Goal: Information Seeking & Learning: Learn about a topic

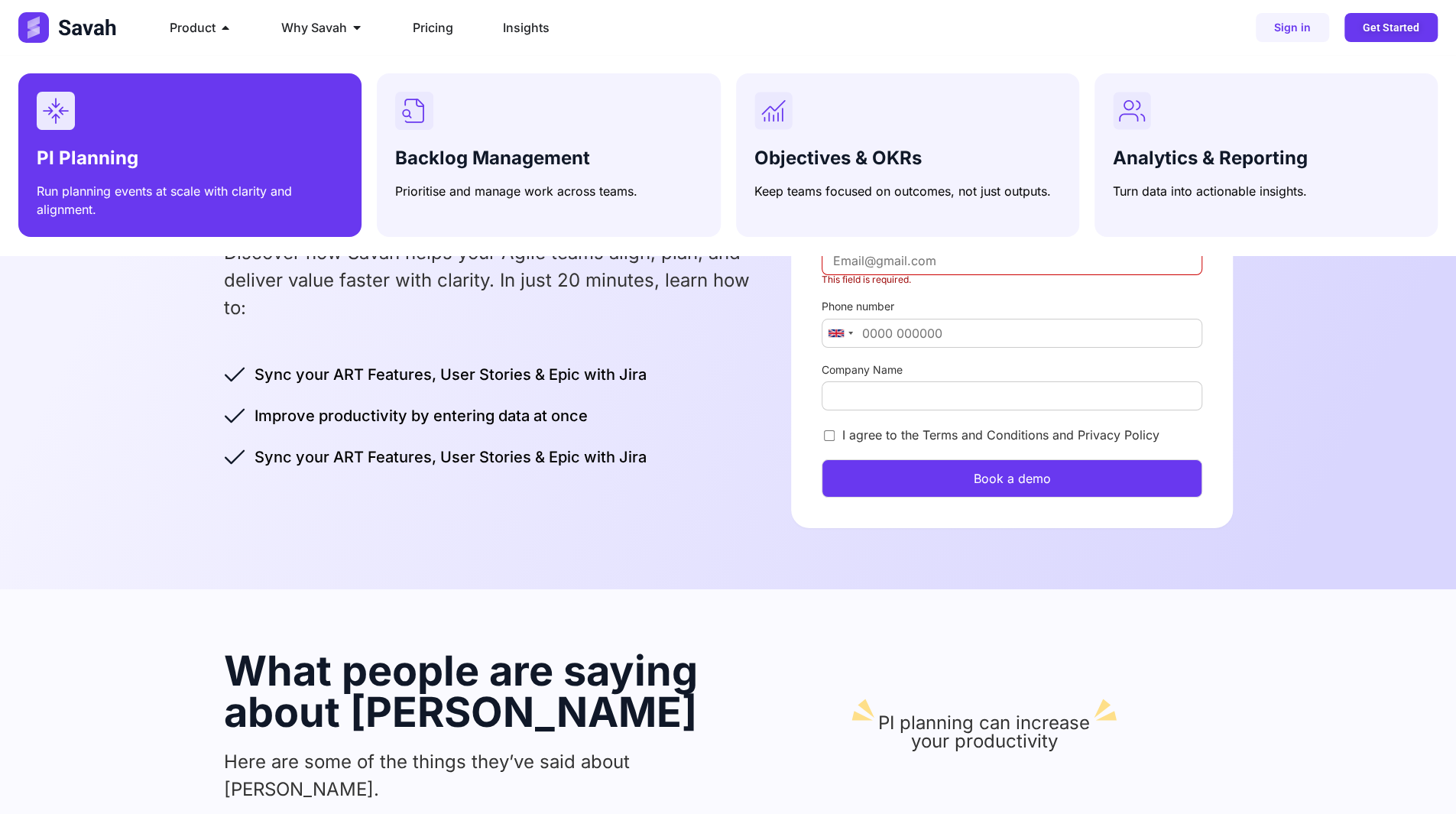
click at [163, 126] on div "Menu" at bounding box center [190, 111] width 307 height 38
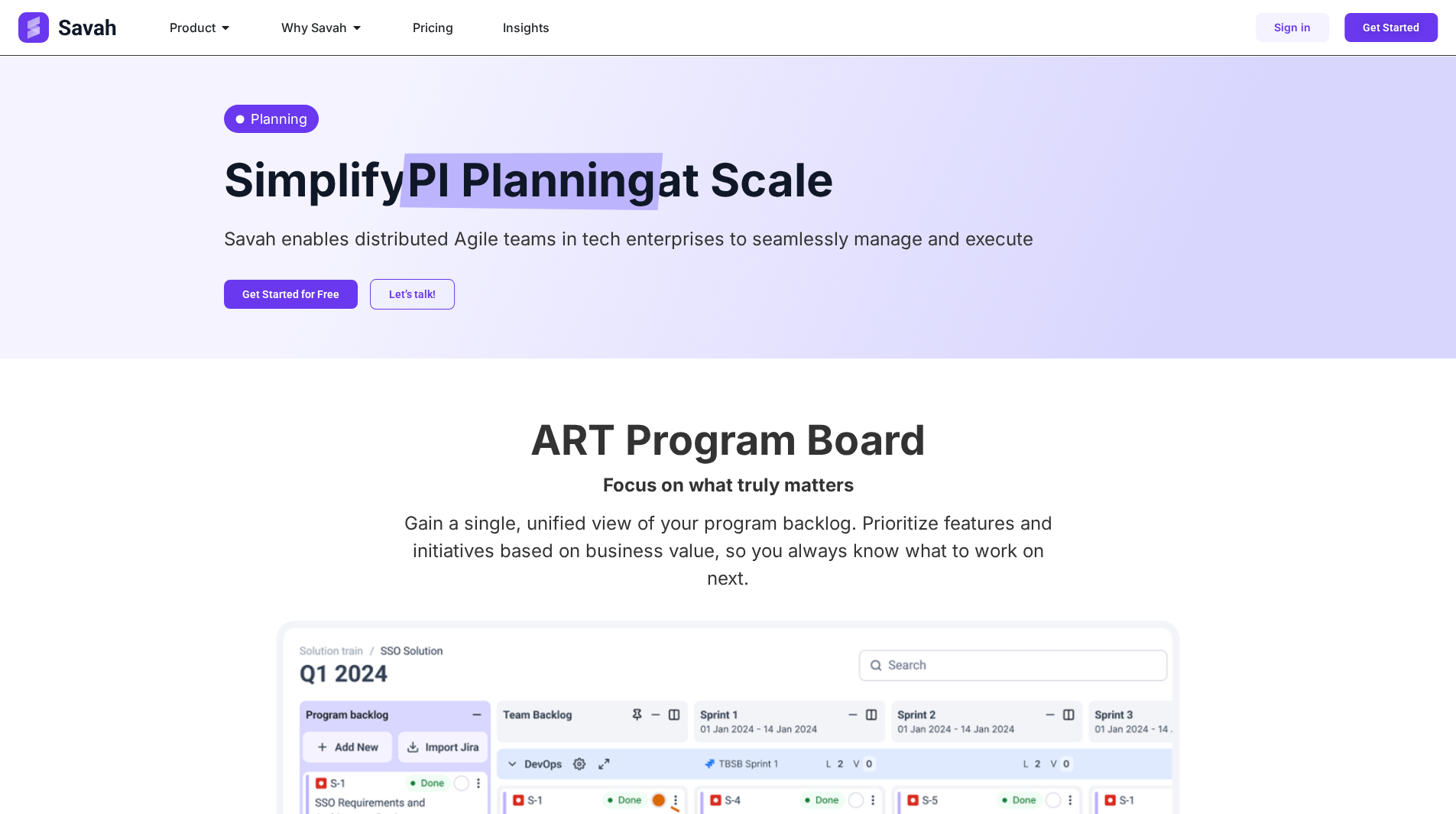
click at [100, 24] on img at bounding box center [68, 27] width 101 height 31
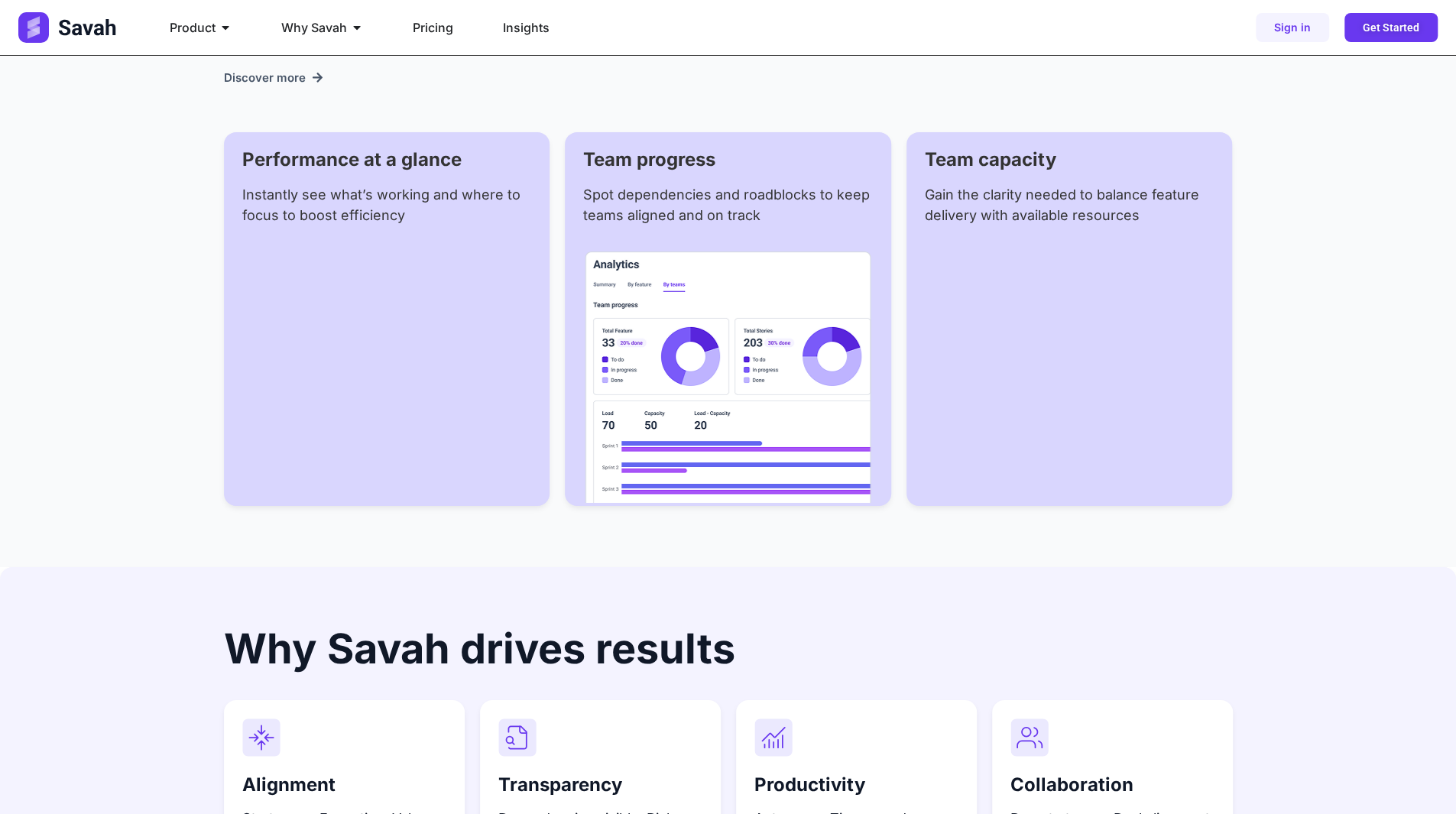
scroll to position [3594, 0]
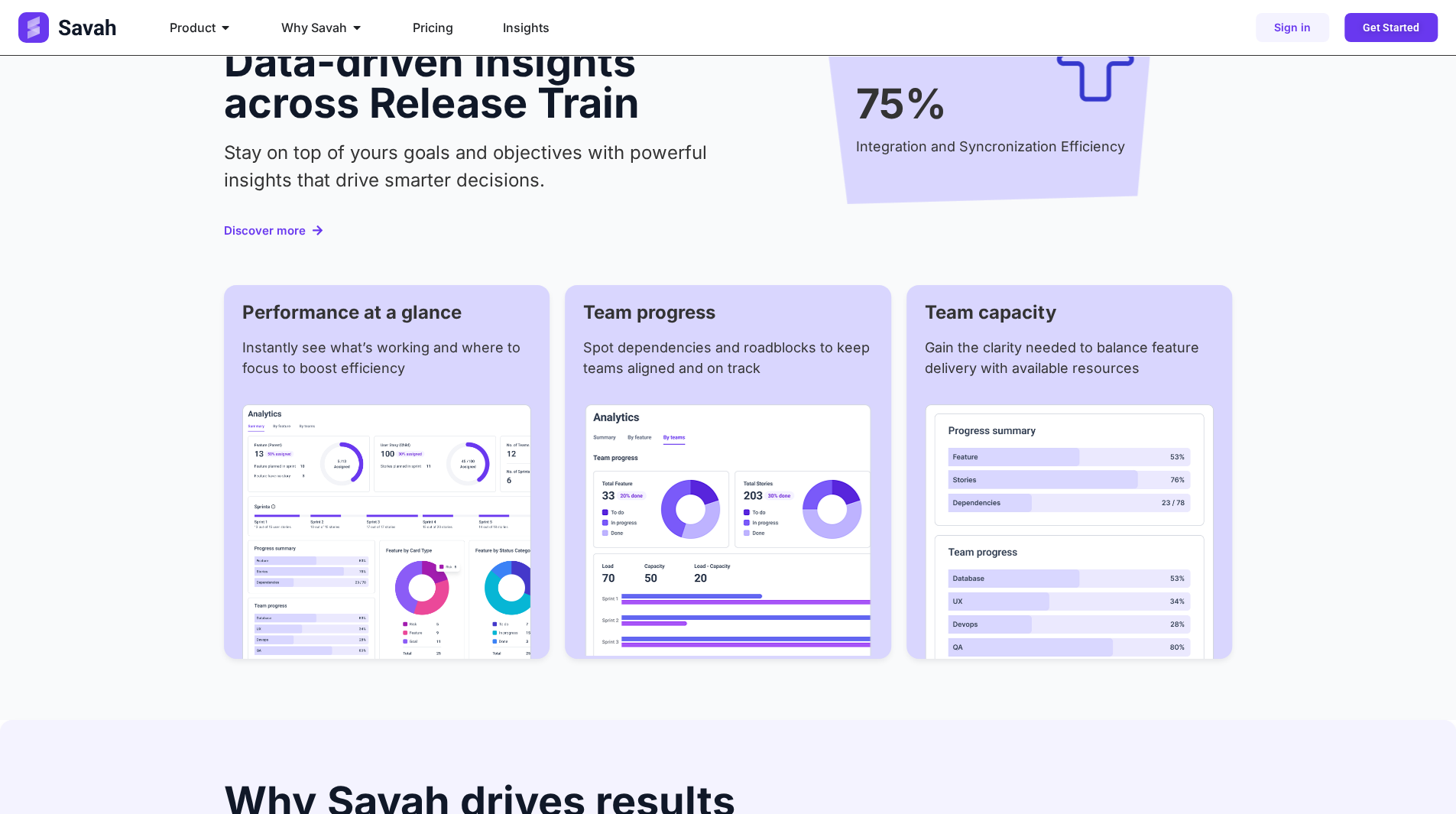
click at [283, 224] on span "Discover more" at bounding box center [265, 230] width 82 height 12
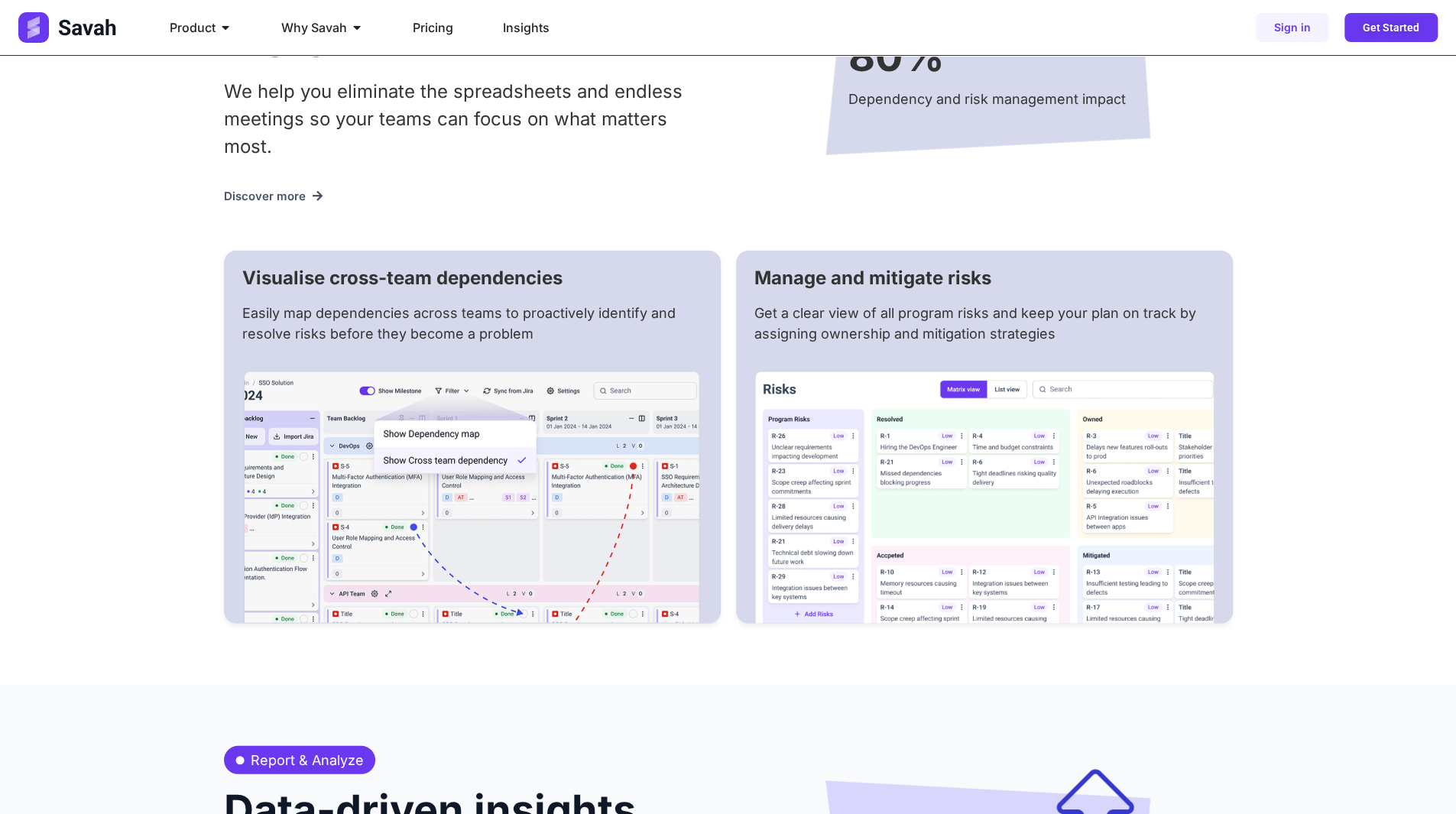
scroll to position [2752, 0]
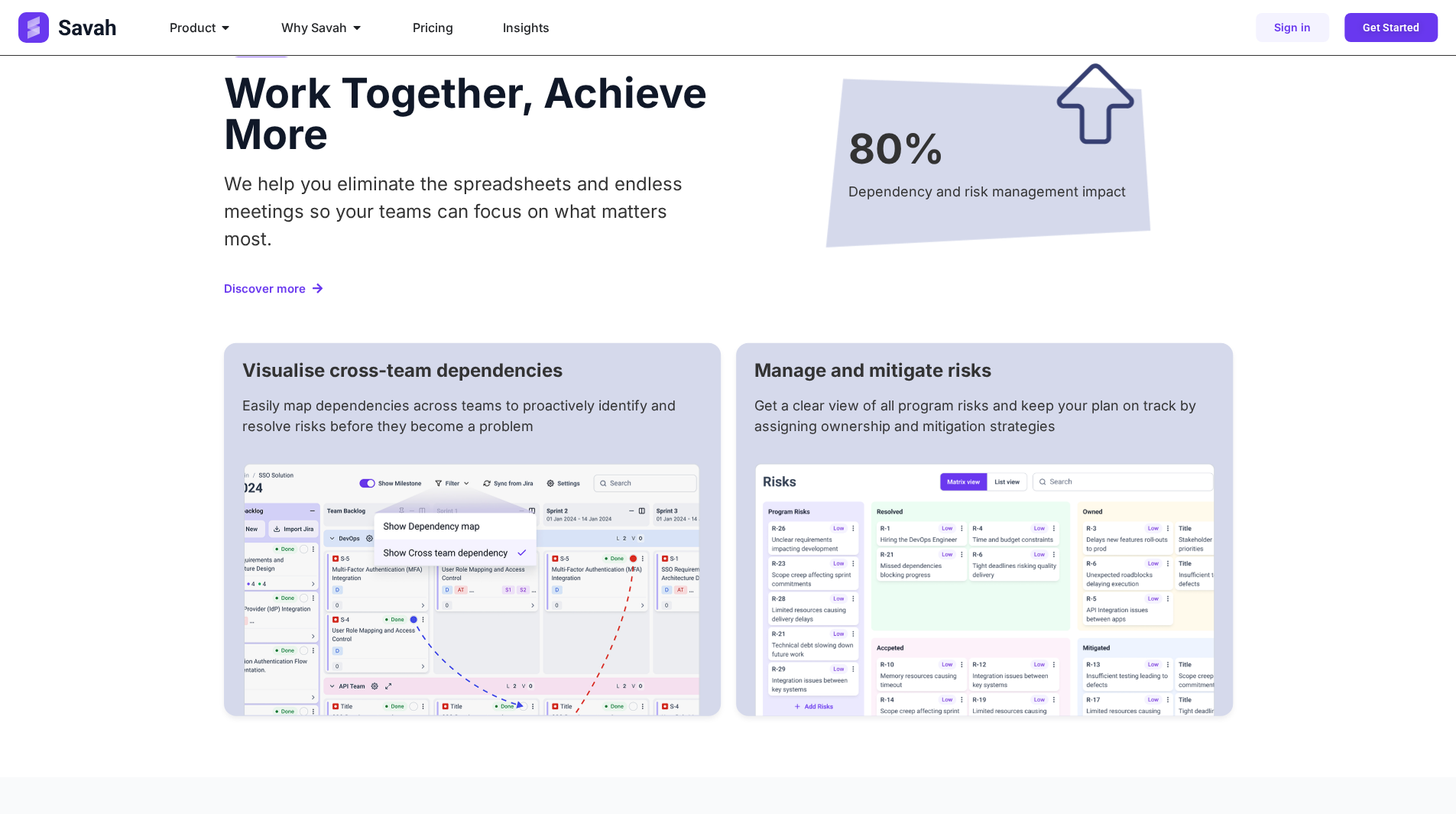
click at [266, 283] on span "Discover more" at bounding box center [265, 288] width 82 height 12
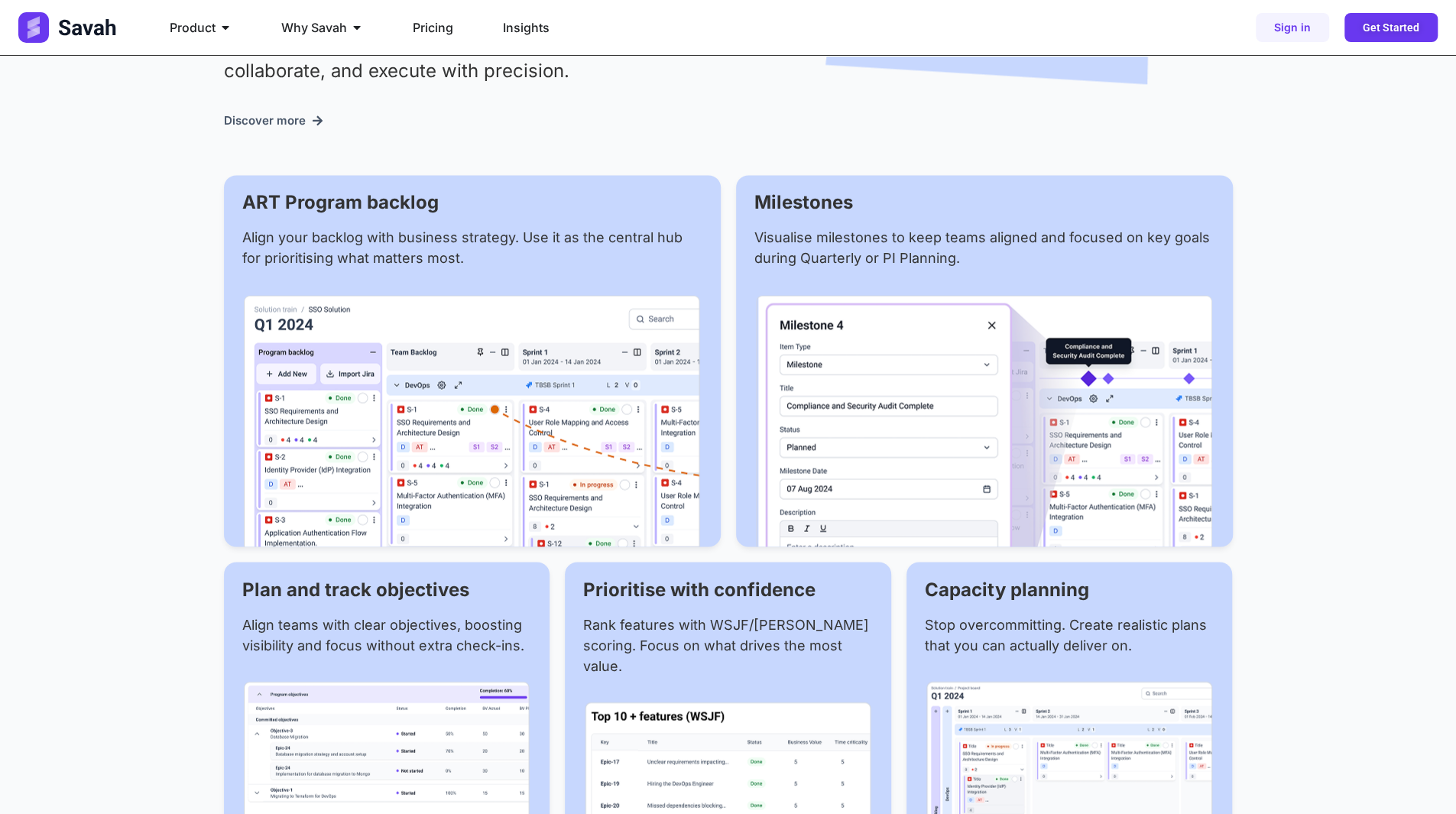
scroll to position [1682, 0]
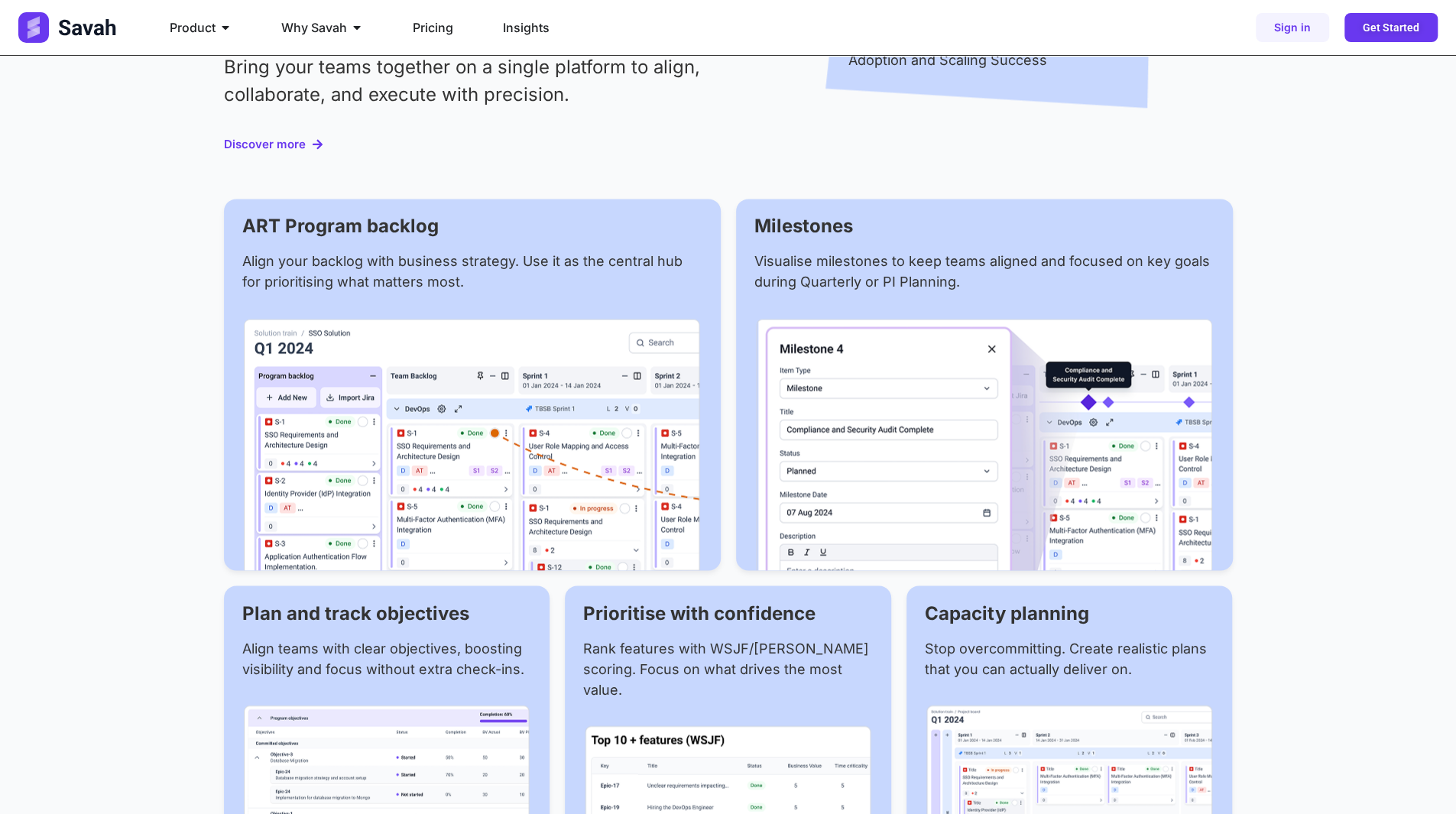
click at [274, 148] on span "Discover more" at bounding box center [265, 144] width 82 height 12
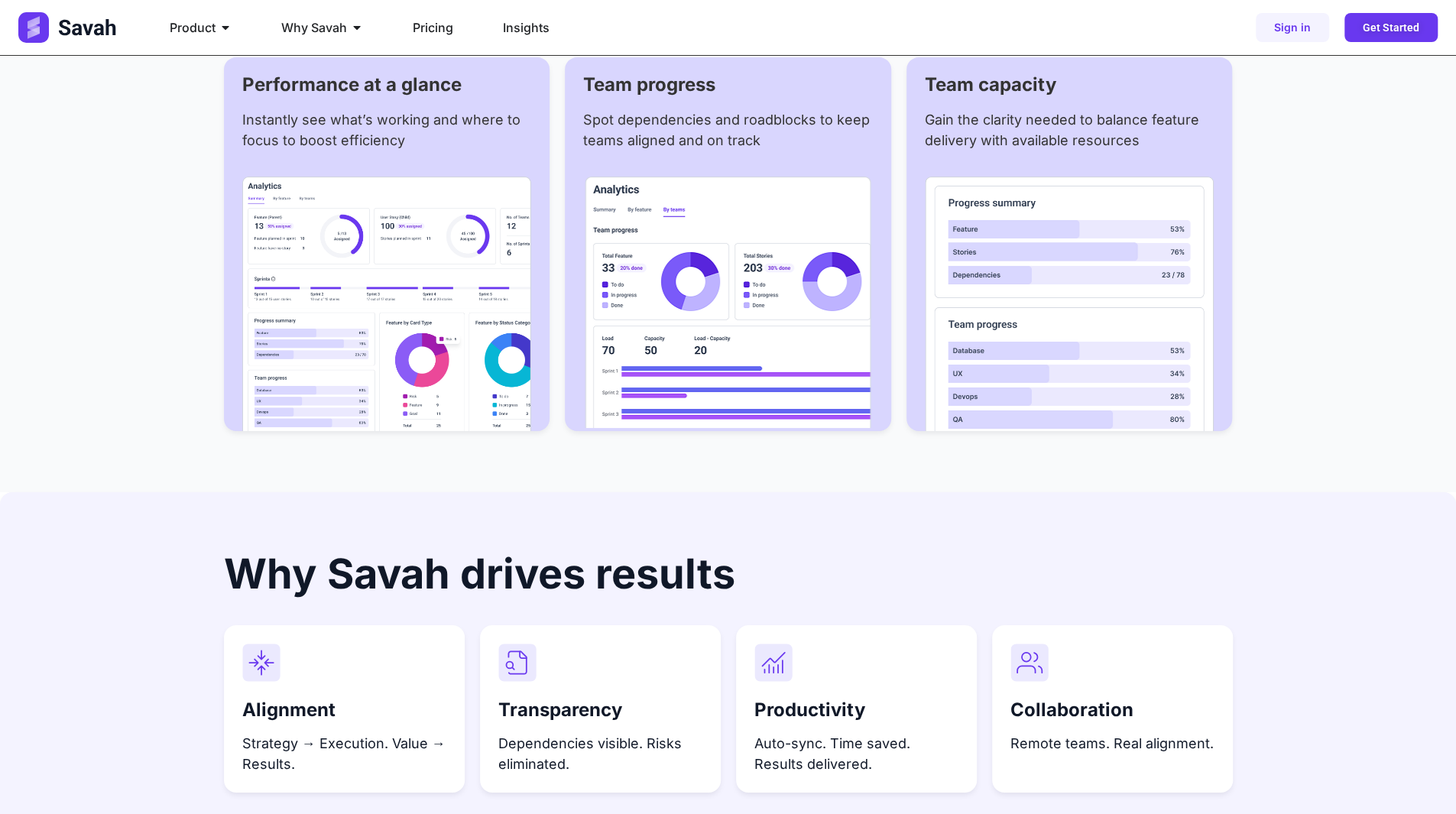
scroll to position [3823, 0]
click at [457, 287] on img at bounding box center [387, 302] width 290 height 254
click at [493, 384] on img at bounding box center [387, 302] width 290 height 254
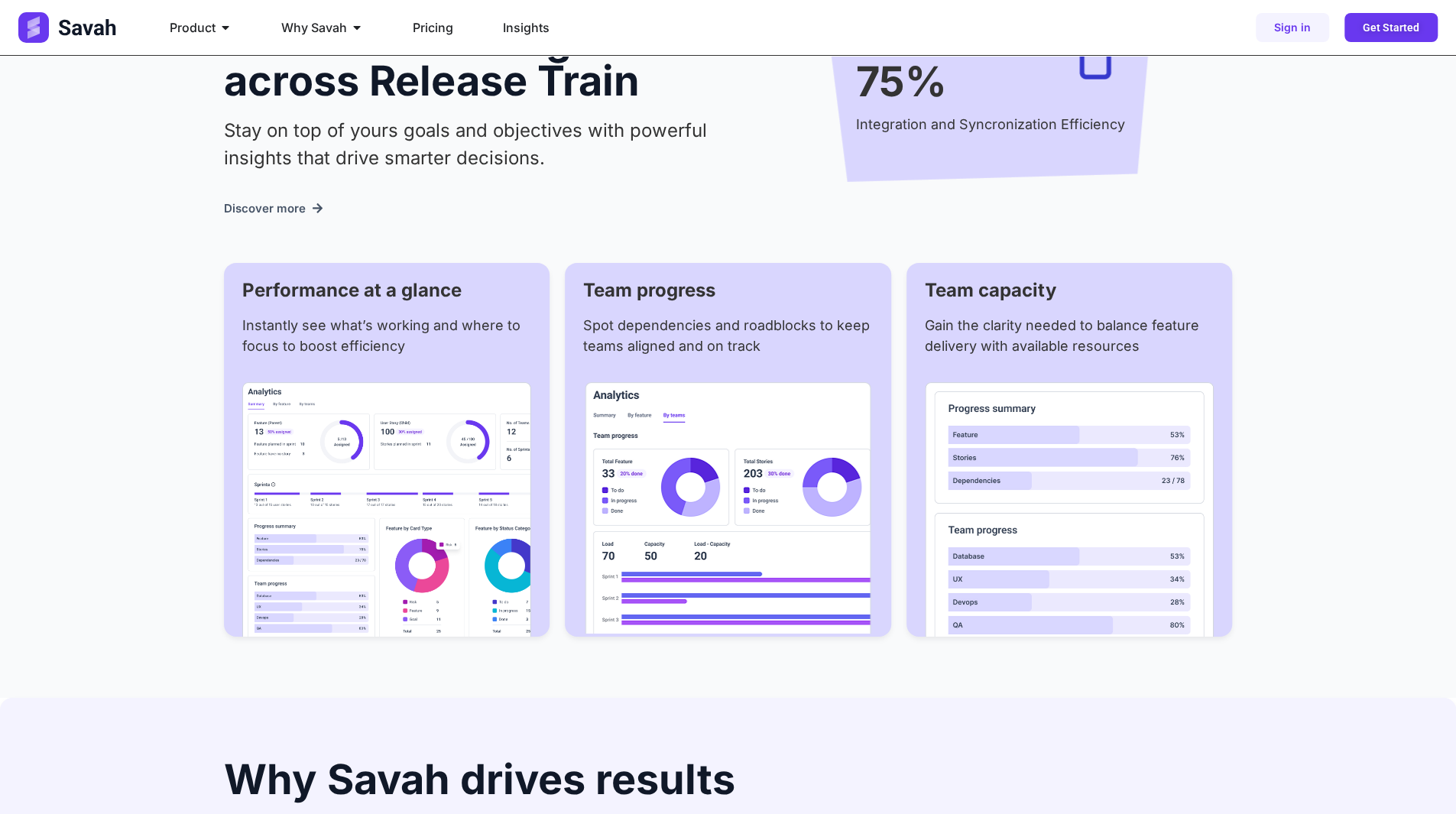
scroll to position [3594, 0]
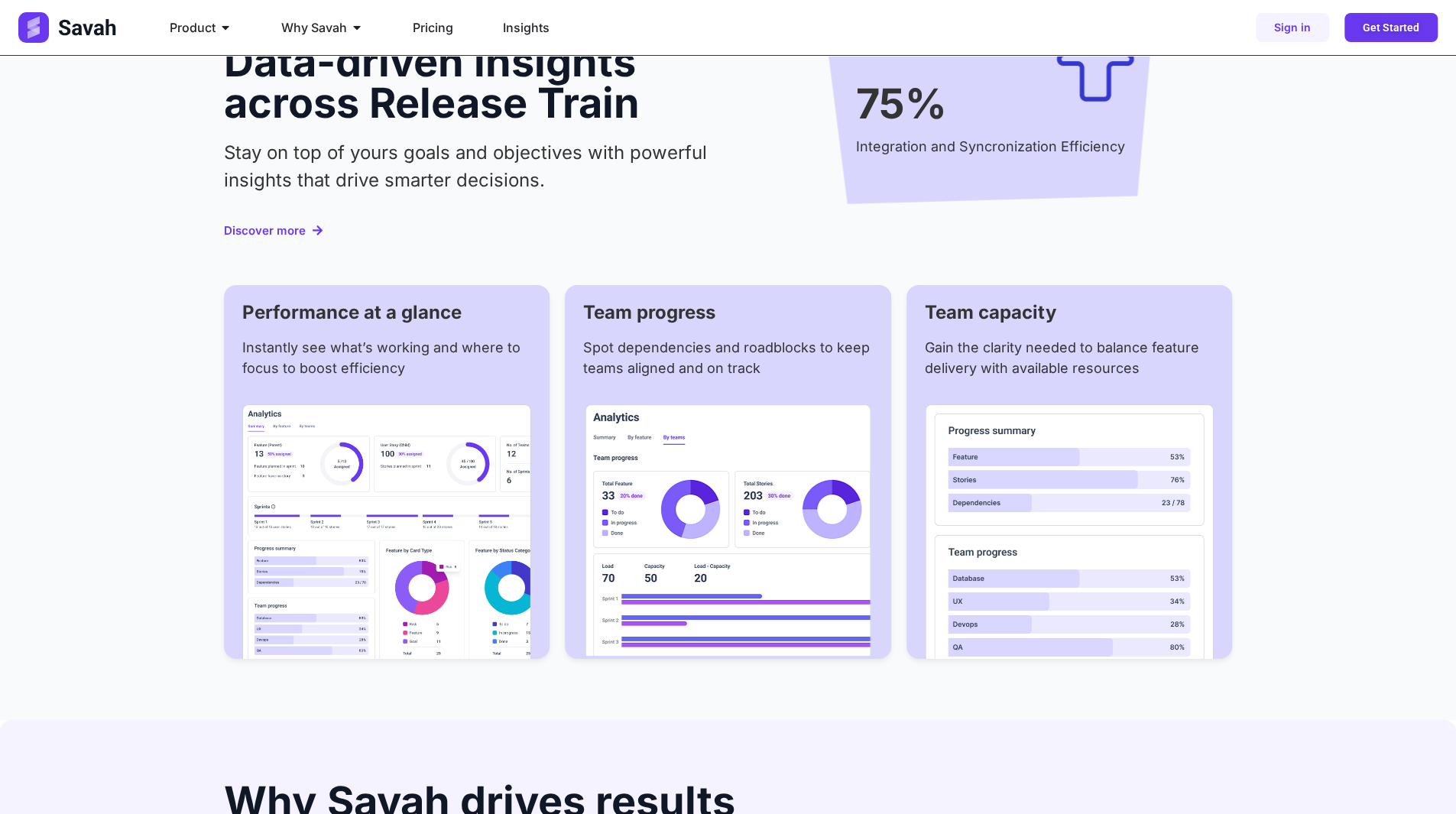
click at [283, 224] on span "Discover more" at bounding box center [265, 230] width 82 height 12
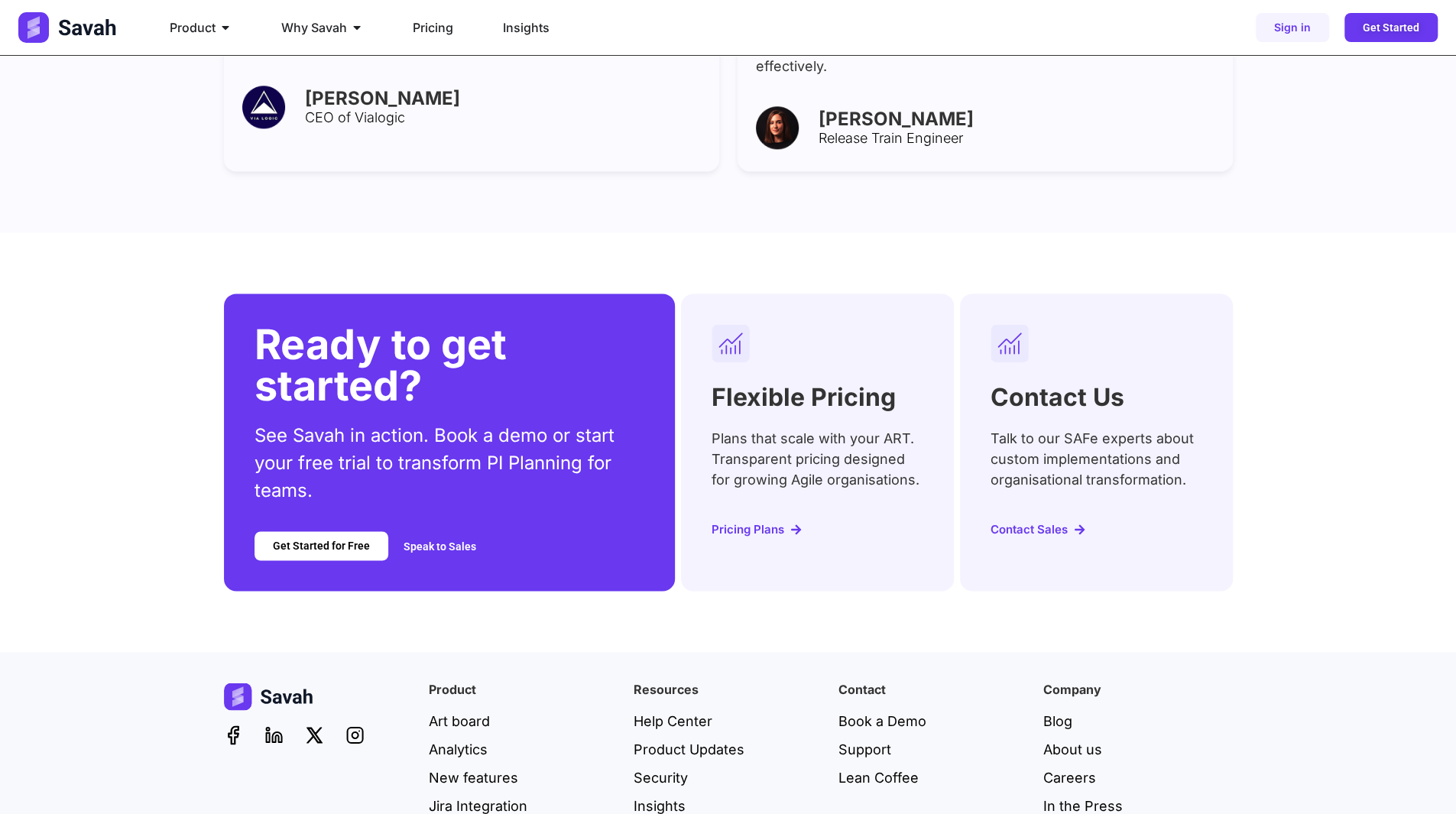
scroll to position [5913, 0]
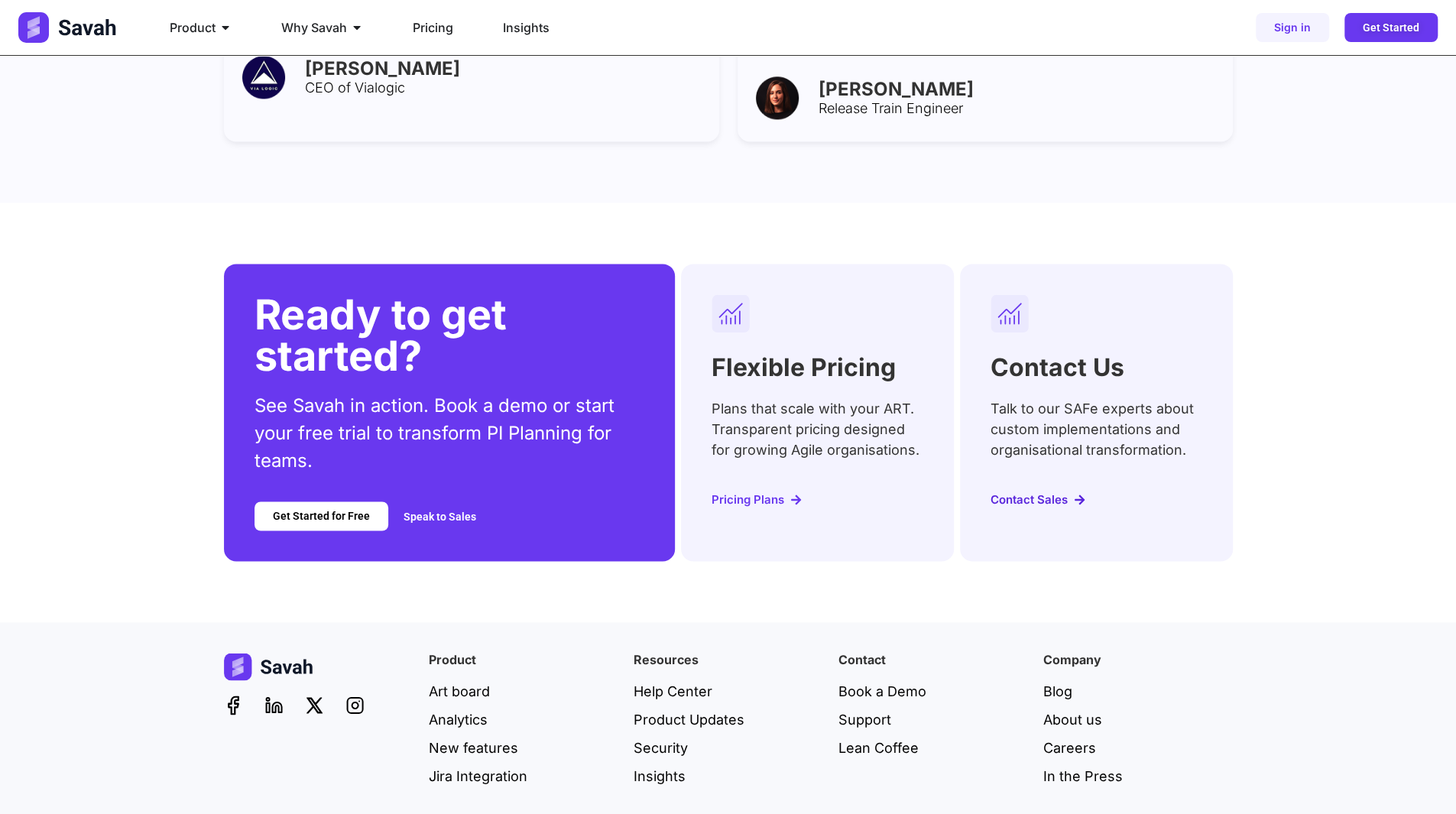
click at [1039, 494] on span "Contact Sales" at bounding box center [1029, 499] width 77 height 12
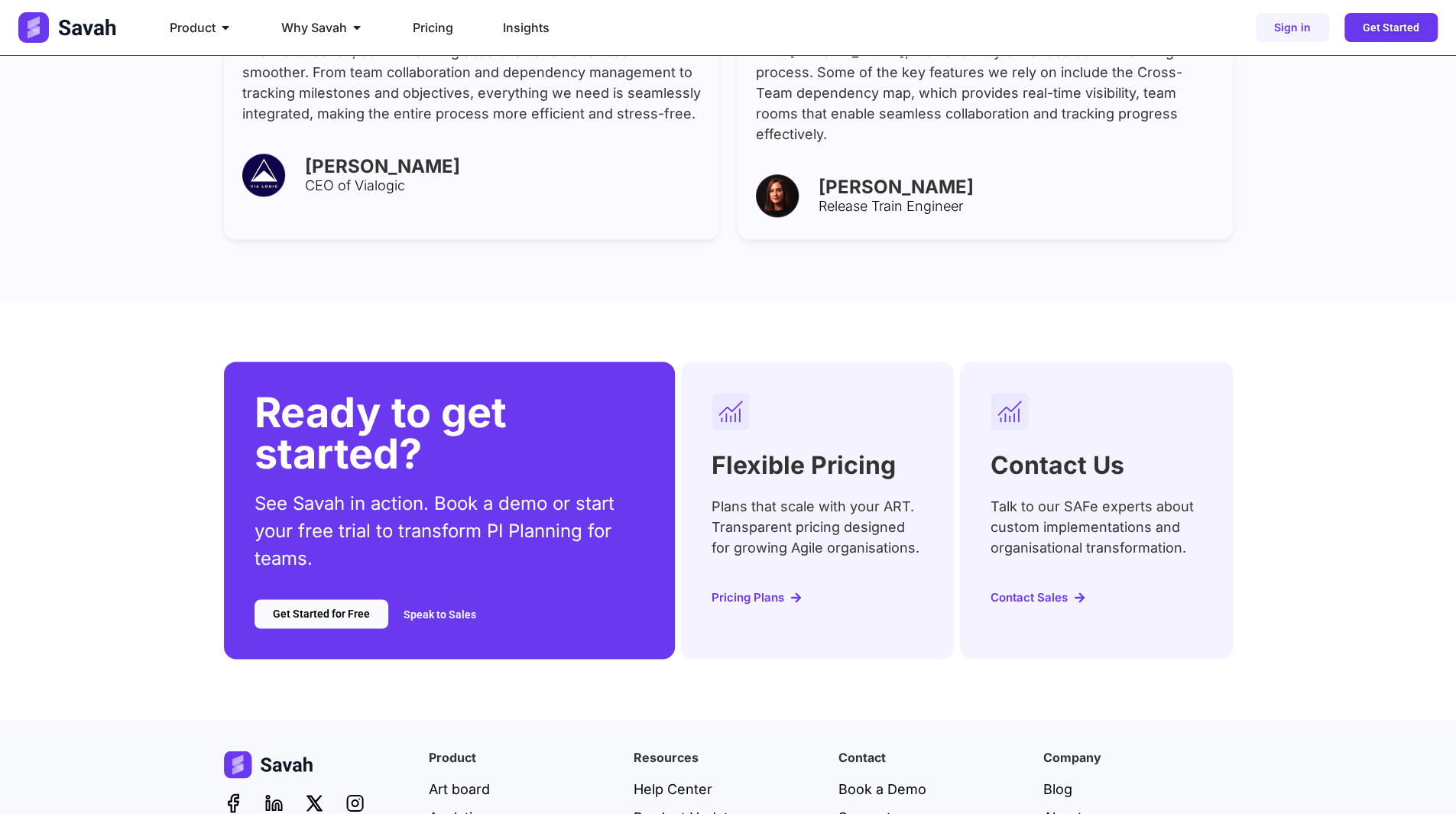
scroll to position [5760, 0]
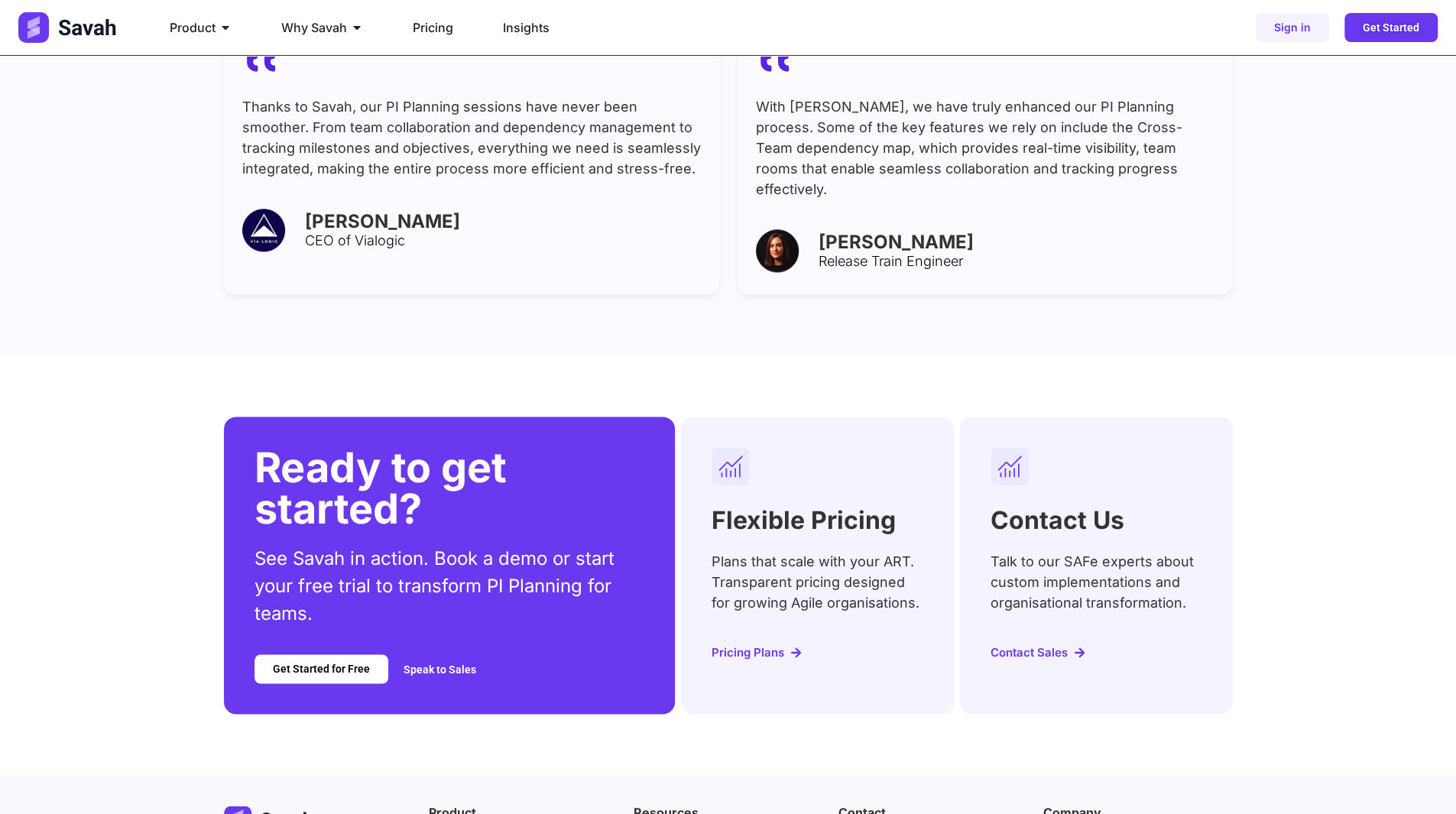
click at [512, 465] on div "Ready to get started? See Savah in action. Book a demo or start your free trial…" at bounding box center [450, 565] width 452 height 297
click at [732, 509] on h2 "Flexible Pricing" at bounding box center [804, 520] width 184 height 24
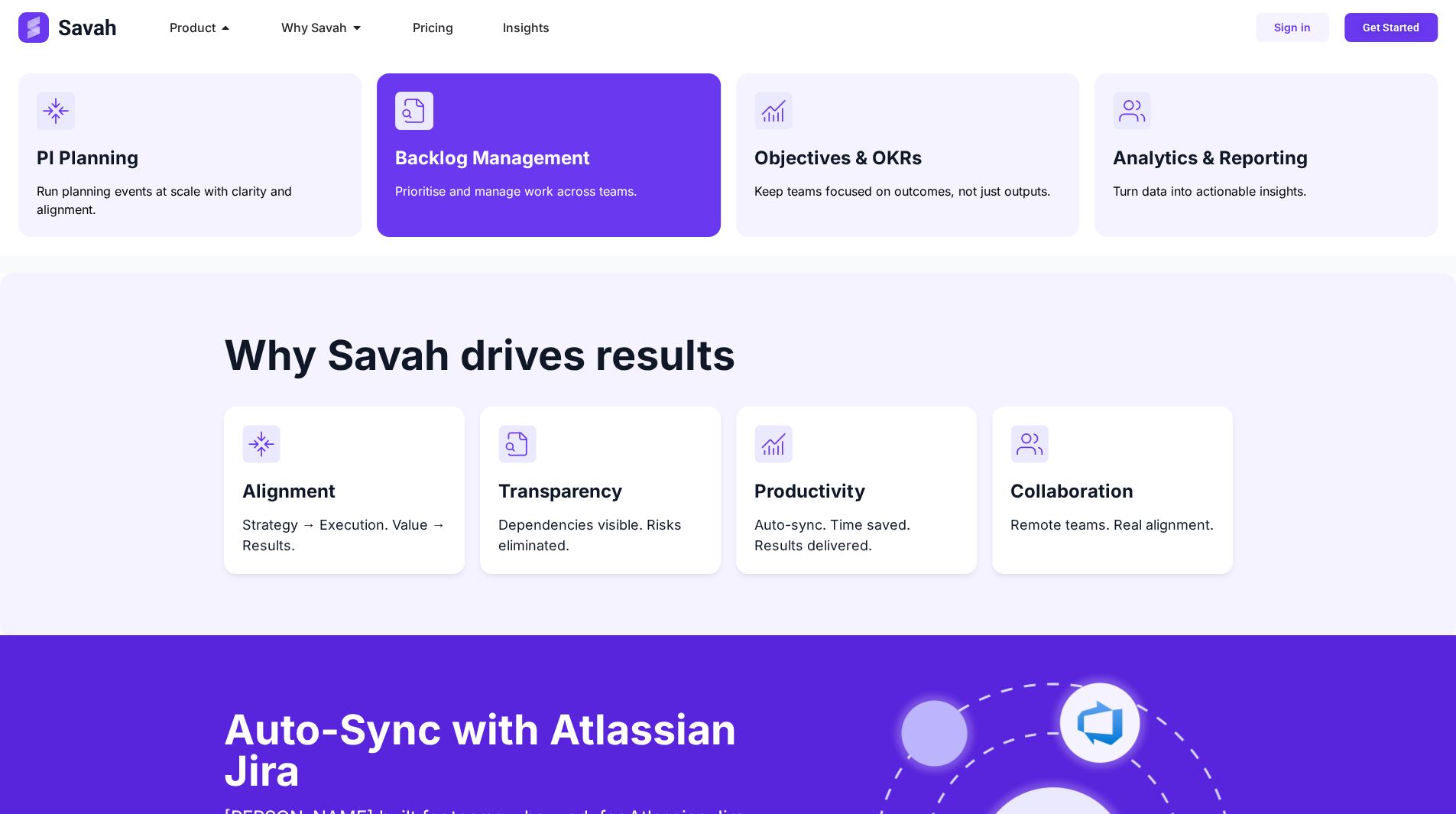
scroll to position [3925, 0]
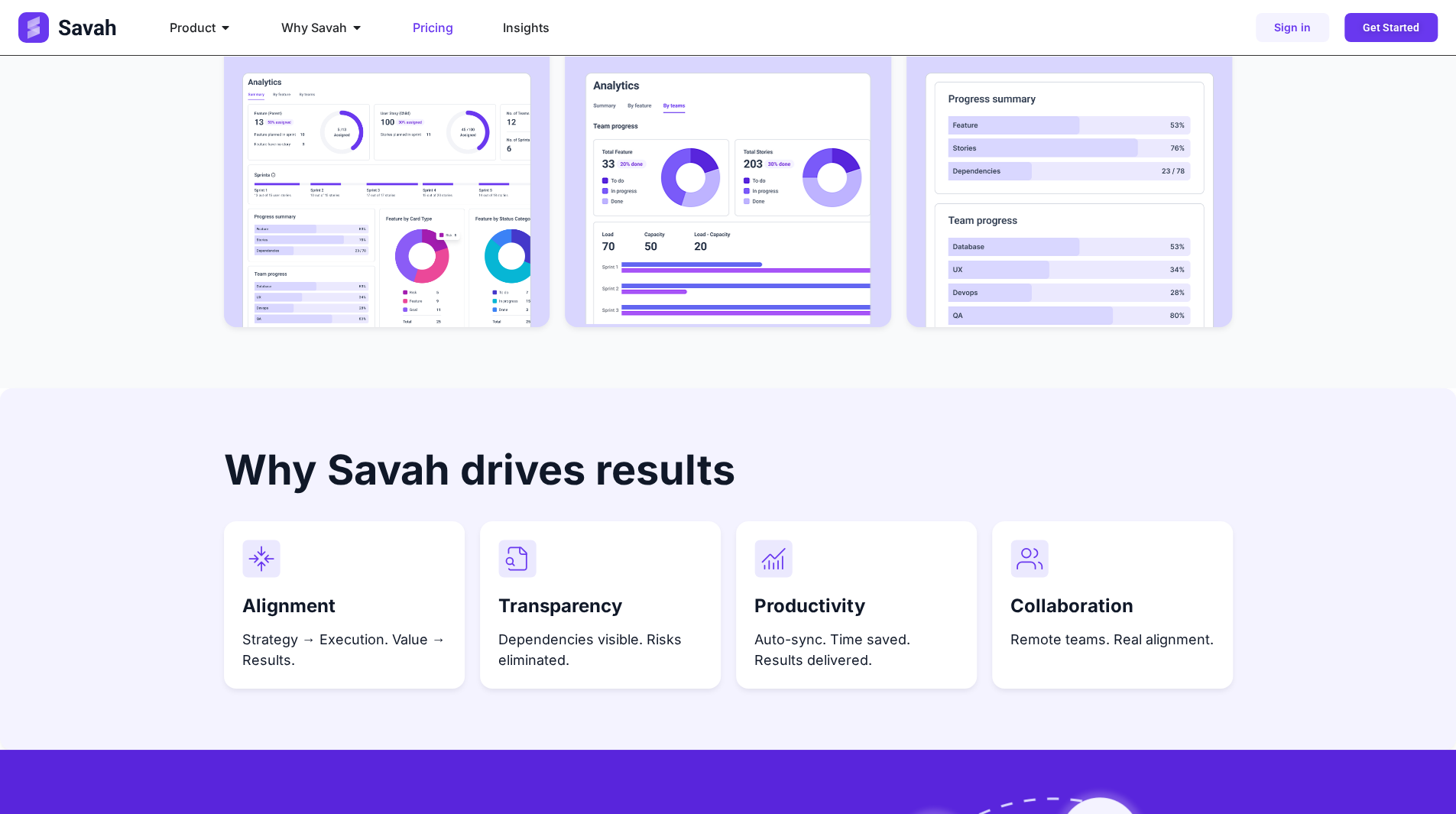
click at [440, 27] on span "Pricing" at bounding box center [433, 27] width 41 height 18
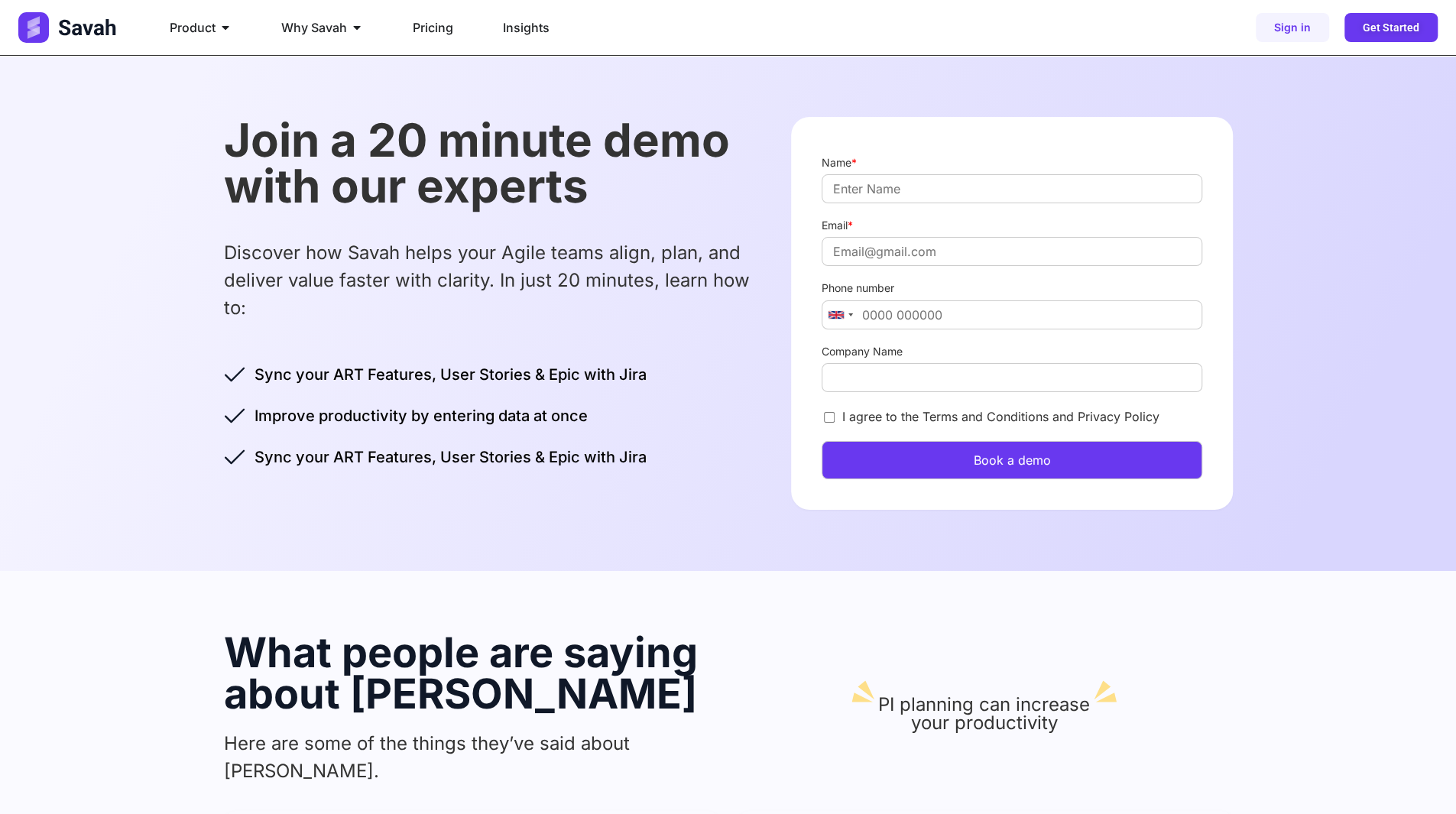
click at [969, 455] on button "Book a demo" at bounding box center [1012, 460] width 380 height 38
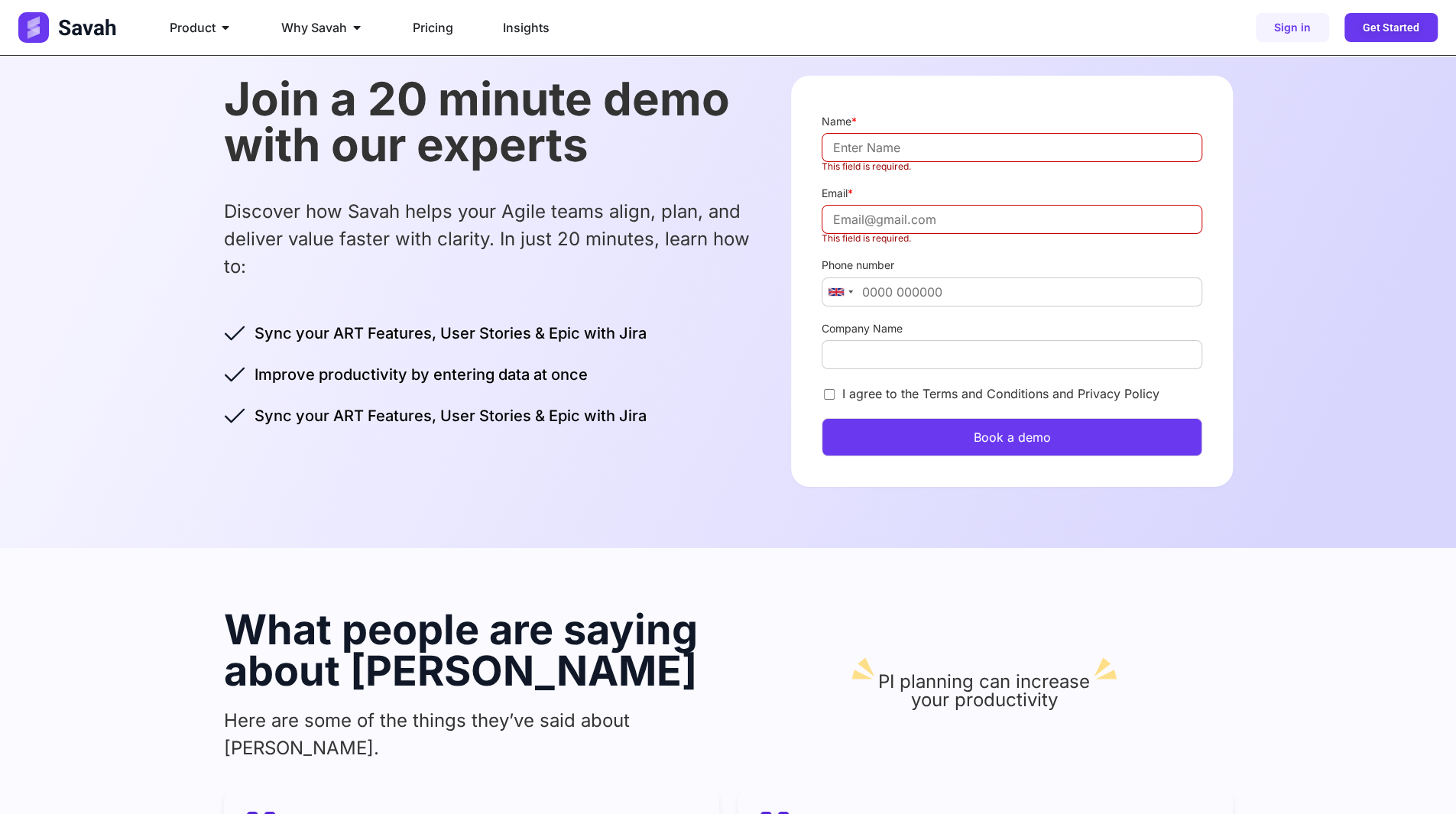
scroll to position [63, 0]
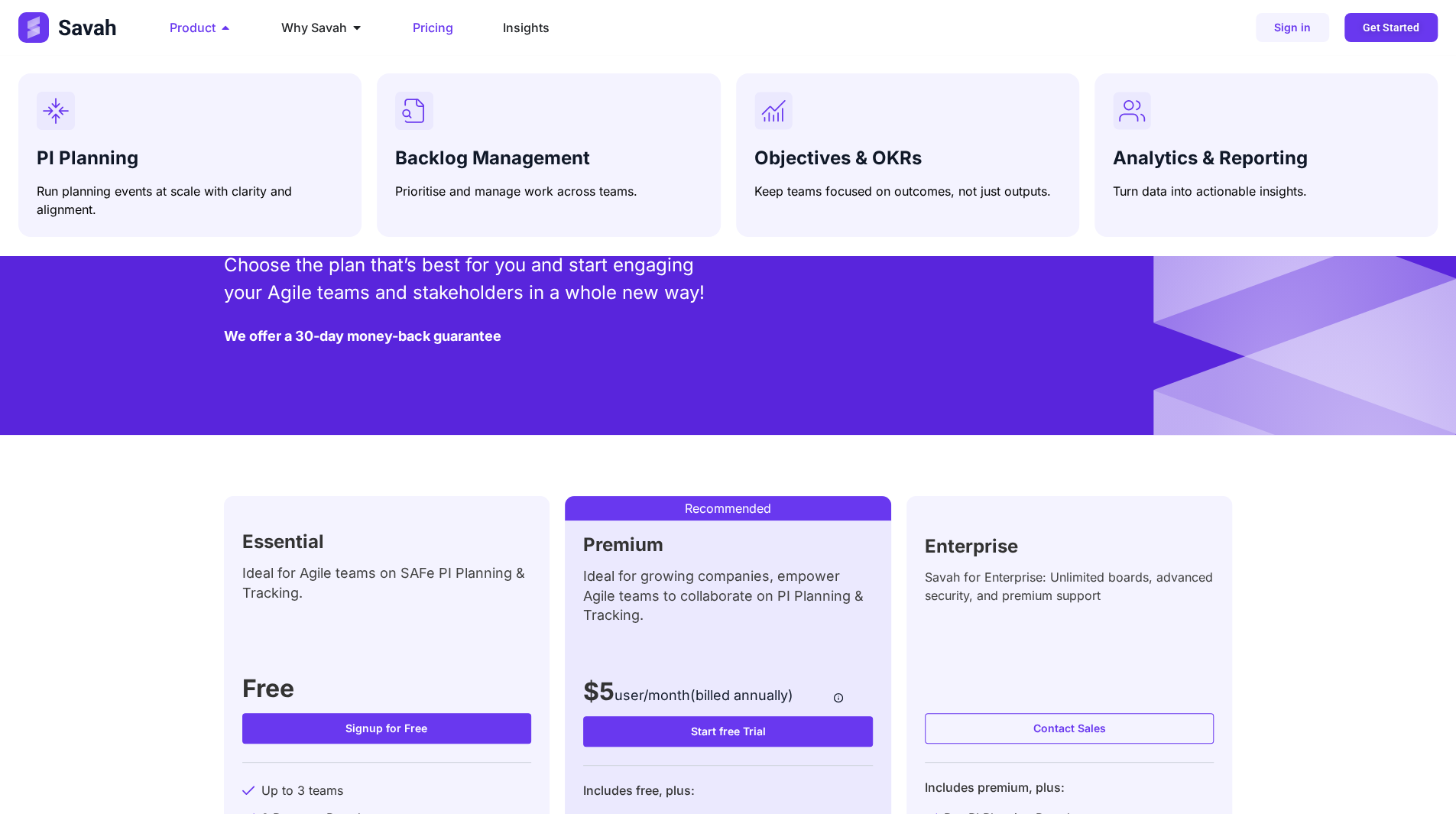
click at [210, 28] on span "Product" at bounding box center [192, 27] width 46 height 18
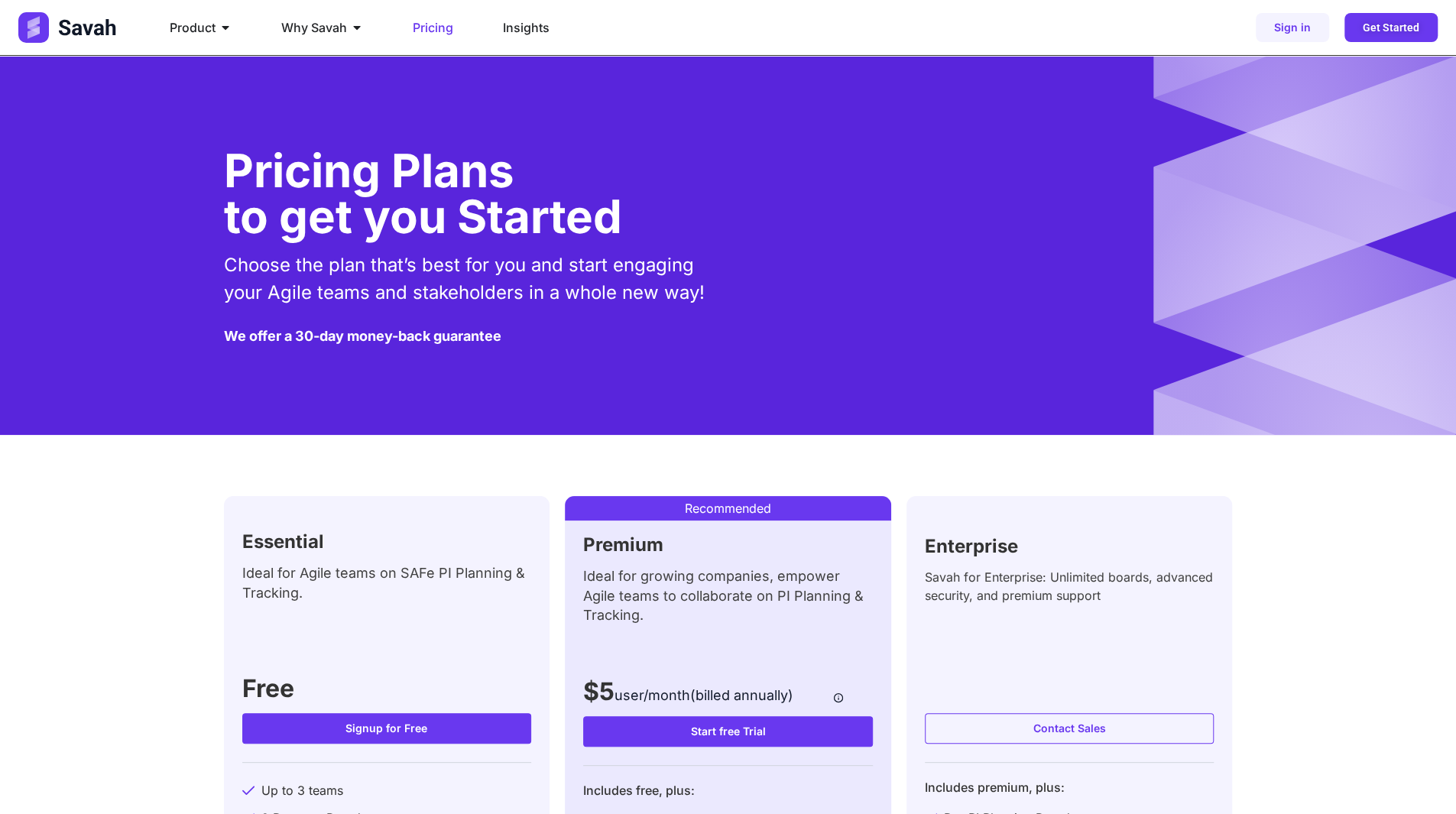
click at [124, 31] on div "Product Close Product Open Product PI Planning Run planning events at scale wit…" at bounding box center [474, 27] width 913 height 31
click at [79, 35] on img at bounding box center [68, 27] width 101 height 31
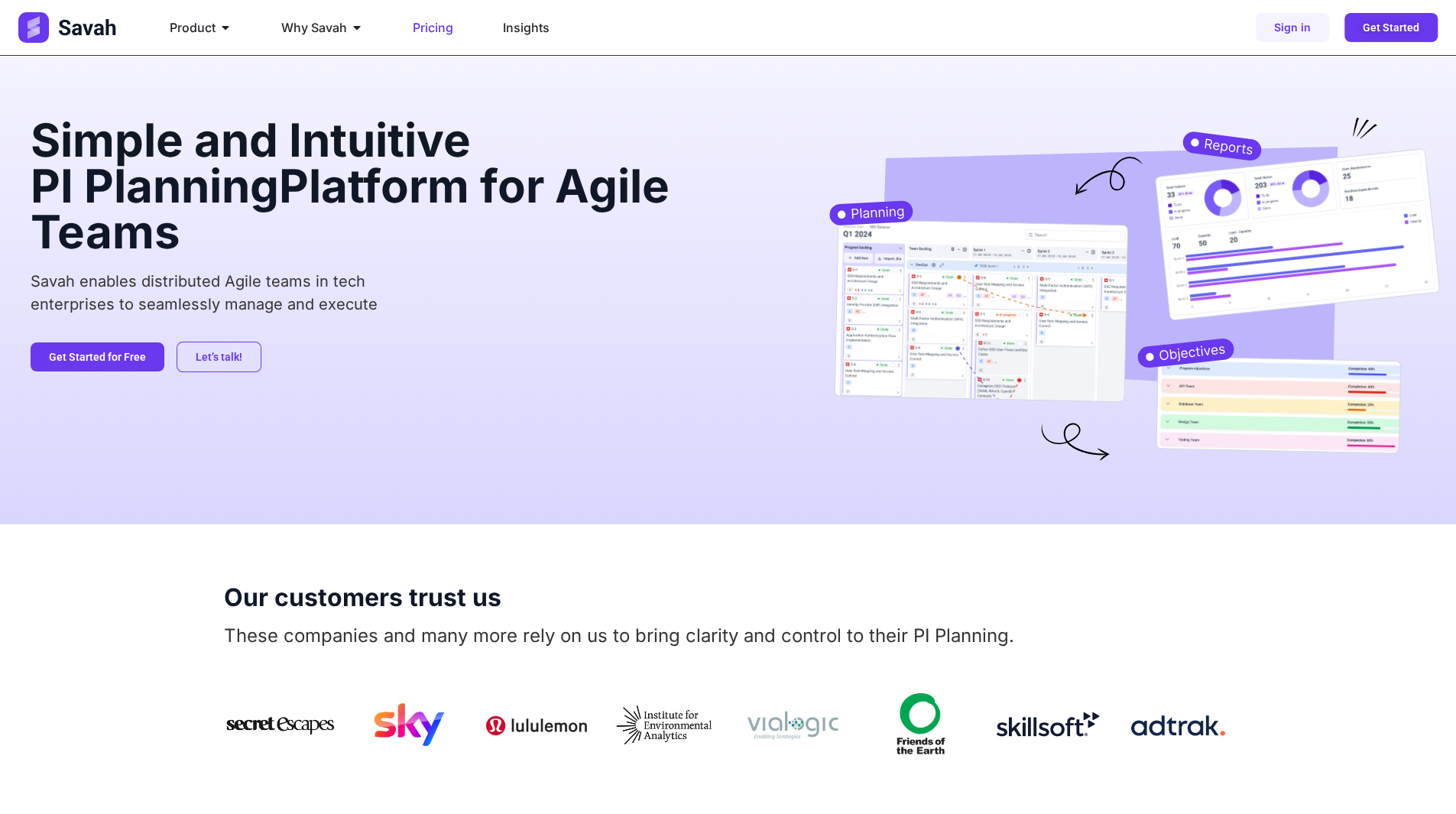
click at [434, 31] on span "Pricing" at bounding box center [433, 27] width 41 height 18
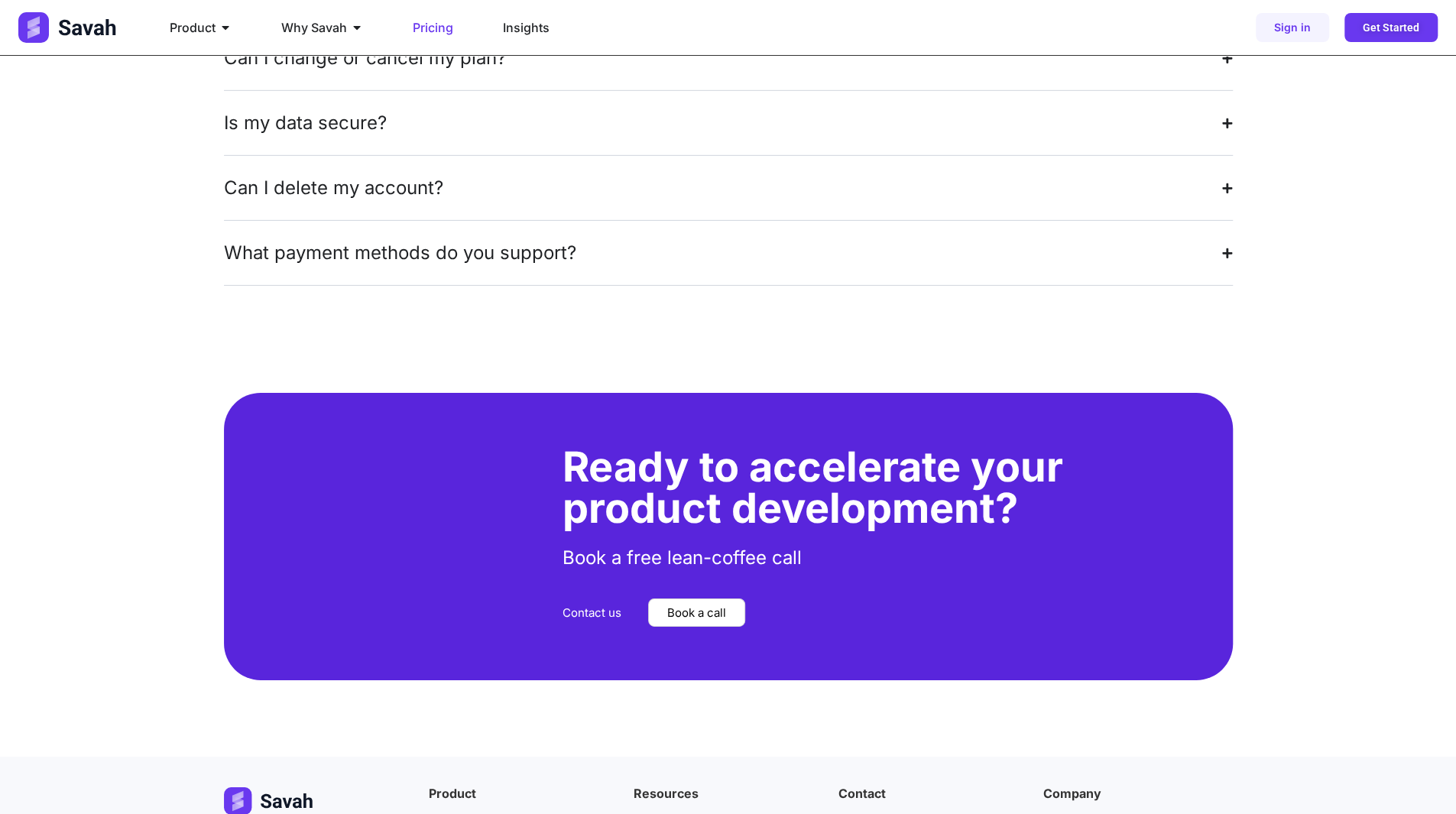
scroll to position [3044, 0]
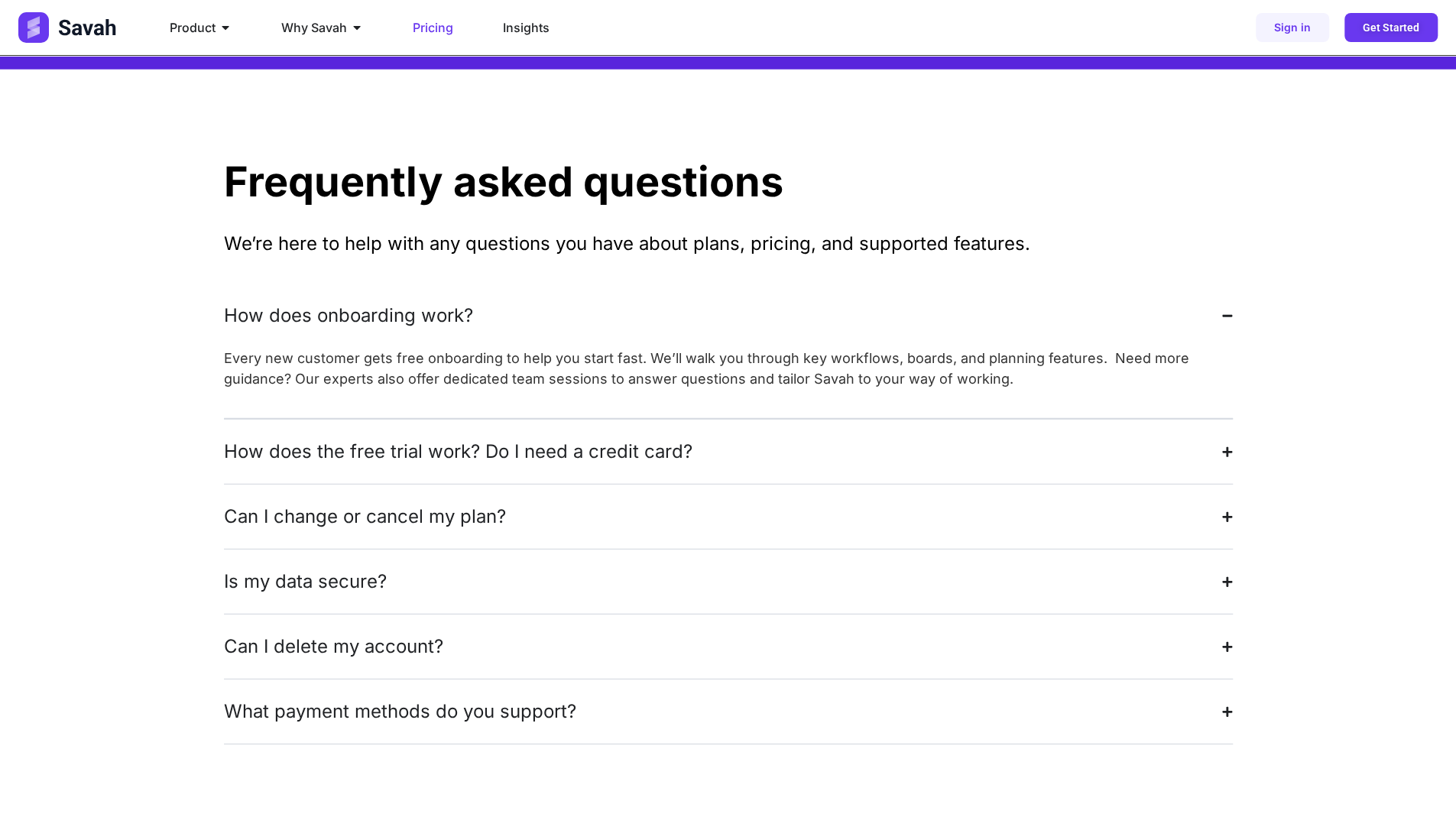
click at [564, 438] on div "How does the free trial work? Do I need a credit card?" at bounding box center [458, 451] width 469 height 27
click at [553, 484] on summary "Can I change or cancel my plan?" at bounding box center [728, 517] width 1009 height 64
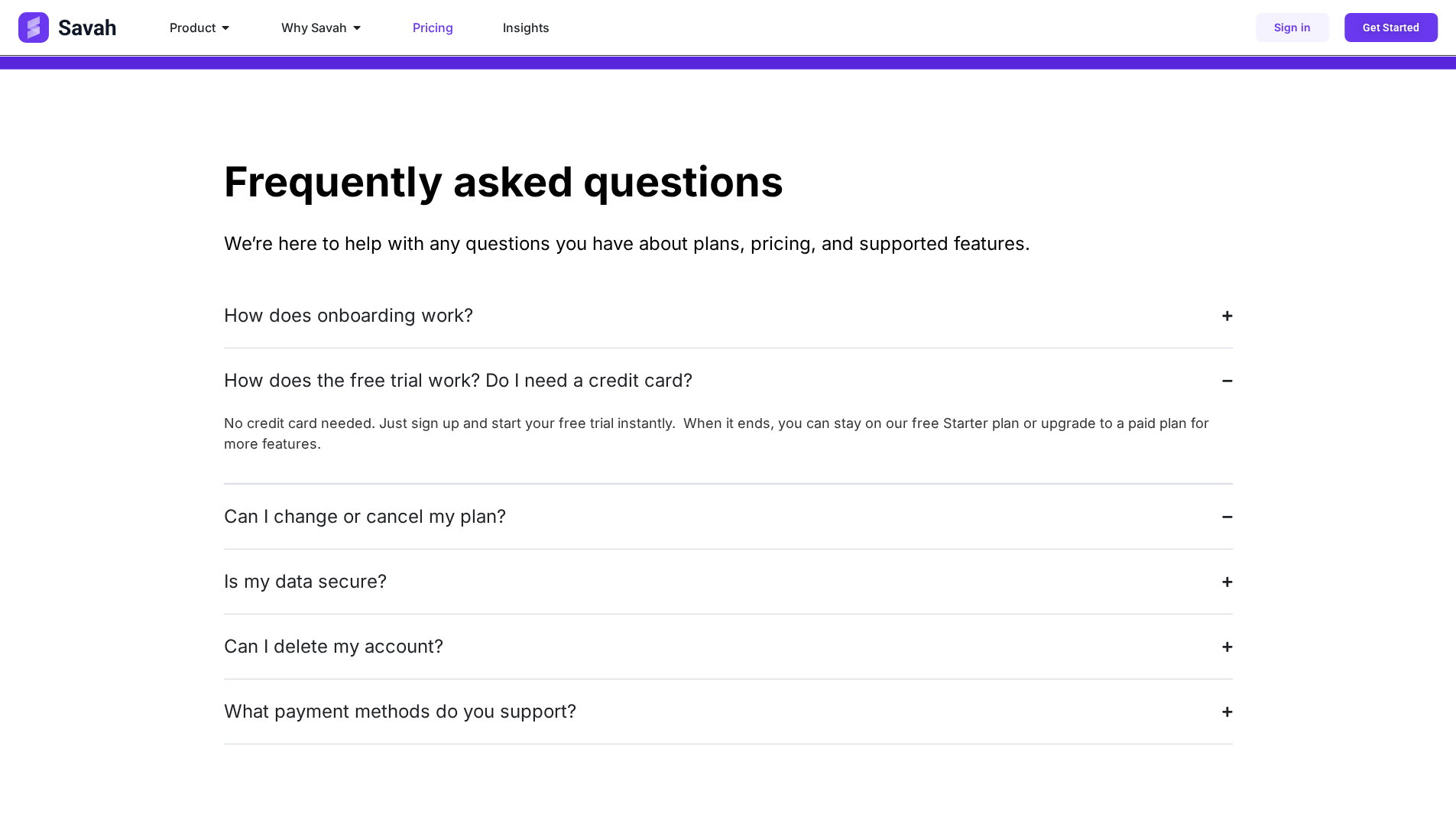
click at [553, 549] on summary "Is my data secure?" at bounding box center [728, 582] width 1009 height 64
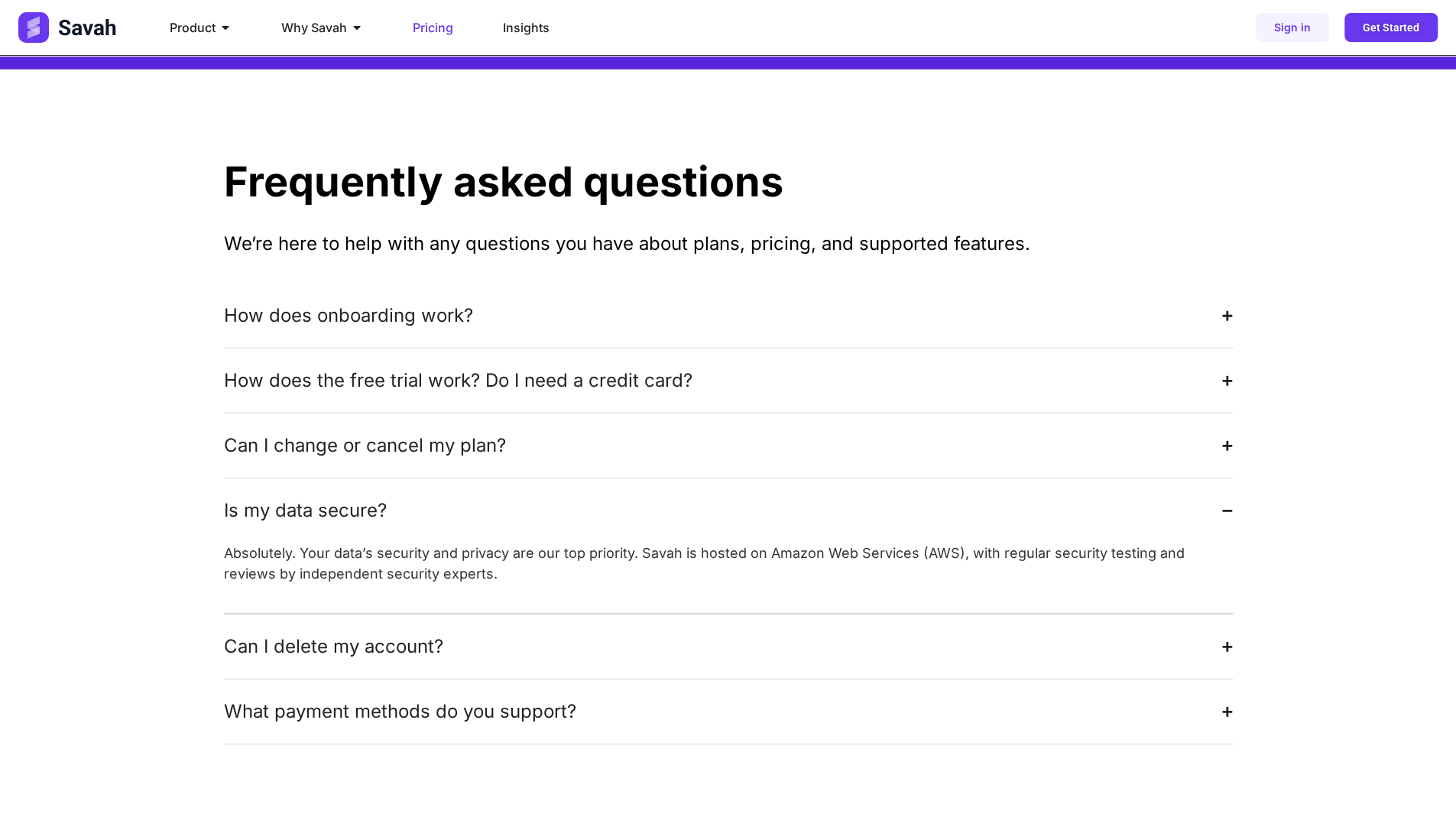
click at [602, 615] on summary "Can I delete my account?" at bounding box center [728, 647] width 1009 height 64
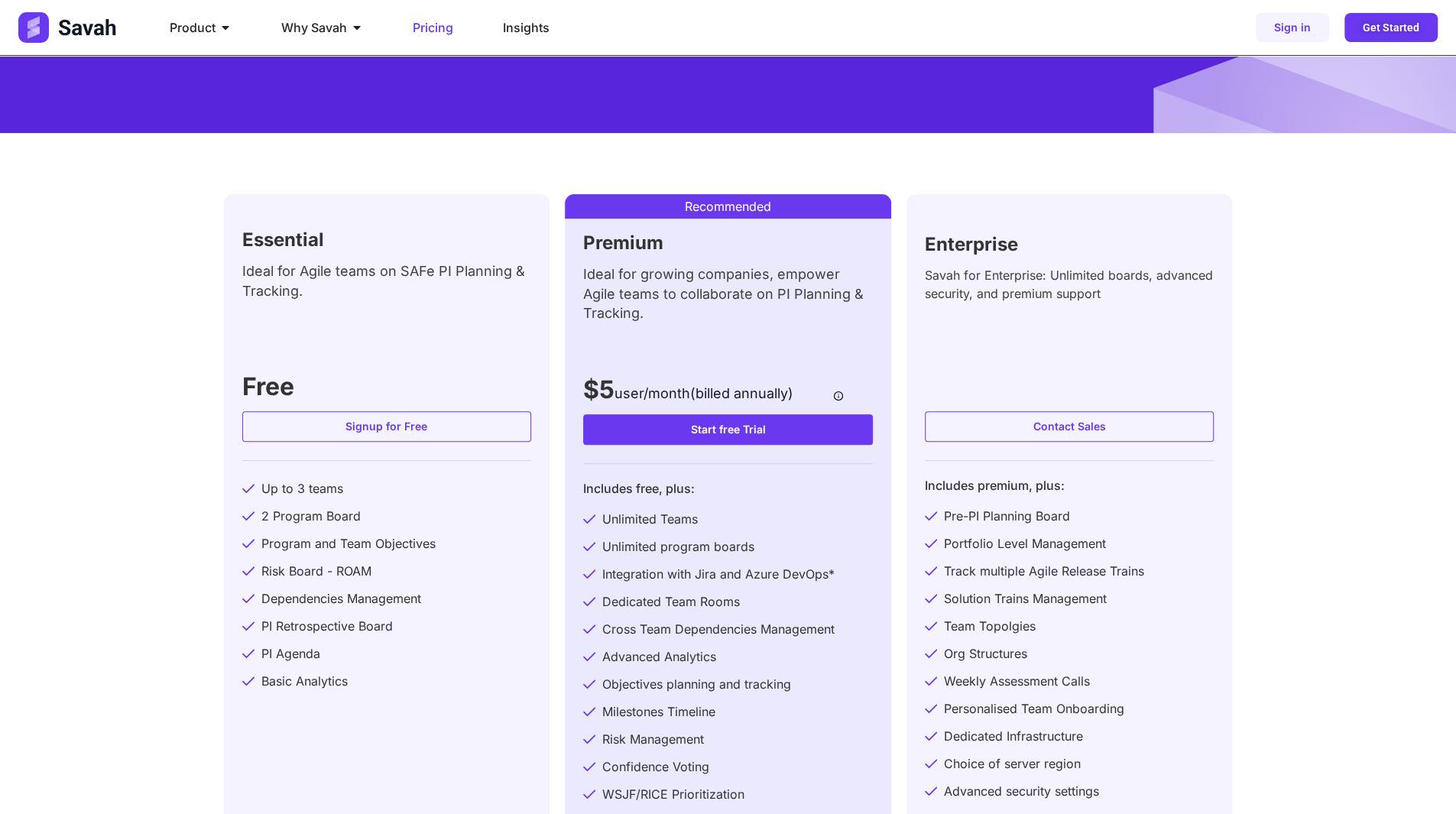
scroll to position [306, 0]
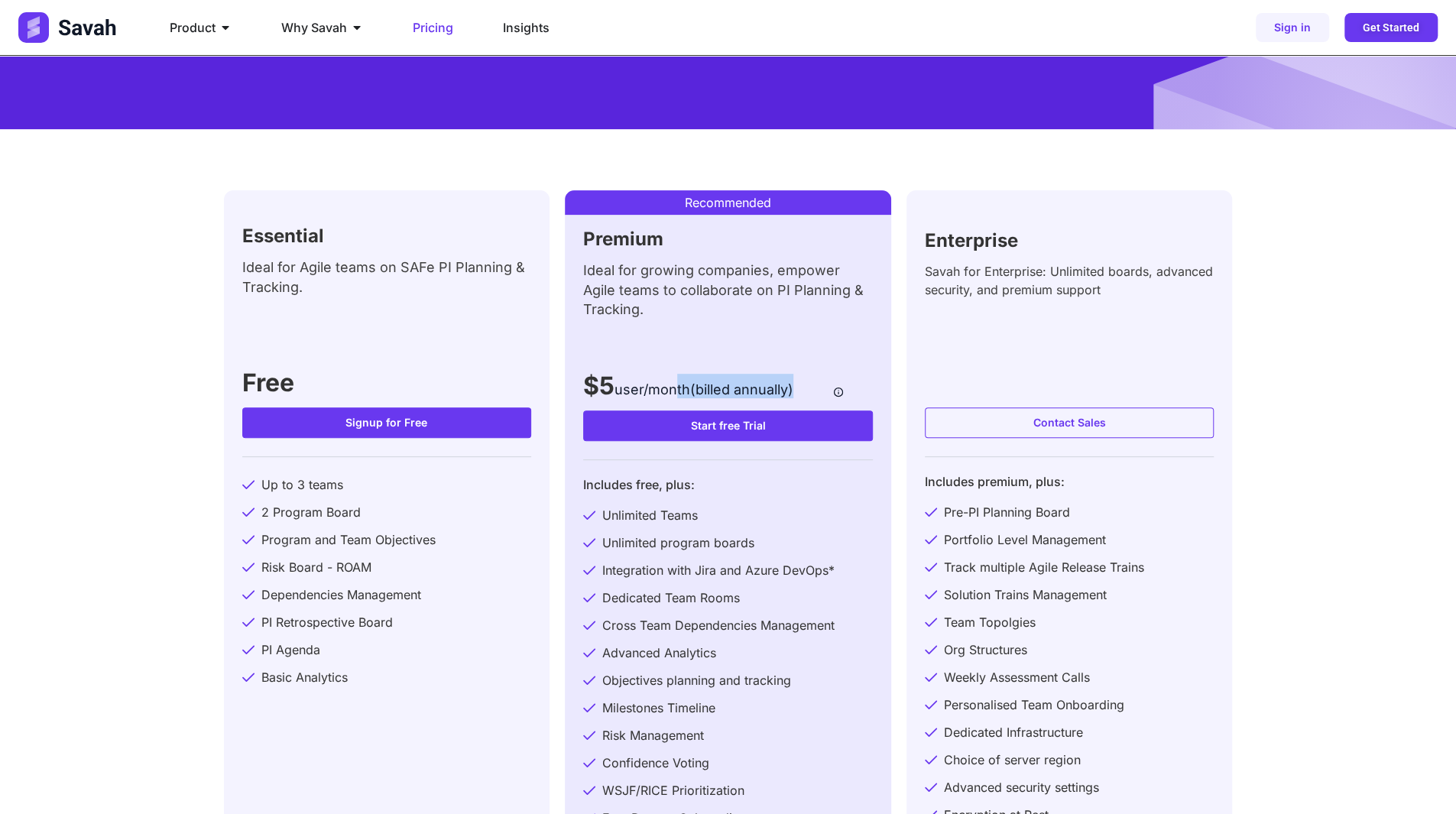
drag, startPoint x: 683, startPoint y: 387, endPoint x: 808, endPoint y: 391, distance: 125.1
click at [808, 391] on div "Premium Ideal for growing companies, empower Agile teams to collaborate on PI P…" at bounding box center [728, 314] width 290 height 168
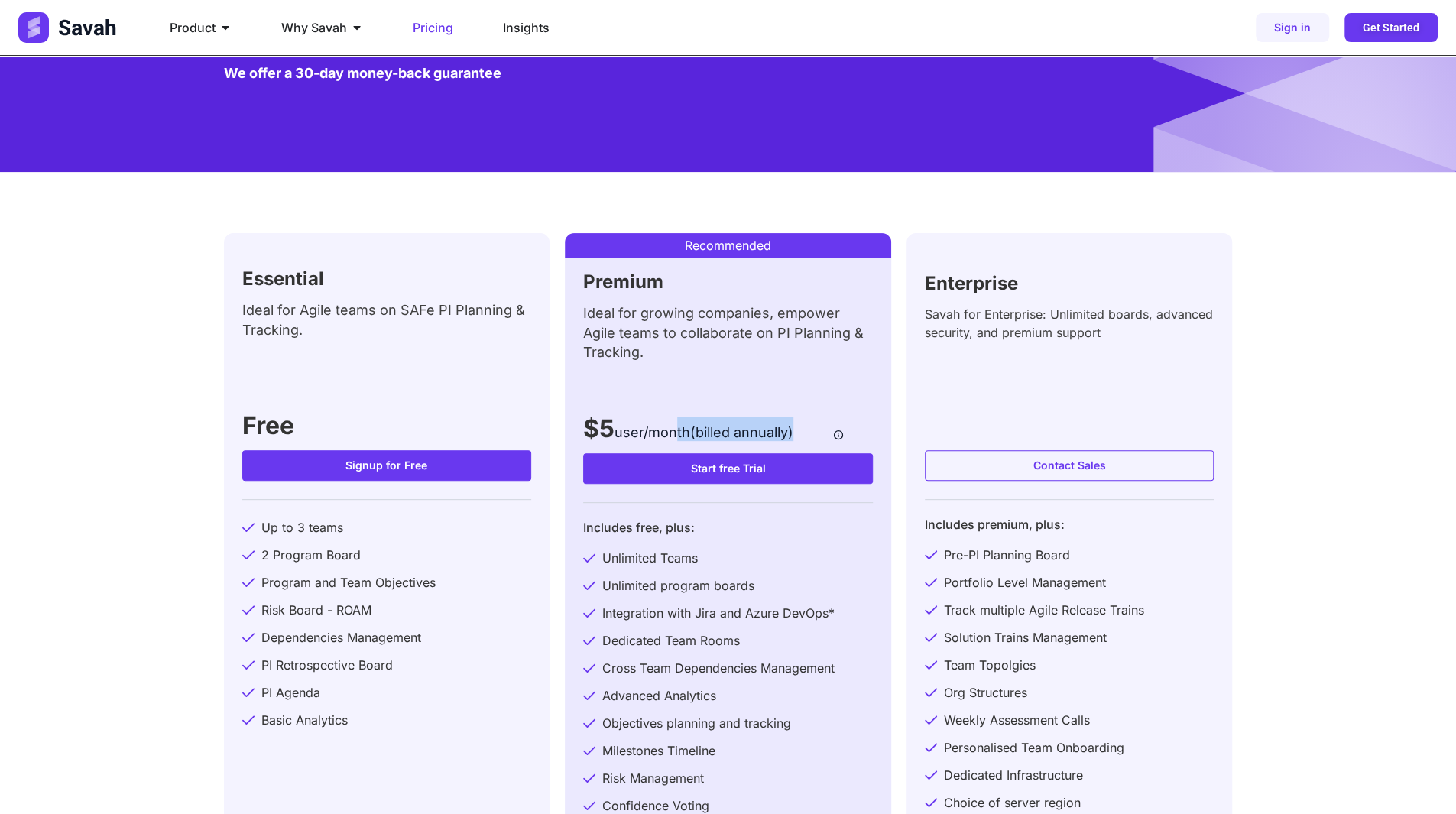
scroll to position [229, 0]
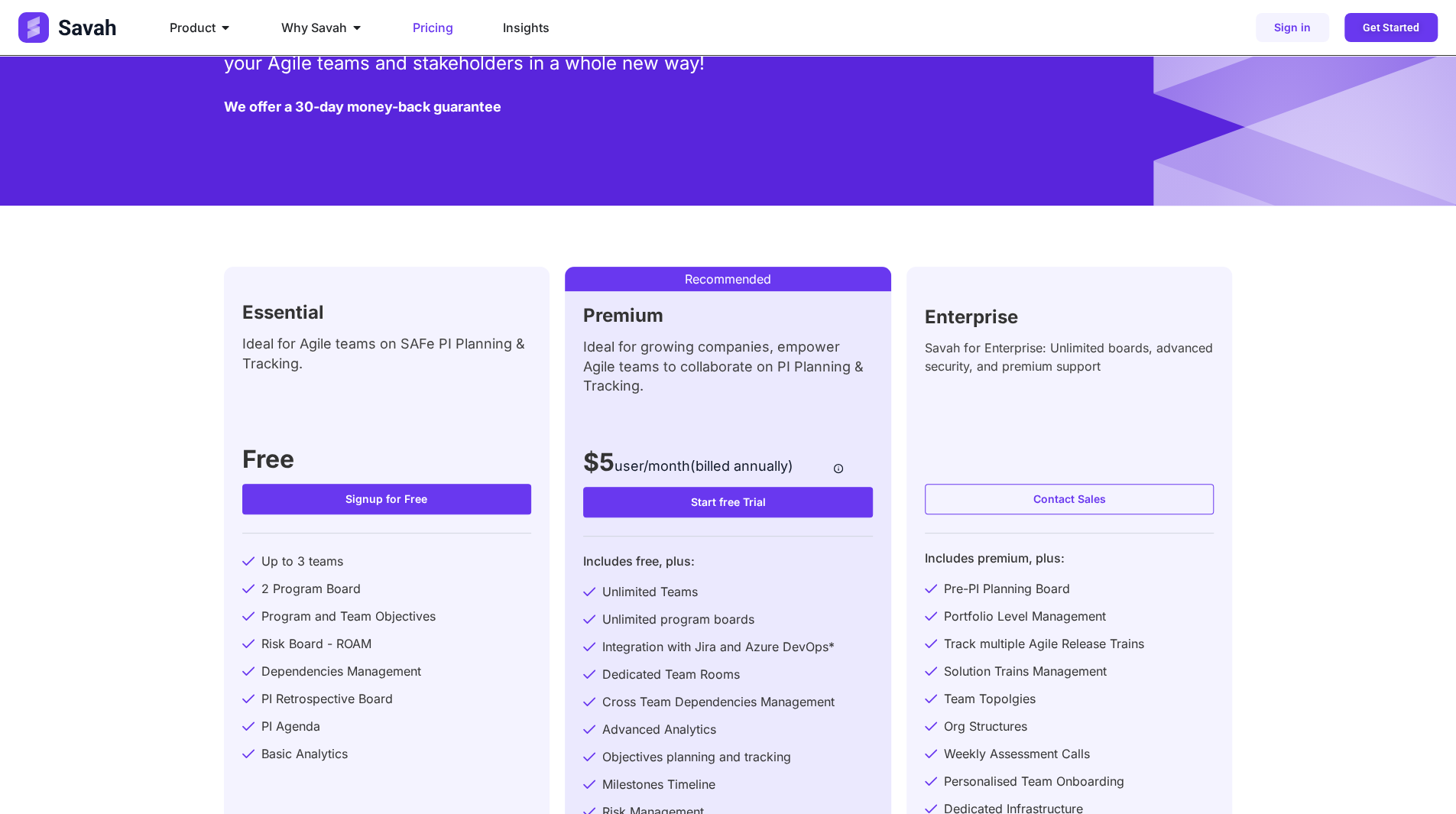
click at [711, 235] on div "Essential Ideal for Agile teams on SAFe PI Planning & Tracking. Free Signup for…" at bounding box center [728, 619] width 1009 height 827
click at [670, 238] on div "Essential Ideal for Agile teams on SAFe PI Planning & Tracking. Free Signup for…" at bounding box center [728, 619] width 1009 height 827
click at [731, 239] on div "Essential Ideal for Agile teams on SAFe PI Planning & Tracking. Free Signup for…" at bounding box center [728, 619] width 1009 height 827
click at [711, 256] on div "Essential Ideal for Agile teams on SAFe PI Planning & Tracking. Free Signup for…" at bounding box center [728, 619] width 1009 height 827
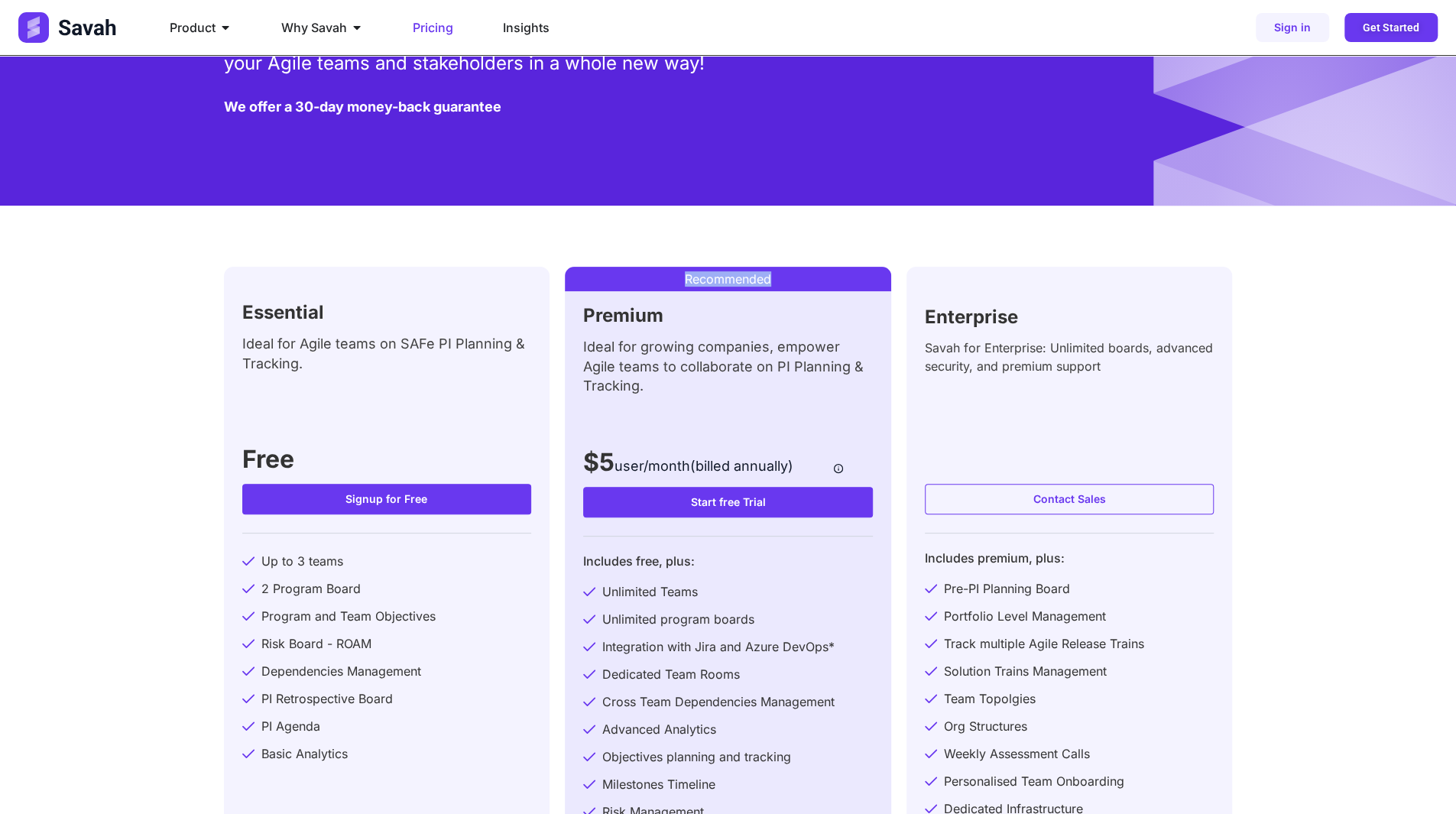
click at [734, 244] on div "Essential Ideal for Agile teams on SAFe PI Planning & Tracking. Free Signup for…" at bounding box center [728, 619] width 1009 height 827
drag, startPoint x: 699, startPoint y: 246, endPoint x: 751, endPoint y: 249, distance: 52.1
click at [710, 248] on div "Essential Ideal for Agile teams on SAFe PI Planning & Tracking. Free Signup for…" at bounding box center [728, 619] width 1009 height 827
click at [761, 248] on div "Essential Ideal for Agile teams on SAFe PI Planning & Tracking. Free Signup for…" at bounding box center [728, 619] width 1009 height 827
click at [743, 248] on div "Essential Ideal for Agile teams on SAFe PI Planning & Tracking. Free Signup for…" at bounding box center [728, 619] width 1009 height 827
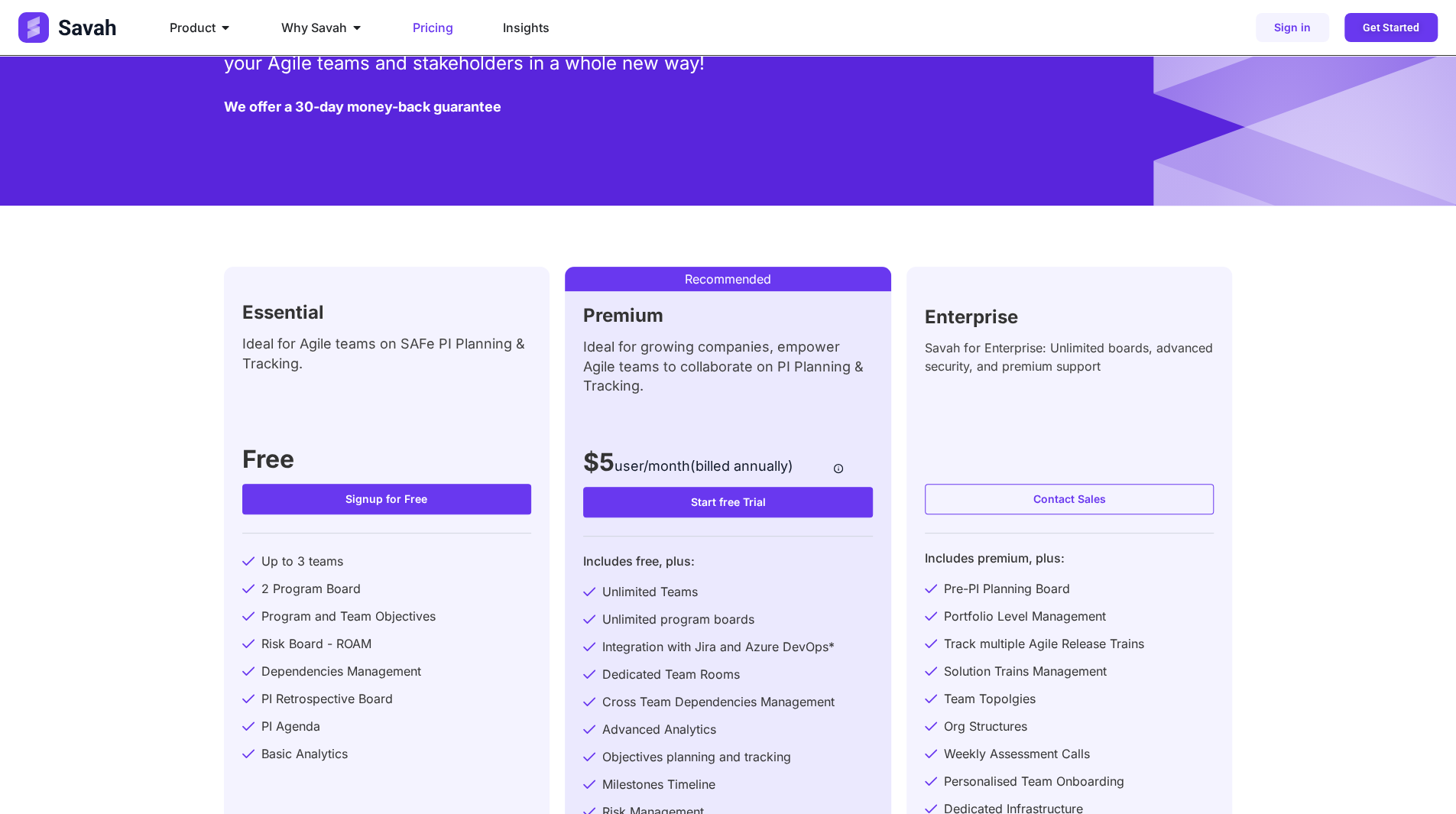
click at [695, 247] on div "Essential Ideal for Agile teams on SAFe PI Planning & Tracking. Free Signup for…" at bounding box center [728, 619] width 1009 height 827
click at [724, 245] on div "Essential Ideal for Agile teams on SAFe PI Planning & Tracking. Free Signup for…" at bounding box center [728, 619] width 1009 height 827
click at [710, 246] on div "Essential Ideal for Agile teams on SAFe PI Planning & Tracking. Free Signup for…" at bounding box center [728, 619] width 1009 height 827
drag, startPoint x: 602, startPoint y: 462, endPoint x: 621, endPoint y: 462, distance: 19.0
click at [621, 462] on h3 "$5 user/month(billed annually)" at bounding box center [688, 462] width 210 height 24
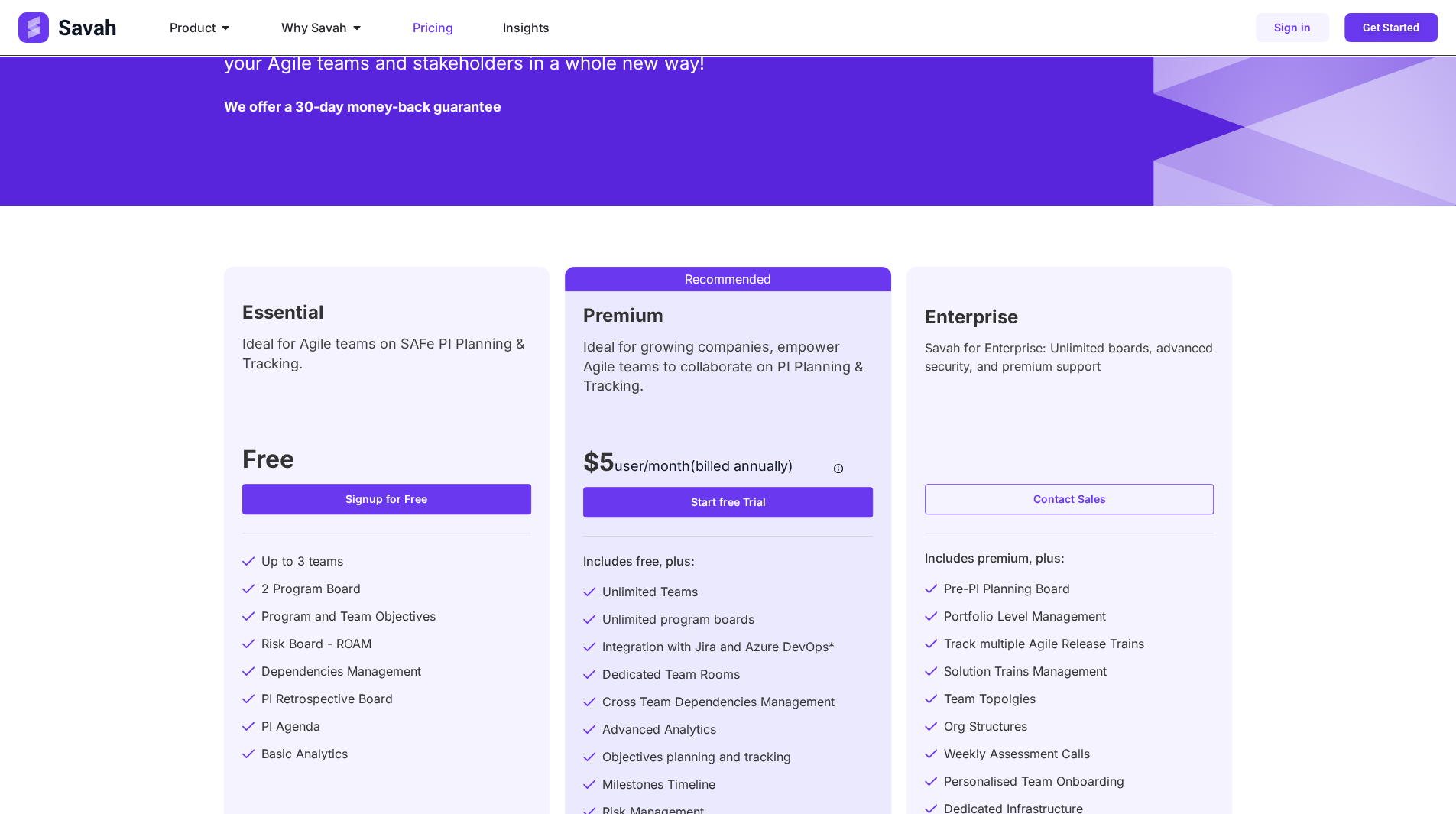
click at [643, 462] on span "user/month(billed annually)" at bounding box center [704, 465] width 179 height 16
drag, startPoint x: 596, startPoint y: 469, endPoint x: 629, endPoint y: 465, distance: 33.2
click at [628, 465] on h3 "$5 user/month(billed annually)" at bounding box center [688, 462] width 210 height 24
click at [615, 465] on h3 "$5 user/month(billed annually)" at bounding box center [688, 462] width 210 height 24
drag, startPoint x: 692, startPoint y: 465, endPoint x: 775, endPoint y: 465, distance: 83.0
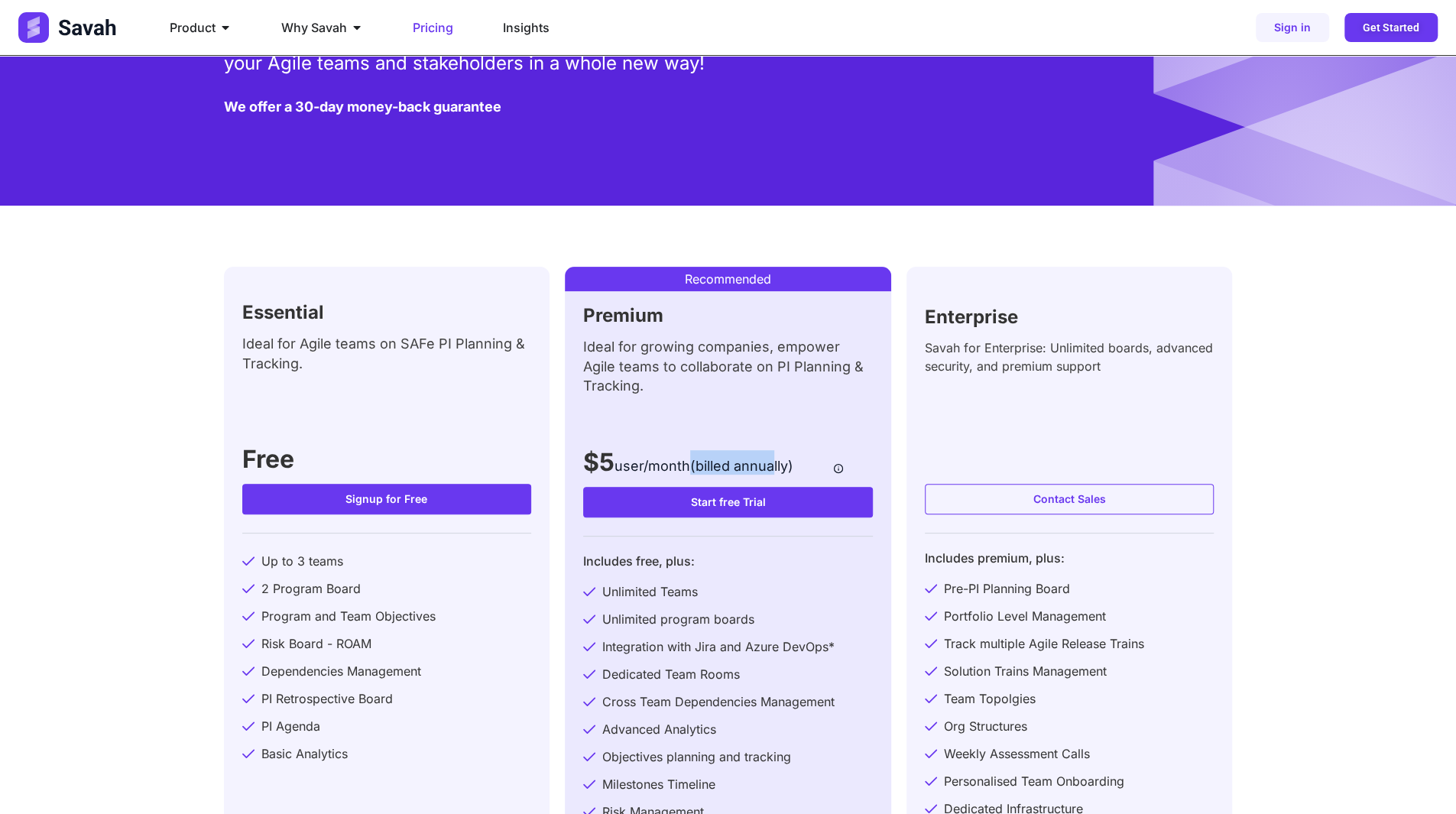
click at [775, 465] on span "user/month(billed annually)" at bounding box center [704, 465] width 179 height 16
click at [677, 469] on span "user/month(billed annually)" at bounding box center [704, 465] width 179 height 16
click at [679, 469] on span "user/month(billed annually)" at bounding box center [704, 465] width 179 height 16
click at [685, 464] on span "user/month(billed annually)" at bounding box center [704, 465] width 179 height 16
drag, startPoint x: 755, startPoint y: 466, endPoint x: 781, endPoint y: 468, distance: 26.1
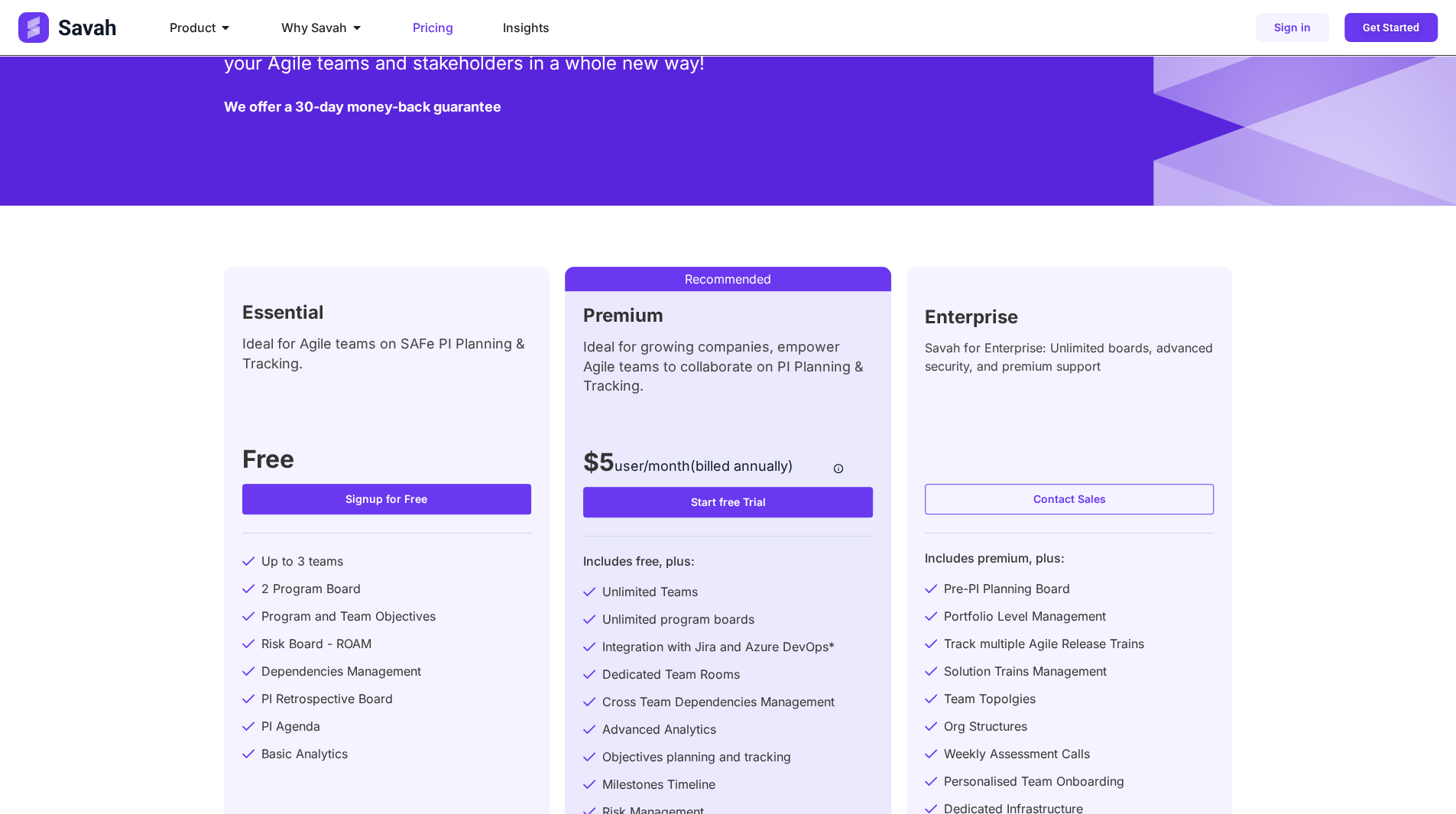
click at [760, 467] on span "user/month(billed annually)" at bounding box center [704, 465] width 179 height 16
drag, startPoint x: 781, startPoint y: 468, endPoint x: 805, endPoint y: 469, distance: 24.0
click at [802, 469] on div "Premium Ideal for growing companies, empower Agile teams to collaborate on PI P…" at bounding box center [728, 391] width 290 height 168
click at [338, 374] on div "Ideal for Agile teams on SAFe PI Planning & Tracking." at bounding box center [387, 369] width 290 height 69
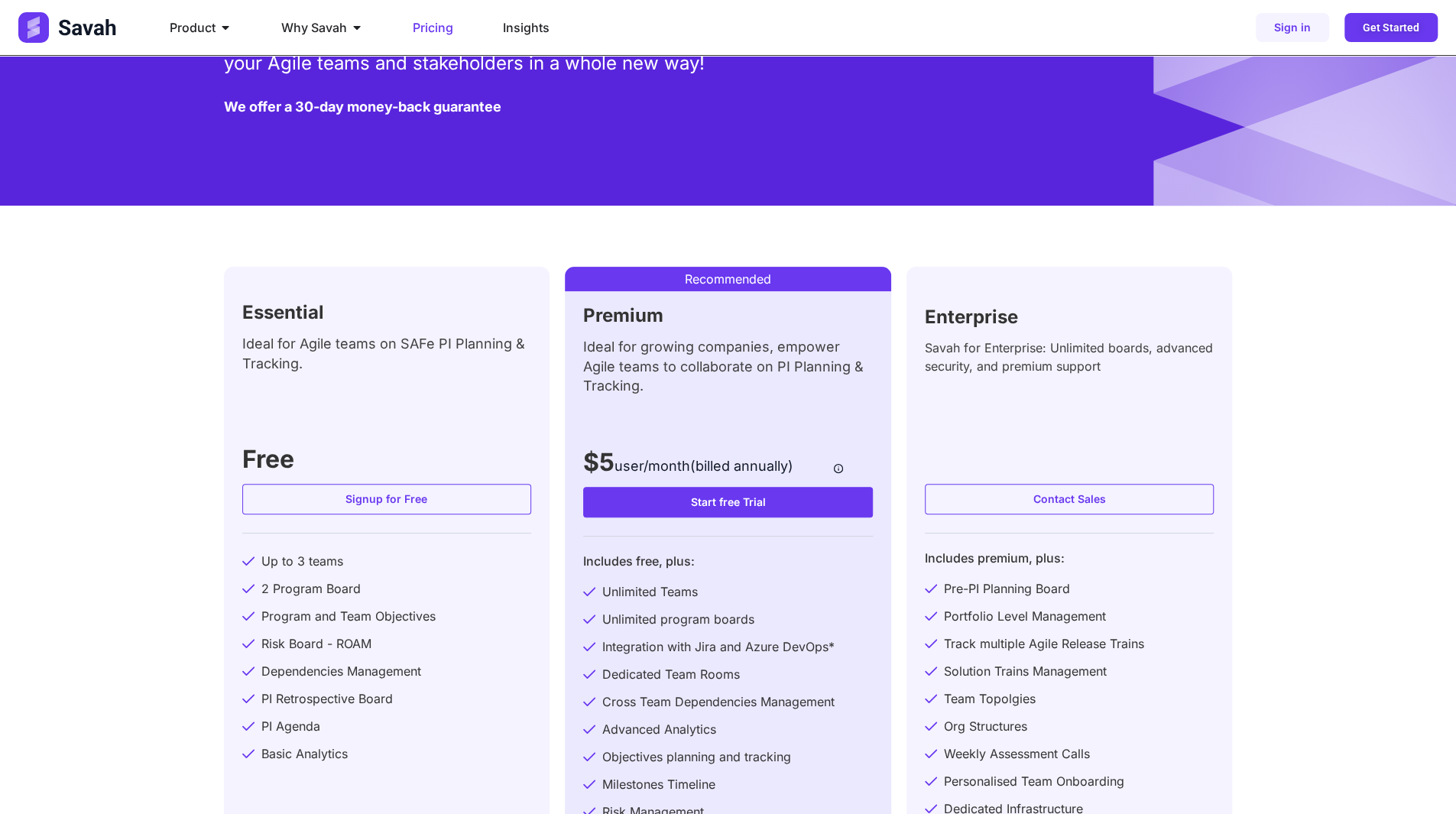
click at [243, 508] on link "Signup for Free" at bounding box center [387, 499] width 290 height 31
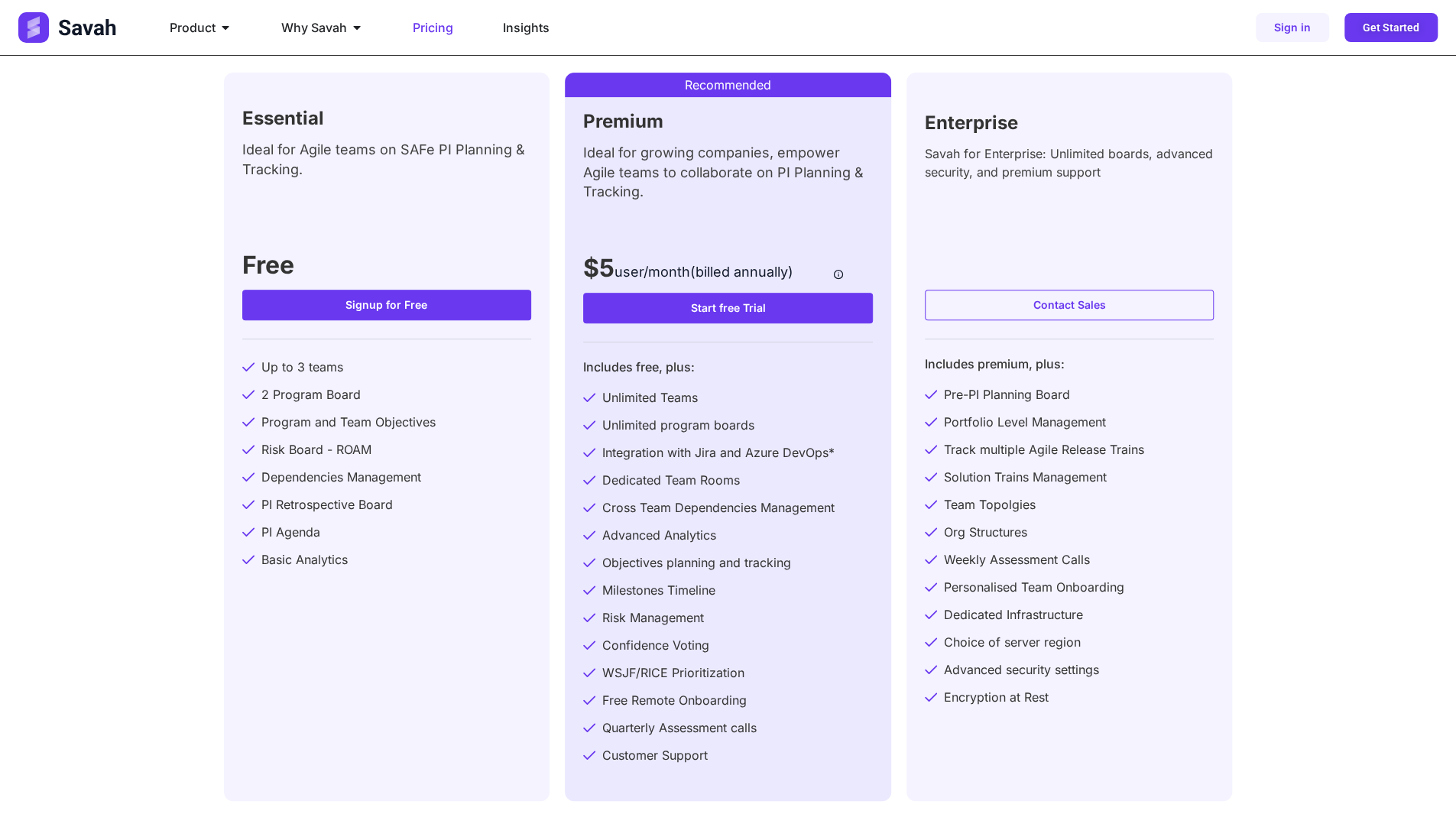
scroll to position [458, 0]
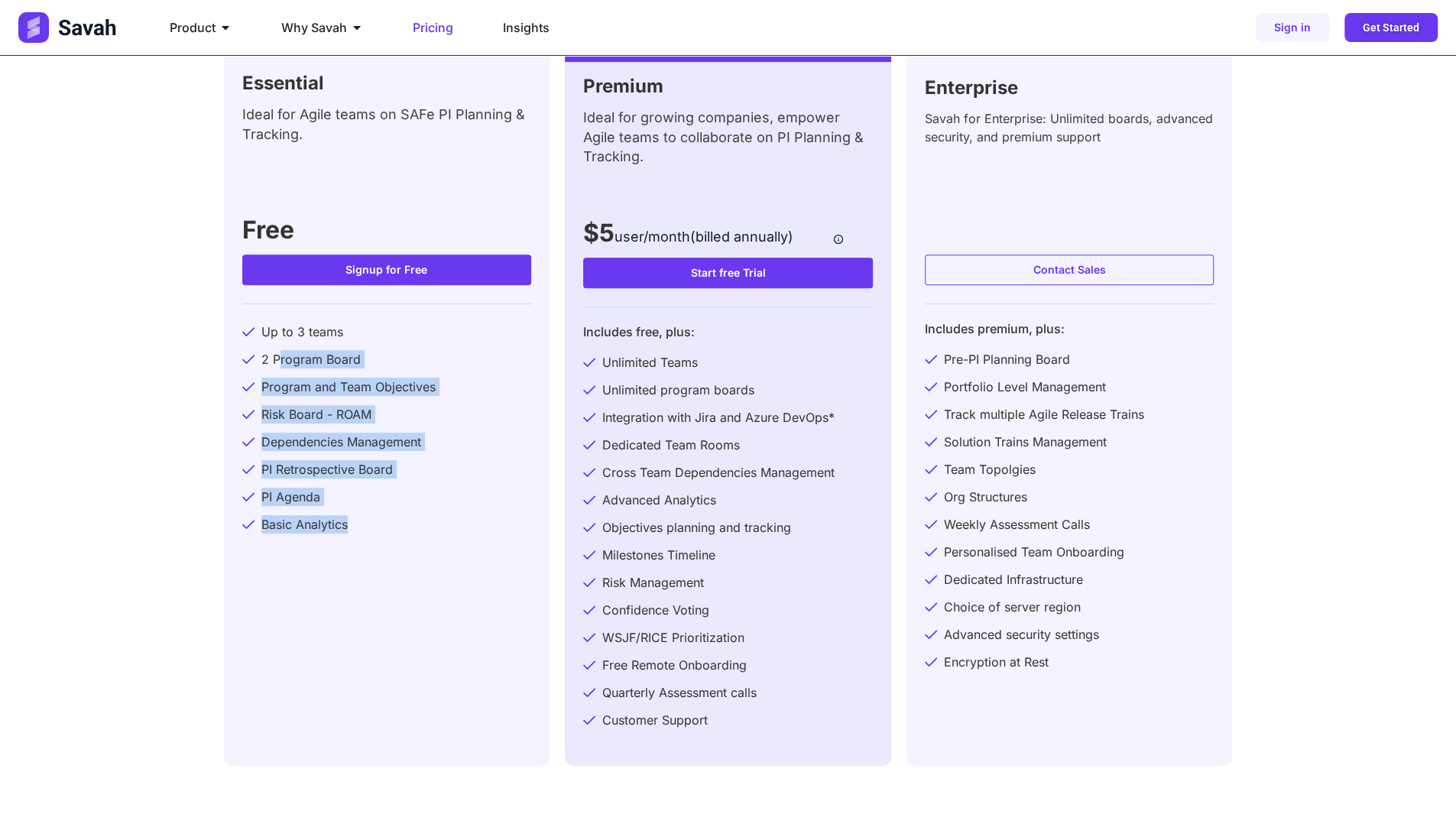
drag, startPoint x: 280, startPoint y: 367, endPoint x: 395, endPoint y: 529, distance: 198.7
click at [393, 528] on ul "Up to 3 teams 2 Program Board Program and Team Objectives Risk Board - ROAM Dep…" at bounding box center [387, 428] width 290 height 211
click at [408, 536] on div "Essential Ideal for Agile teams on SAFe PI Planning & Tracking. Free Signup for…" at bounding box center [387, 402] width 327 height 728
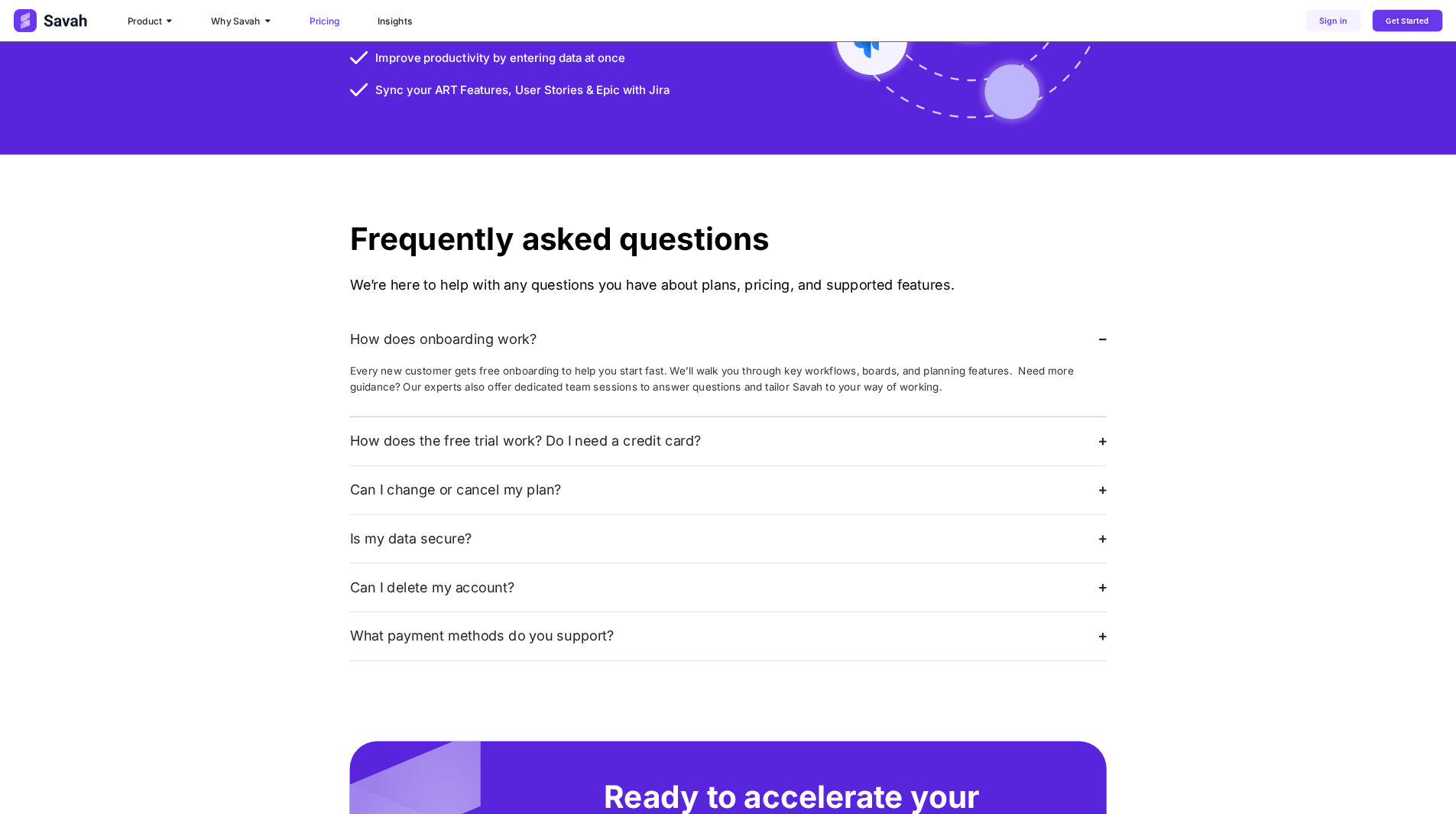
scroll to position [2876, 0]
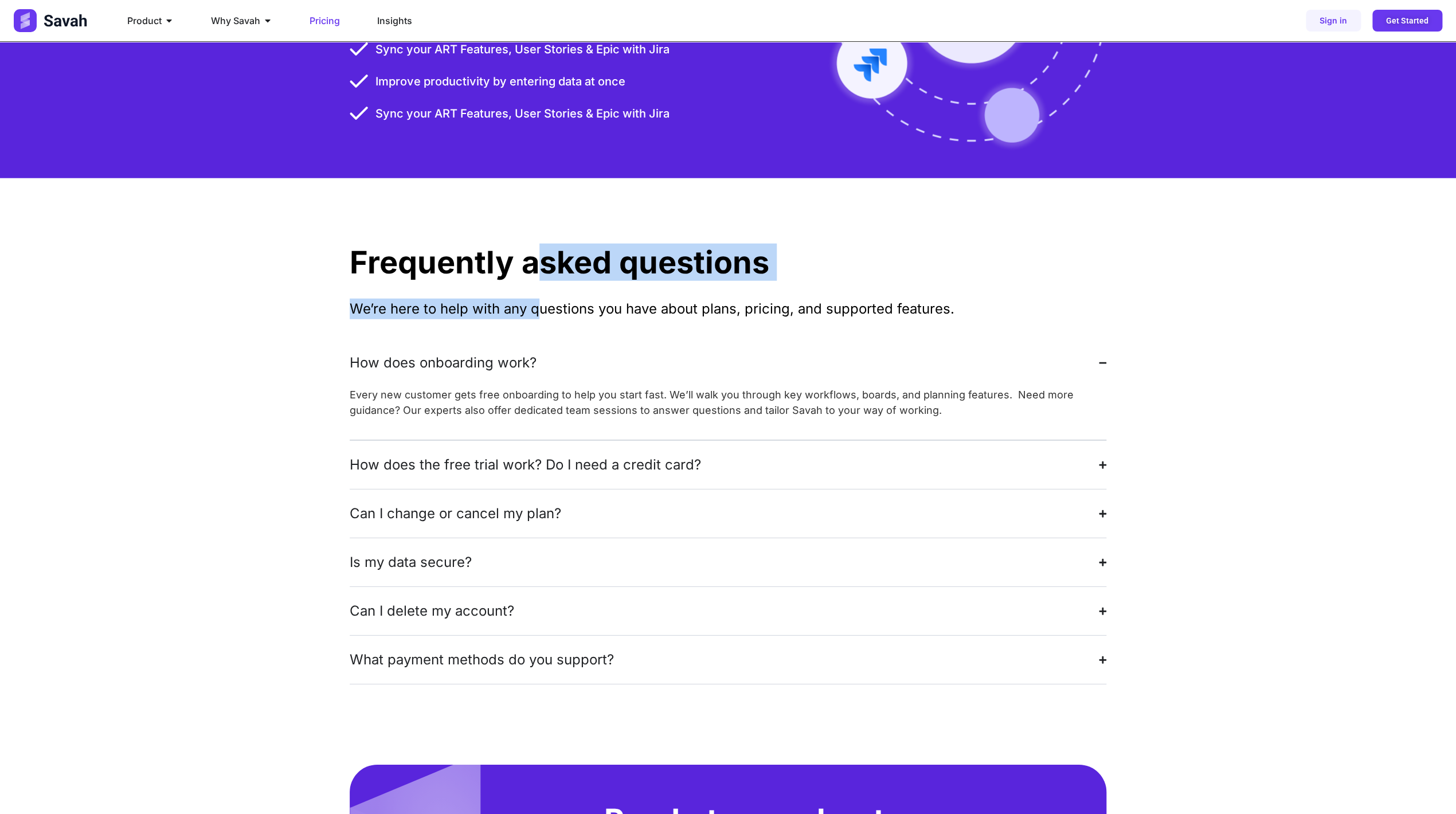
drag, startPoint x: 536, startPoint y: 263, endPoint x: 539, endPoint y: 272, distance: 9.5
click at [539, 272] on div "Frequently asked questions We’re here to help with any questions you have about…" at bounding box center [728, 466] width 757 height 576
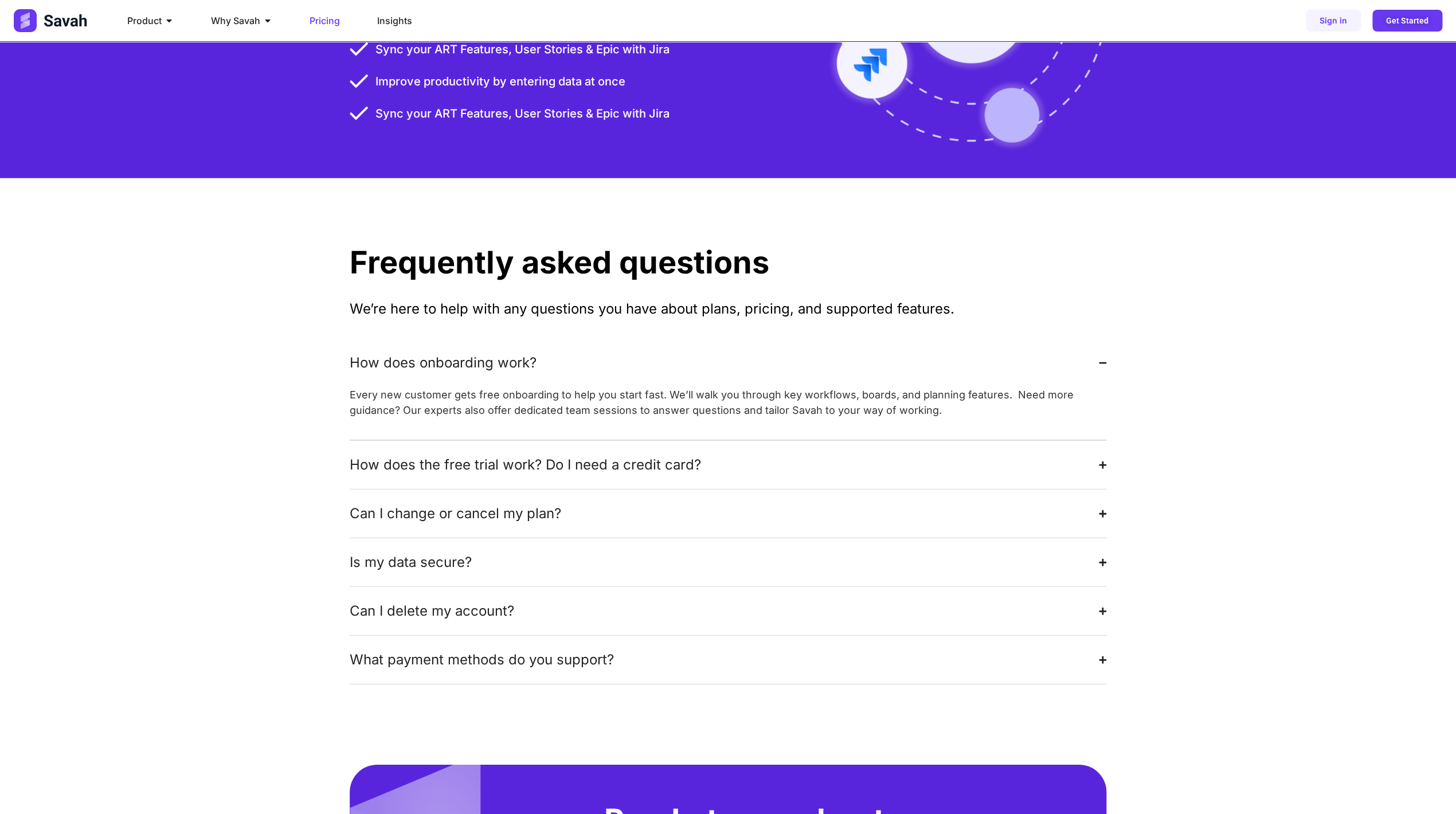
click at [715, 298] on p "We’re here to help with any questions you have about plans, pricing, and suppor…" at bounding box center [728, 308] width 757 height 21
drag, startPoint x: 576, startPoint y: 280, endPoint x: 590, endPoint y: 281, distance: 14.0
click at [583, 298] on p "We’re here to help with any questions you have about plans, pricing, and suppor…" at bounding box center [728, 308] width 757 height 21
drag, startPoint x: 534, startPoint y: 264, endPoint x: 762, endPoint y: 275, distance: 228.3
click at [755, 298] on p "We’re here to help with any questions you have about plans, pricing, and suppor…" at bounding box center [728, 308] width 757 height 21
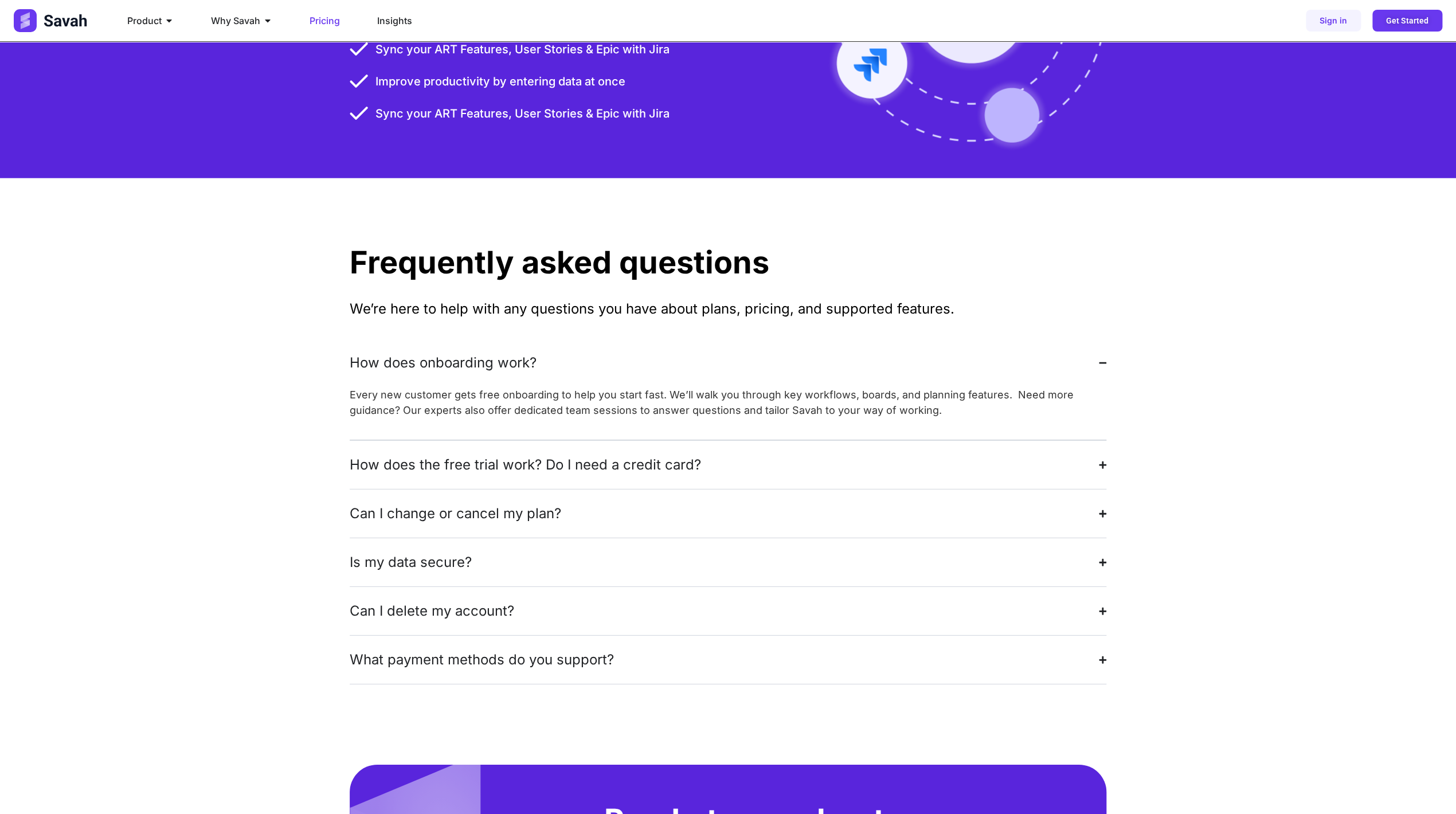
click at [765, 298] on p "We’re here to help with any questions you have about plans, pricing, and suppor…" at bounding box center [728, 308] width 757 height 21
click at [766, 298] on p "We’re here to help with any questions you have about plans, pricing, and suppor…" at bounding box center [728, 308] width 757 height 21
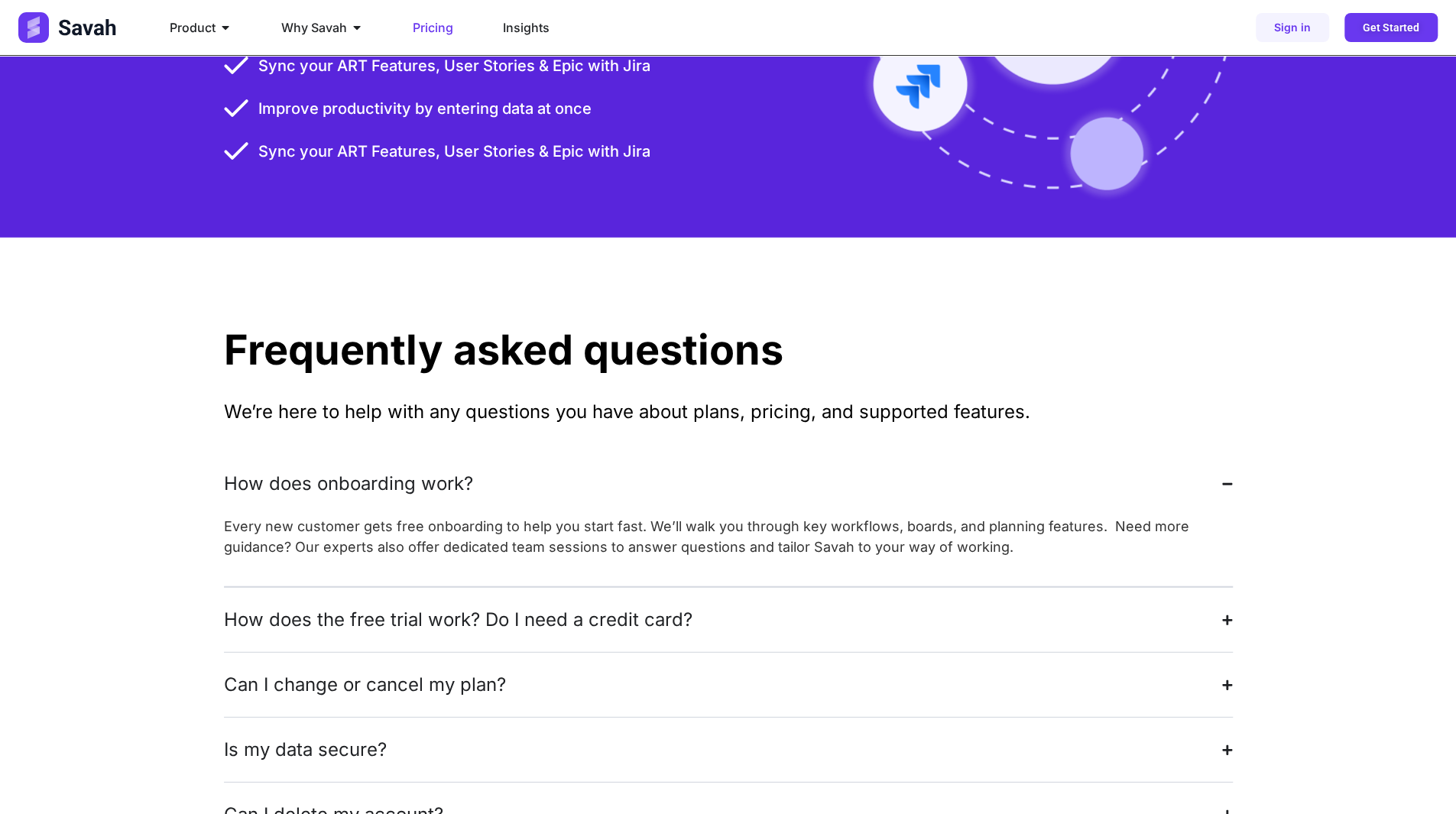
click at [573, 329] on div "Frequently asked questions We’re here to help with any questions you have about…" at bounding box center [728, 622] width 1009 height 768
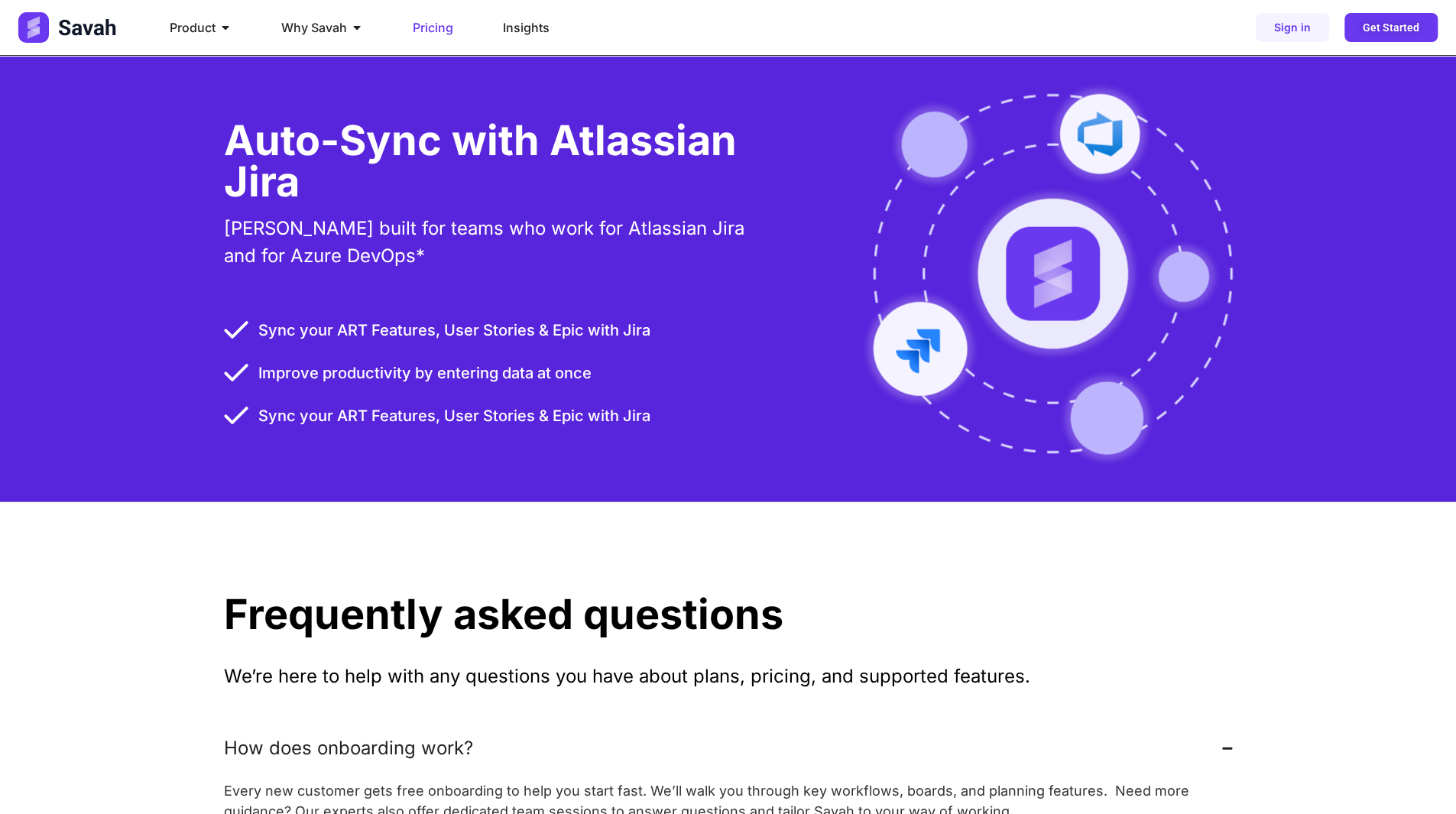
scroll to position [2494, 0]
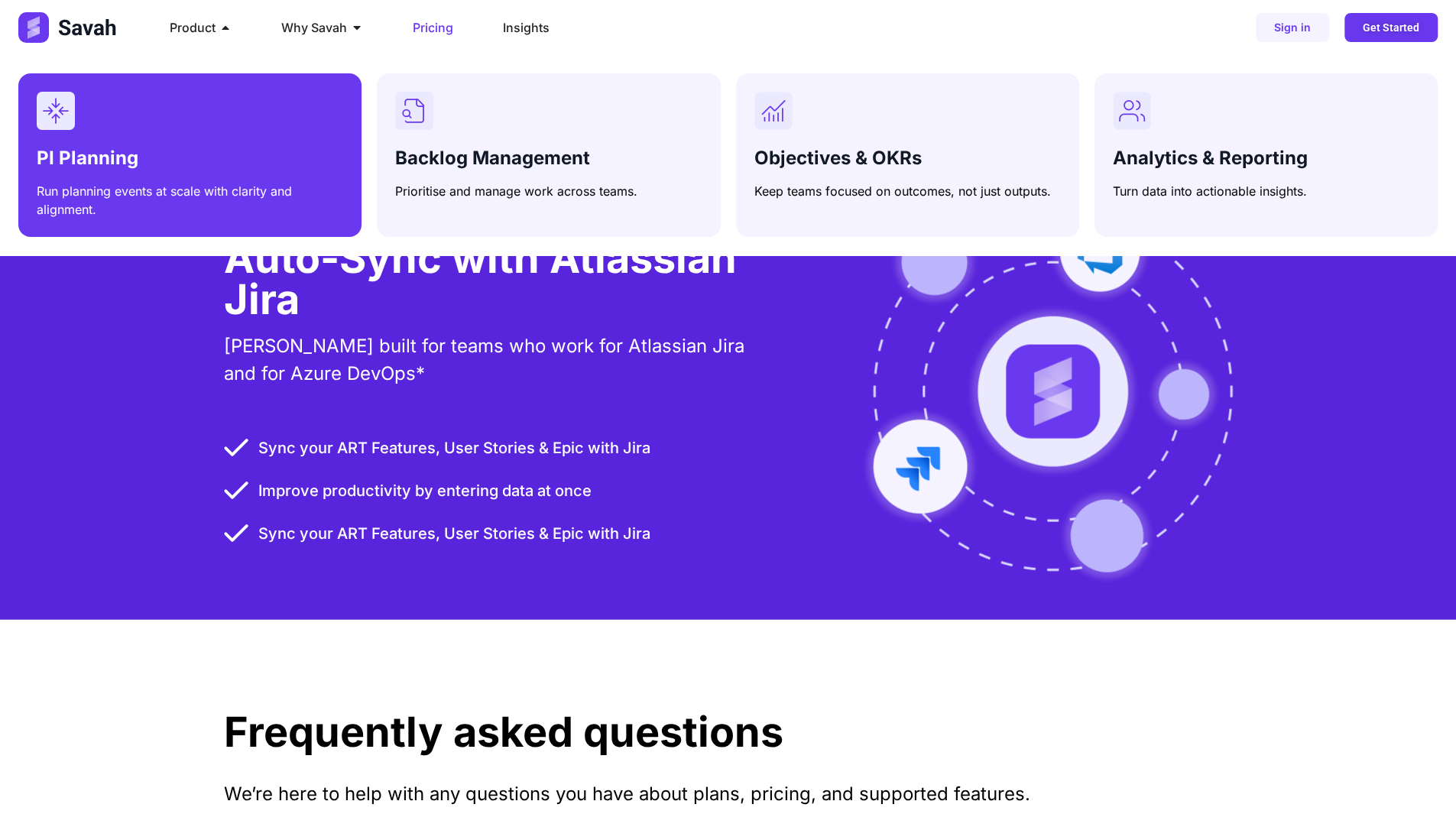
click at [230, 126] on div "Menu" at bounding box center [190, 111] width 307 height 38
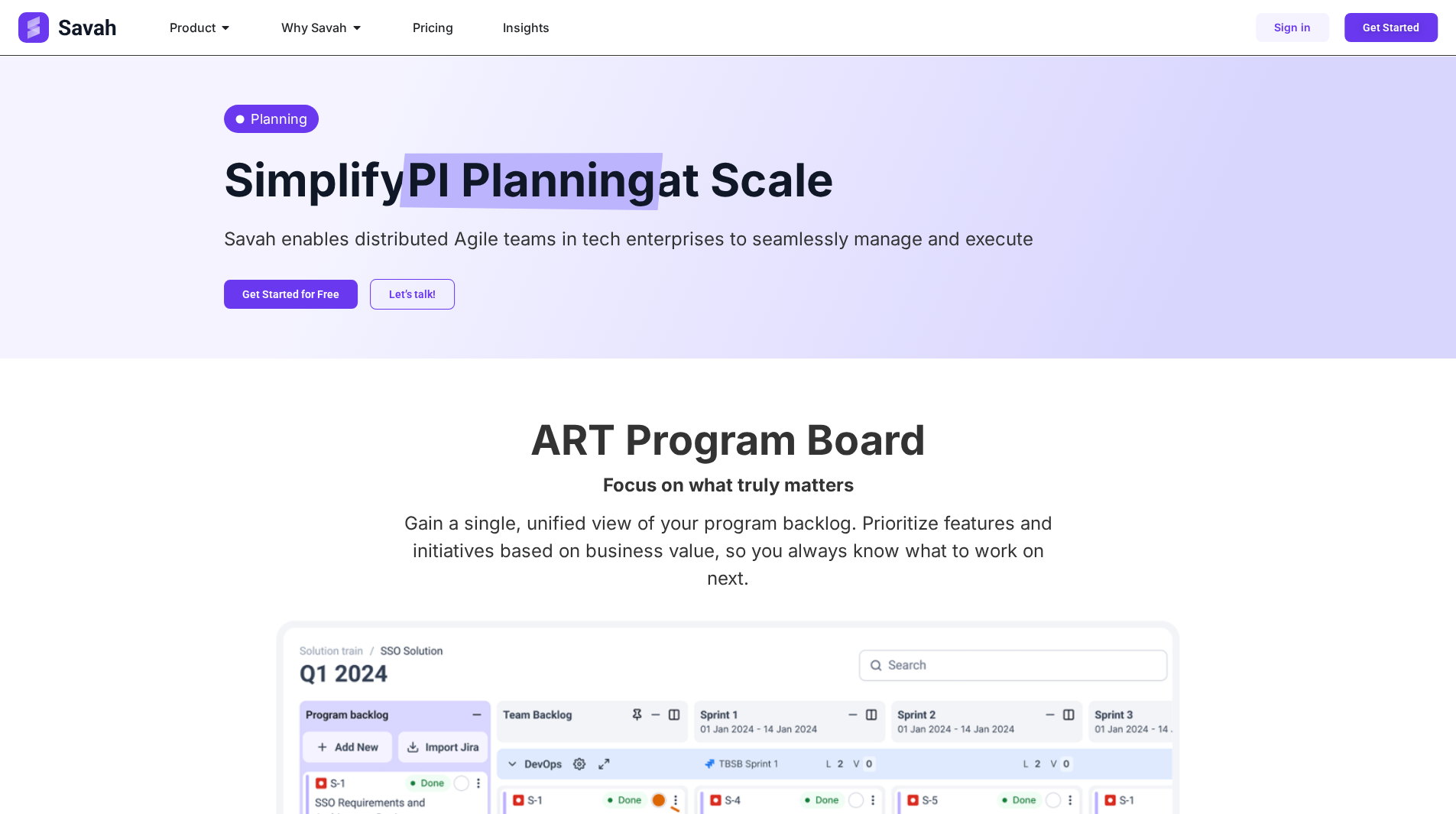
click at [118, 22] on img at bounding box center [68, 27] width 101 height 31
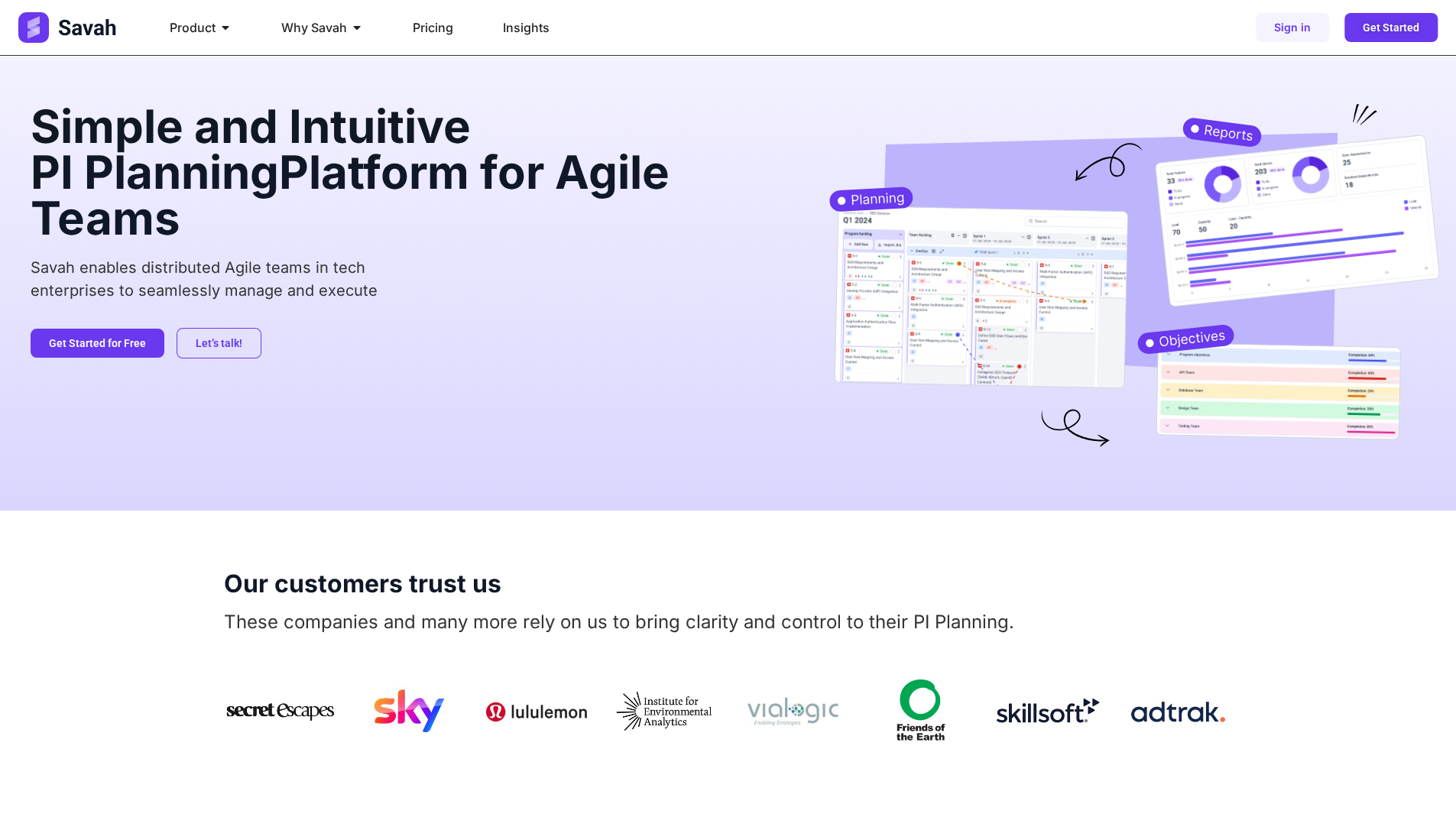
scroll to position [306, 0]
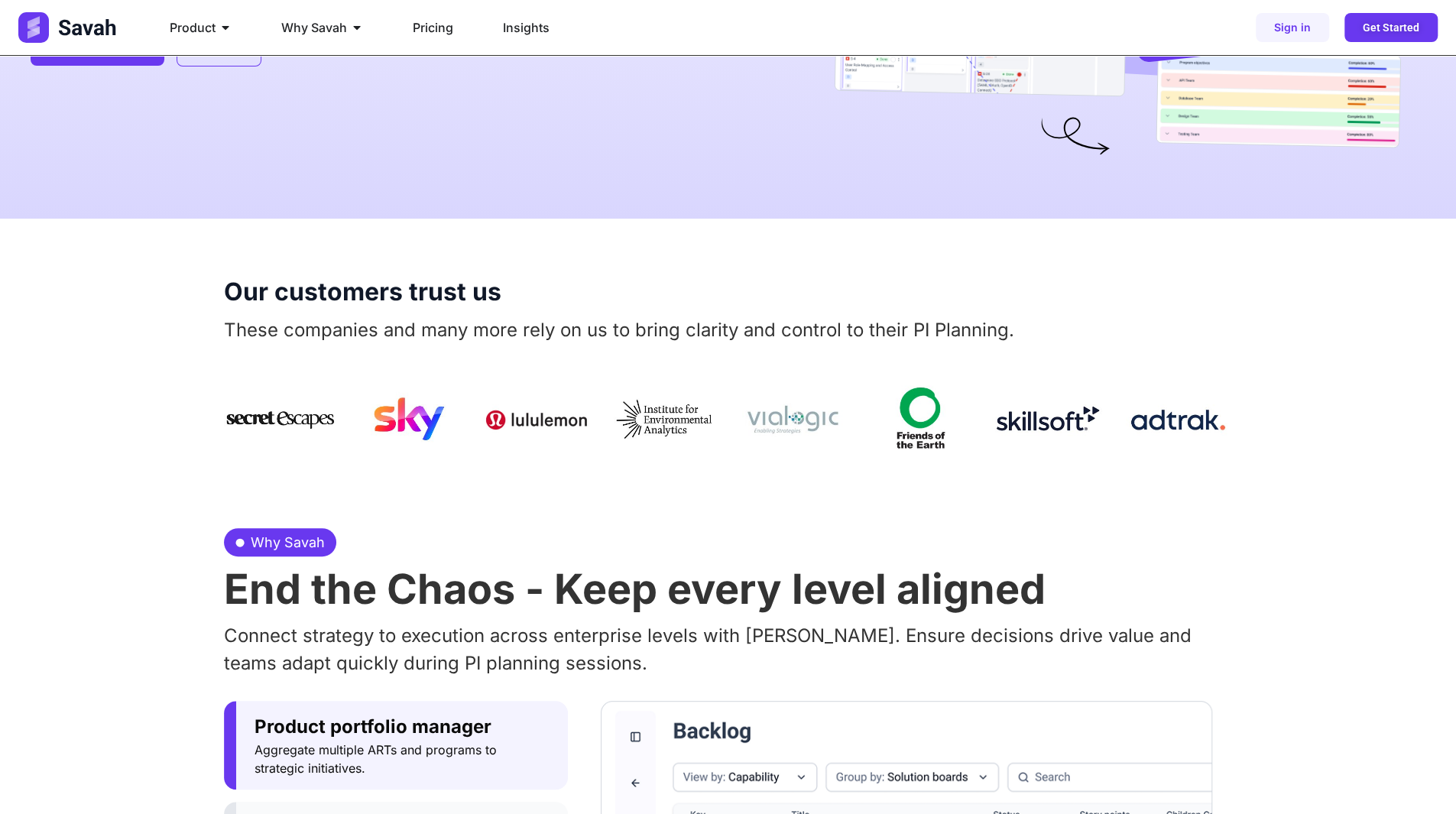
click at [384, 15] on ul "Product Close Product Open Product PI Planning Run planning events at scale wit…" at bounding box center [545, 27] width 774 height 31
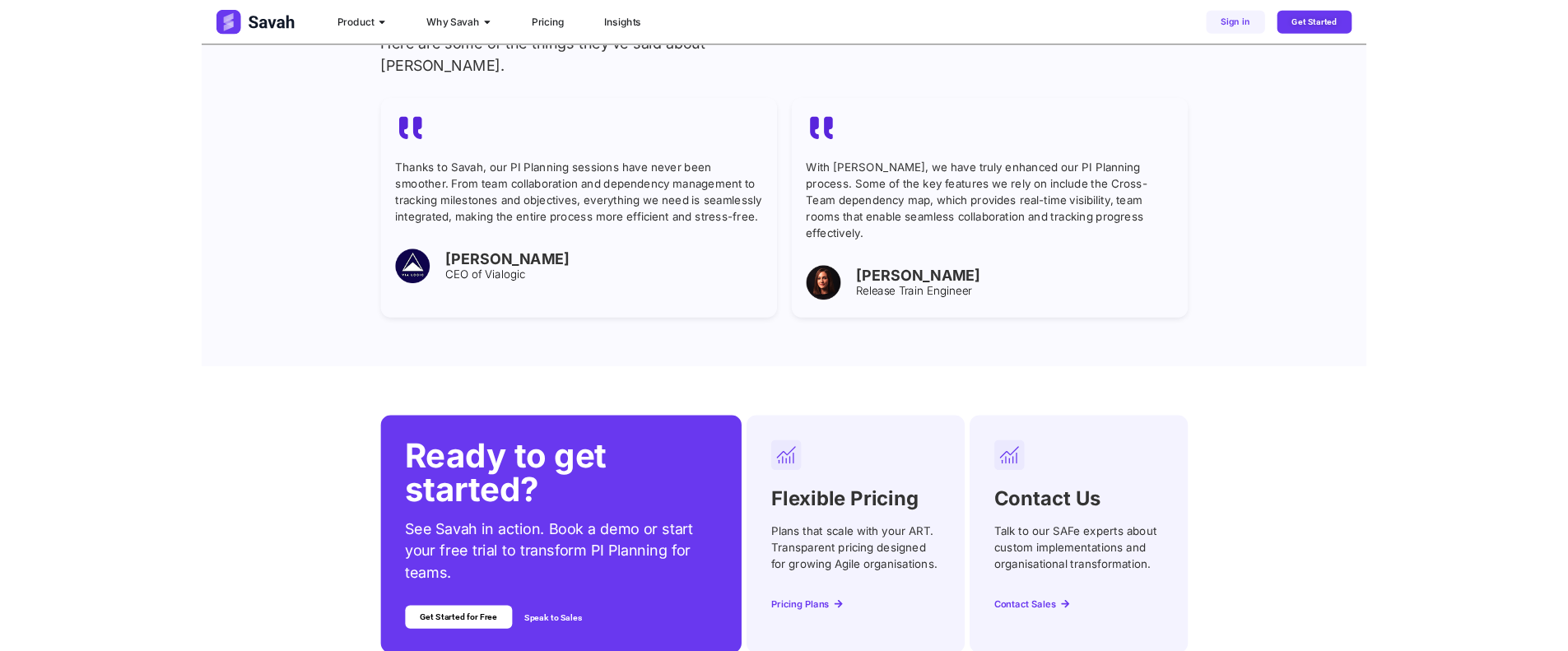
scroll to position [6369, 0]
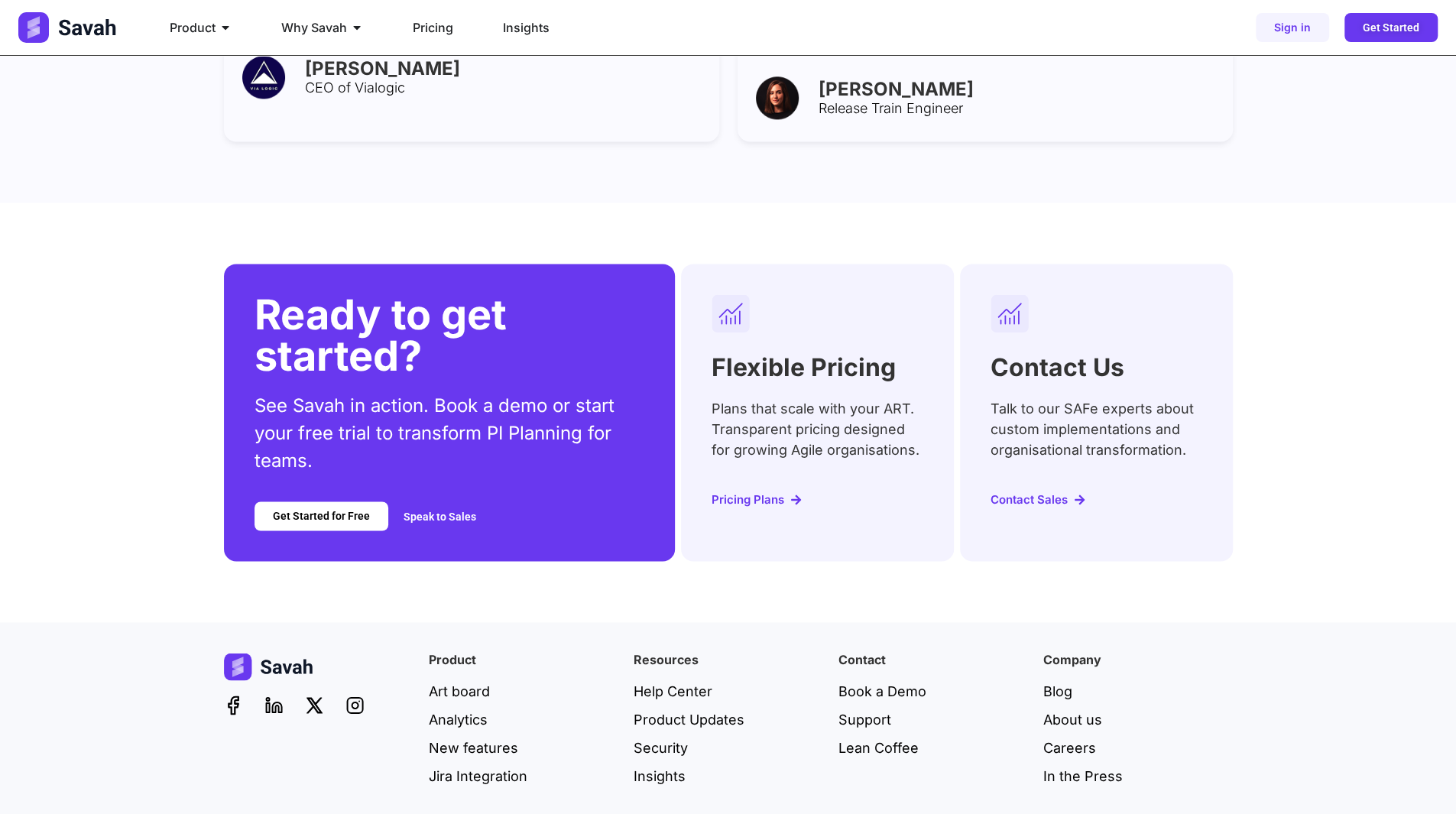
click at [375, 294] on h2 "Ready to get started?" at bounding box center [450, 335] width 391 height 82
click at [389, 294] on h2 "Ready to get started?" at bounding box center [450, 335] width 391 height 82
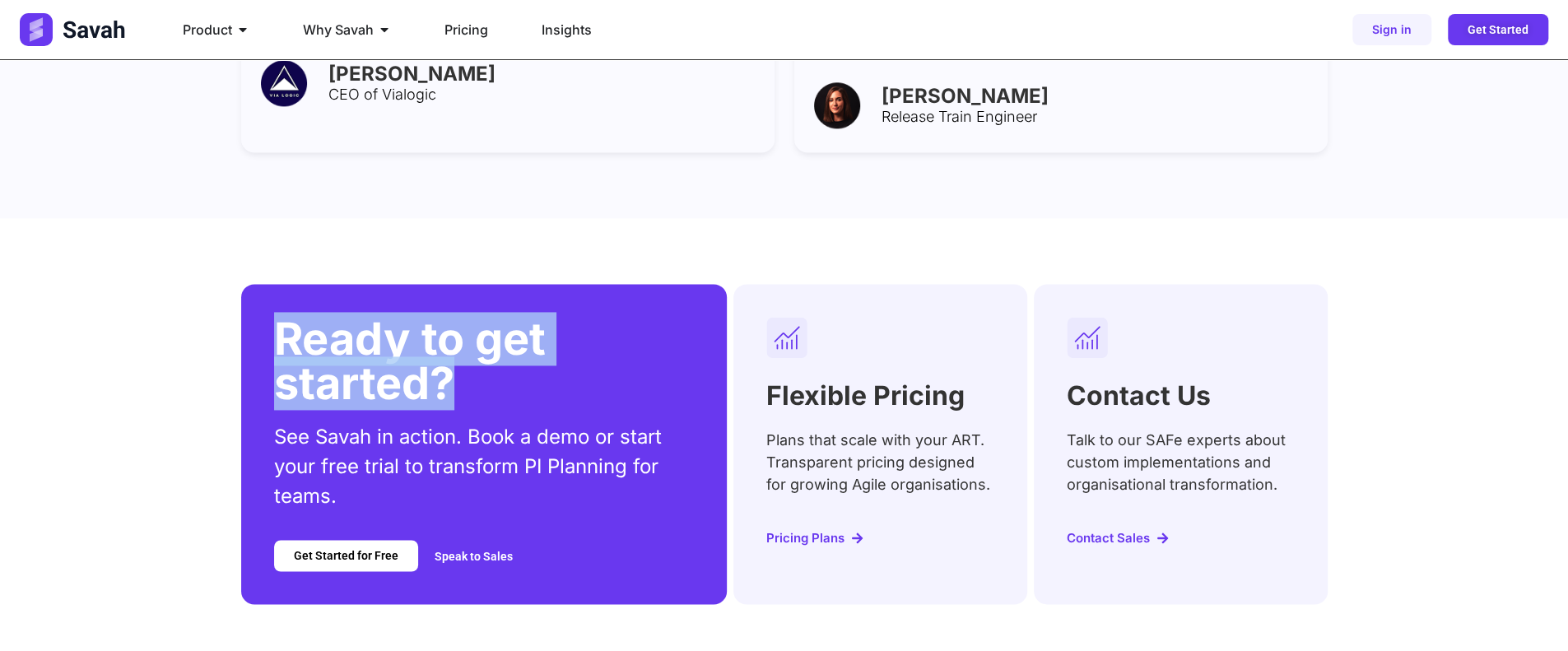
drag, startPoint x: 271, startPoint y: 268, endPoint x: 502, endPoint y: 303, distance: 233.6
click at [502, 303] on div "Ready to get started? See Savah in action. Book a demo or start your free trial…" at bounding box center [484, 444] width 487 height 320
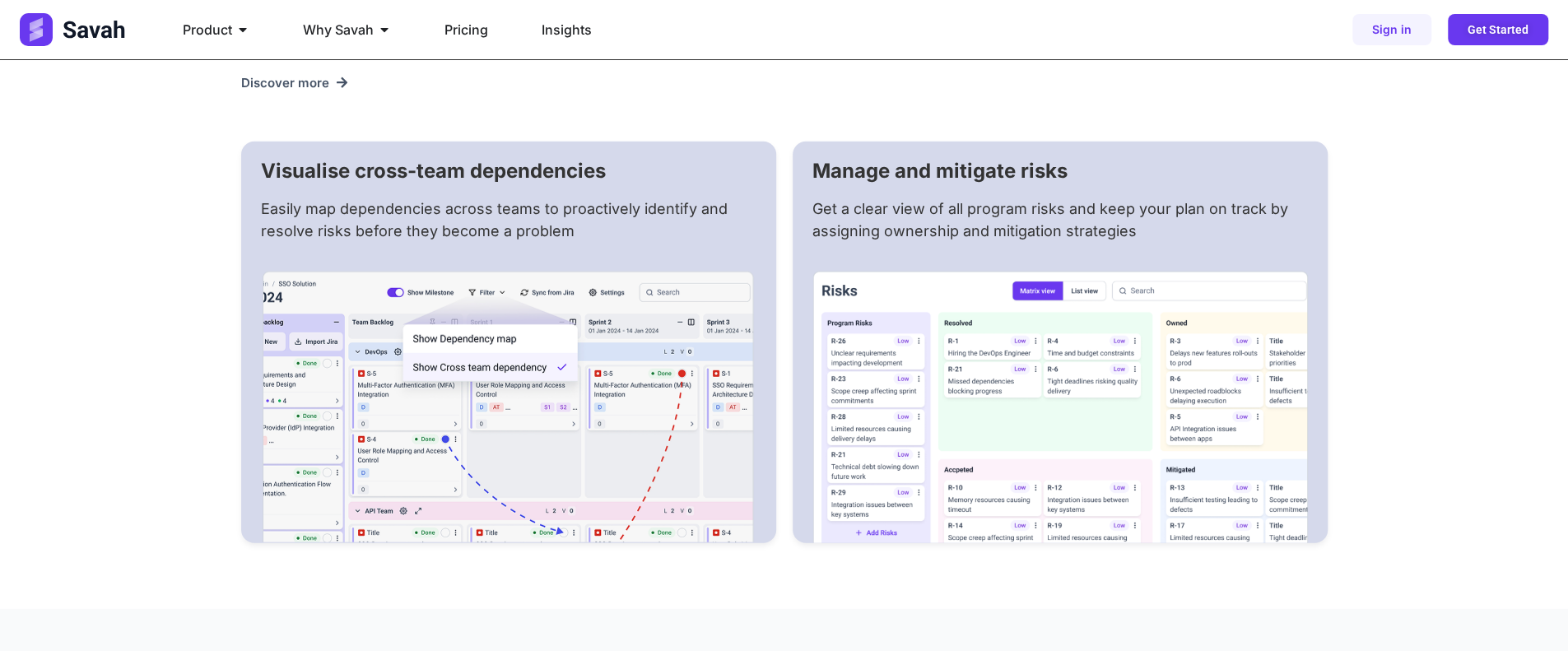
scroll to position [3030, 0]
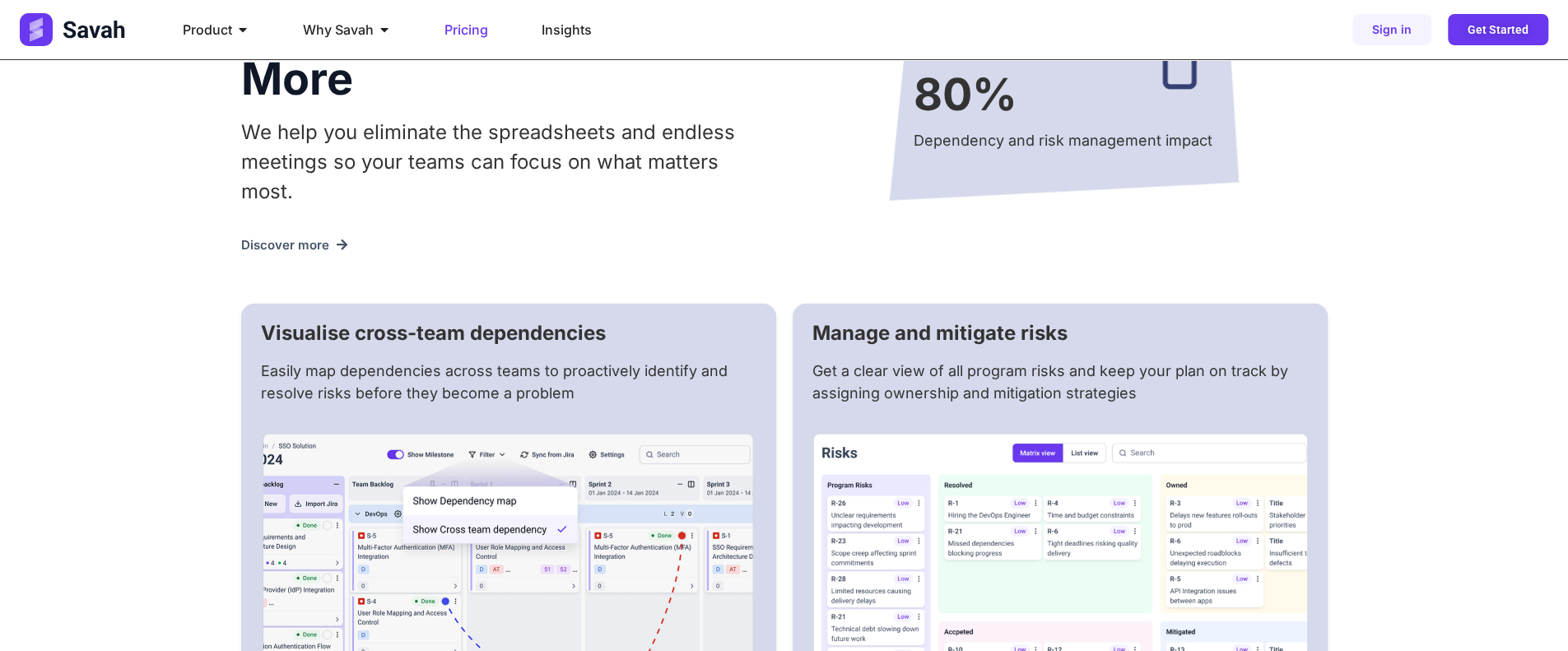
click at [481, 29] on span "Pricing" at bounding box center [467, 29] width 44 height 19
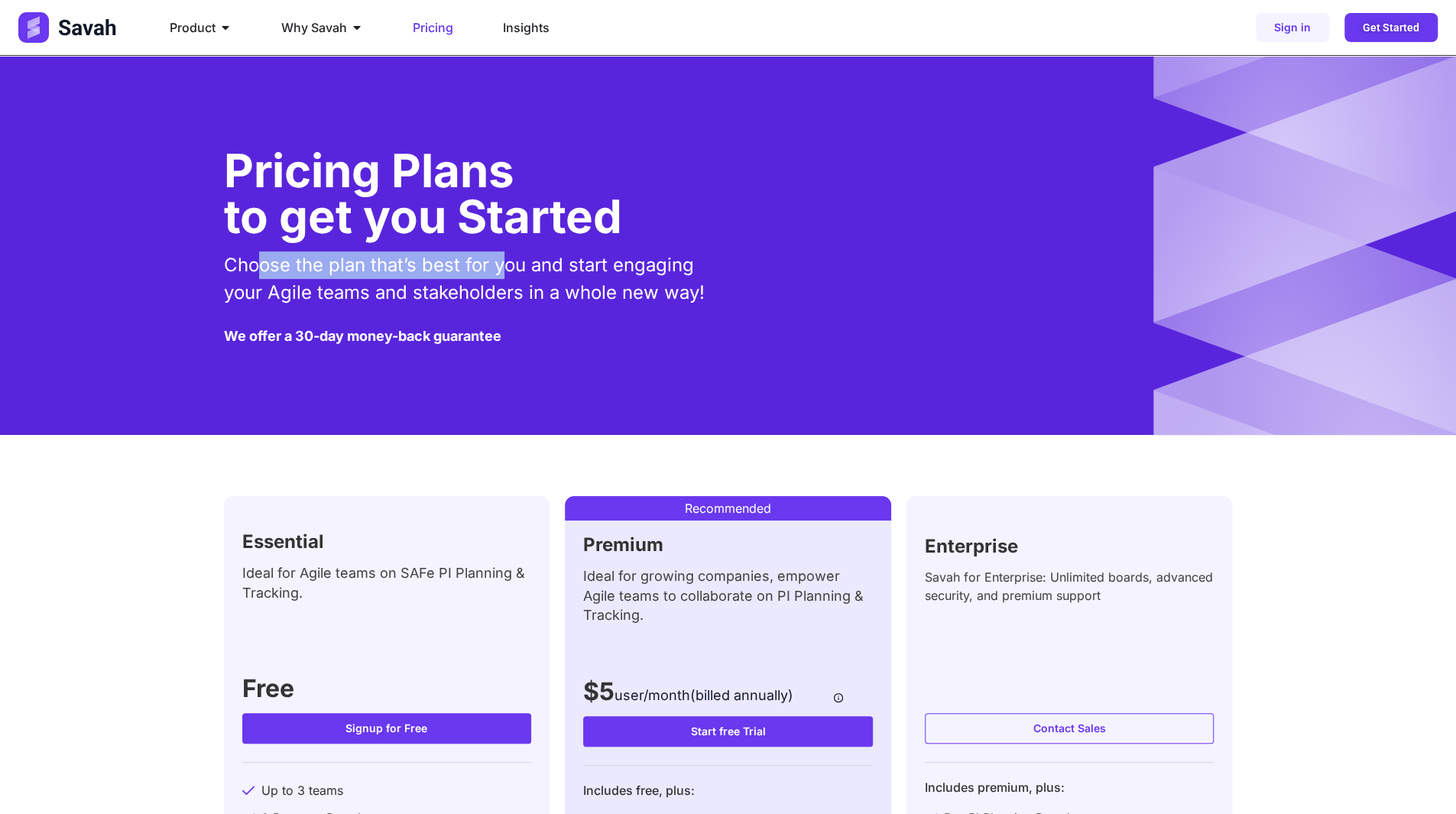
drag, startPoint x: 283, startPoint y: 270, endPoint x: 561, endPoint y: 278, distance: 278.1
click at [515, 276] on p "Choose the plan that’s best for you and start engaging your Agile teams and sta…" at bounding box center [472, 279] width 497 height 55
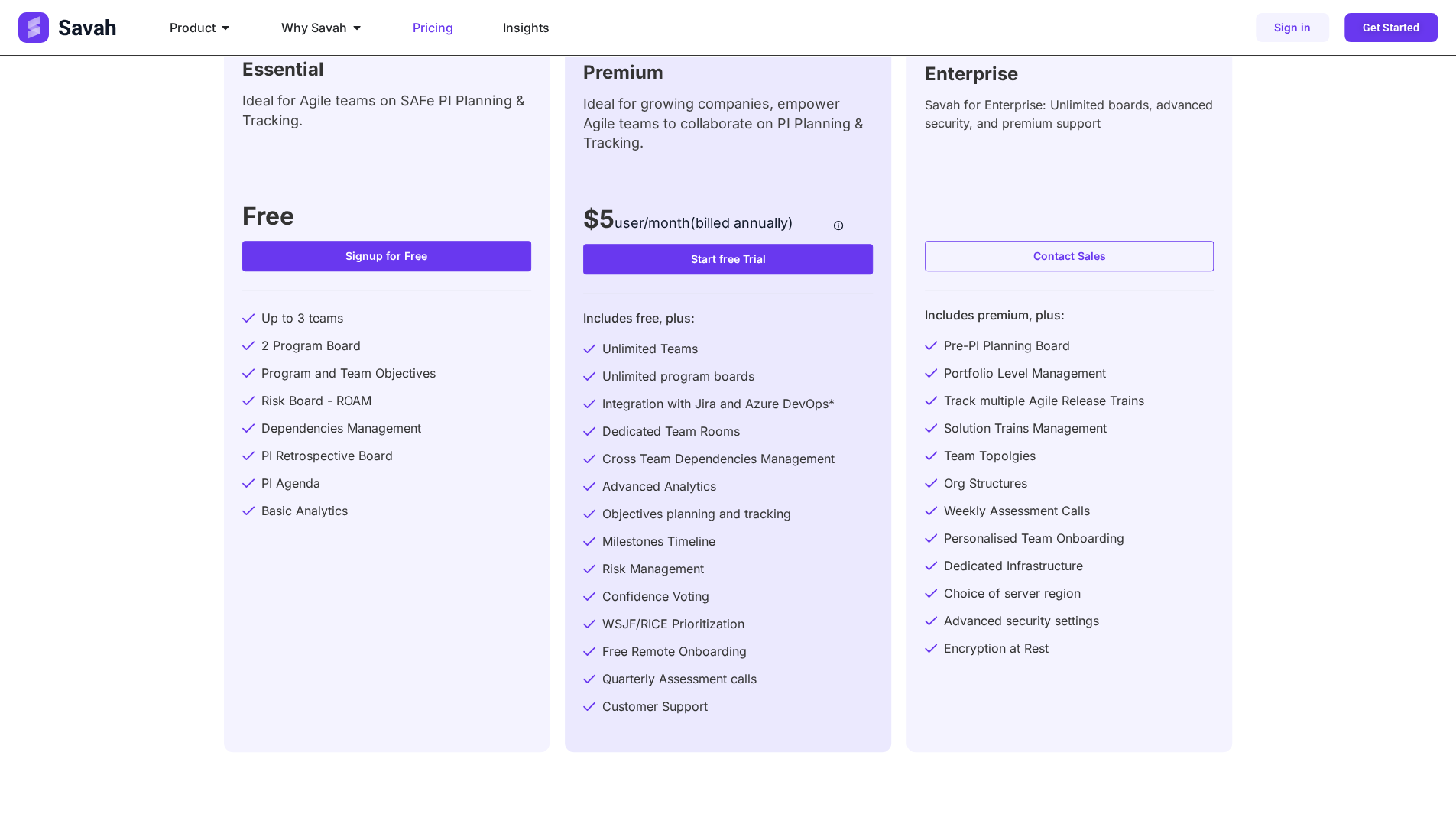
scroll to position [611, 0]
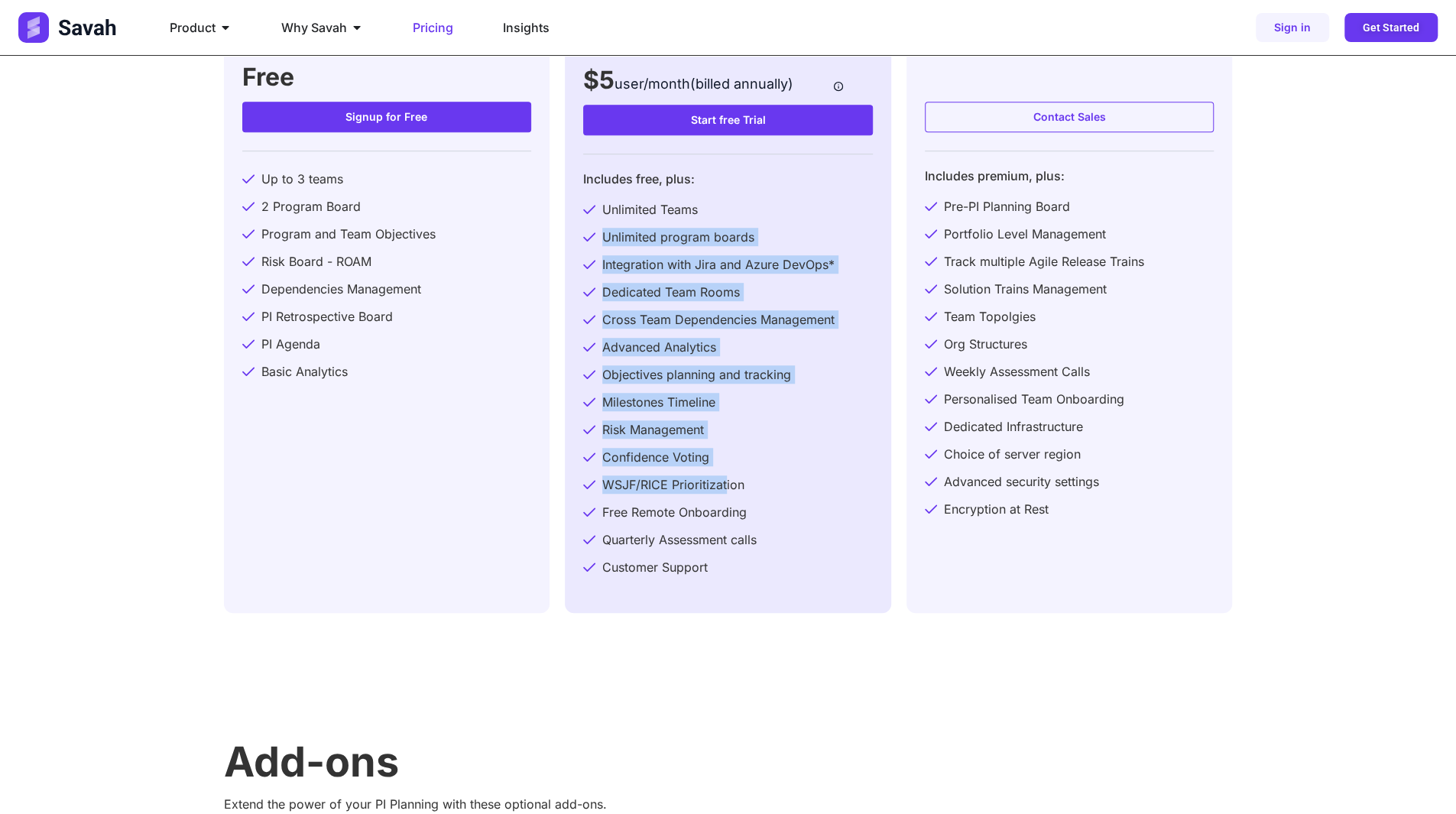
drag, startPoint x: 703, startPoint y: 215, endPoint x: 736, endPoint y: 519, distance: 305.8
click at [729, 518] on ul "Unlimited Teams Unlimited program boards Integration with Jira and Azure DevOps…" at bounding box center [728, 388] width 290 height 376
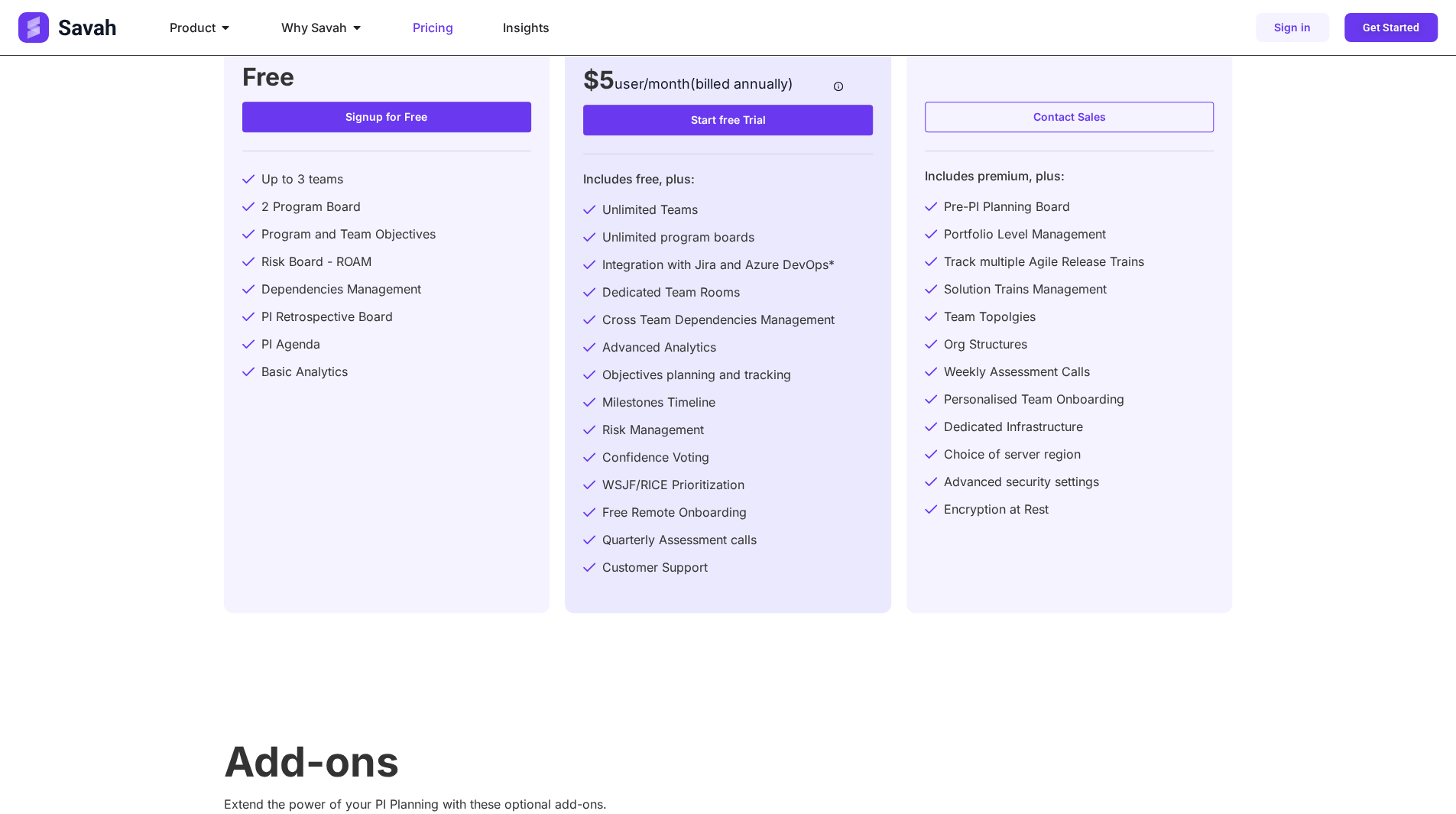
click at [743, 516] on span "Free Remote Onboarding" at bounding box center [673, 512] width 148 height 18
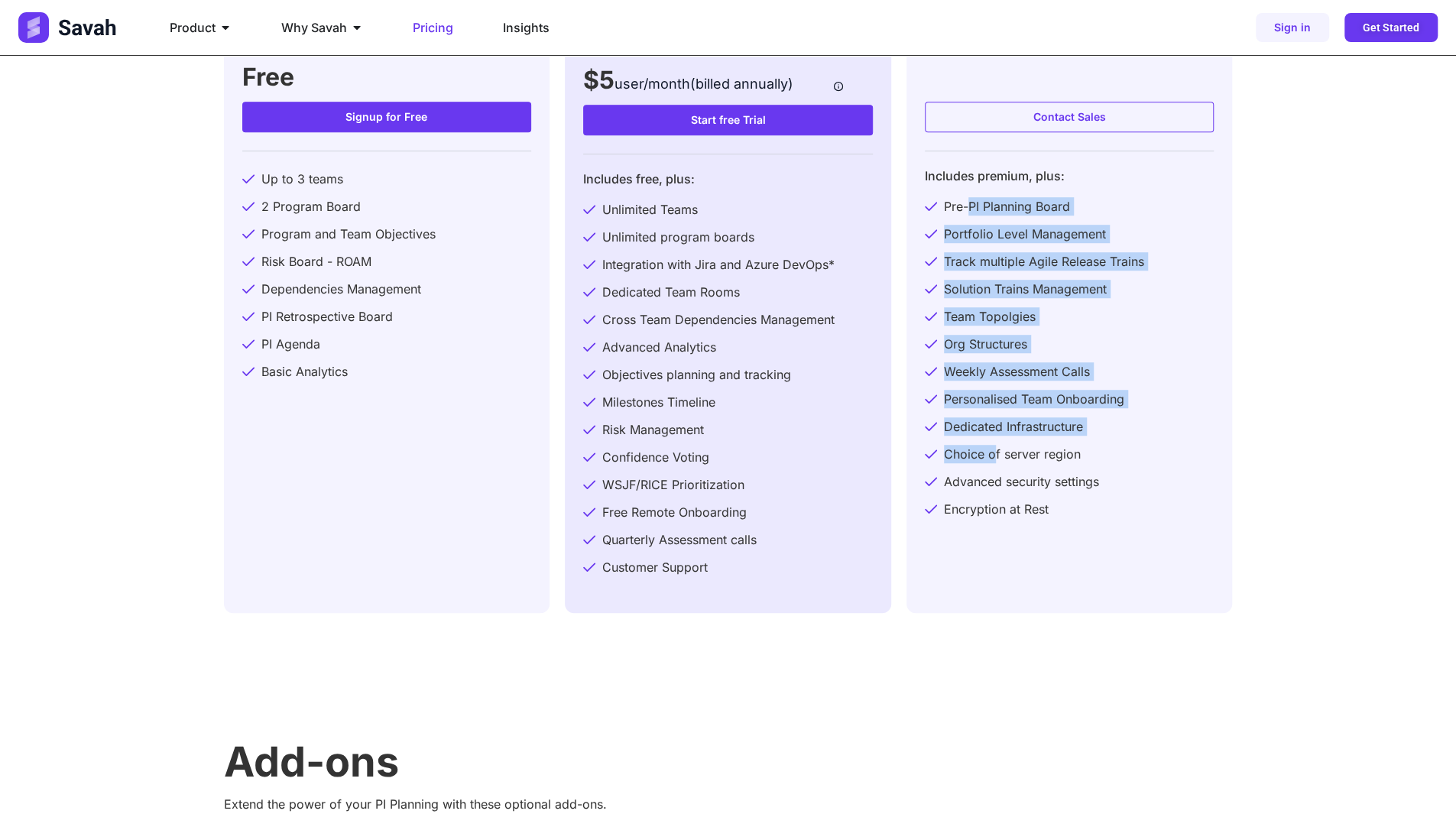
drag, startPoint x: 971, startPoint y: 207, endPoint x: 991, endPoint y: 464, distance: 257.8
click at [991, 464] on ul "Pre-PI Planning Board Portfolio Level Management Track multiple Agile Release T…" at bounding box center [1069, 357] width 290 height 321
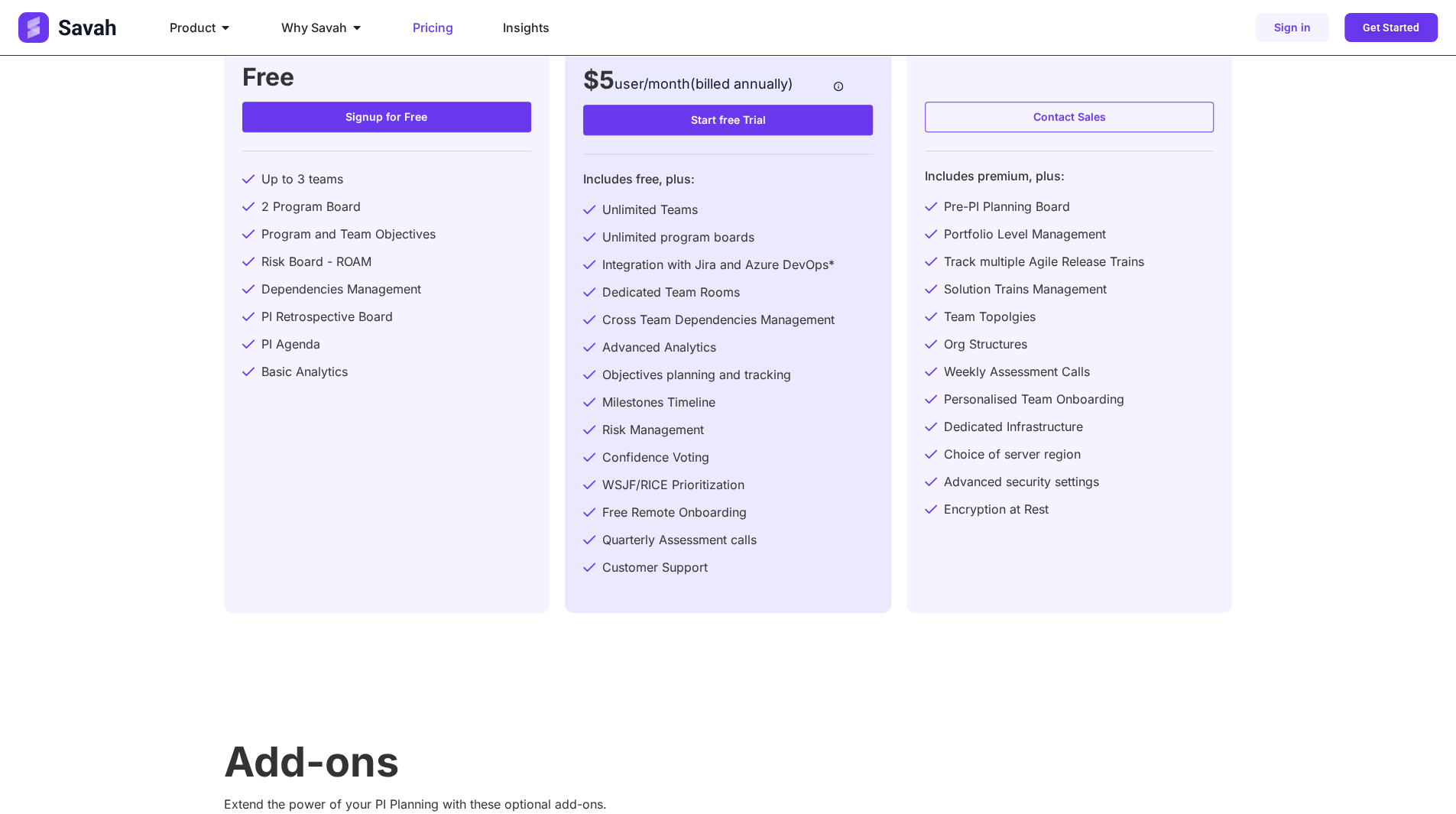
click at [1019, 484] on span "Advanced security settings" at bounding box center [1020, 481] width 159 height 18
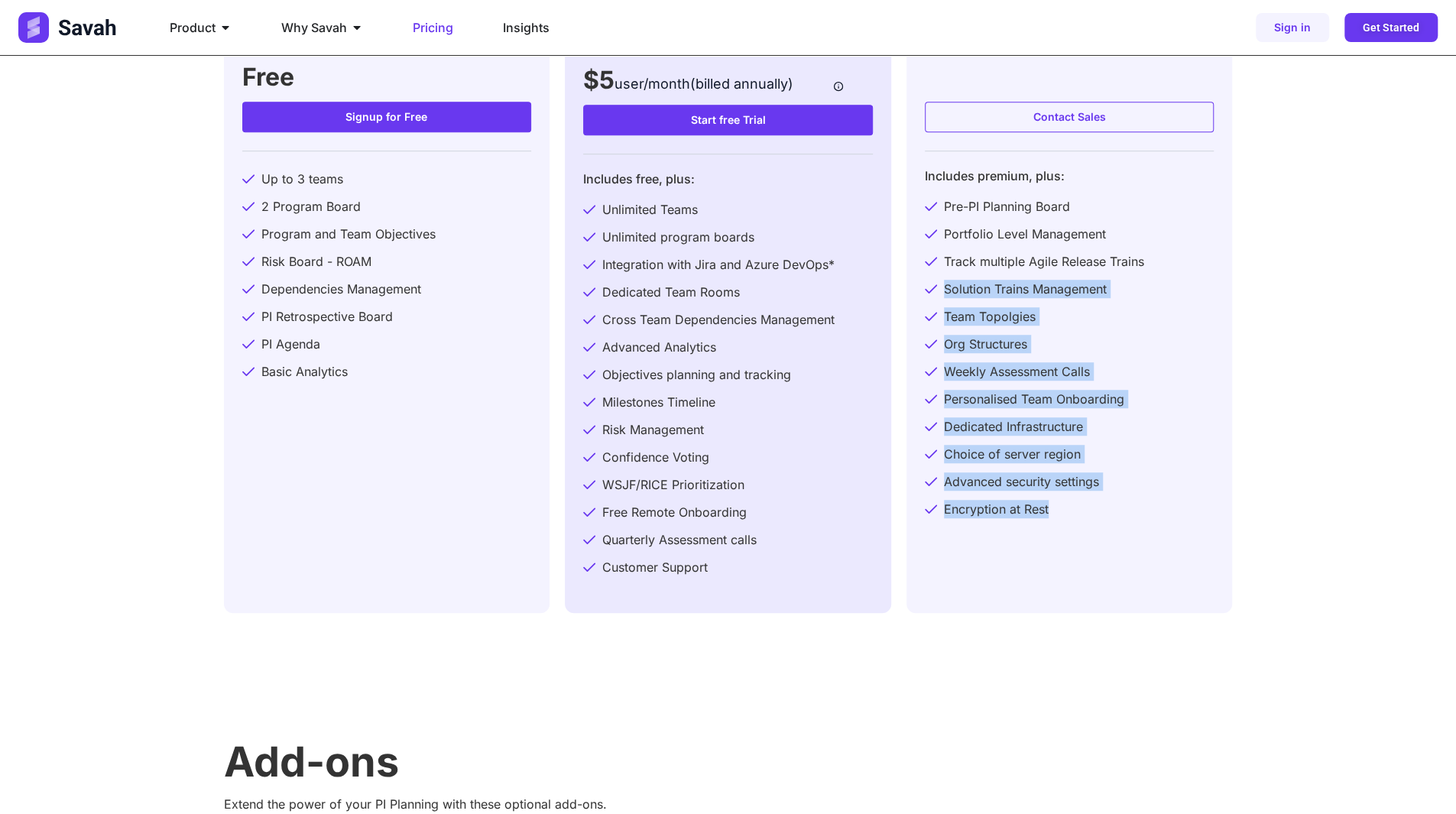
drag, startPoint x: 1045, startPoint y: 498, endPoint x: 940, endPoint y: 224, distance: 293.4
click at [947, 246] on ul "Pre-PI Planning Board Portfolio Level Management Track multiple Agile Release T…" at bounding box center [1069, 357] width 290 height 321
click at [941, 323] on span "Team Topolgies" at bounding box center [988, 316] width 96 height 18
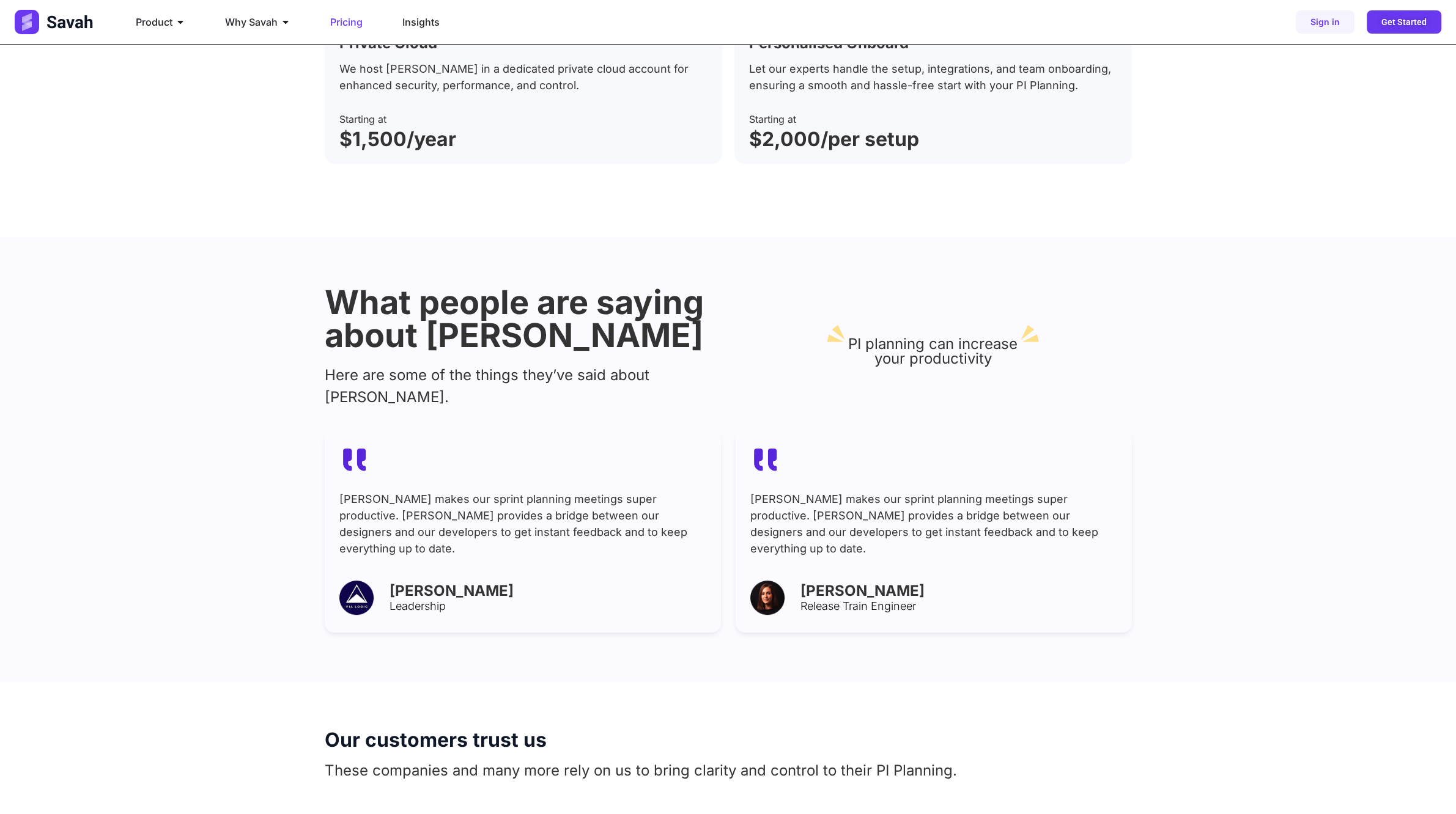
scroll to position [1191, 0]
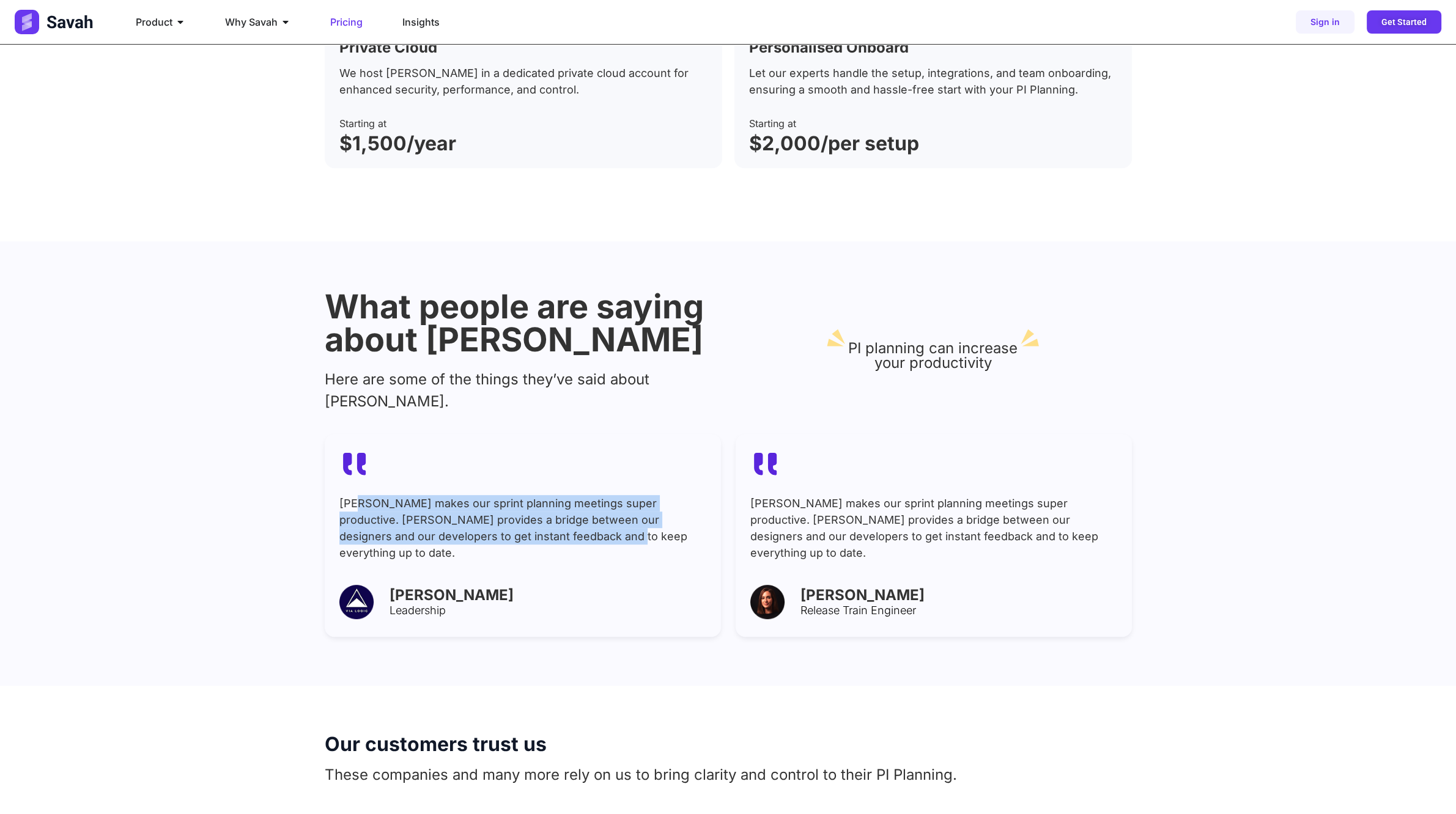
drag, startPoint x: 376, startPoint y: 479, endPoint x: 539, endPoint y: 518, distance: 167.6
click at [538, 483] on p "Savah makes our sprint planning meetings super productive. Savah provides a bri…" at bounding box center [523, 528] width 367 height 66
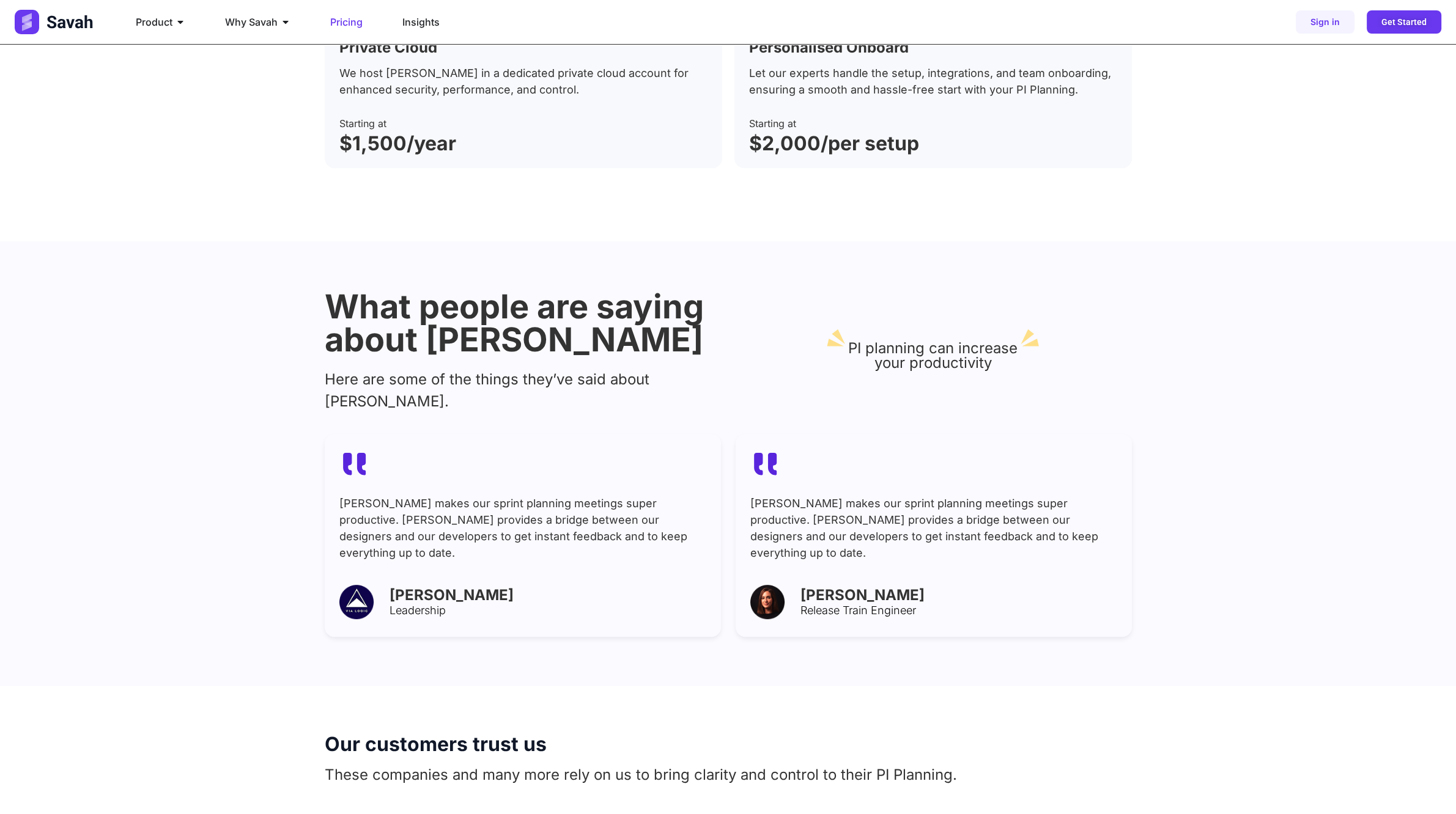
click at [588, 483] on div "Savah makes our sprint planning meetings super productive. Savah provides a bri…" at bounding box center [523, 532] width 367 height 75
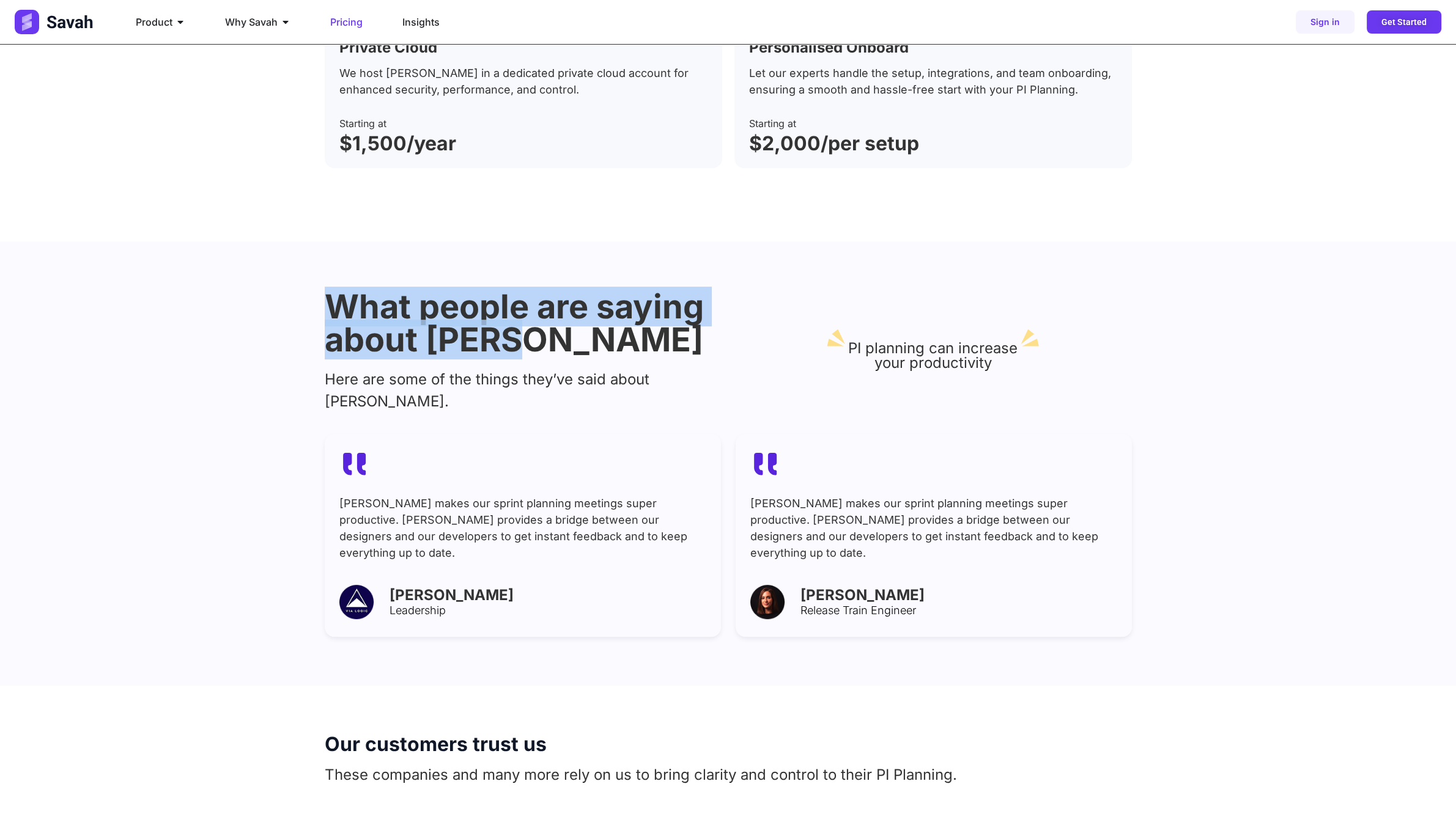
drag, startPoint x: 333, startPoint y: 310, endPoint x: 579, endPoint y: 340, distance: 247.8
click at [566, 339] on h2 "What people are saying about Savah" at bounding box center [523, 323] width 397 height 66
click at [566, 343] on h2 "What people are saying about Savah" at bounding box center [523, 323] width 397 height 66
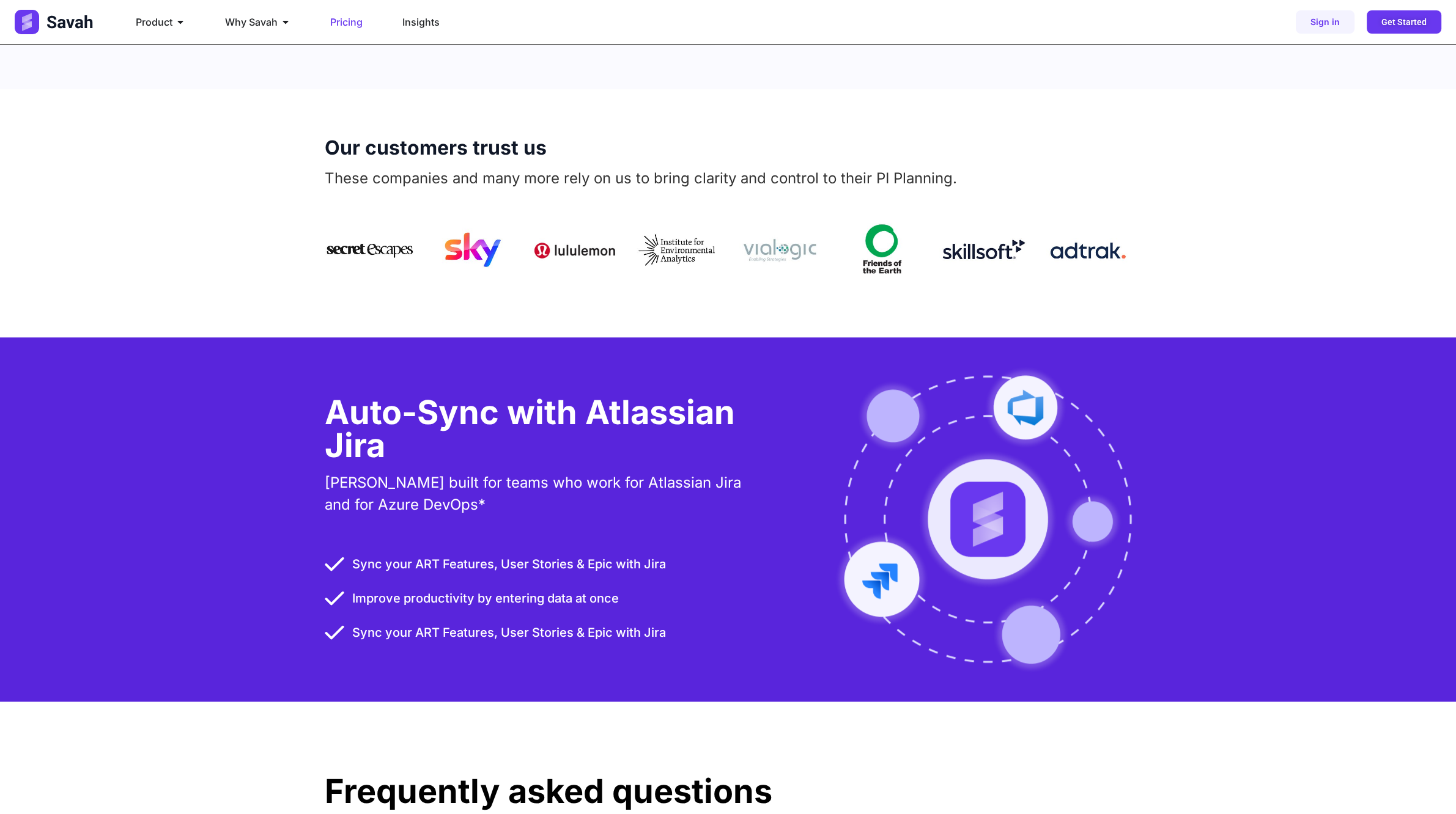
scroll to position [1879, 0]
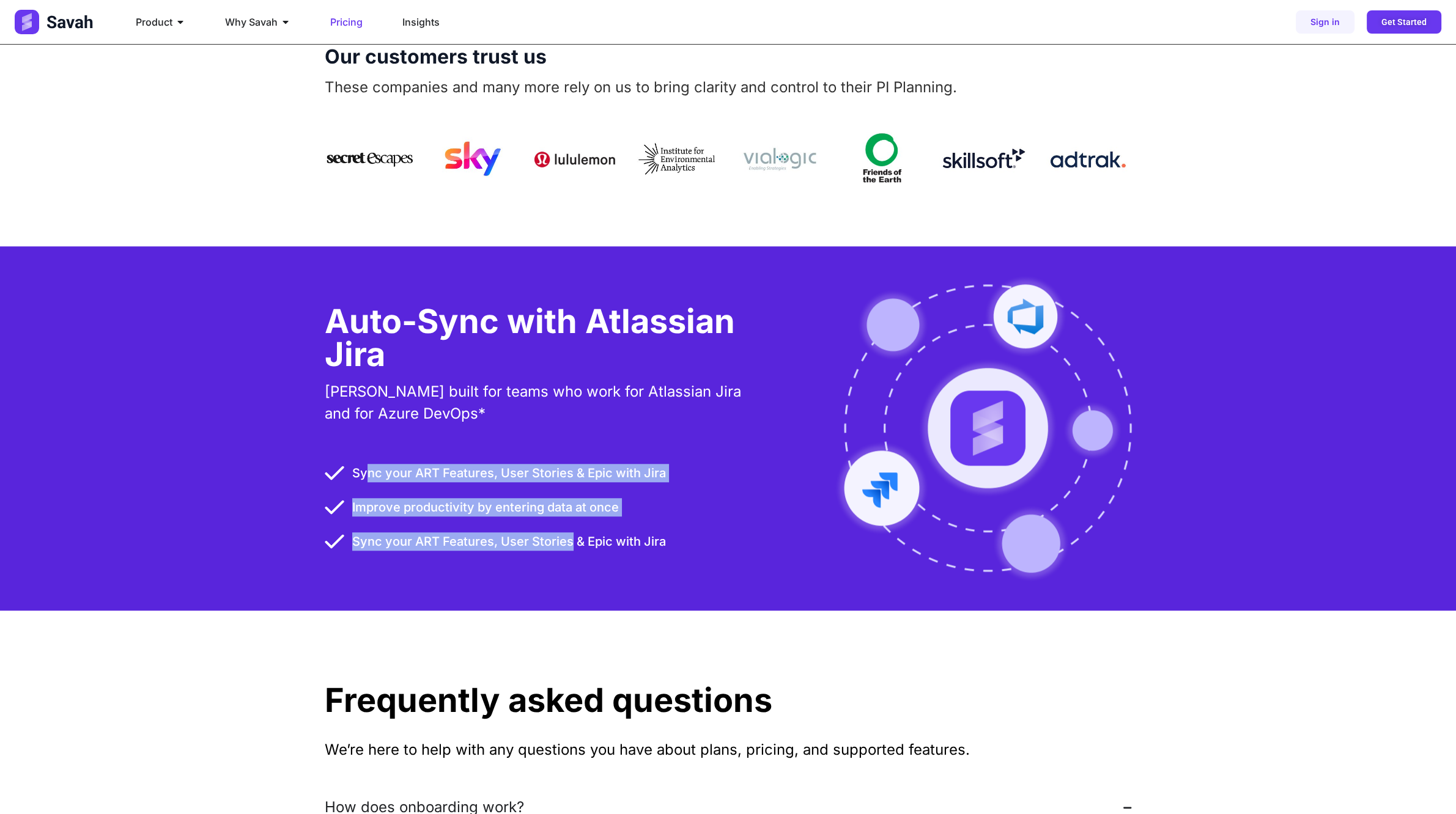
drag, startPoint x: 365, startPoint y: 432, endPoint x: 634, endPoint y: 495, distance: 276.3
click at [591, 483] on ul "Sync your ART Features, User Stories & Epic with Jira Improve productivity by e…" at bounding box center [543, 507] width 437 height 88
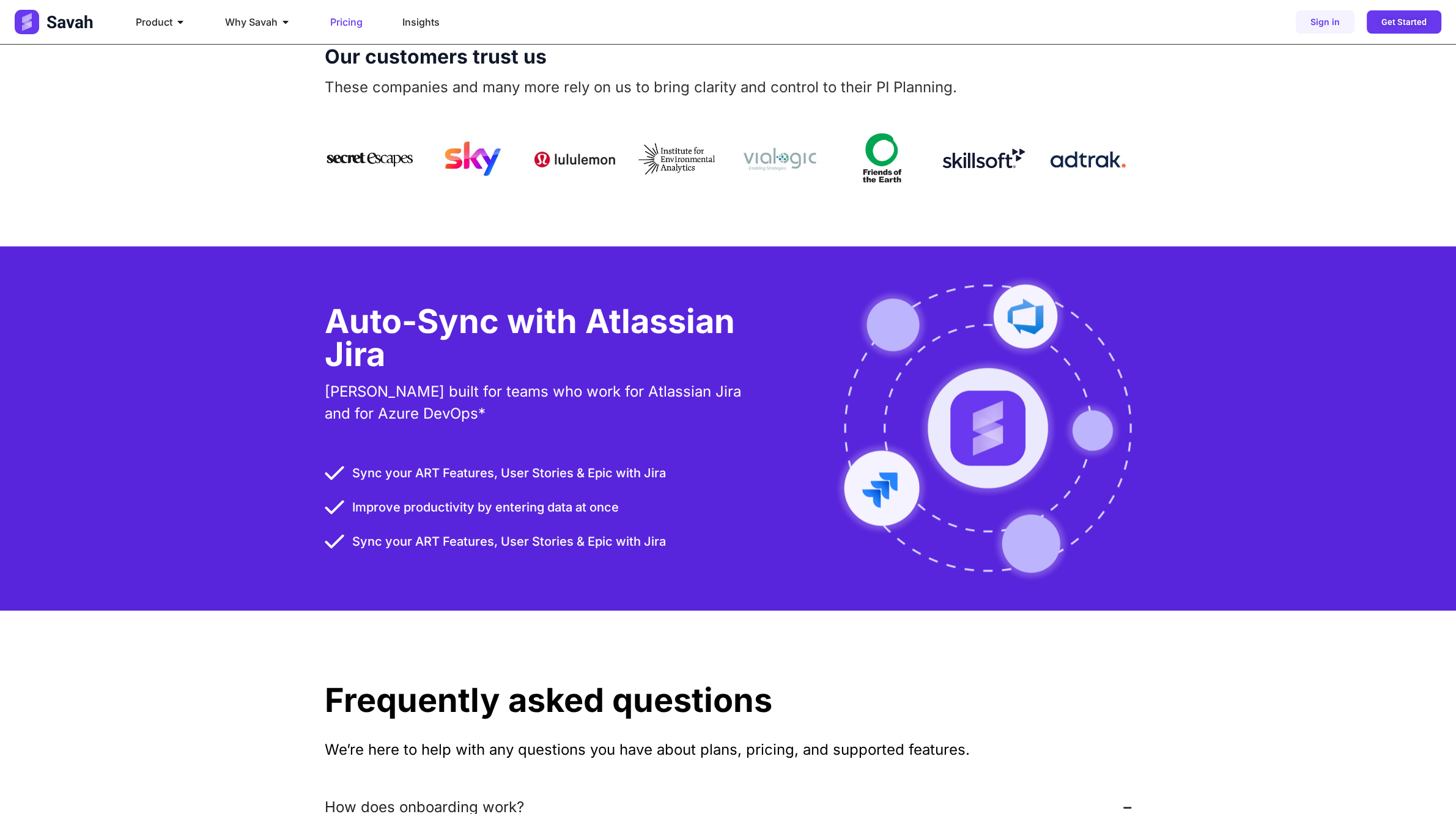
click at [637, 483] on span "Sync your ART Features, User Stories & Epic with Jira" at bounding box center [507, 541] width 317 height 18
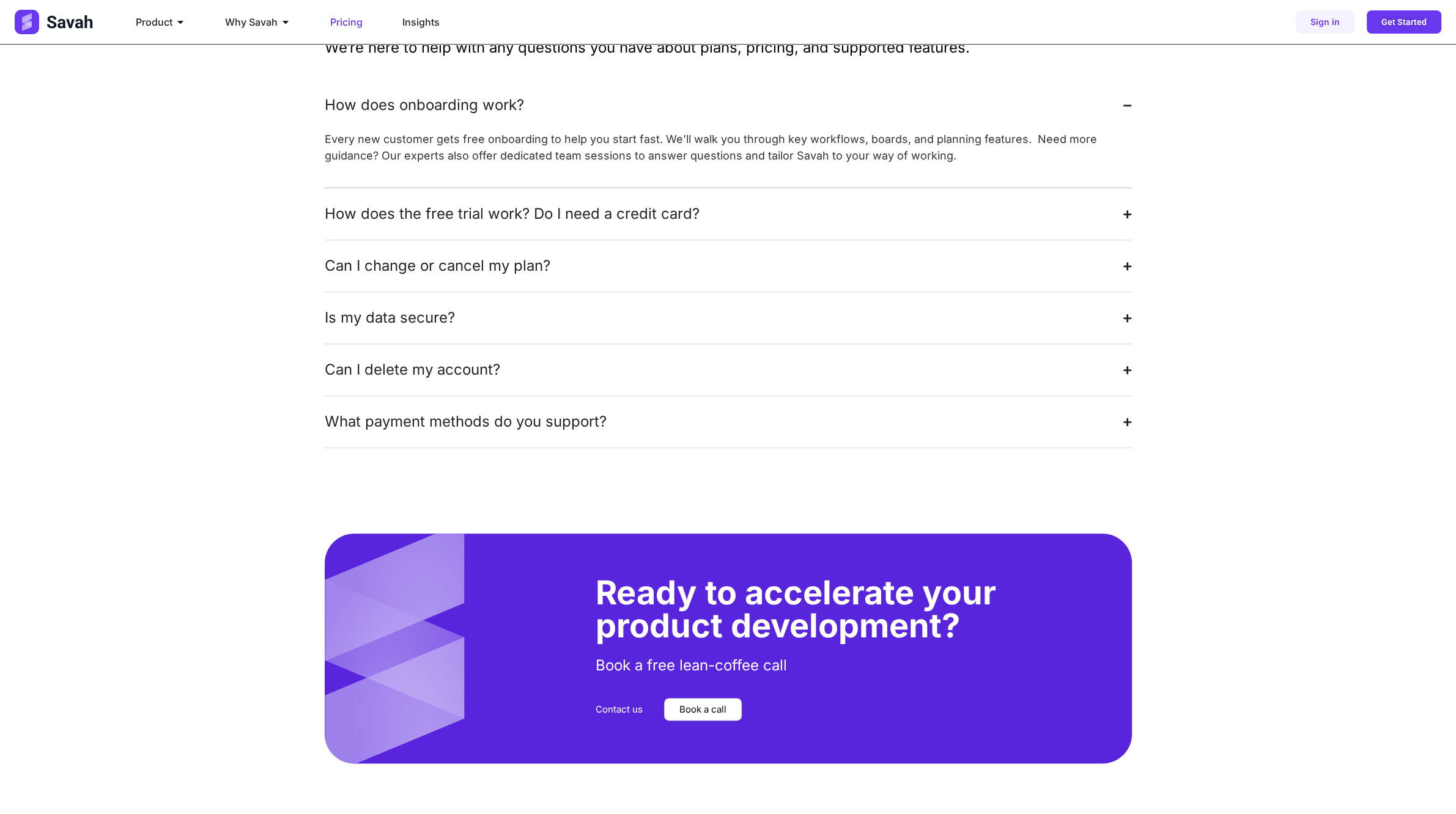
scroll to position [2720, 0]
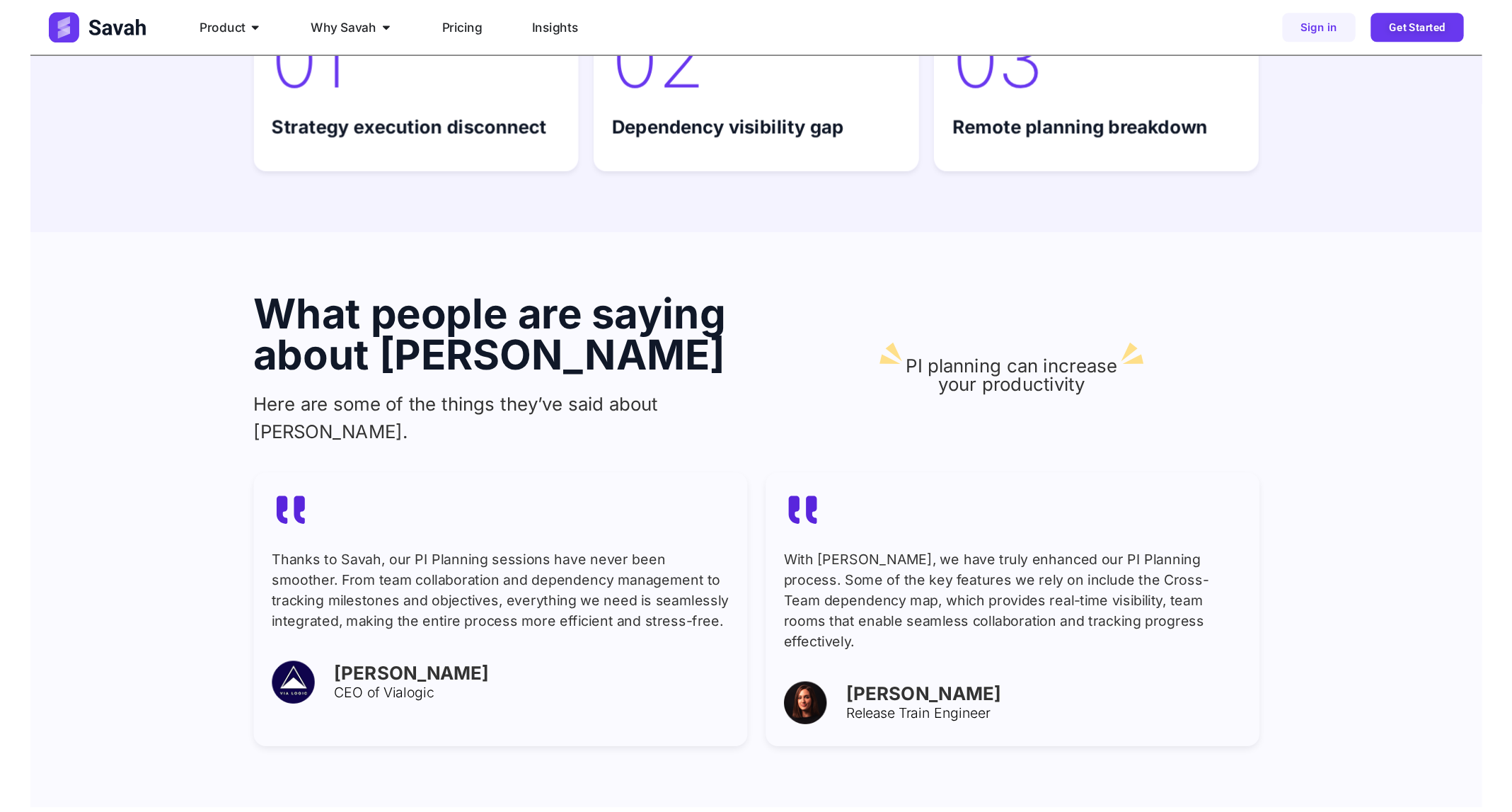
scroll to position [4913, 0]
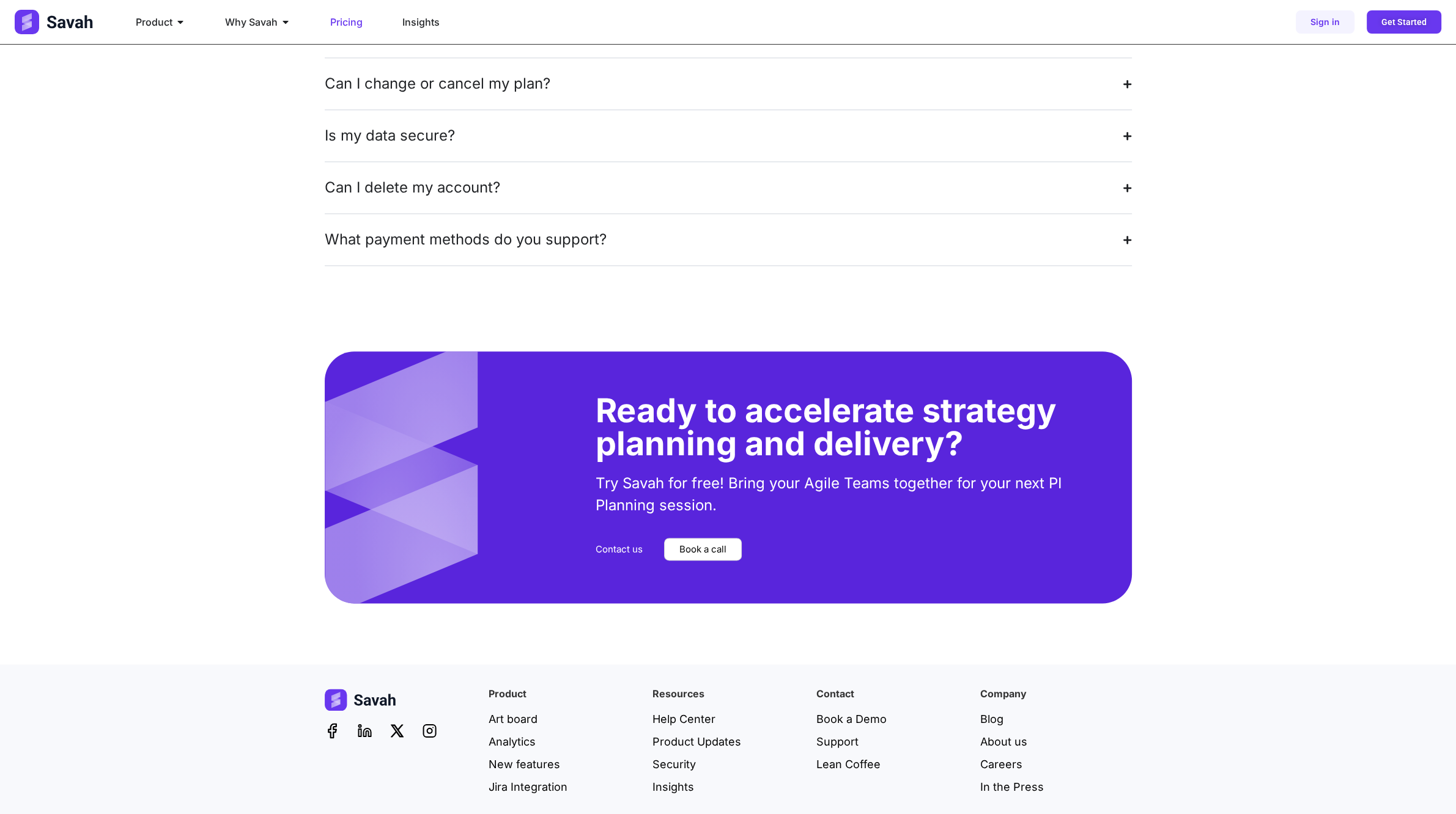
scroll to position [2783, 0]
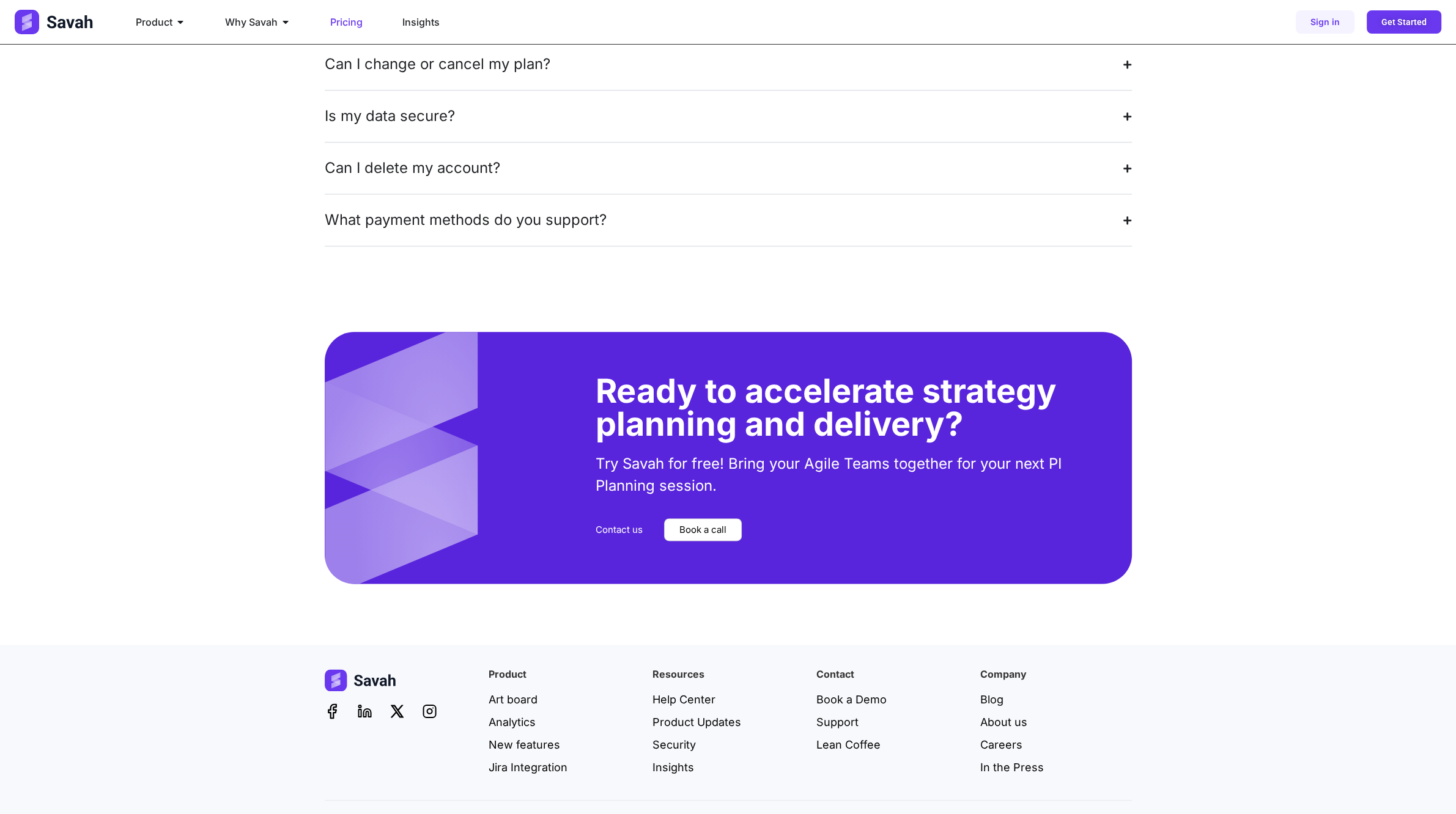
click at [138, 542] on div "Ready to accelerate strategy planning and delivery? Try Savah for free! Bring y…" at bounding box center [728, 458] width 1456 height 251
click at [480, 334] on div at bounding box center [442, 458] width 235 height 251
click at [515, 256] on div "Frequently asked questions We’re here to help with any questions you have about…" at bounding box center [728, 14] width 807 height 614
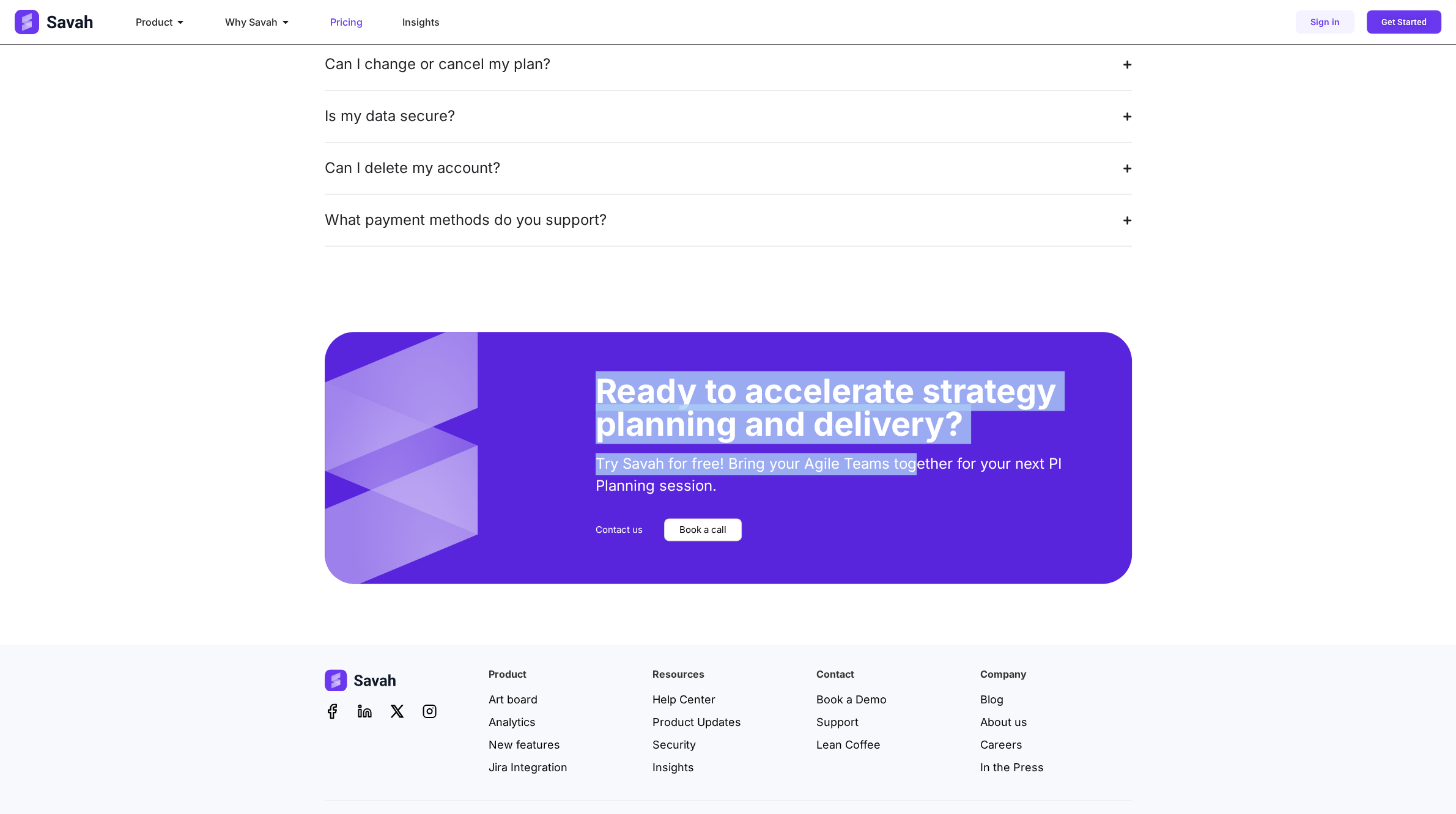
drag, startPoint x: 598, startPoint y: 351, endPoint x: 920, endPoint y: 444, distance: 335.2
click at [919, 436] on div "Ready to accelerate strategy planning and delivery? Try Savah for free! Bring y…" at bounding box center [857, 458] width 548 height 251
click at [583, 445] on div "Ready to accelerate strategy planning and delivery? Try Savah for free! Bring y…" at bounding box center [857, 458] width 548 height 251
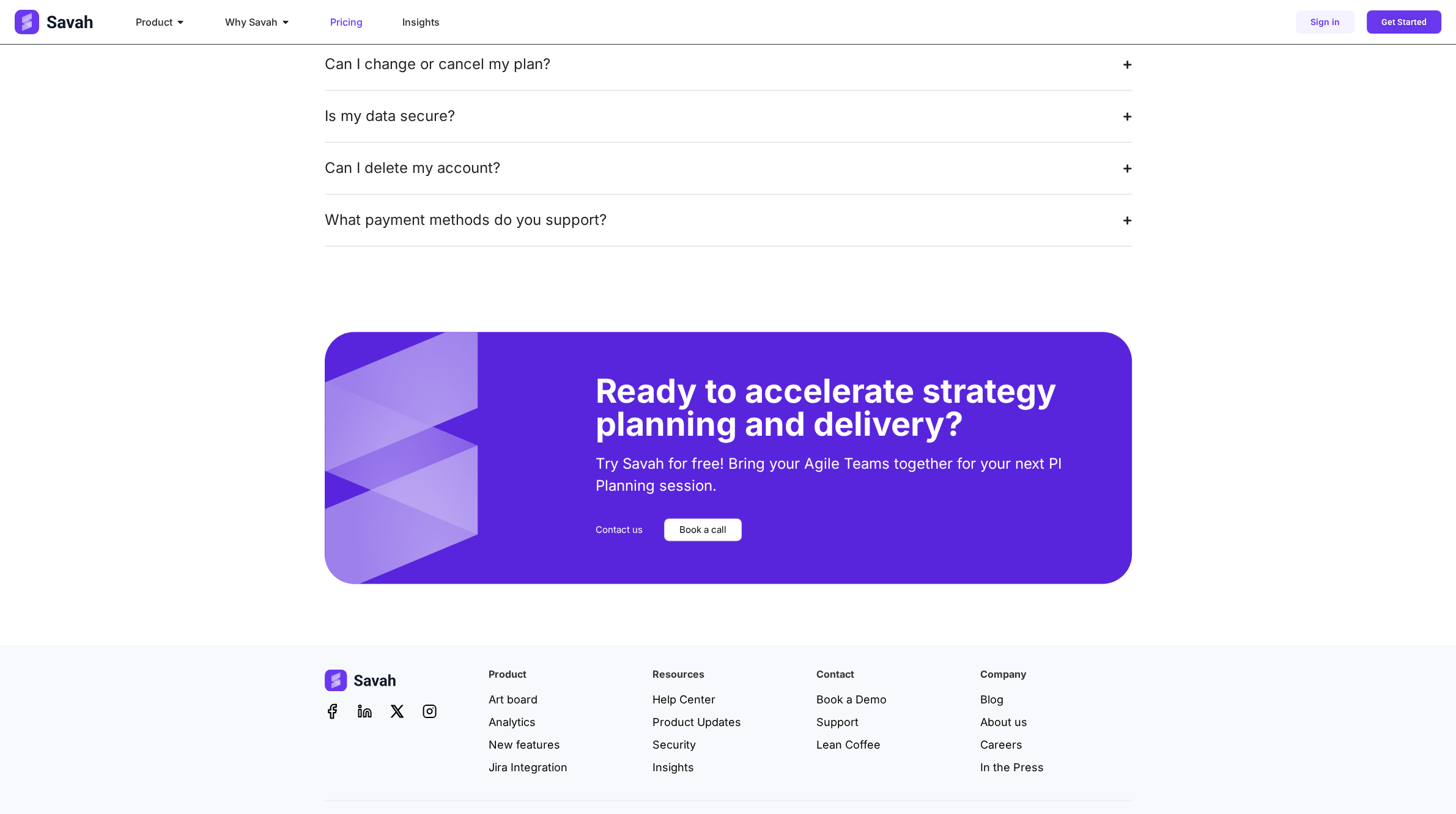
click at [613, 453] on p "Try Savah for free! Bring your Agile Teams together for your next PI Planning s…" at bounding box center [858, 475] width 524 height 44
drag, startPoint x: 677, startPoint y: 438, endPoint x: 763, endPoint y: 436, distance: 86.0
click at [763, 453] on p "Try Savah for free! Bring your Agile Teams together for your next PI Planning s…" at bounding box center [858, 475] width 524 height 44
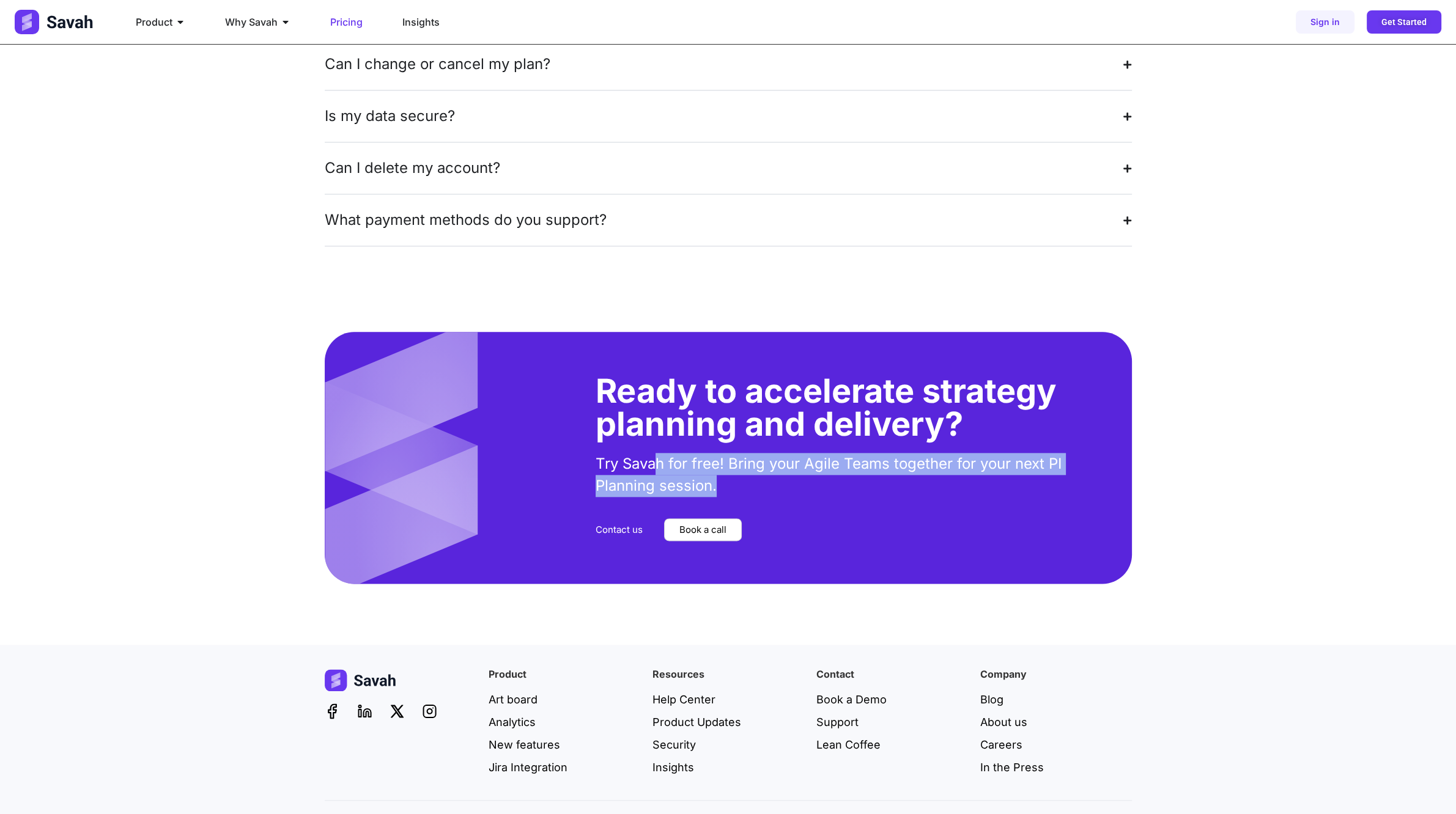
drag, startPoint x: 657, startPoint y: 435, endPoint x: 732, endPoint y: 437, distance: 75.0
click at [732, 453] on p "Try Savah for free! Bring your Agile Teams together for your next PI Planning s…" at bounding box center [858, 475] width 524 height 44
drag, startPoint x: 599, startPoint y: 429, endPoint x: 764, endPoint y: 447, distance: 166.0
click at [752, 453] on p "Try Savah for free! Bring your Agile Teams together for your next PI Planning s…" at bounding box center [858, 475] width 524 height 44
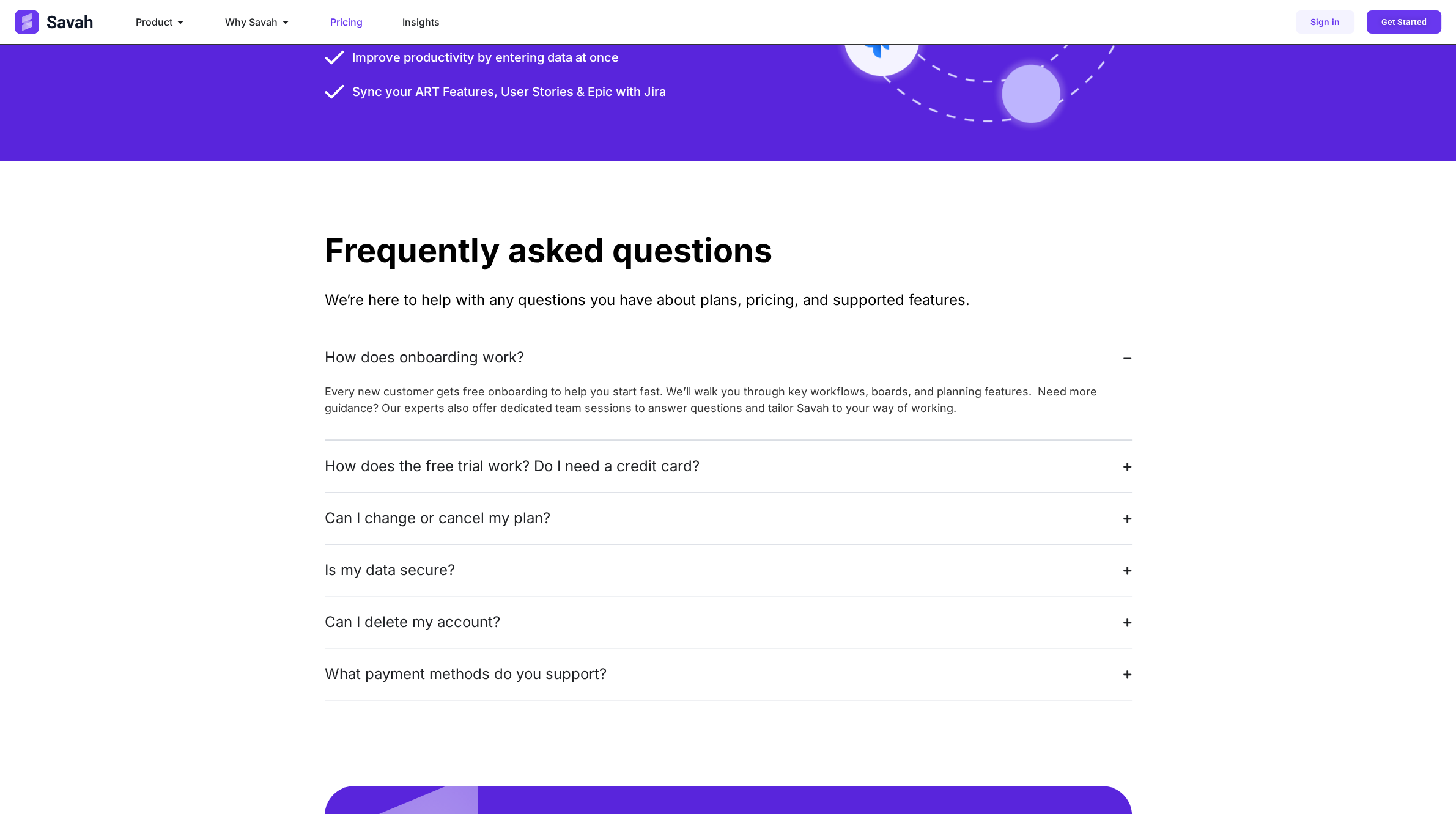
scroll to position [2368, 0]
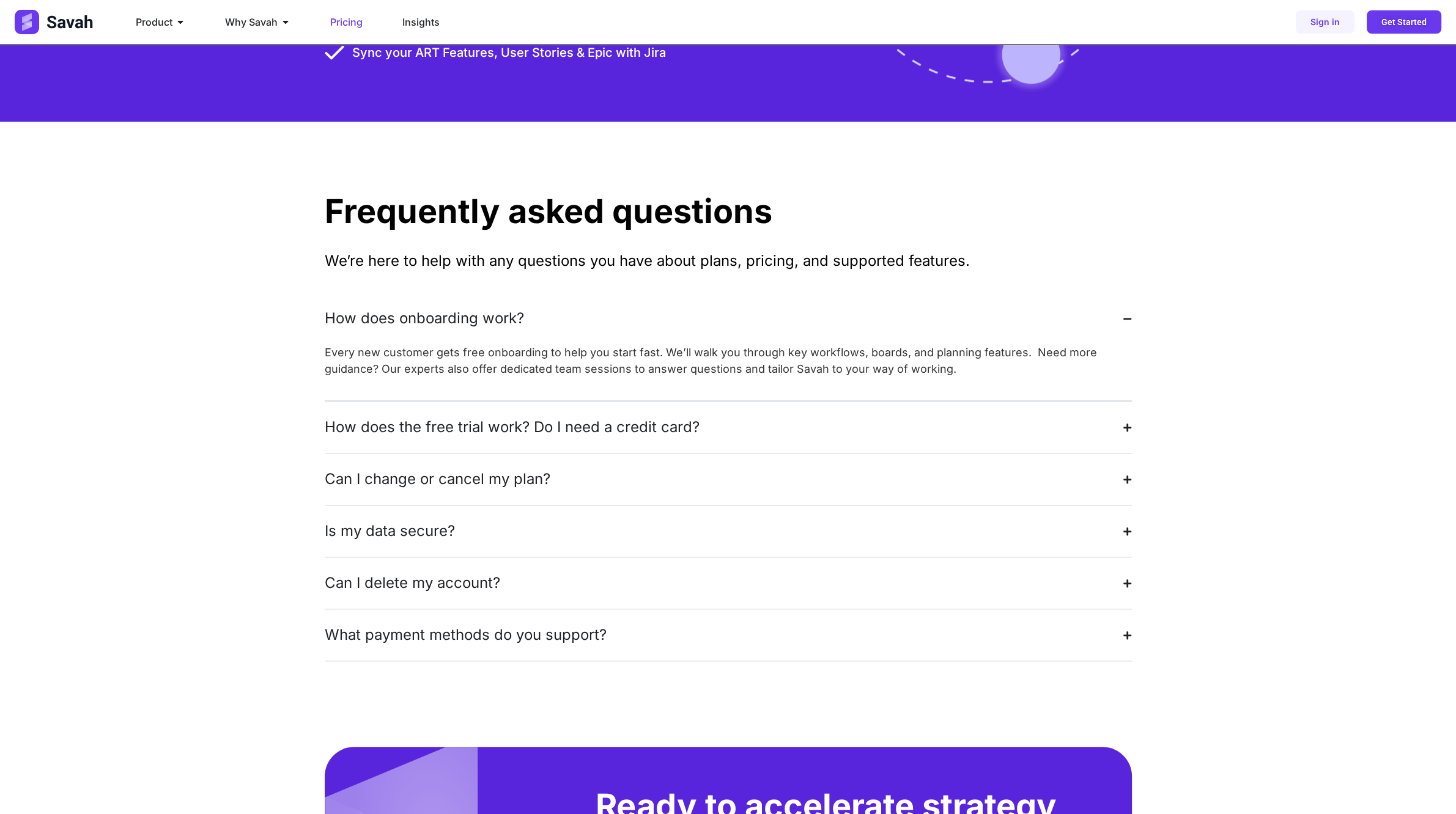
drag, startPoint x: 333, startPoint y: 173, endPoint x: 821, endPoint y: 330, distance: 512.6
click at [802, 319] on div "Frequently asked questions We’re here to help with any questions you have about…" at bounding box center [728, 429] width 807 height 614
click at [951, 344] on div "Every new customer gets free onboarding to help you start fast. We’ll walk you …" at bounding box center [728, 365] width 807 height 41
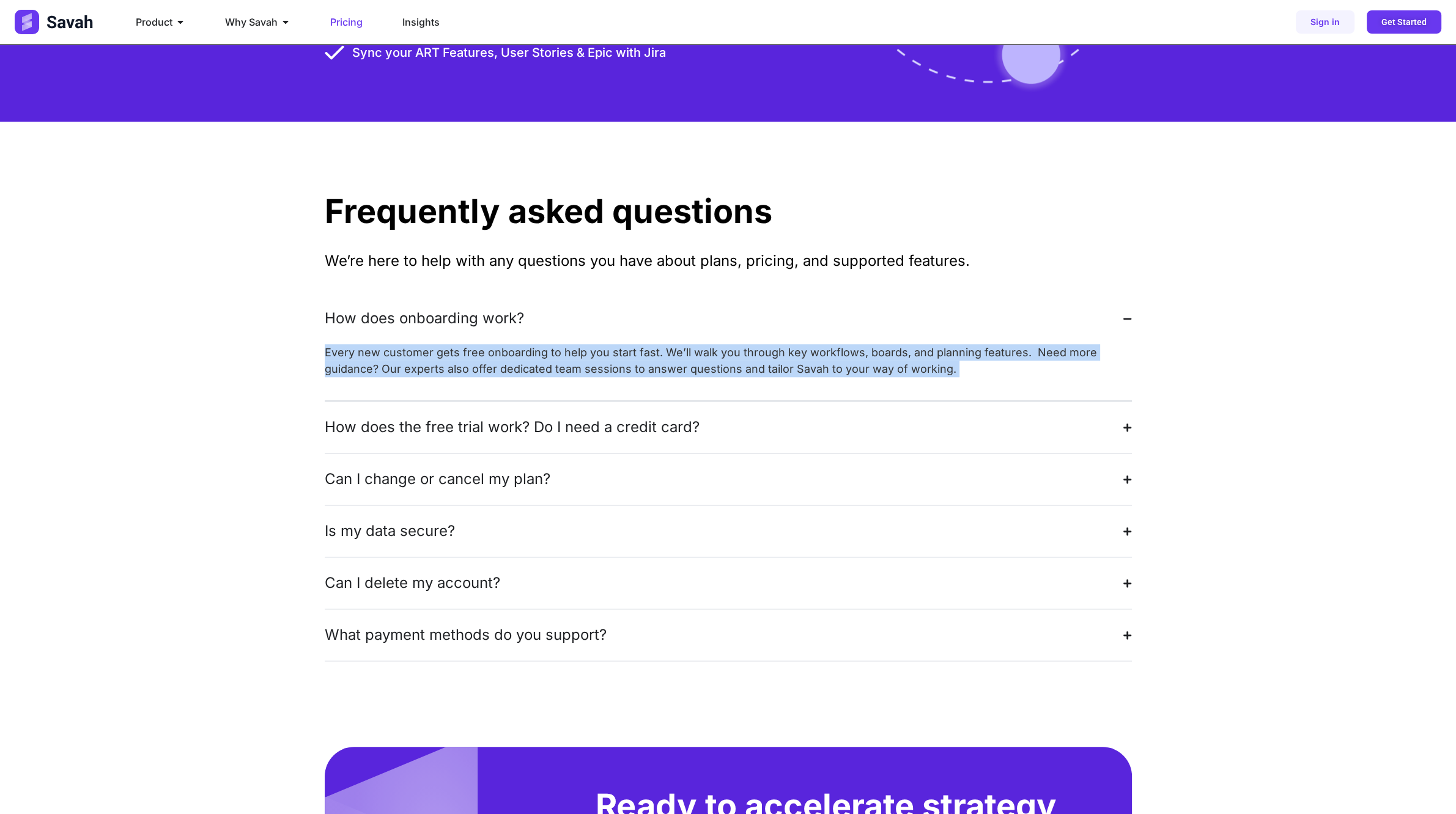
click at [951, 344] on div "Every new customer gets free onboarding to help you start fast. We’ll walk you …" at bounding box center [728, 365] width 807 height 41
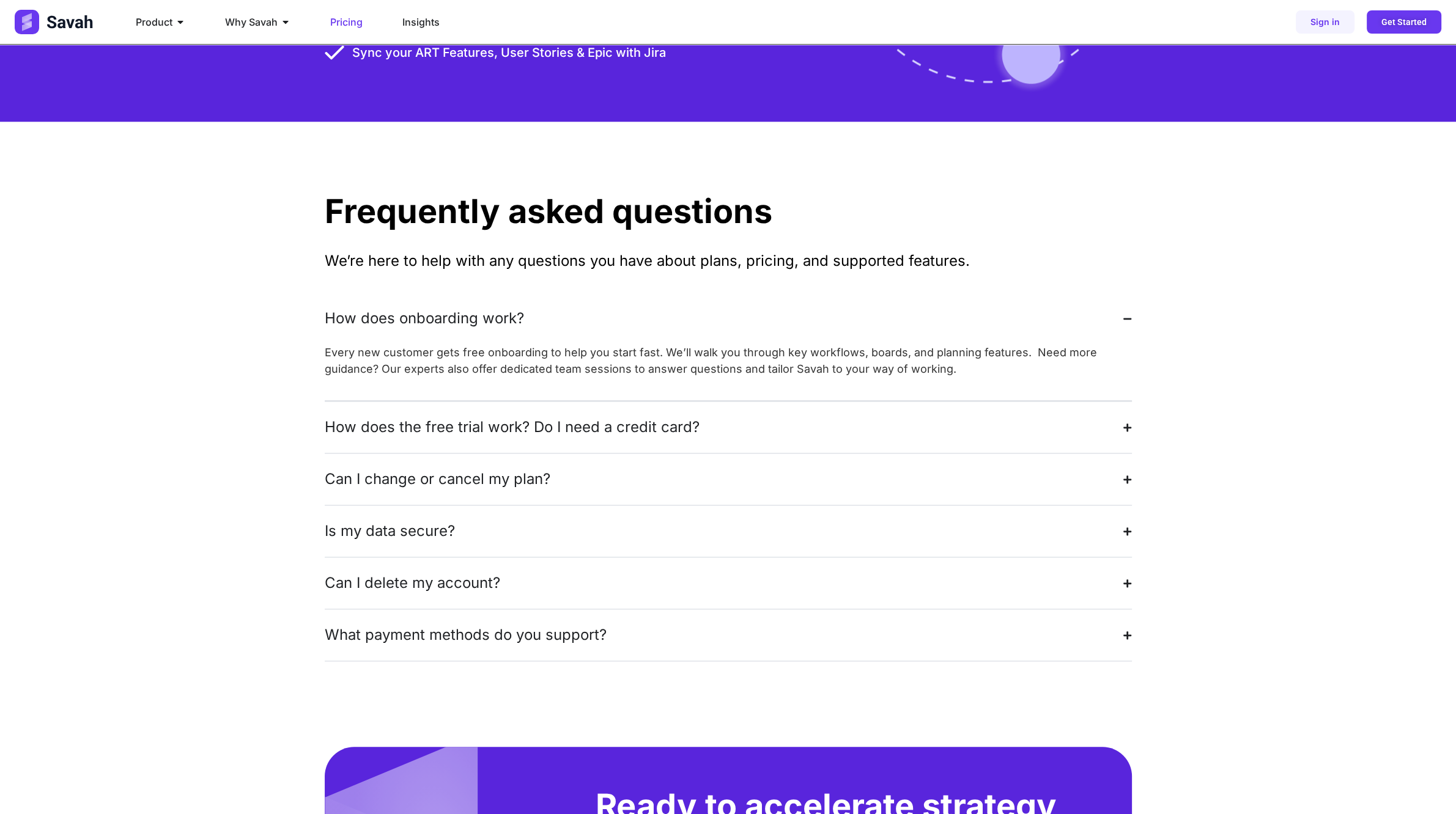
click at [428, 293] on summary "How does onboarding work?" at bounding box center [728, 319] width 807 height 51
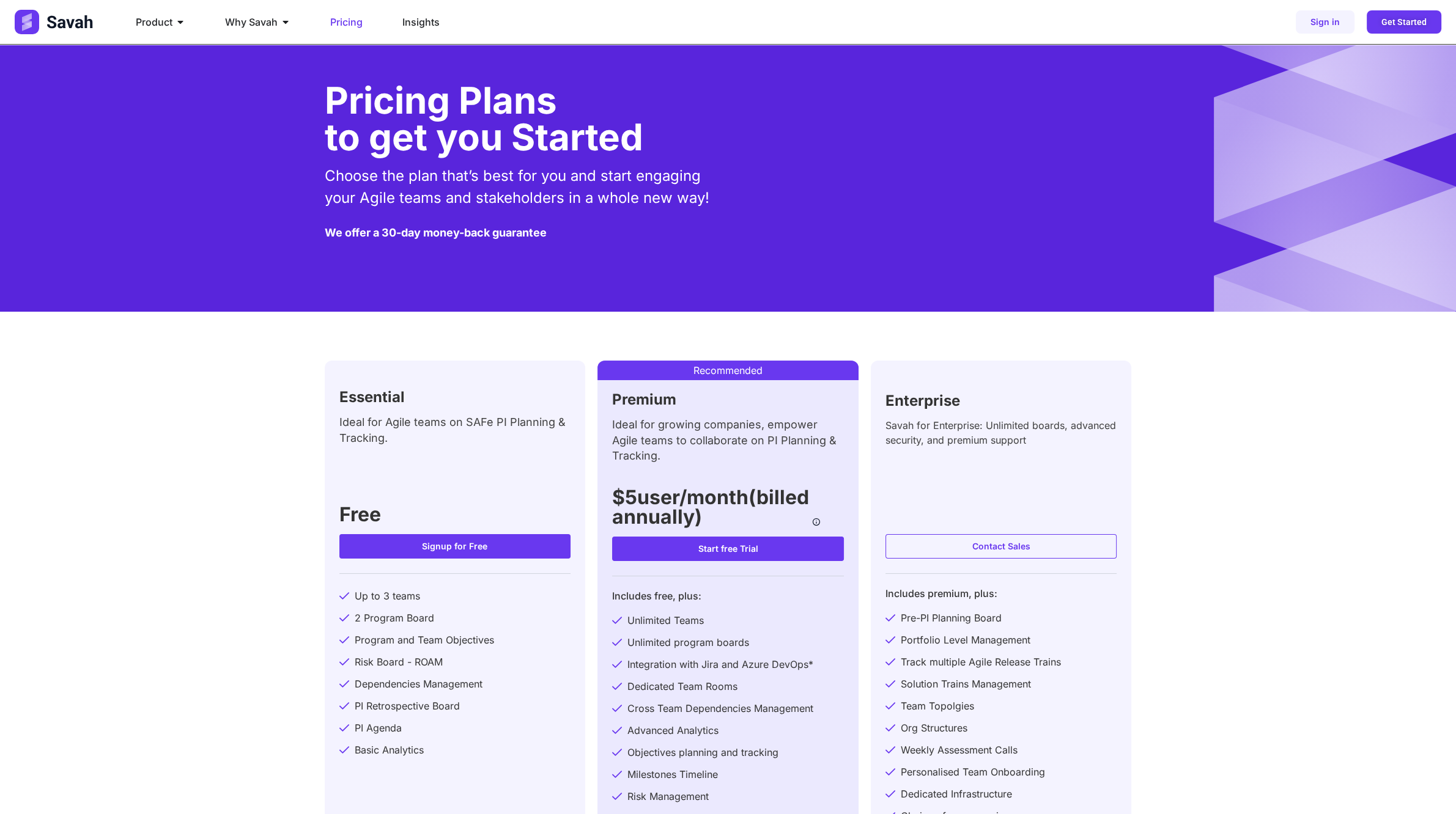
scroll to position [0, 0]
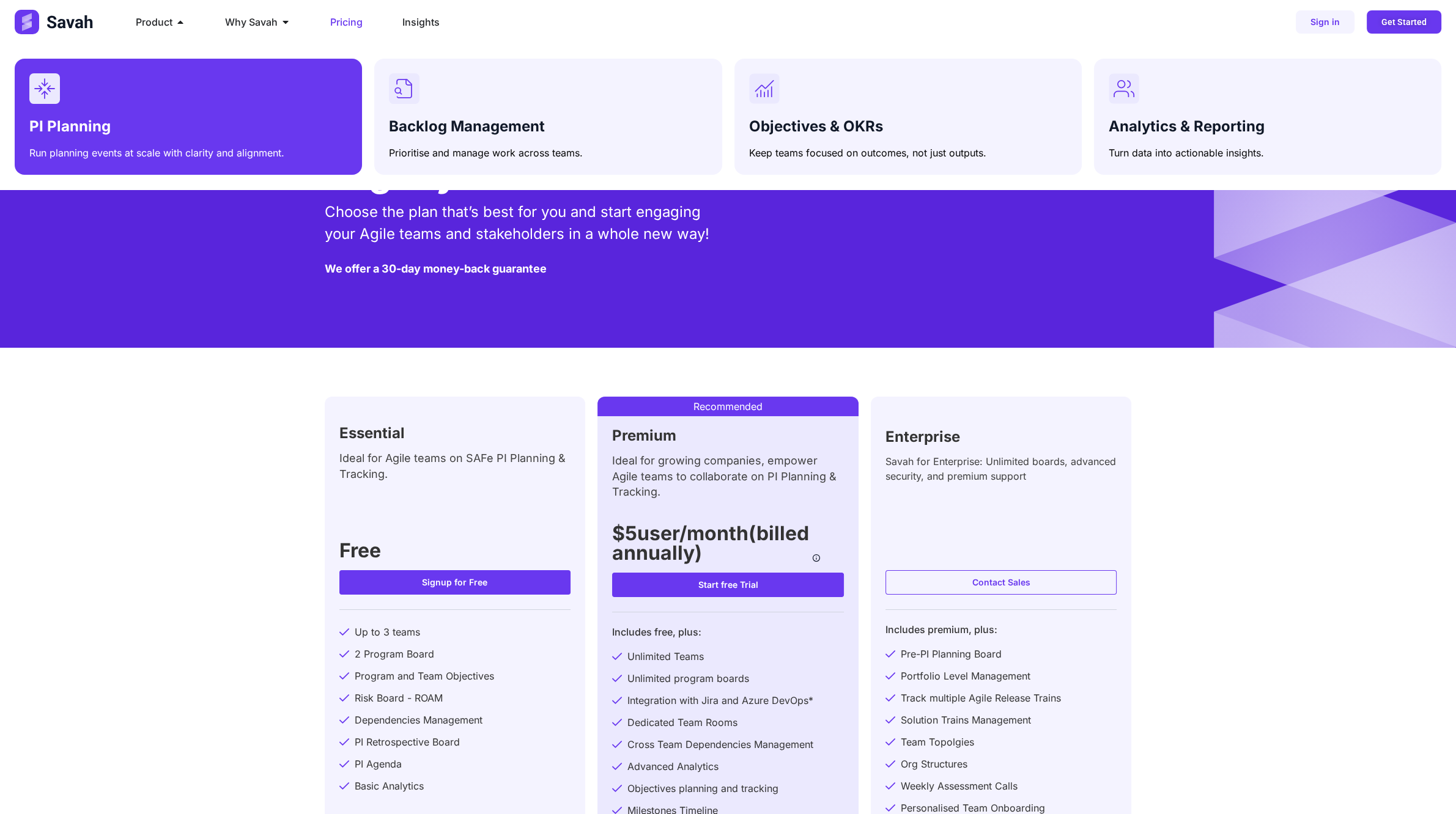
click at [165, 117] on div "PI Planning Run planning events at scale with clarity and alignment." at bounding box center [188, 136] width 318 height 47
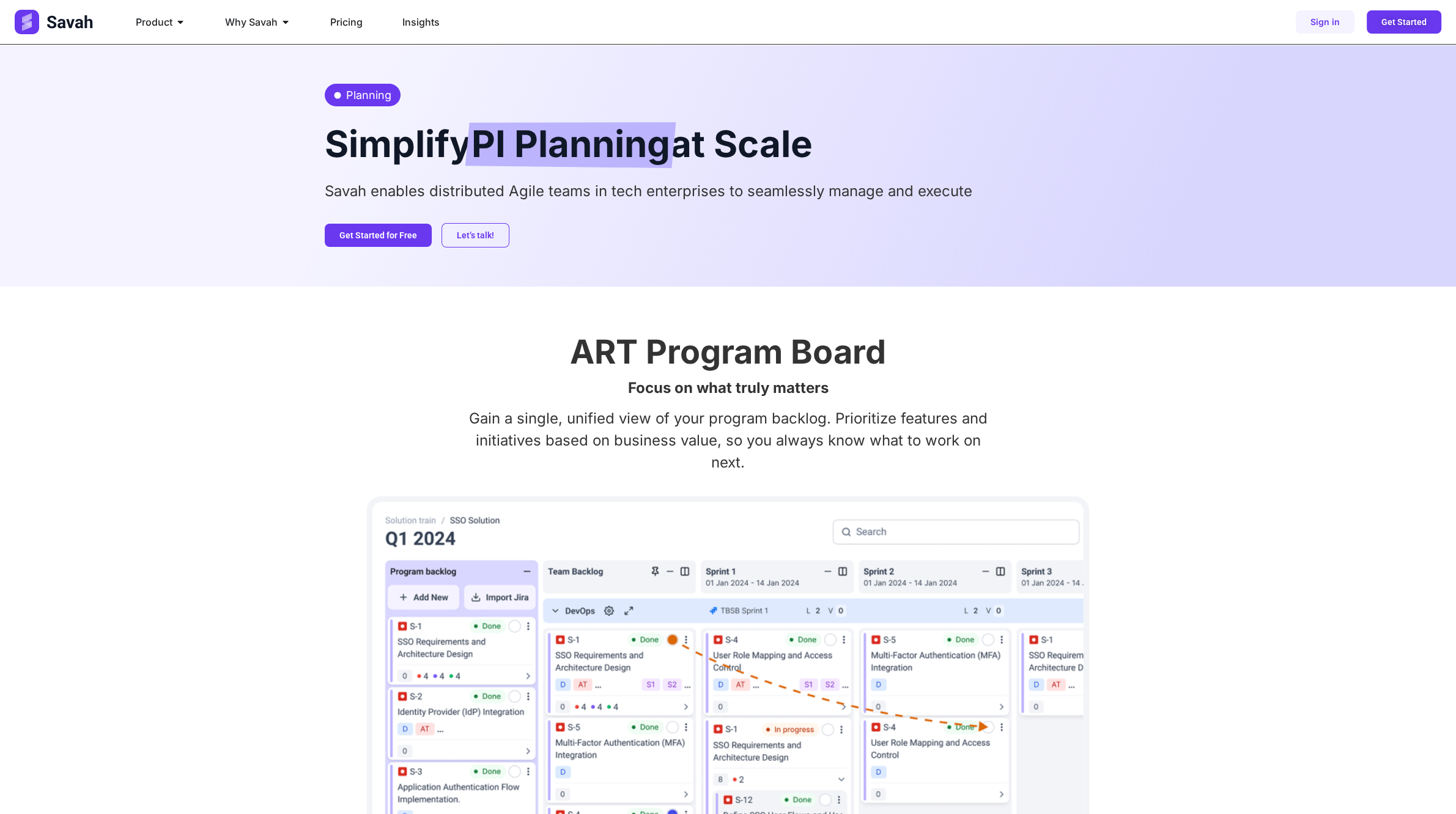
click at [165, 117] on div "Planning Simplify PI Planning at Scale Savah enables distributed Agile teams in…" at bounding box center [728, 166] width 1456 height 242
click at [1113, 163] on h2 "Simplify PI Planning at Scale" at bounding box center [728, 143] width 807 height 50
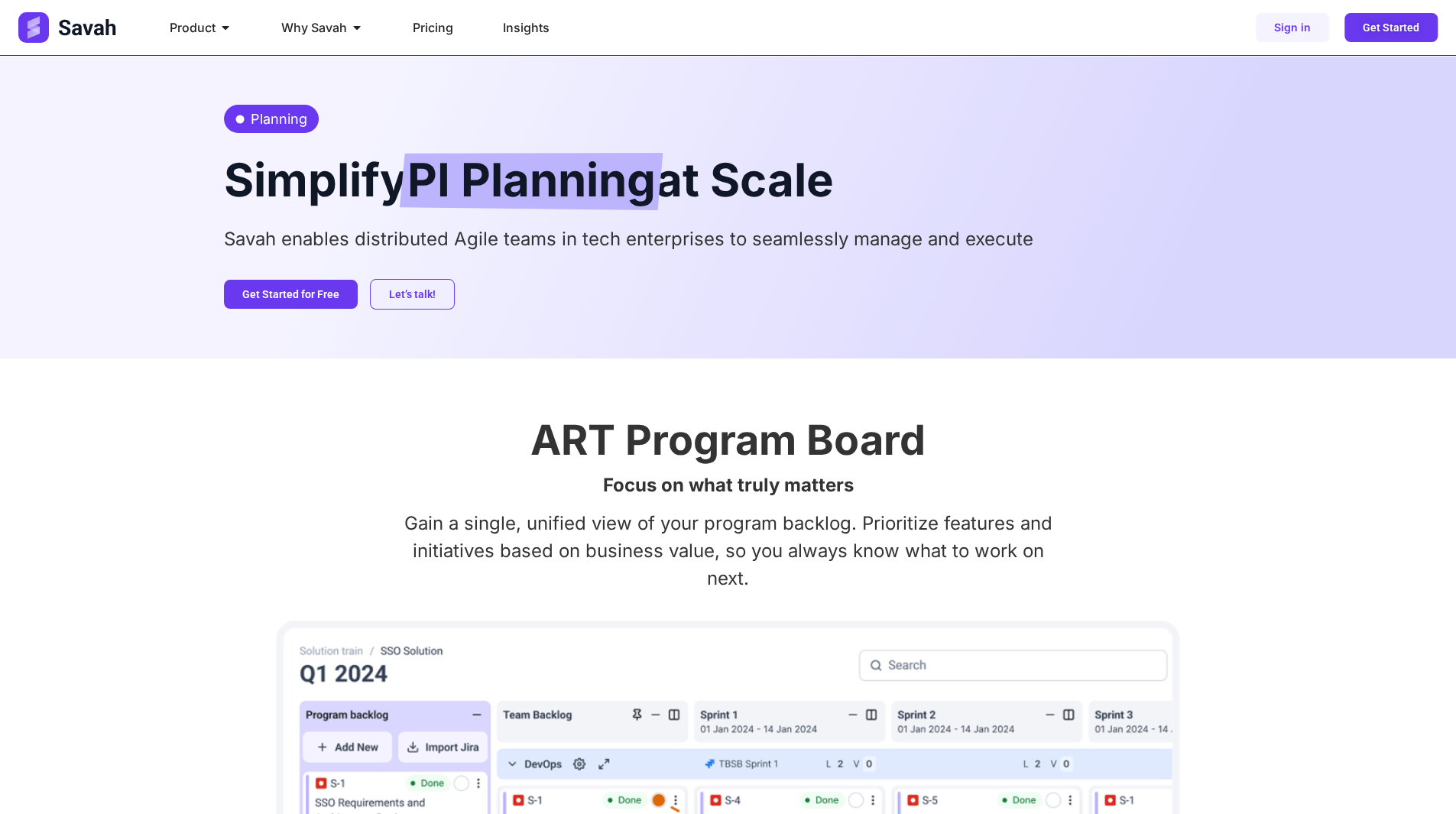
click at [878, 217] on div "Planning Simplify PI Planning at Scale Savah enables distributed Agile teams in…" at bounding box center [728, 207] width 1009 height 303
click at [841, 247] on p "Savah enables distributed Agile teams in tech enterprises to seamlessly manage …" at bounding box center [728, 239] width 1009 height 27
click at [911, 290] on div "Let’s talk! Get Started for Free" at bounding box center [728, 294] width 1009 height 31
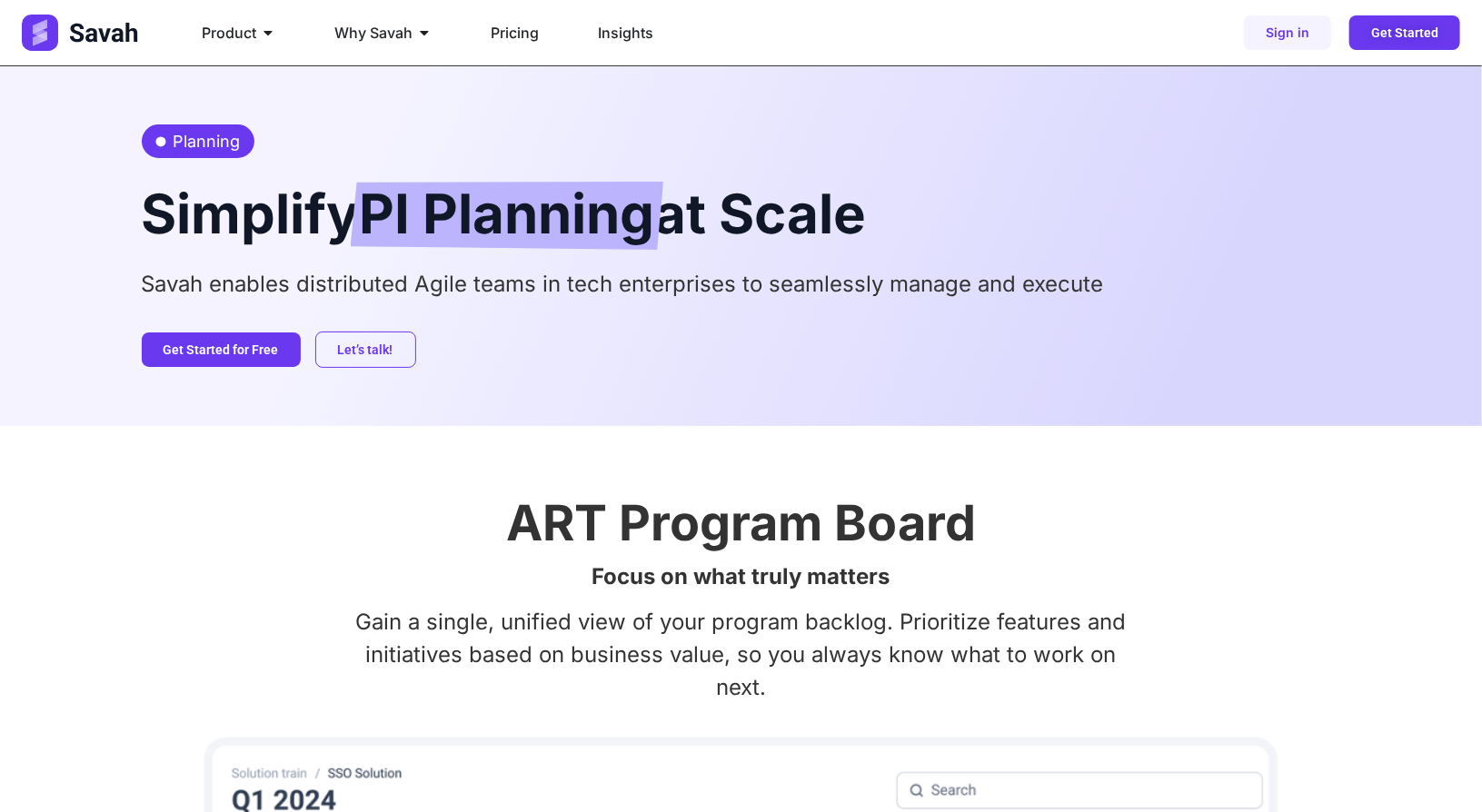
click at [502, 245] on span "PI Planning" at bounding box center [507, 215] width 296 height 68
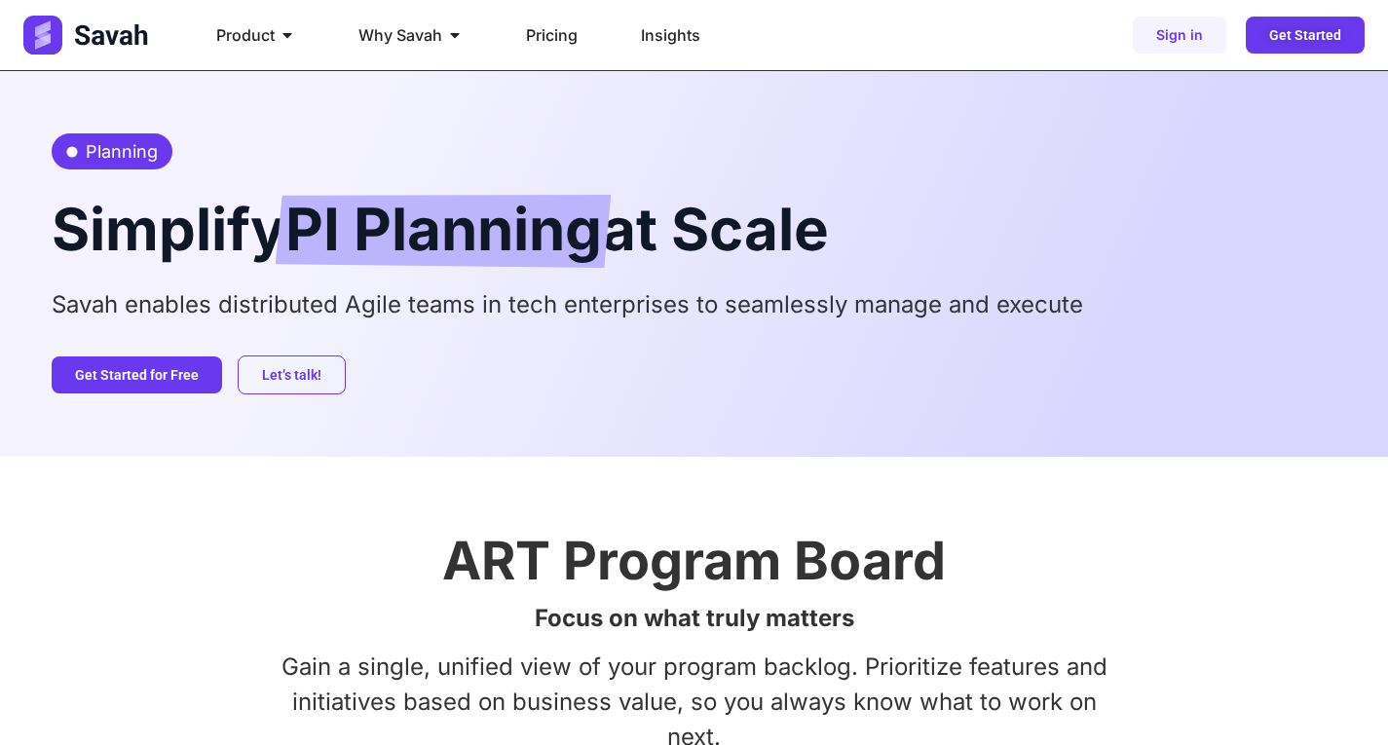
click at [460, 217] on span "PI Planning" at bounding box center [443, 231] width 317 height 73
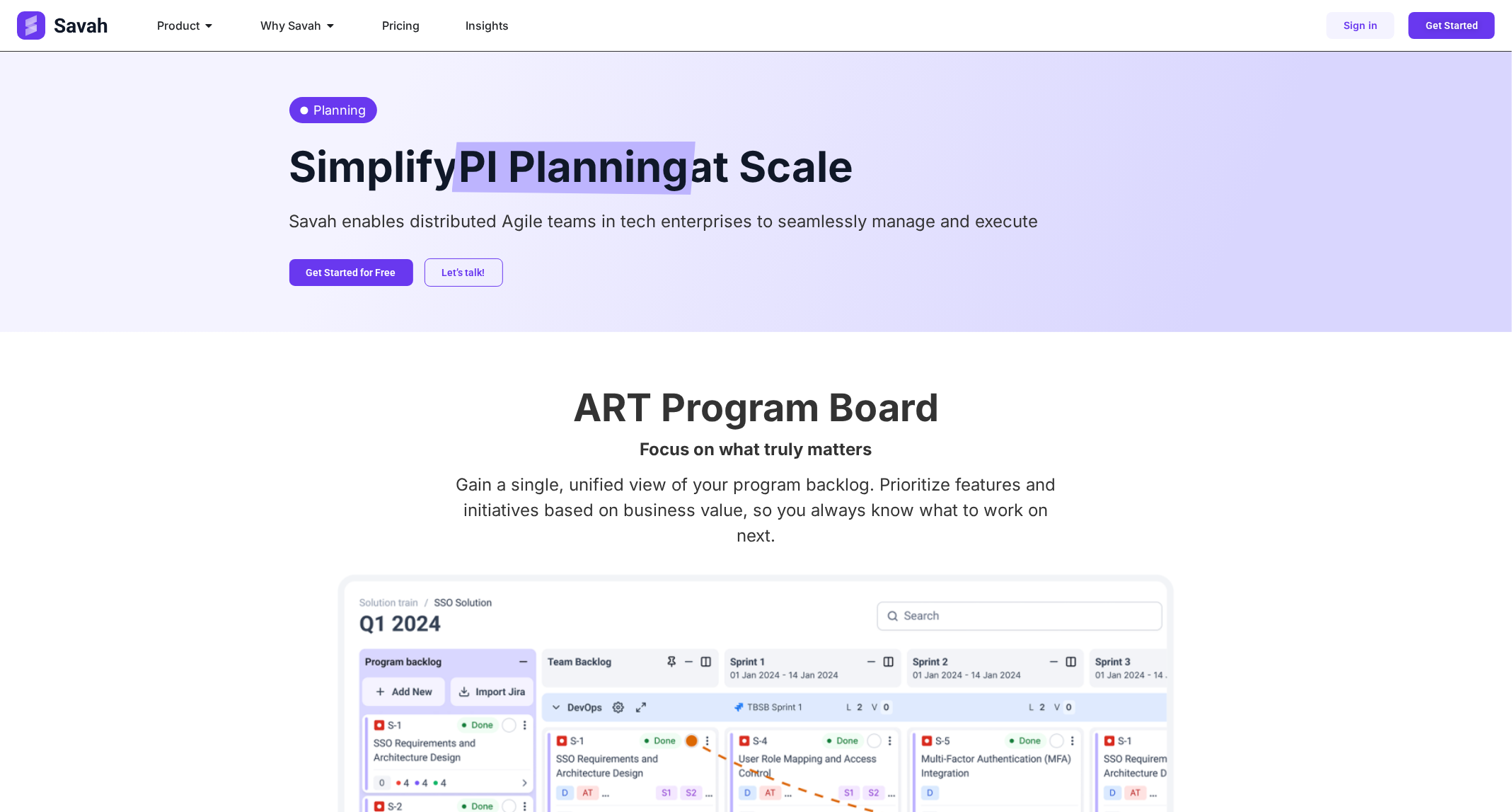
click at [886, 252] on div "Planning Simplify PI Planning at Scale Savah enables distributed Agile teams in…" at bounding box center [756, 192] width 934 height 281
click at [589, 230] on p "Savah enables distributed Agile teams in tech enterprises to seamlessly manage …" at bounding box center [756, 221] width 934 height 25
drag, startPoint x: 369, startPoint y: 222, endPoint x: 604, endPoint y: 222, distance: 235.0
click at [603, 221] on p "Savah enables distributed Agile teams in tech enterprises to seamlessly manage …" at bounding box center [756, 221] width 934 height 25
drag, startPoint x: 604, startPoint y: 222, endPoint x: 472, endPoint y: 254, distance: 135.8
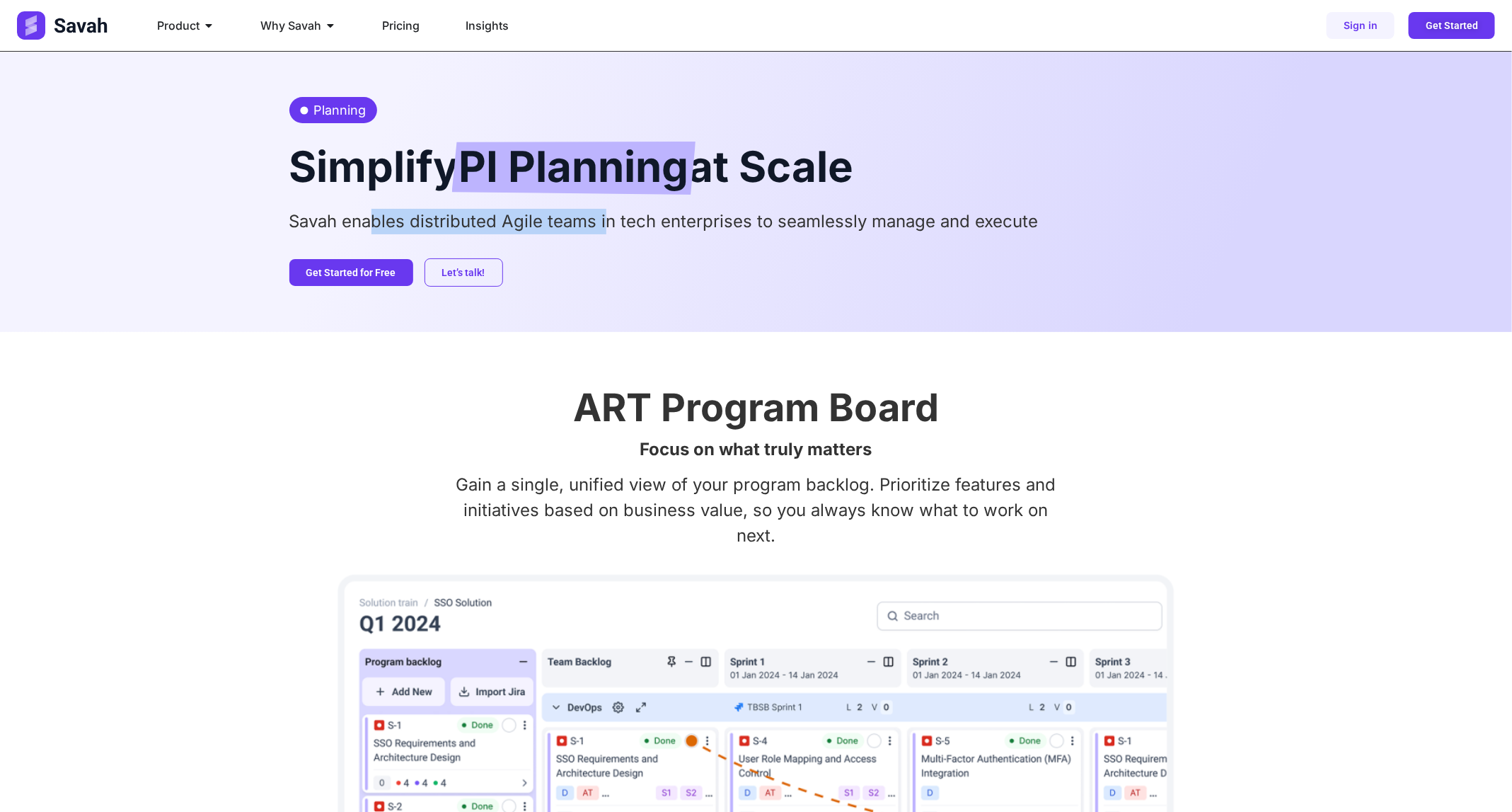
click at [605, 223] on p "Savah enables distributed Agile teams in tech enterprises to seamlessly manage …" at bounding box center [756, 221] width 934 height 25
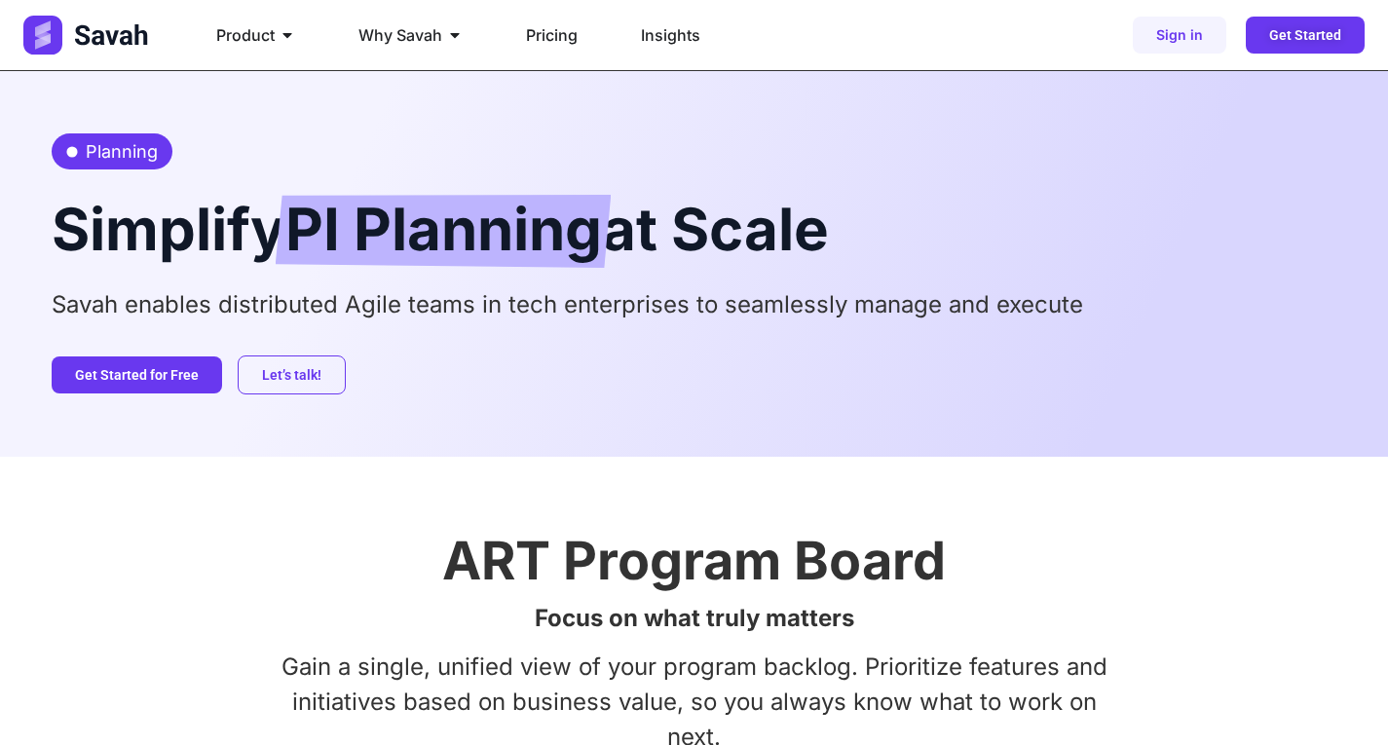
click at [635, 385] on div "Let’s talk! Get Started for Free" at bounding box center [695, 374] width 1286 height 39
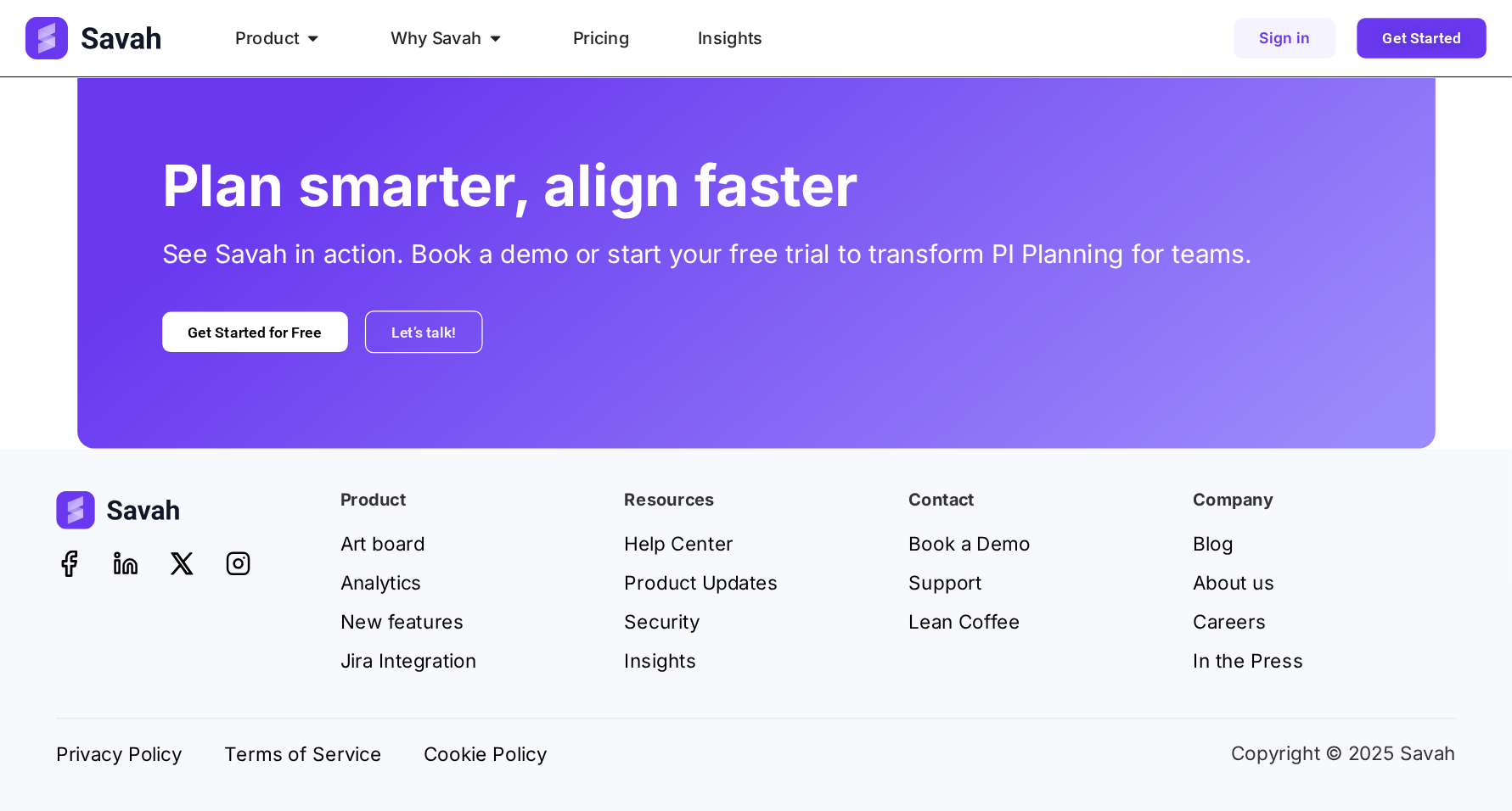
scroll to position [2646, 0]
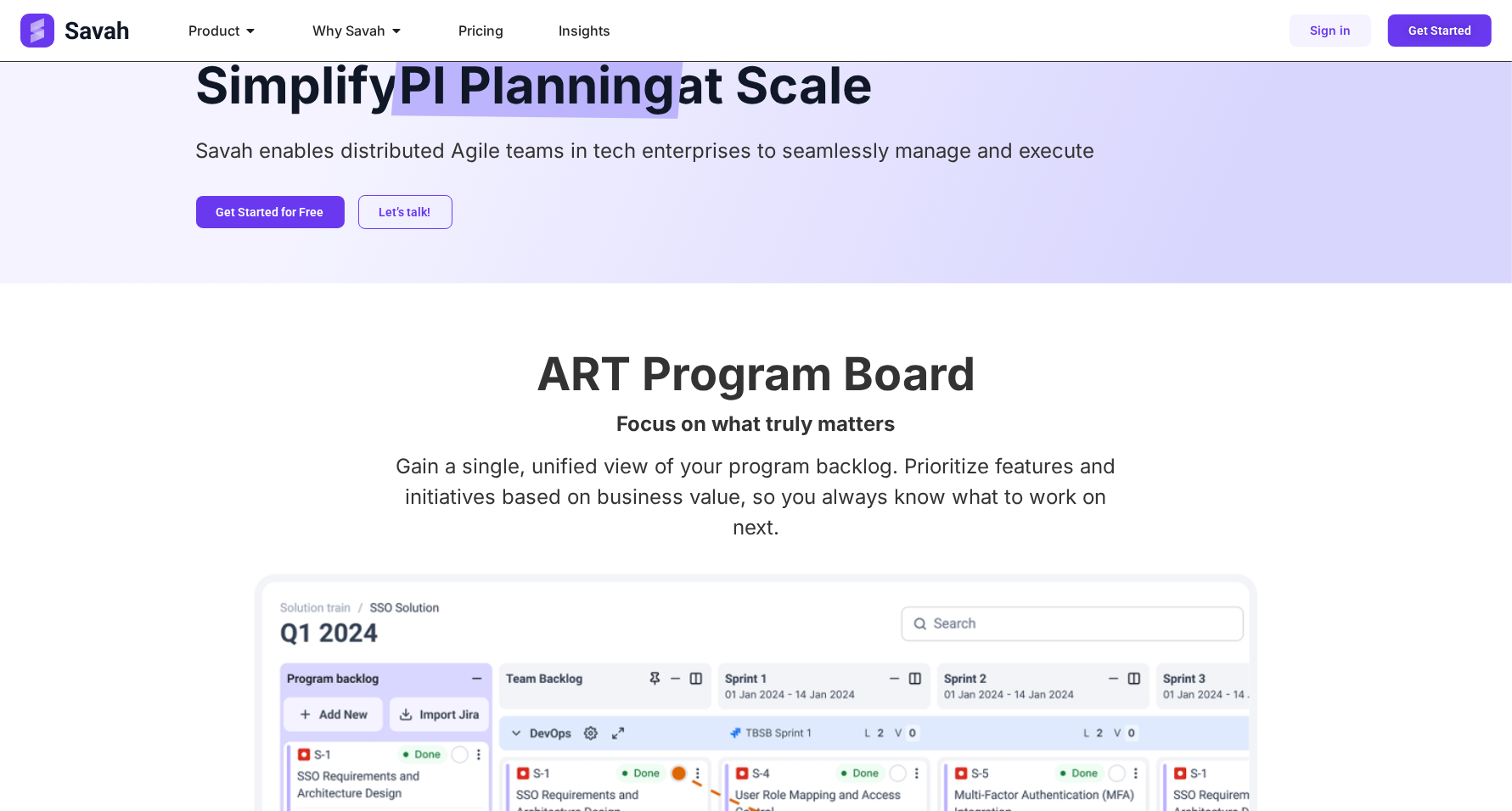
scroll to position [0, 0]
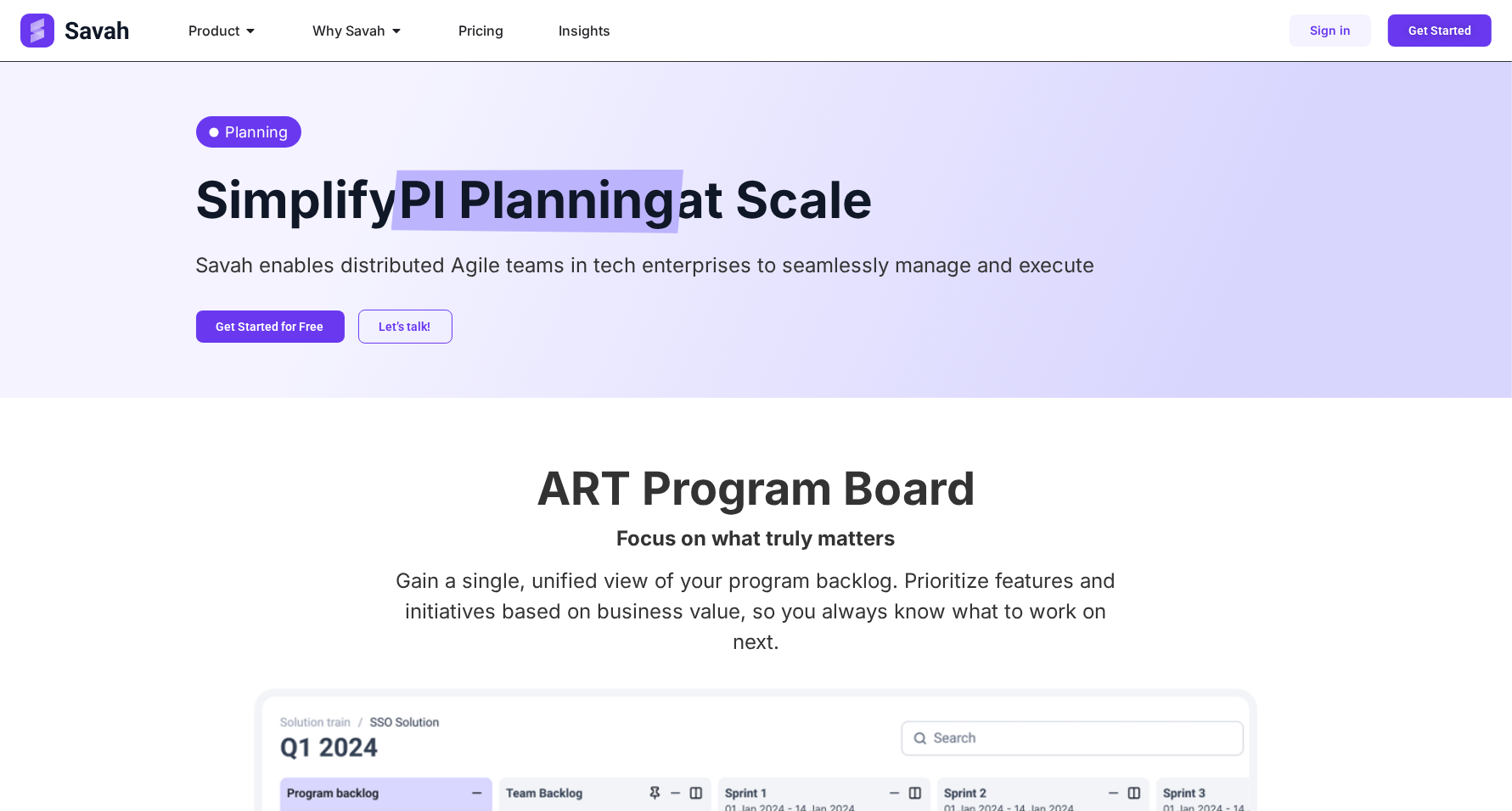
click at [407, 198] on span "PI Planning" at bounding box center [538, 201] width 276 height 64
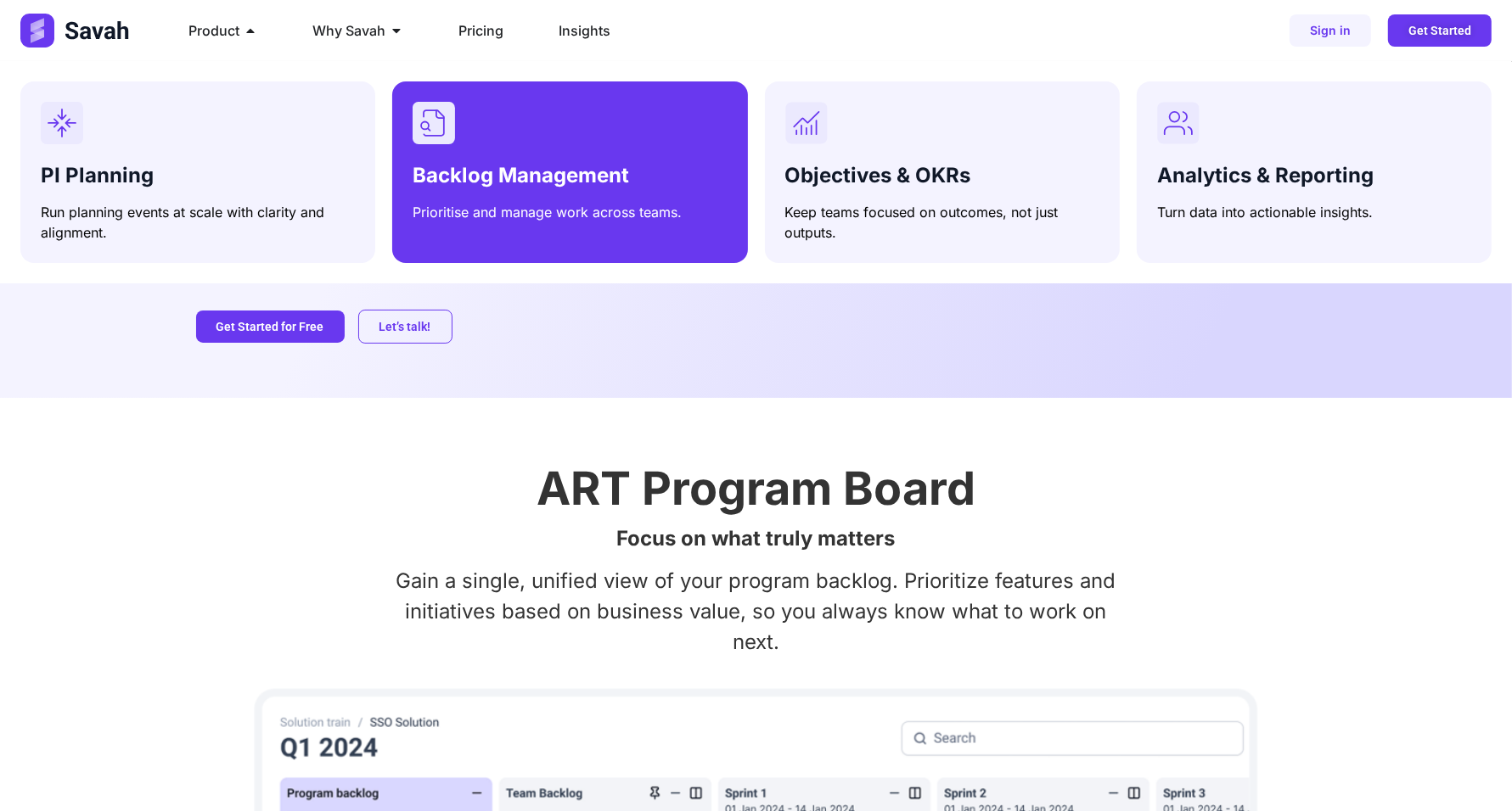
click at [523, 157] on div "Backlog Management Prioritise and manage work across teams." at bounding box center [569, 189] width 314 height 65
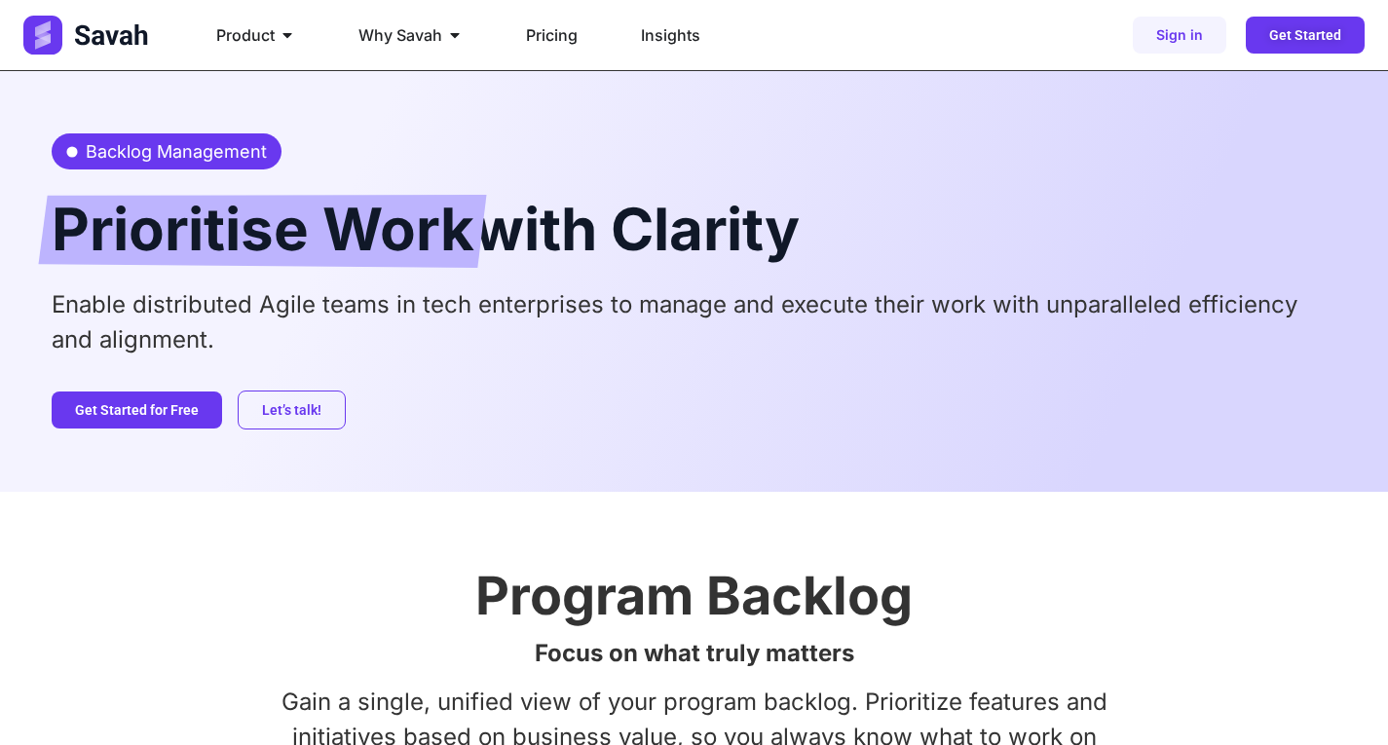
click at [722, 286] on div "Backlog Management Prioritise Work with Clarity Enable distributed Agile teams …" at bounding box center [695, 281] width 1286 height 421
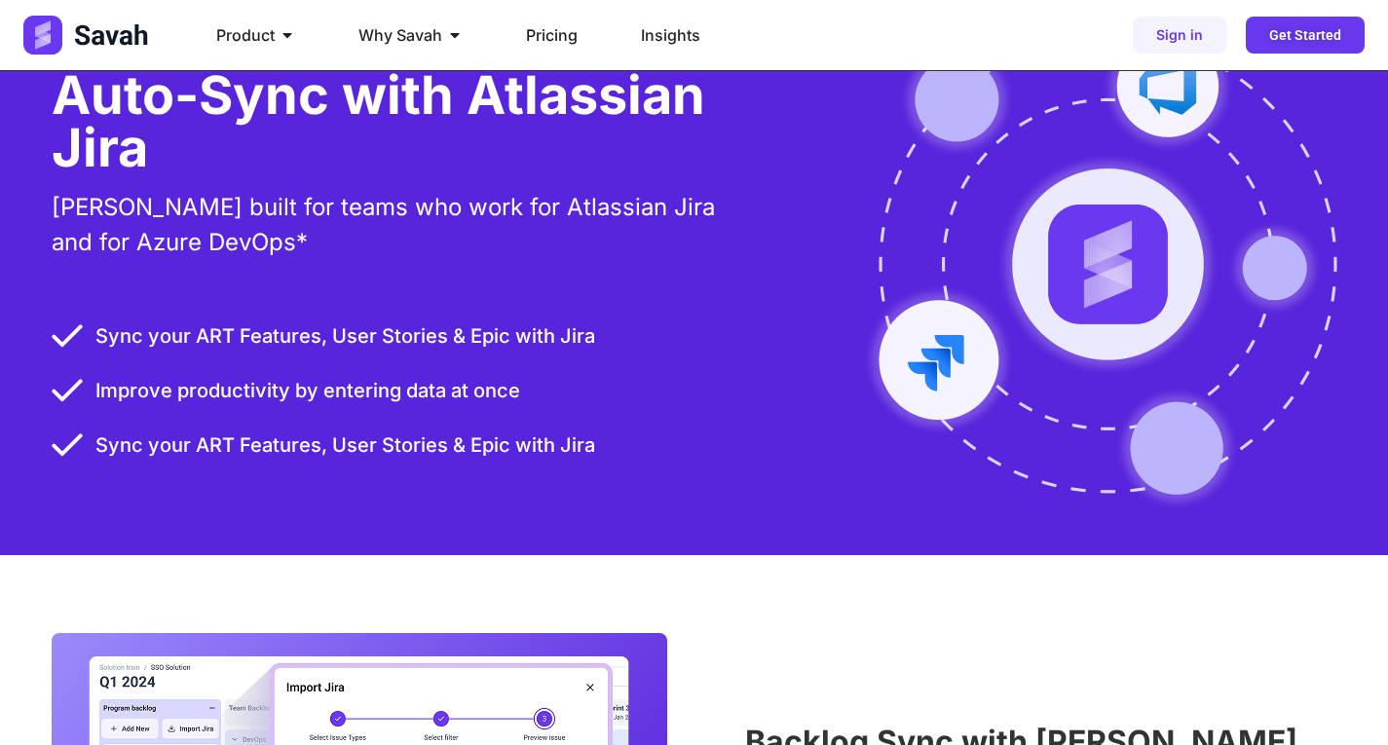
scroll to position [2372, 0]
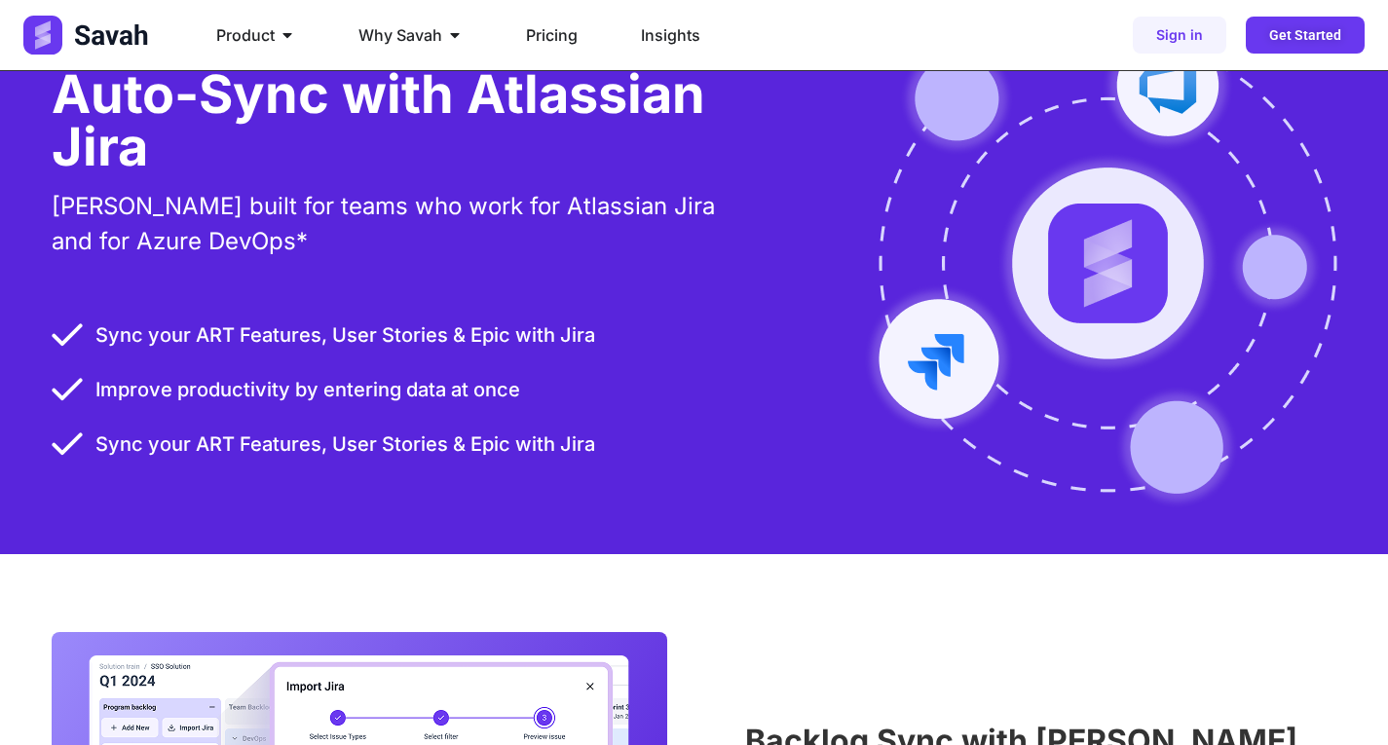
click at [1106, 284] on img at bounding box center [1099, 264] width 475 height 493
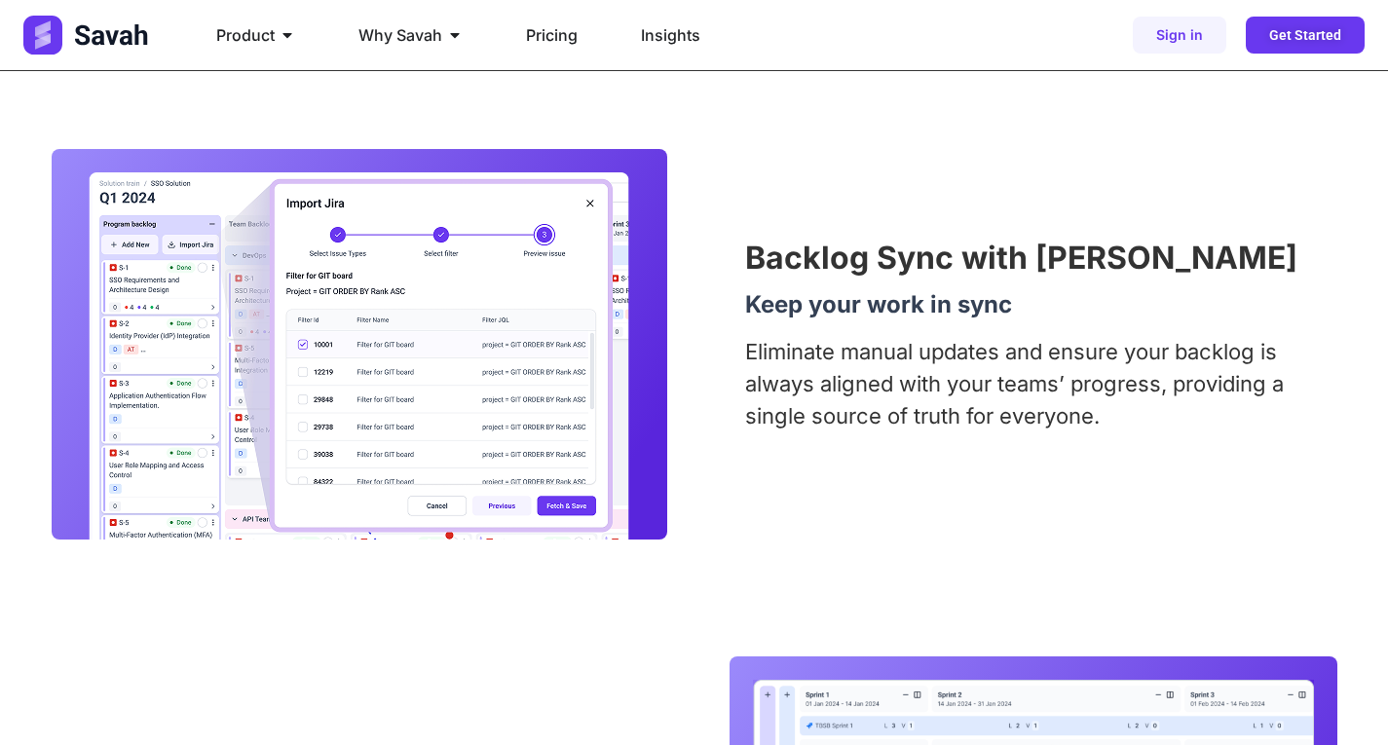
scroll to position [2761, 0]
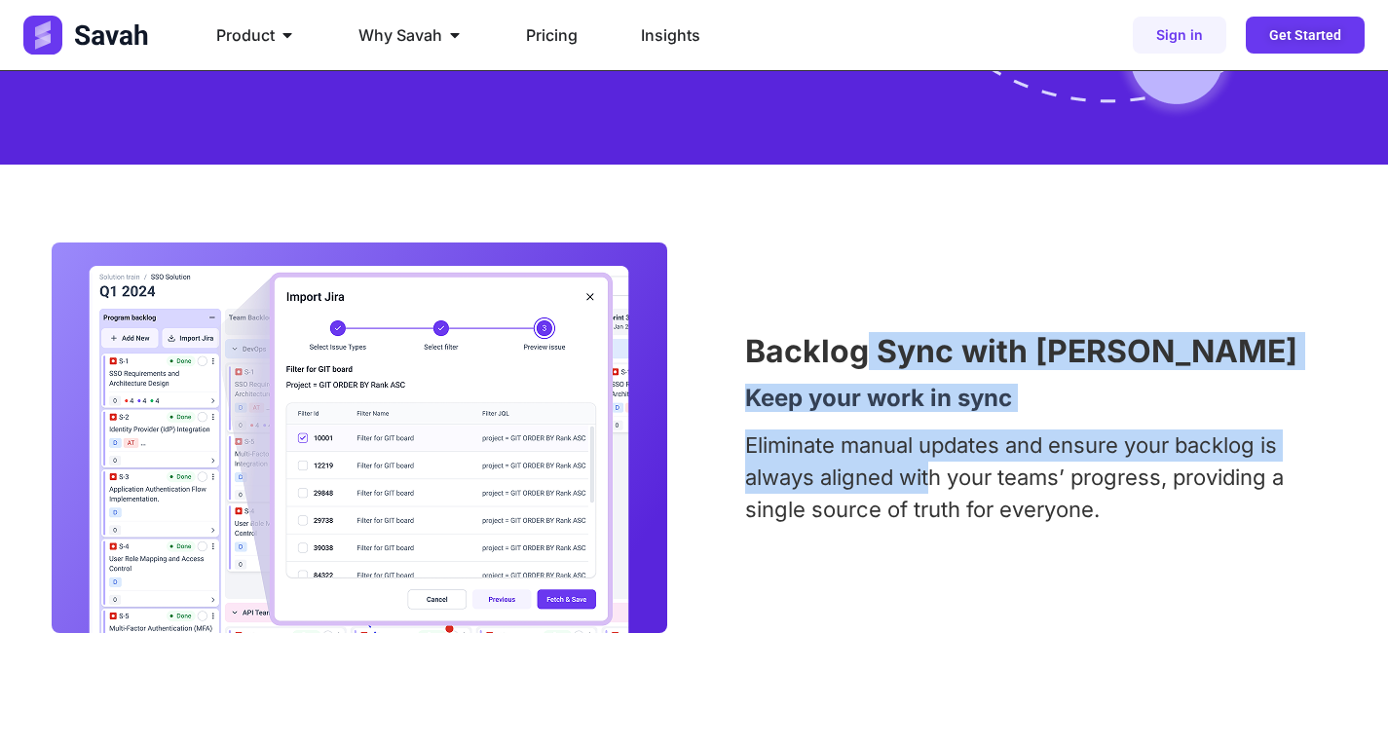
drag, startPoint x: 869, startPoint y: 373, endPoint x: 974, endPoint y: 497, distance: 162.4
click at [938, 489] on div "Backlog Sync with Jira Keep your work in sync Eliminate manual updates and ensu…" at bounding box center [1040, 438] width 591 height 204
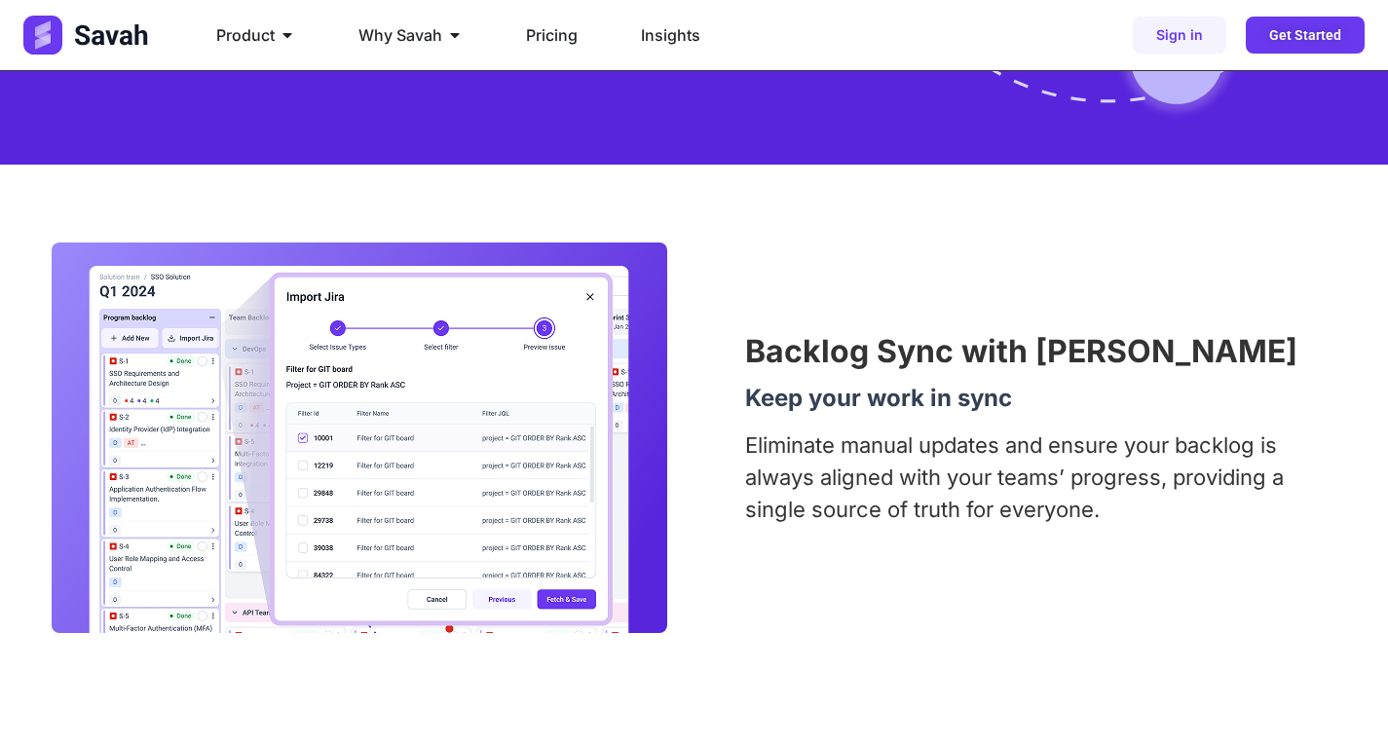
click at [1012, 501] on p "Eliminate manual updates and ensure your backlog is always aligned with your te…" at bounding box center [1040, 478] width 591 height 96
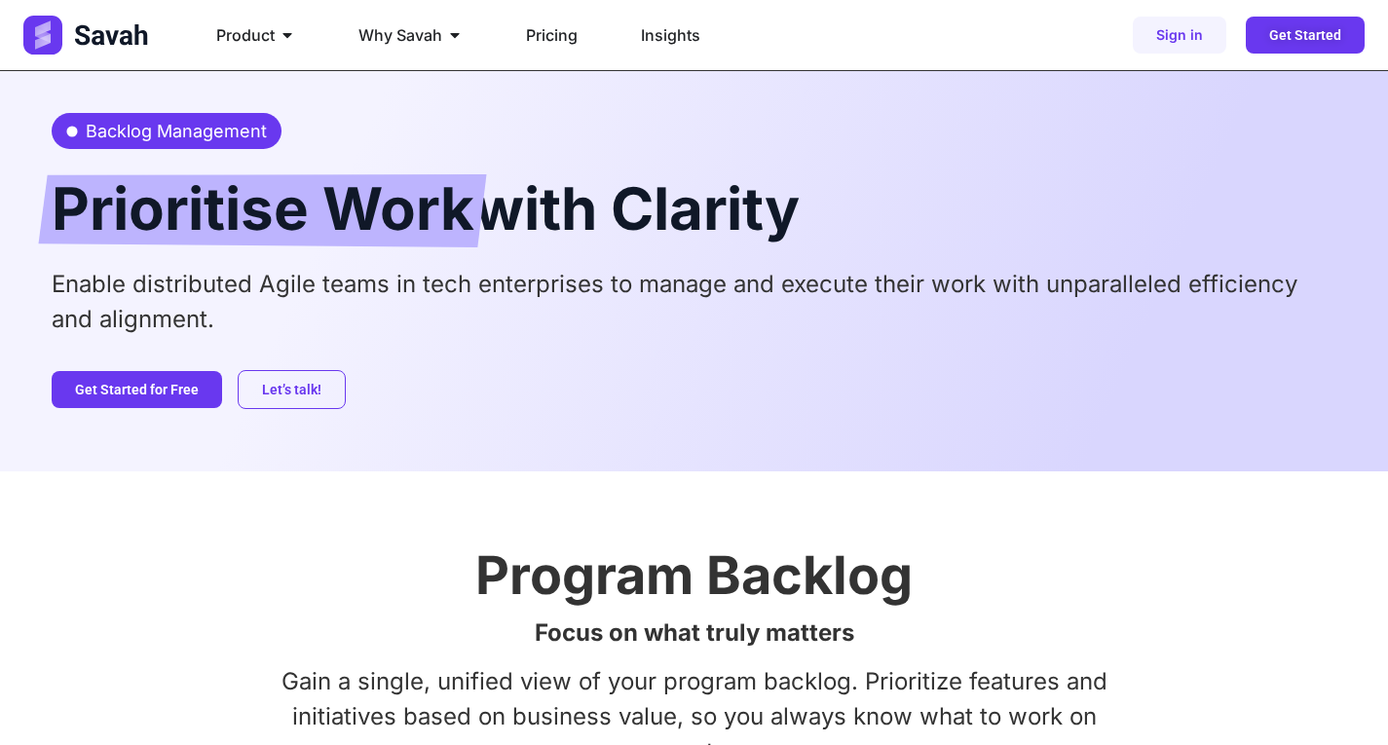
scroll to position [0, 0]
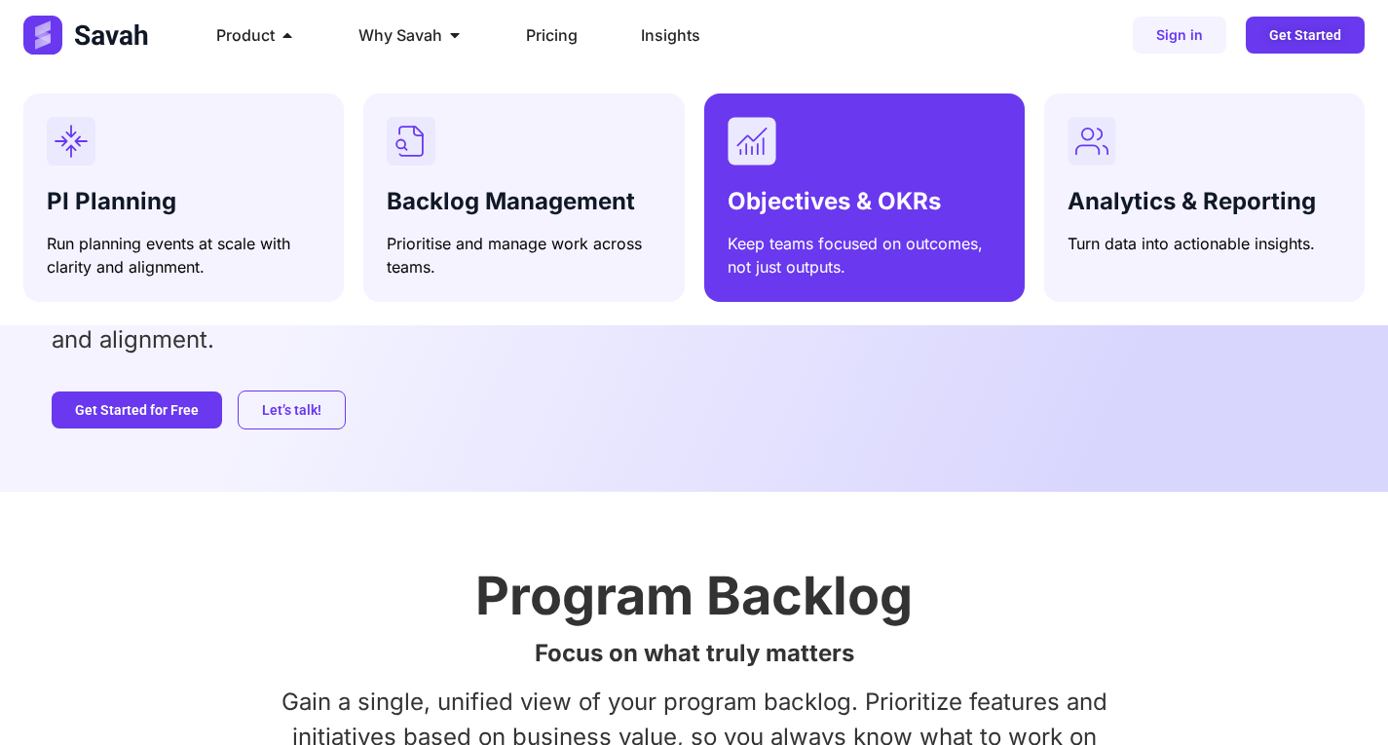
click at [831, 162] on div "Menu" at bounding box center [865, 141] width 274 height 49
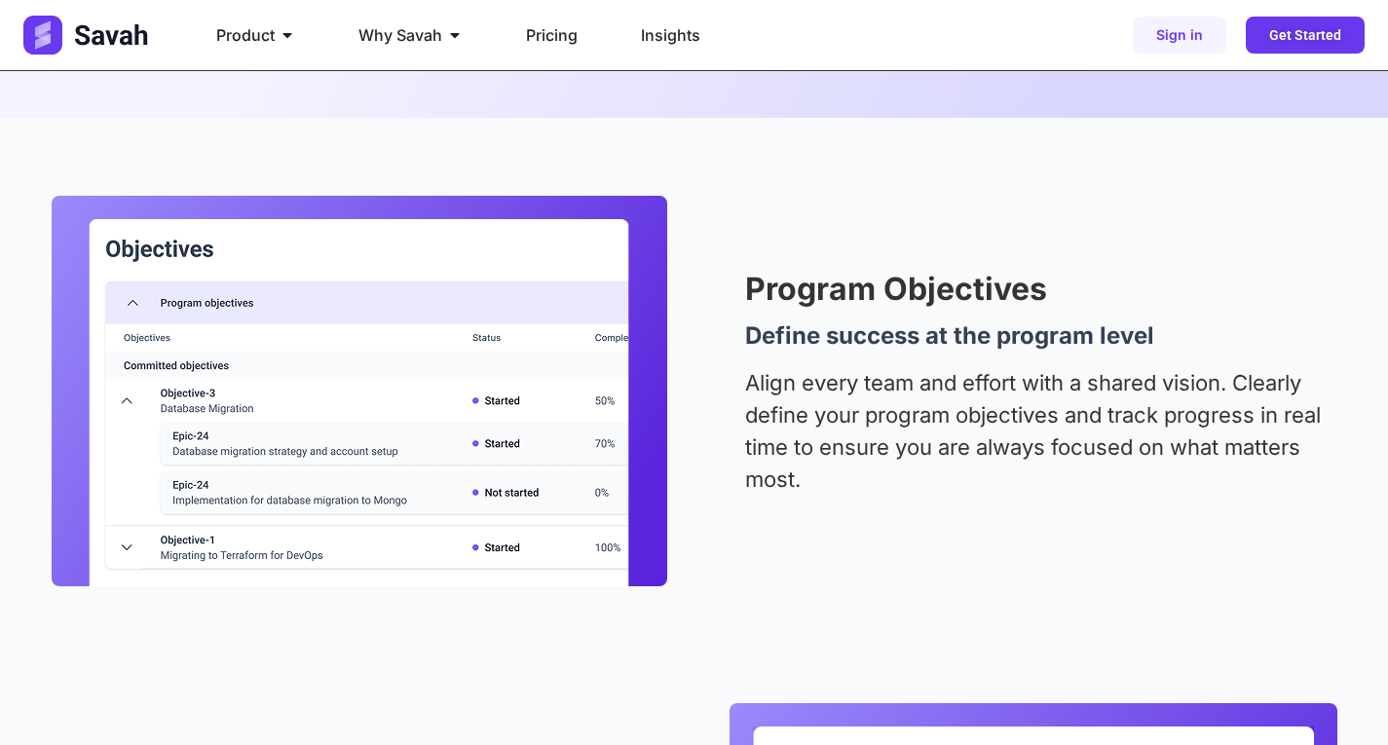
scroll to position [390, 0]
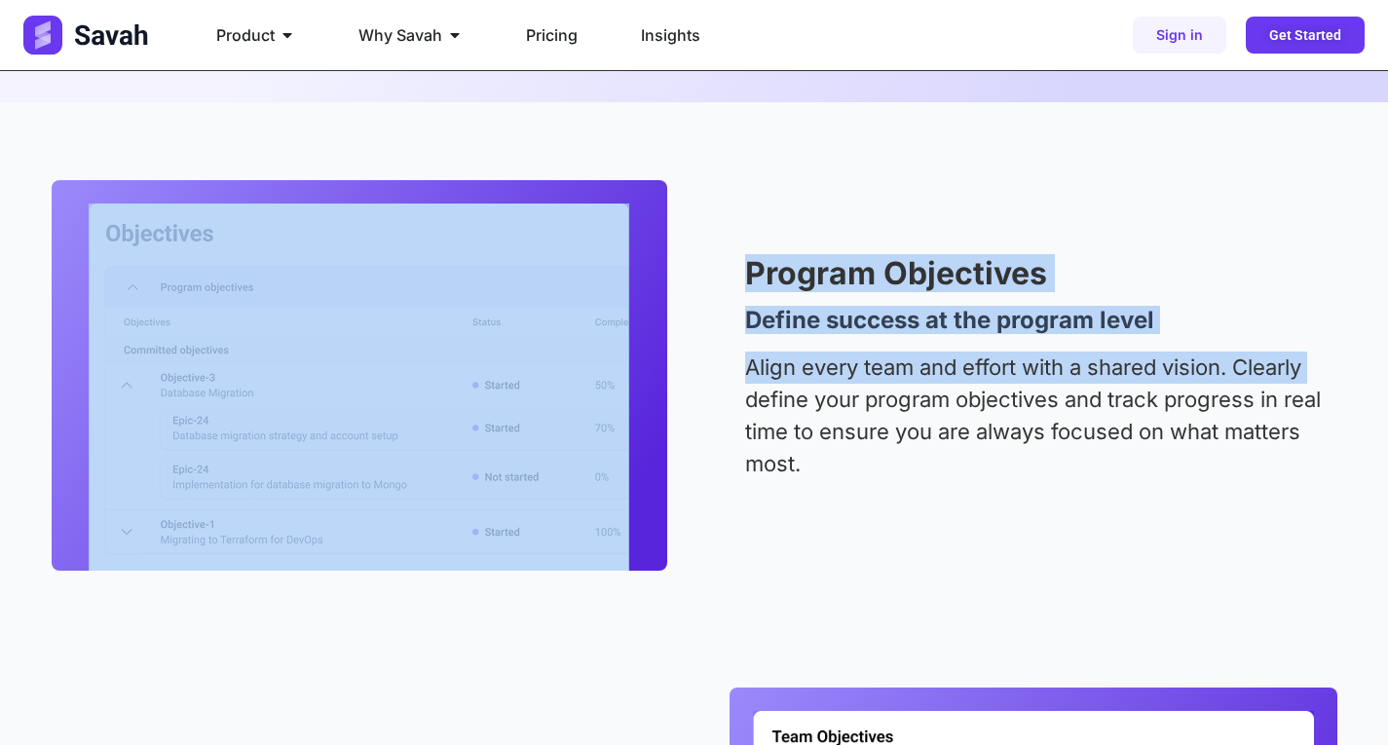
drag, startPoint x: 653, startPoint y: 525, endPoint x: 714, endPoint y: 384, distance: 154.0
click at [714, 384] on div "Program Objectives Define success at the program level Align every team and eff…" at bounding box center [695, 375] width 1286 height 391
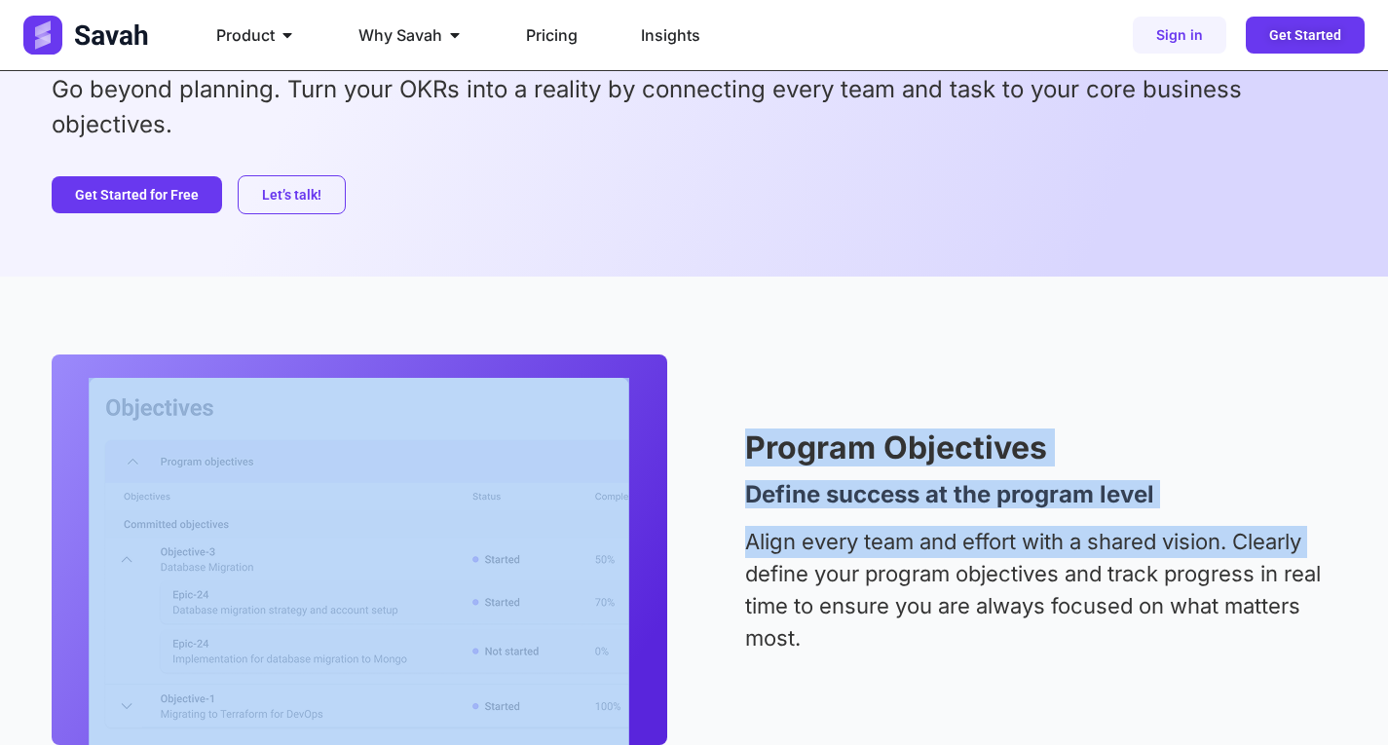
scroll to position [0, 0]
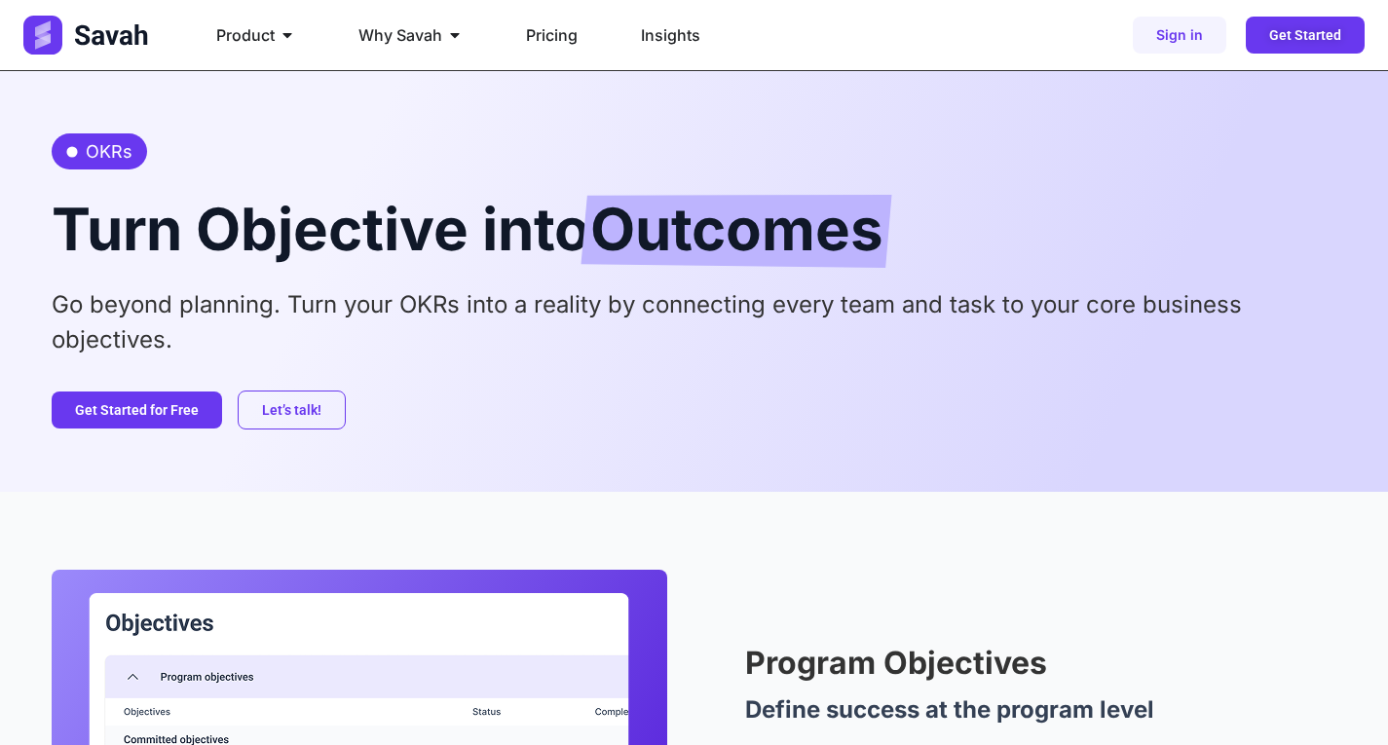
click at [660, 320] on p "Go beyond planning. Turn your OKRs into a reality by connecting every team and …" at bounding box center [695, 322] width 1286 height 70
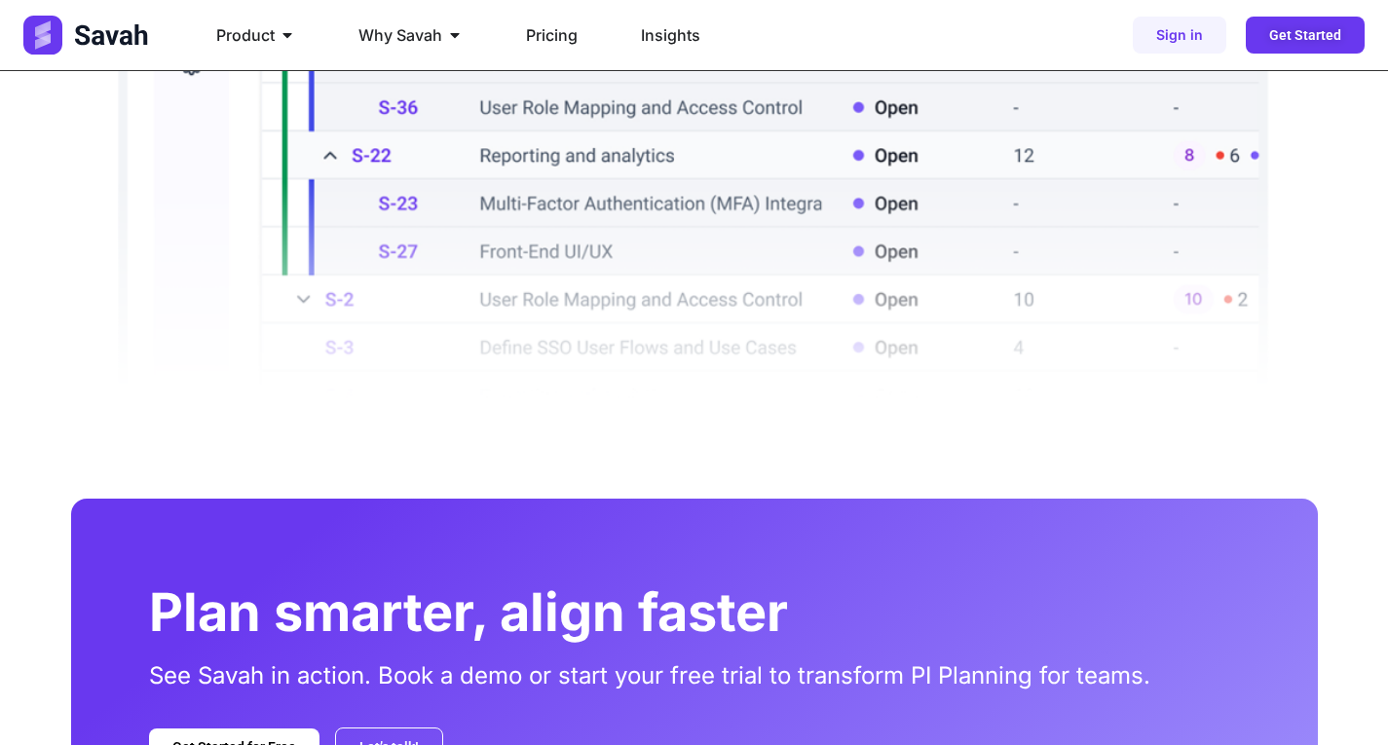
scroll to position [2206, 0]
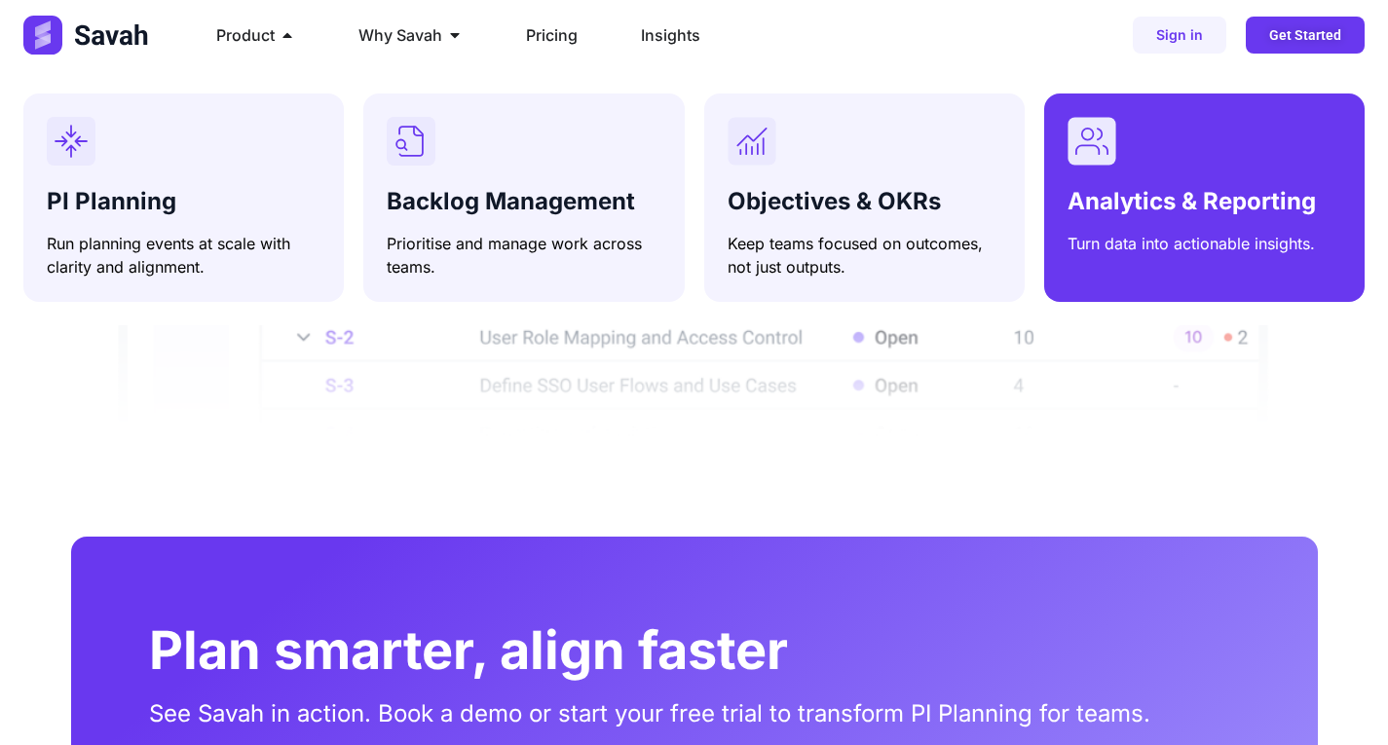
click at [1119, 177] on div "Analytics & Reporting Turn data into actionable insights." at bounding box center [1204, 186] width 274 height 138
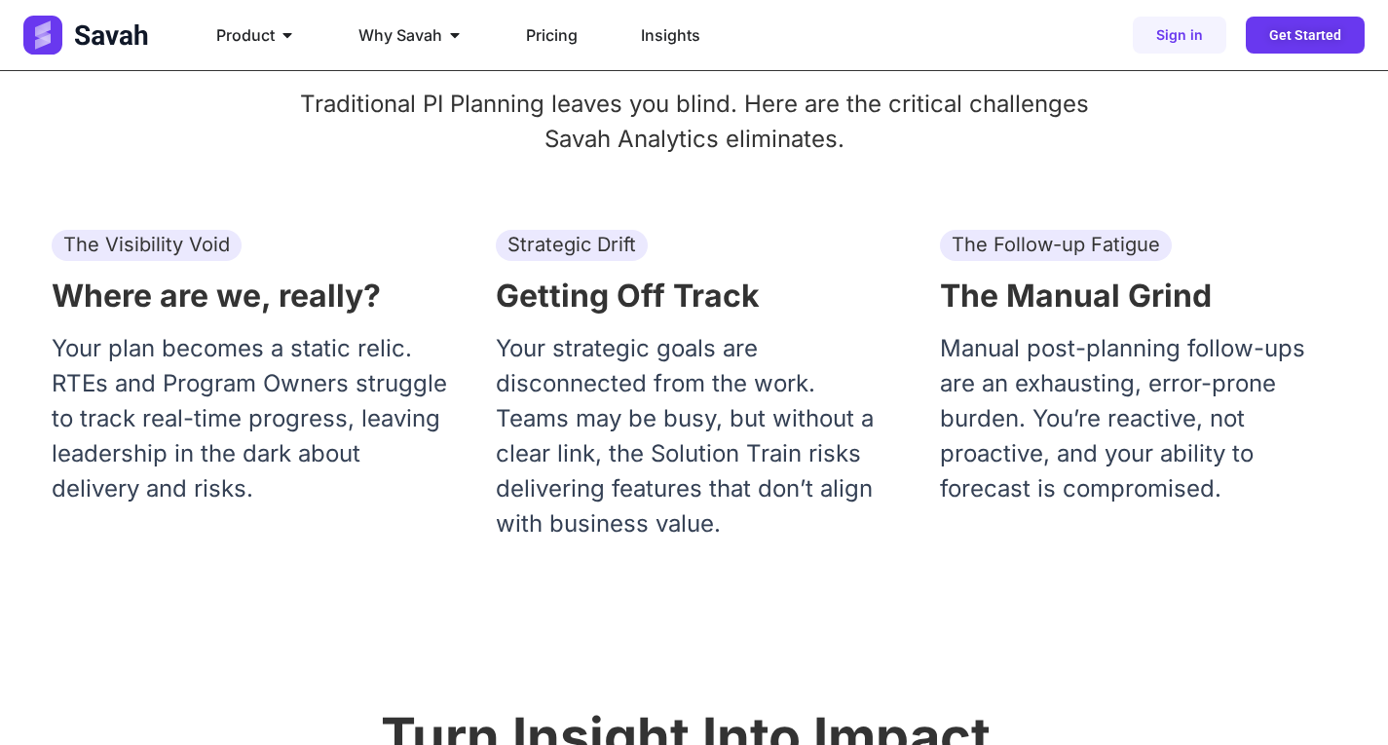
scroll to position [487, 0]
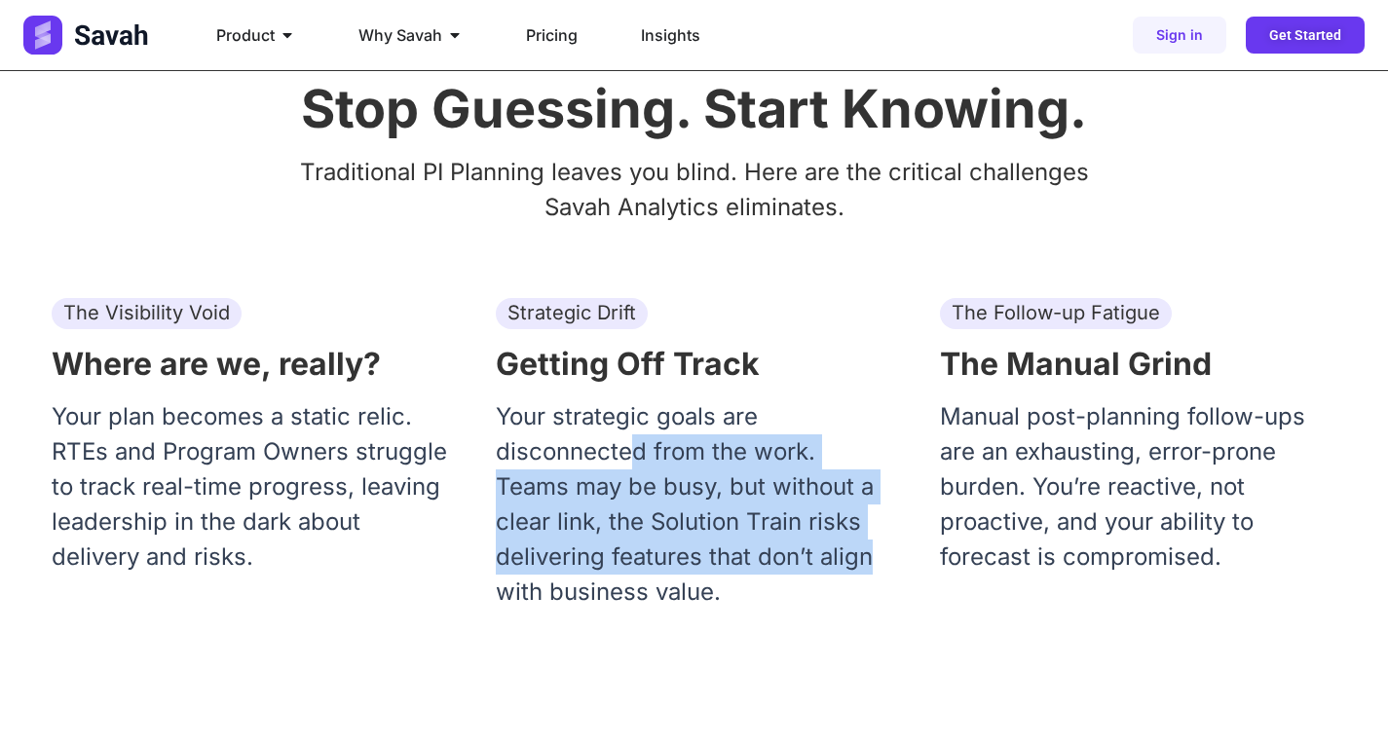
drag, startPoint x: 703, startPoint y: 472, endPoint x: 899, endPoint y: 564, distance: 216.1
click at [888, 561] on p "Your strategic goals are disconnected from the work. Teams may be busy, but wit…" at bounding box center [694, 504] width 397 height 210
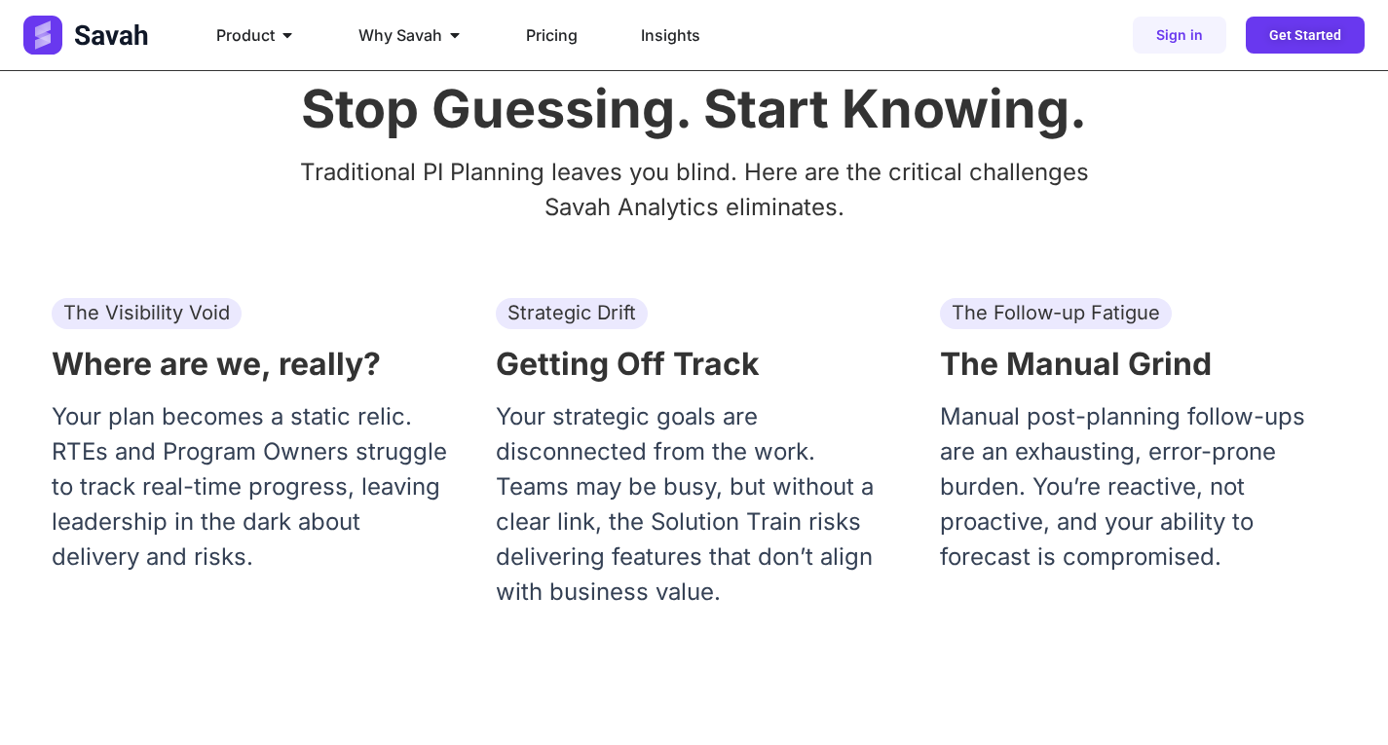
click at [924, 560] on div "The Visibility Void Where are we, really? Your plan becomes a static relic. RTE…" at bounding box center [695, 460] width 1286 height 325
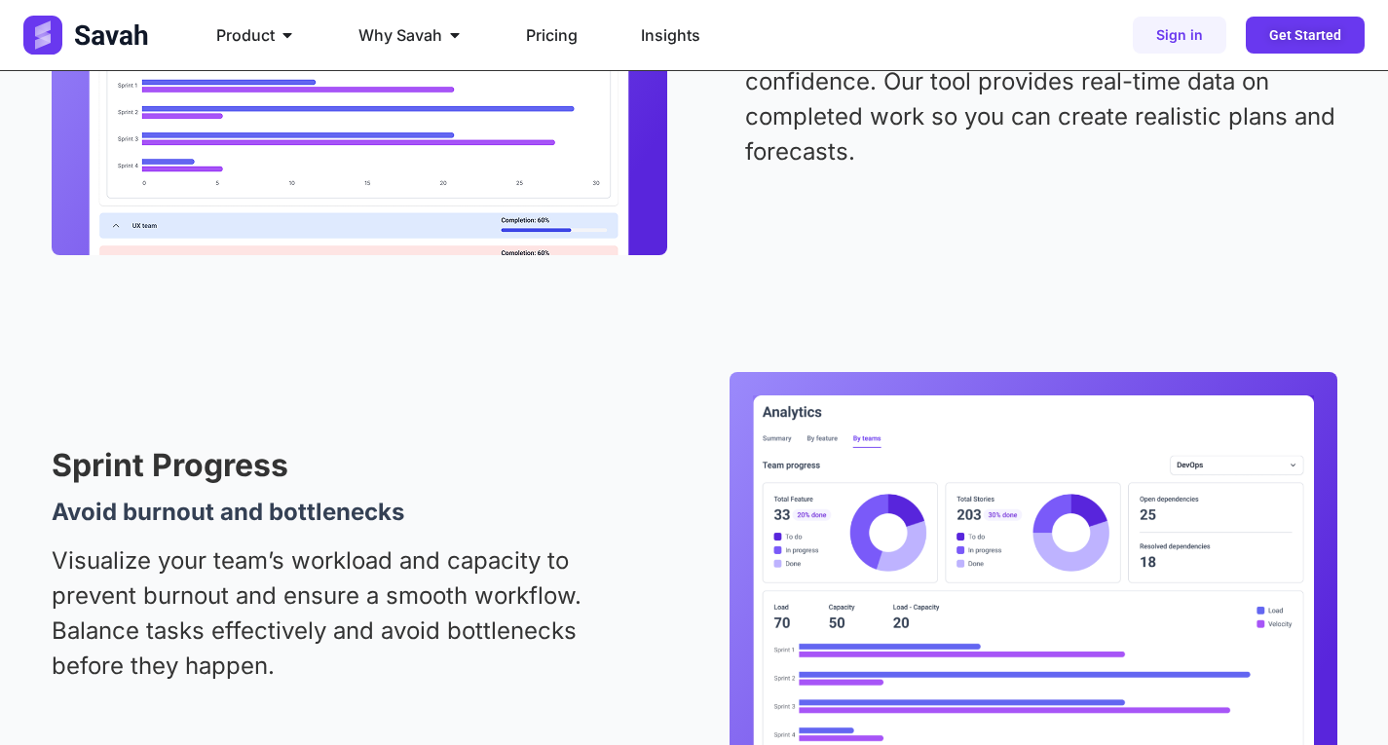
scroll to position [2983, 0]
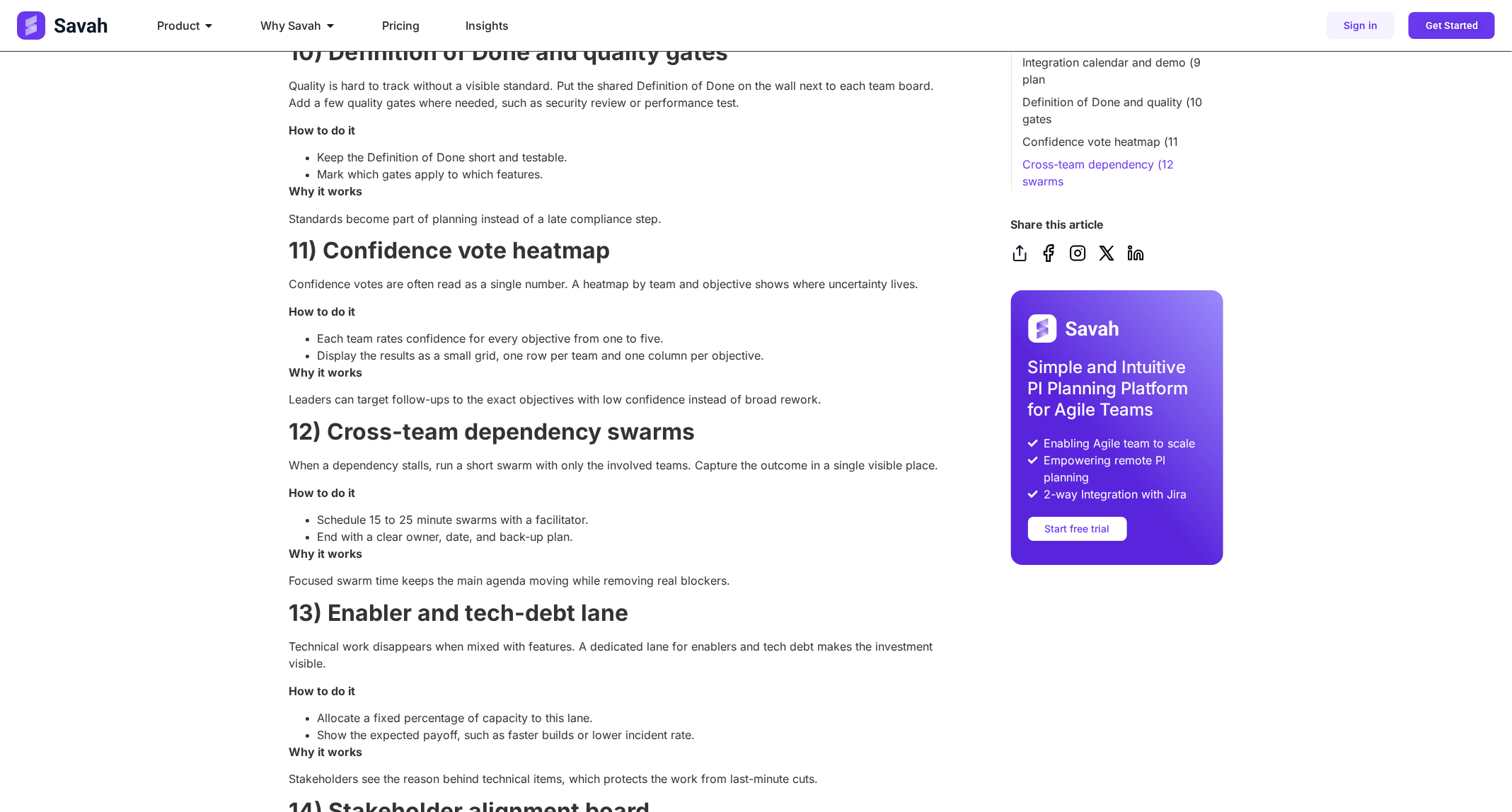
scroll to position [2549, 0]
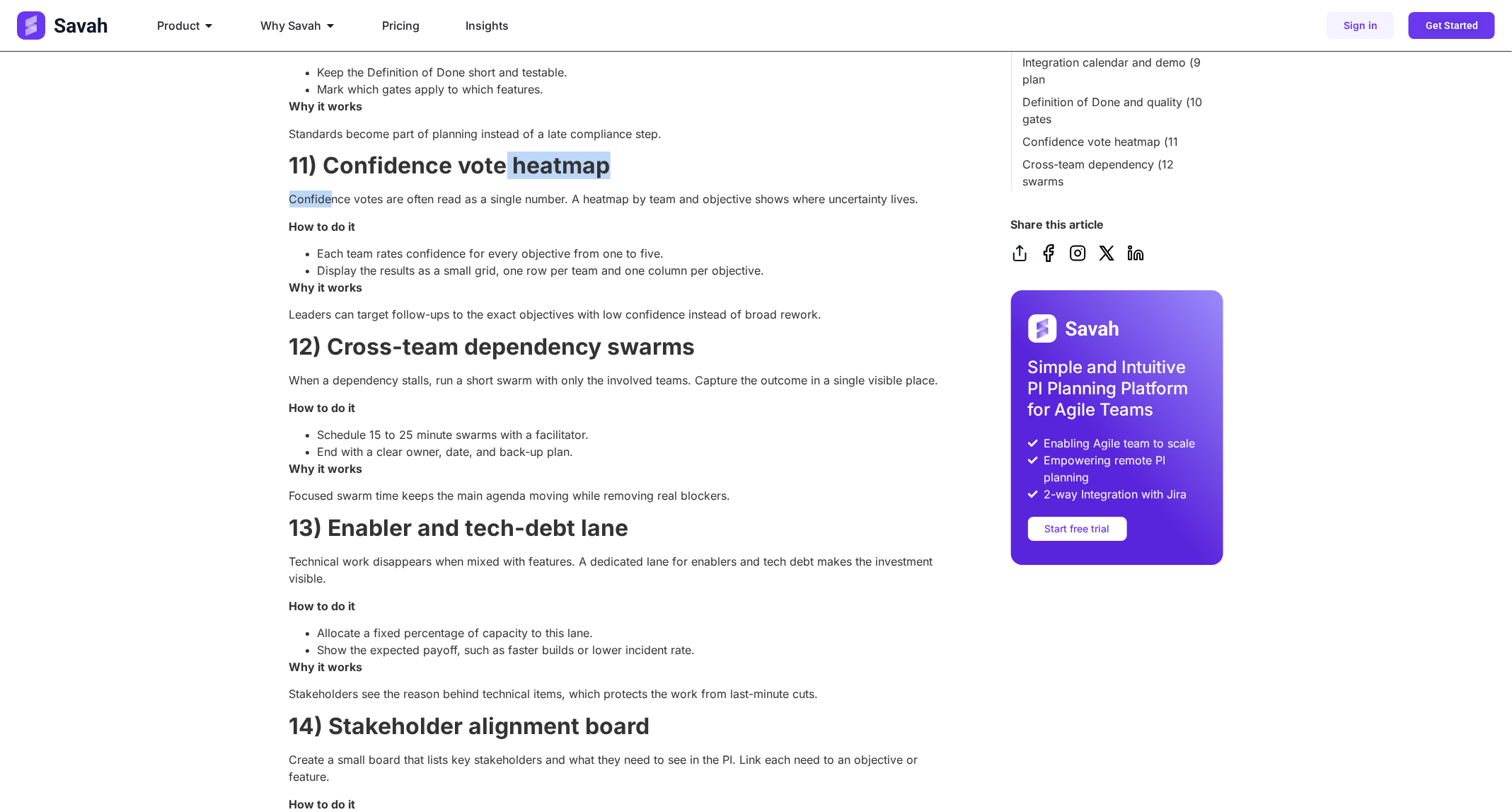
drag, startPoint x: 329, startPoint y: 180, endPoint x: 523, endPoint y: 164, distance: 194.7
click at [376, 166] on strong "11) Confidence vote heatmap" at bounding box center [450, 165] width 321 height 28
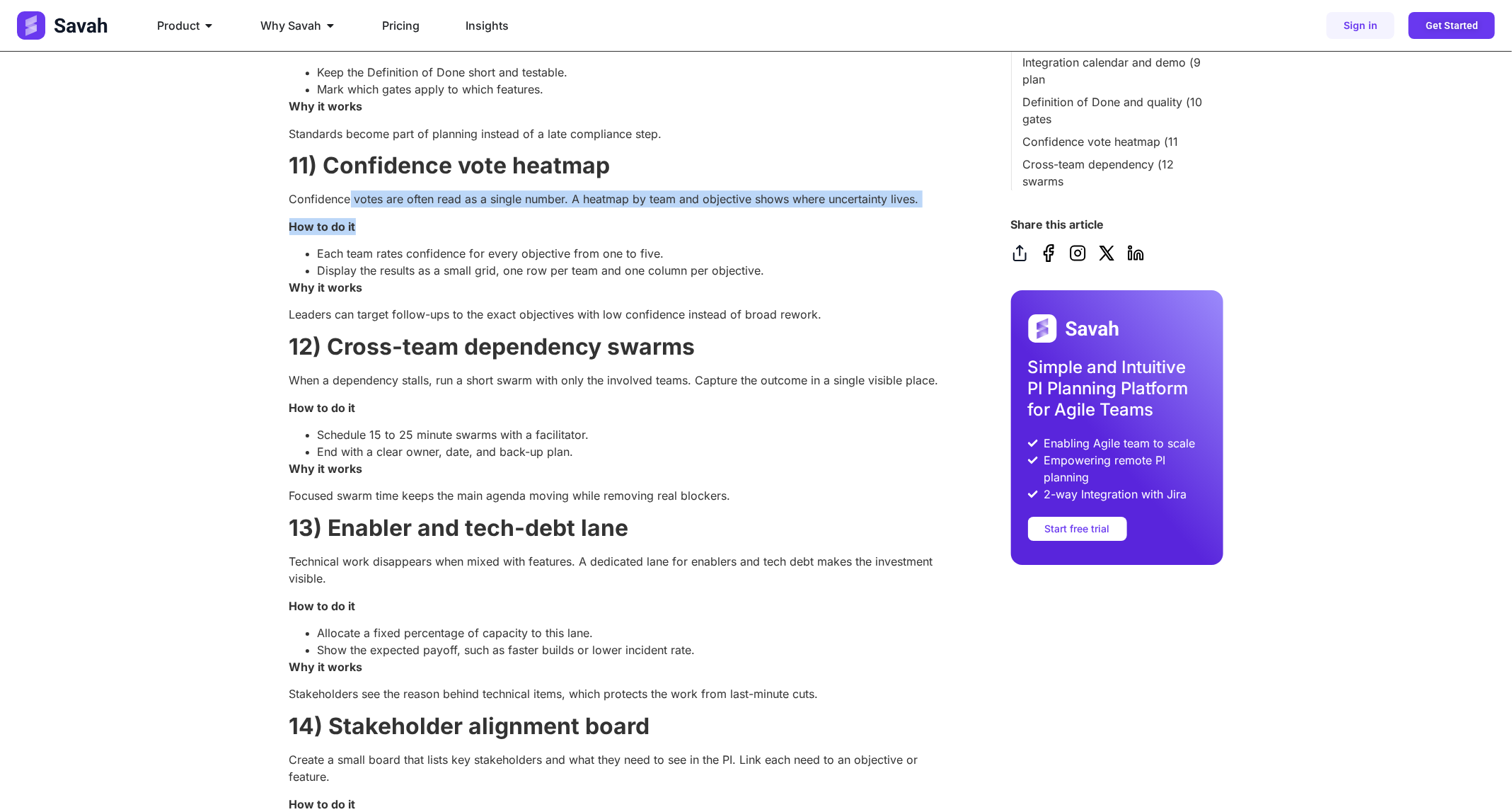
drag, startPoint x: 350, startPoint y: 189, endPoint x: 470, endPoint y: 206, distance: 121.2
click at [493, 198] on p "Confidence votes are often read as a single number. A heatmap by team and objec…" at bounding box center [615, 198] width 651 height 17
drag, startPoint x: 509, startPoint y: 198, endPoint x: 639, endPoint y: 190, distance: 130.2
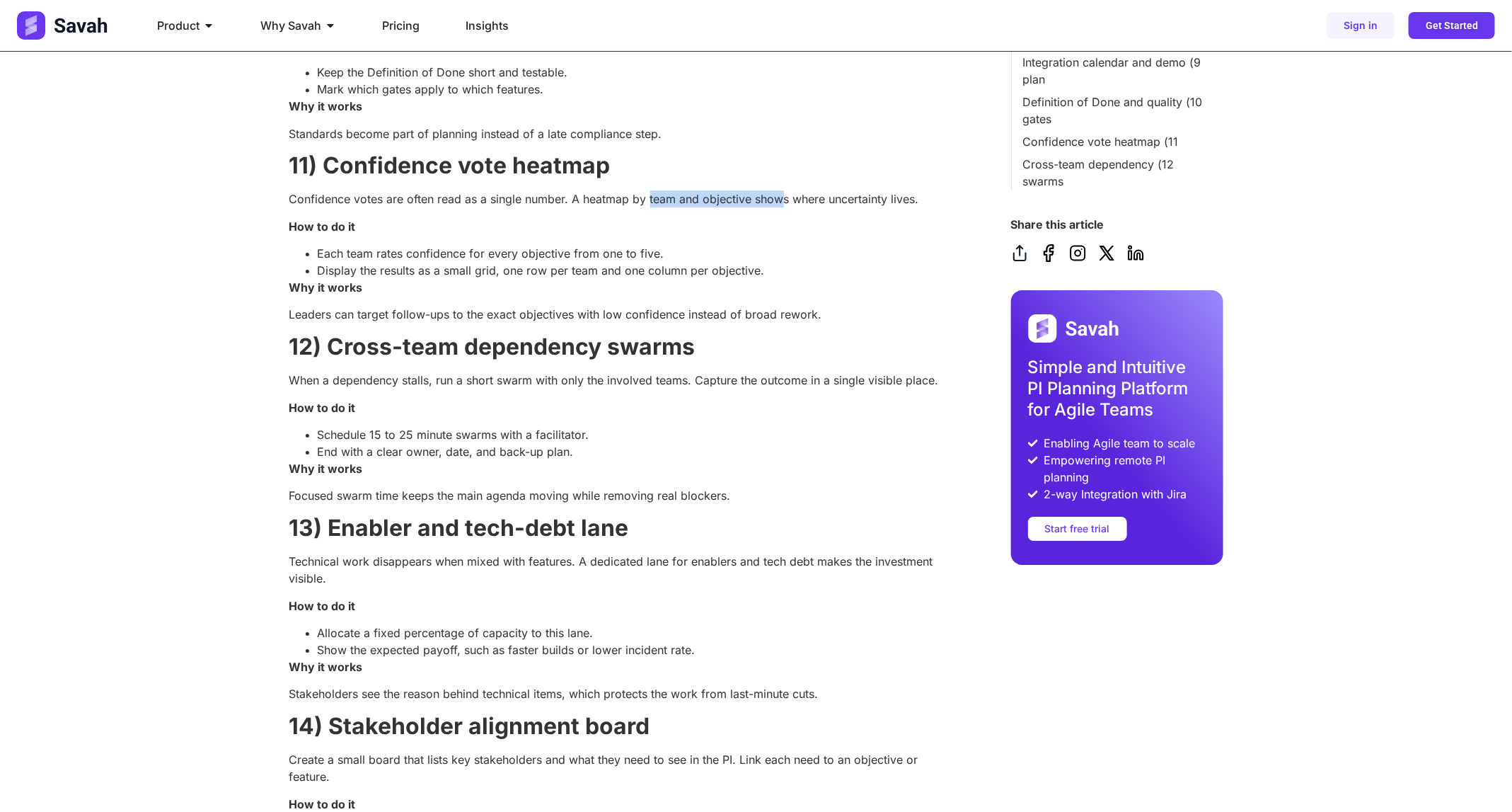
drag, startPoint x: 649, startPoint y: 190, endPoint x: 783, endPoint y: 190, distance: 134.0
click at [767, 198] on p "Confidence votes are often read as a single number. A heatmap by team and objec…" at bounding box center [615, 198] width 651 height 17
click at [817, 196] on p "Confidence votes are often read as a single number. A heatmap by team and objec…" at bounding box center [615, 198] width 651 height 17
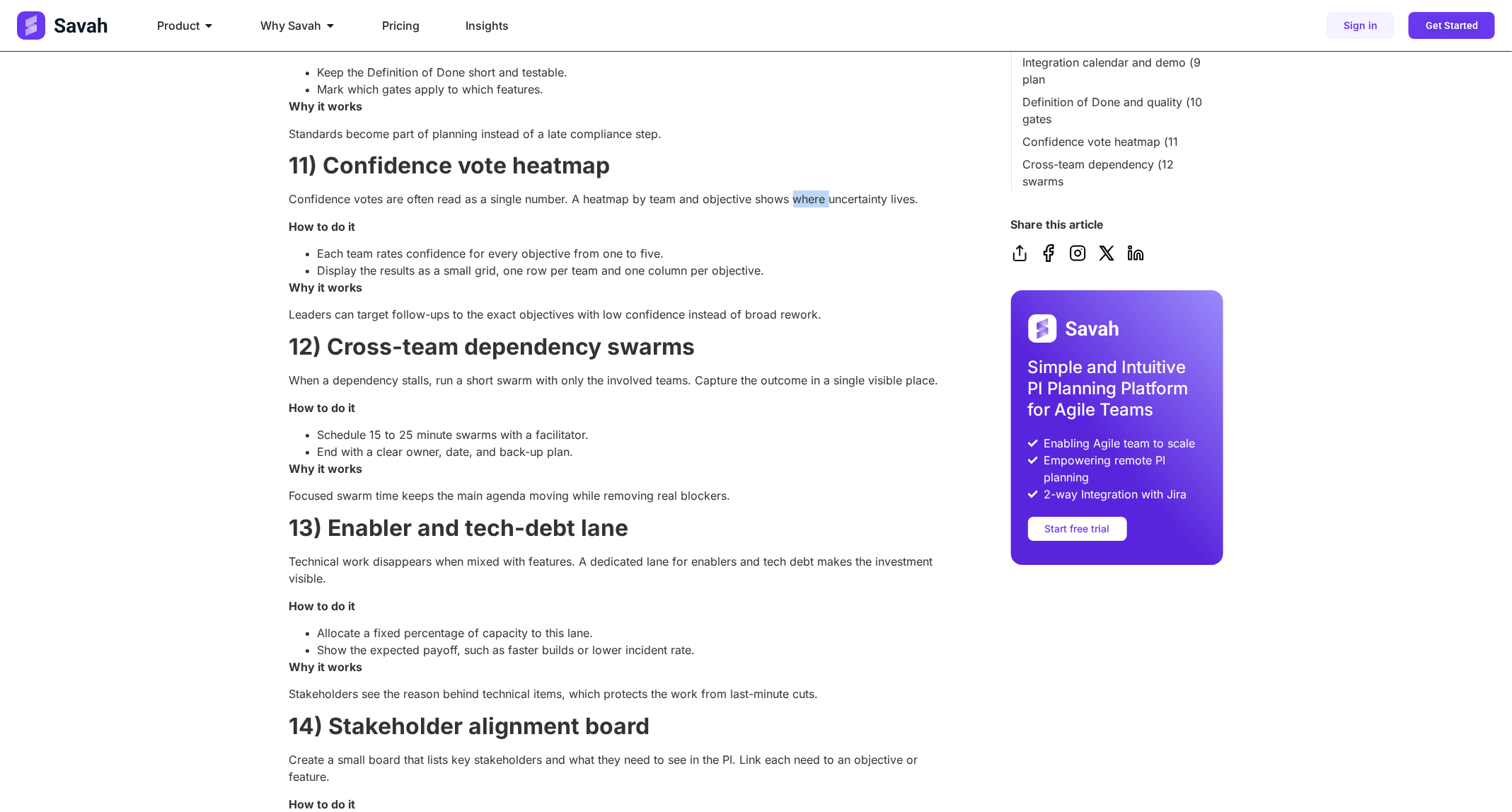
click at [817, 196] on p "Confidence votes are often read as a single number. A heatmap by team and objec…" at bounding box center [615, 198] width 651 height 17
drag, startPoint x: 299, startPoint y: 227, endPoint x: 364, endPoint y: 230, distance: 65.1
click at [364, 230] on p "How to do it" at bounding box center [615, 226] width 651 height 17
click at [342, 168] on strong "11) Confidence vote heatmap" at bounding box center [450, 165] width 321 height 28
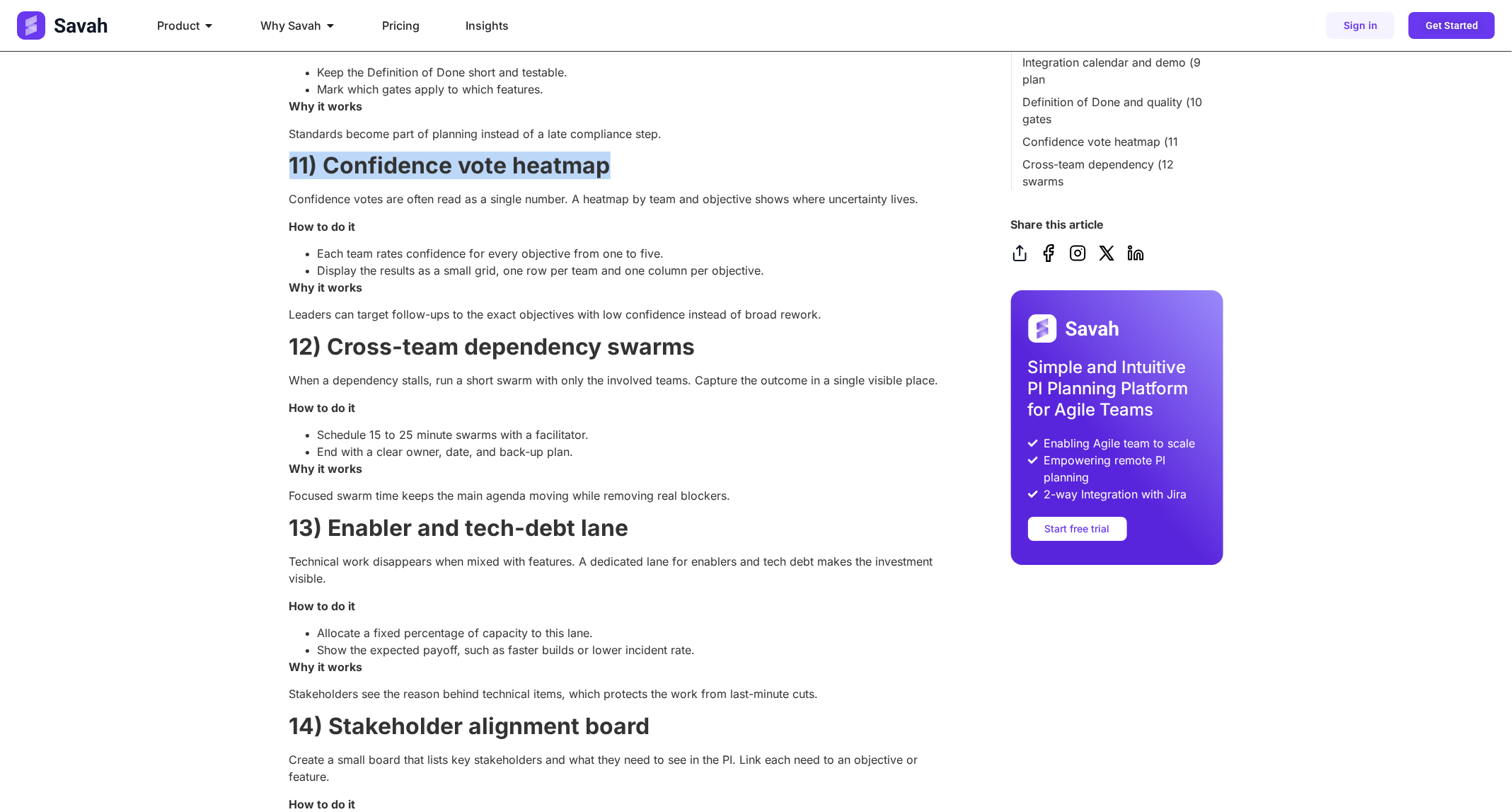
click at [342, 168] on strong "11) Confidence vote heatmap" at bounding box center [450, 165] width 321 height 28
click at [398, 292] on p "Why it works" at bounding box center [615, 287] width 651 height 17
click at [391, 322] on p "Leaders can target follow-ups to the exact objectives with low confidence inste…" at bounding box center [615, 314] width 651 height 17
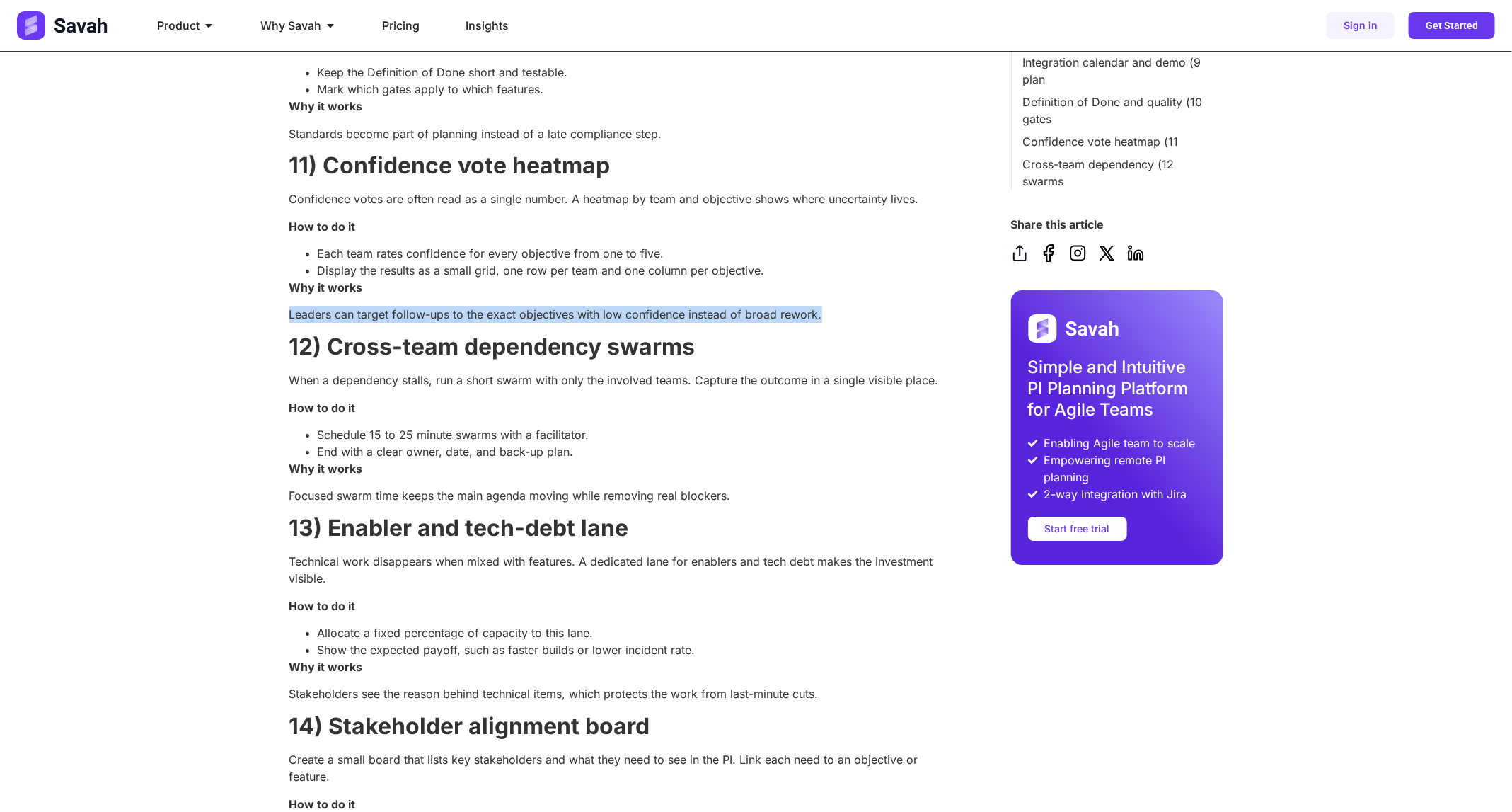
click at [391, 322] on p "Leaders can target follow-ups to the exact objectives with low confidence inste…" at bounding box center [615, 314] width 651 height 17
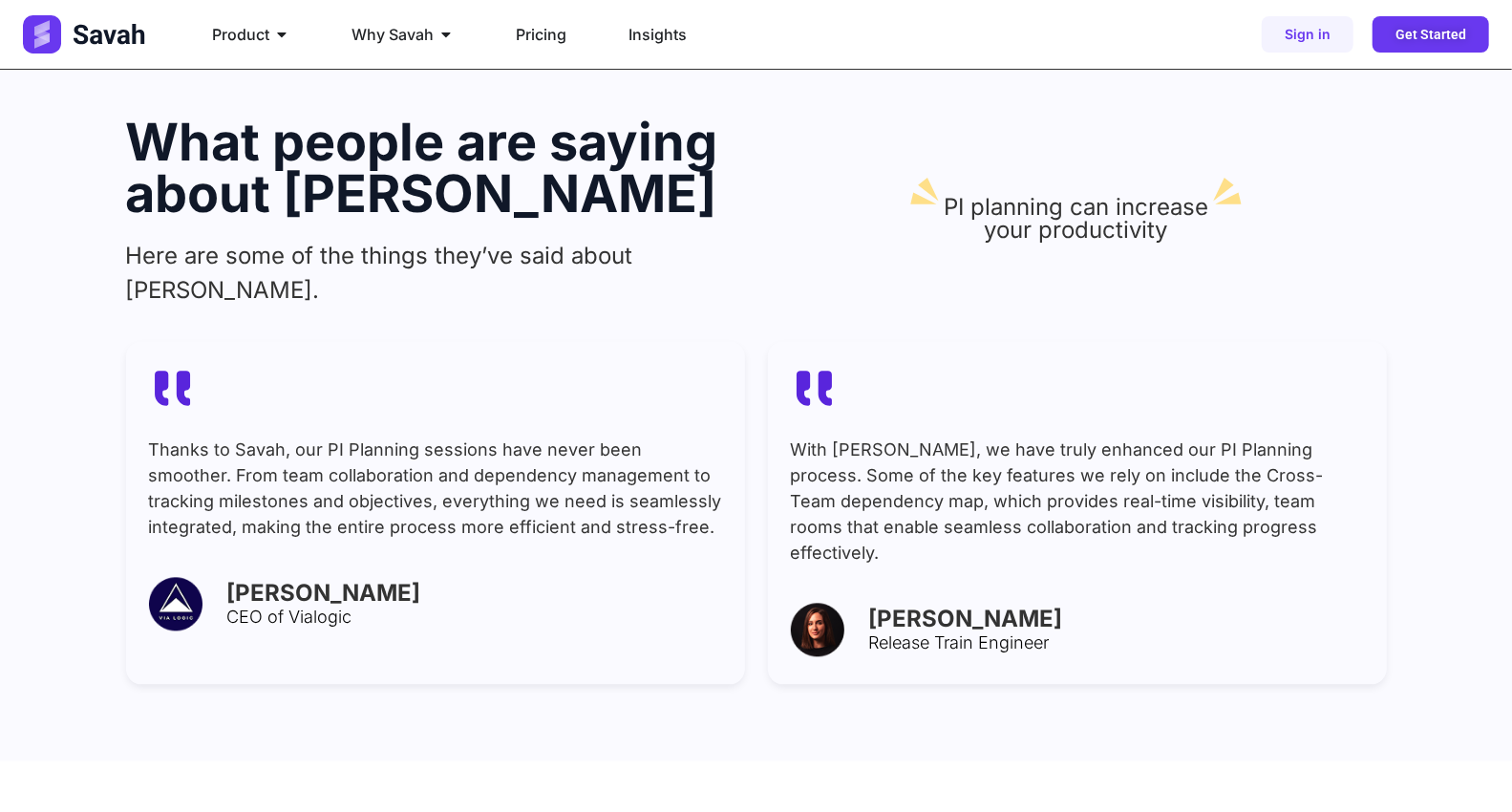
scroll to position [6802, 0]
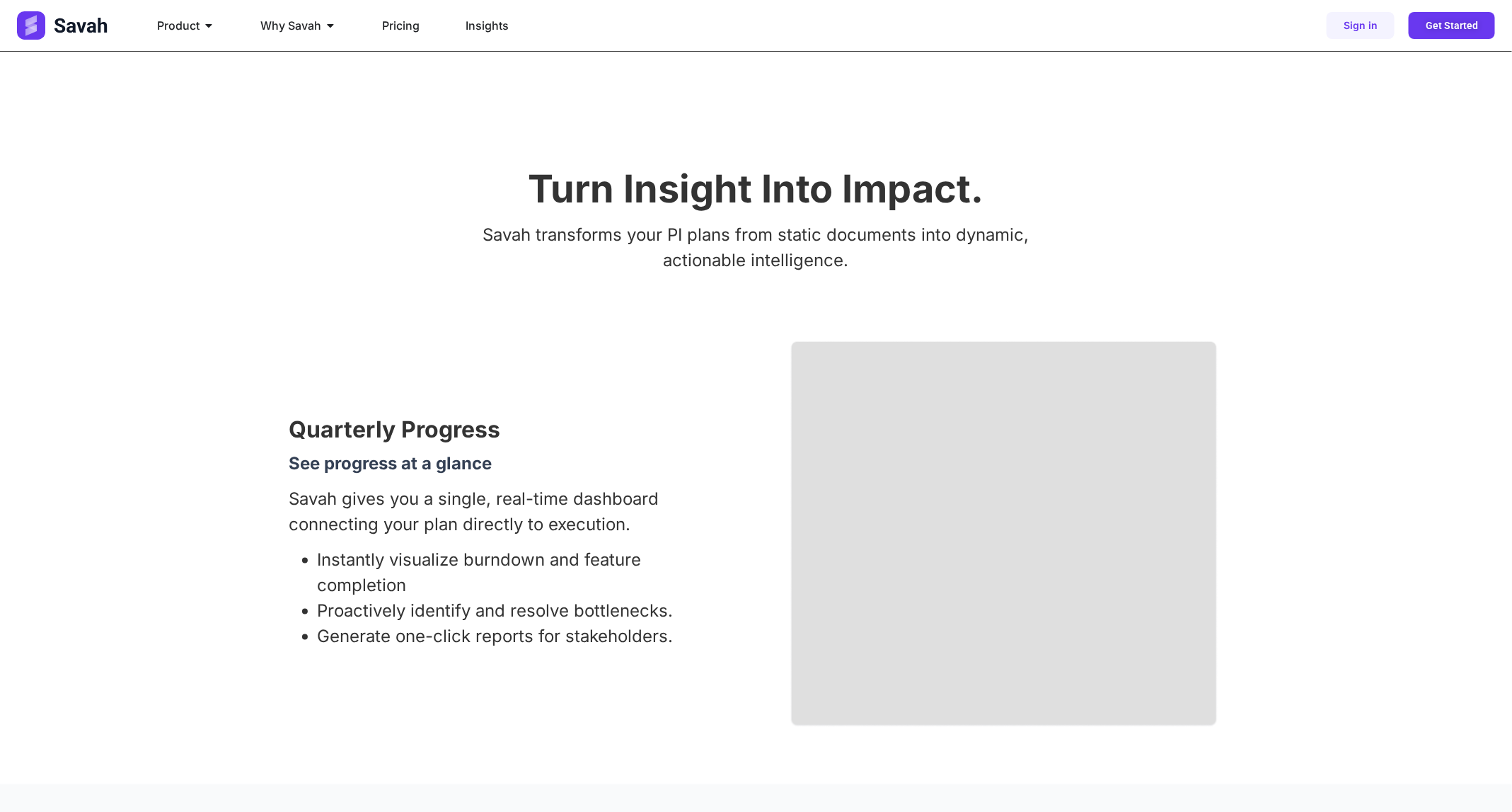
scroll to position [2746, 0]
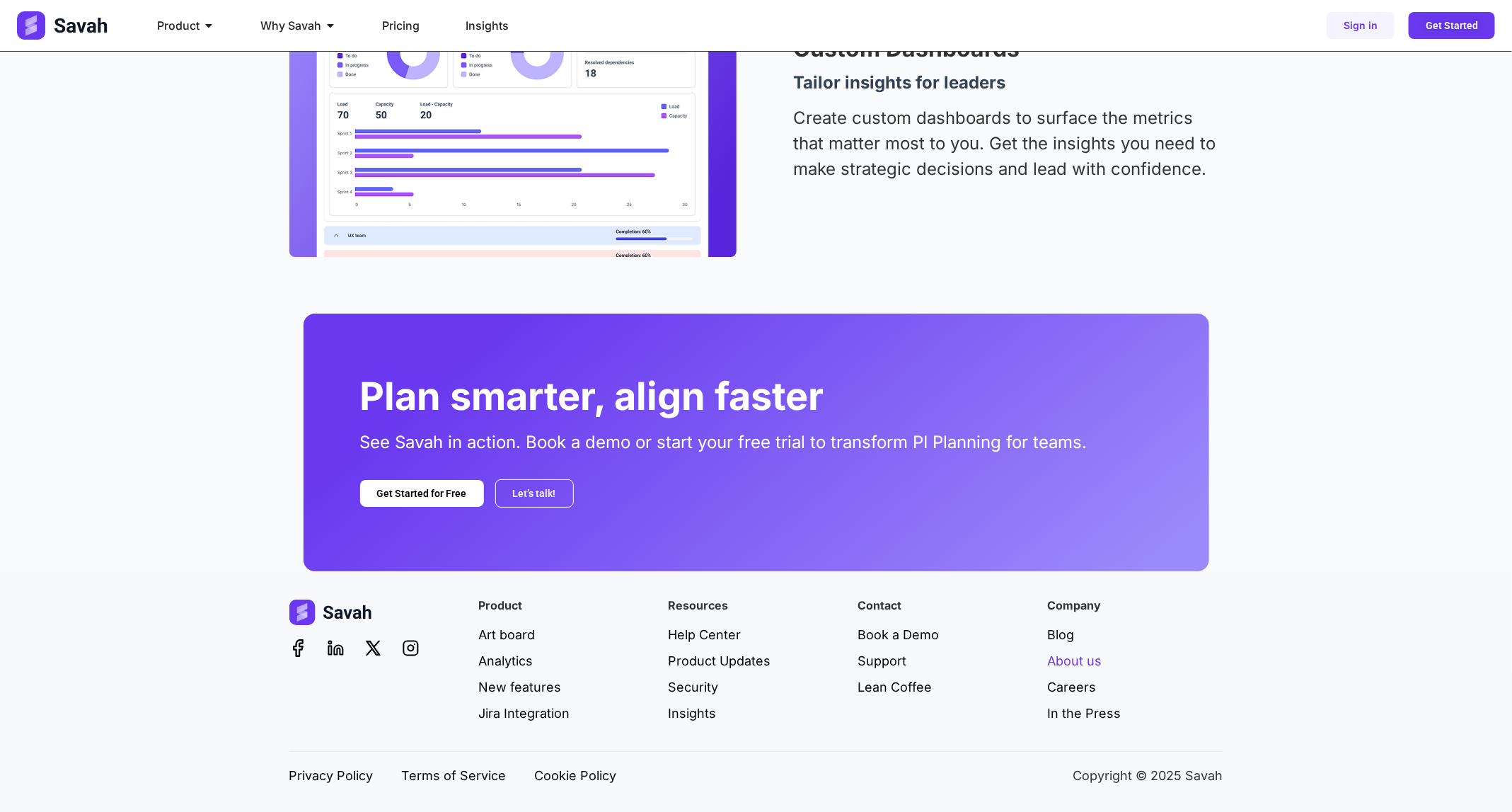
click at [1059, 656] on span "About us" at bounding box center [1075, 661] width 54 height 19
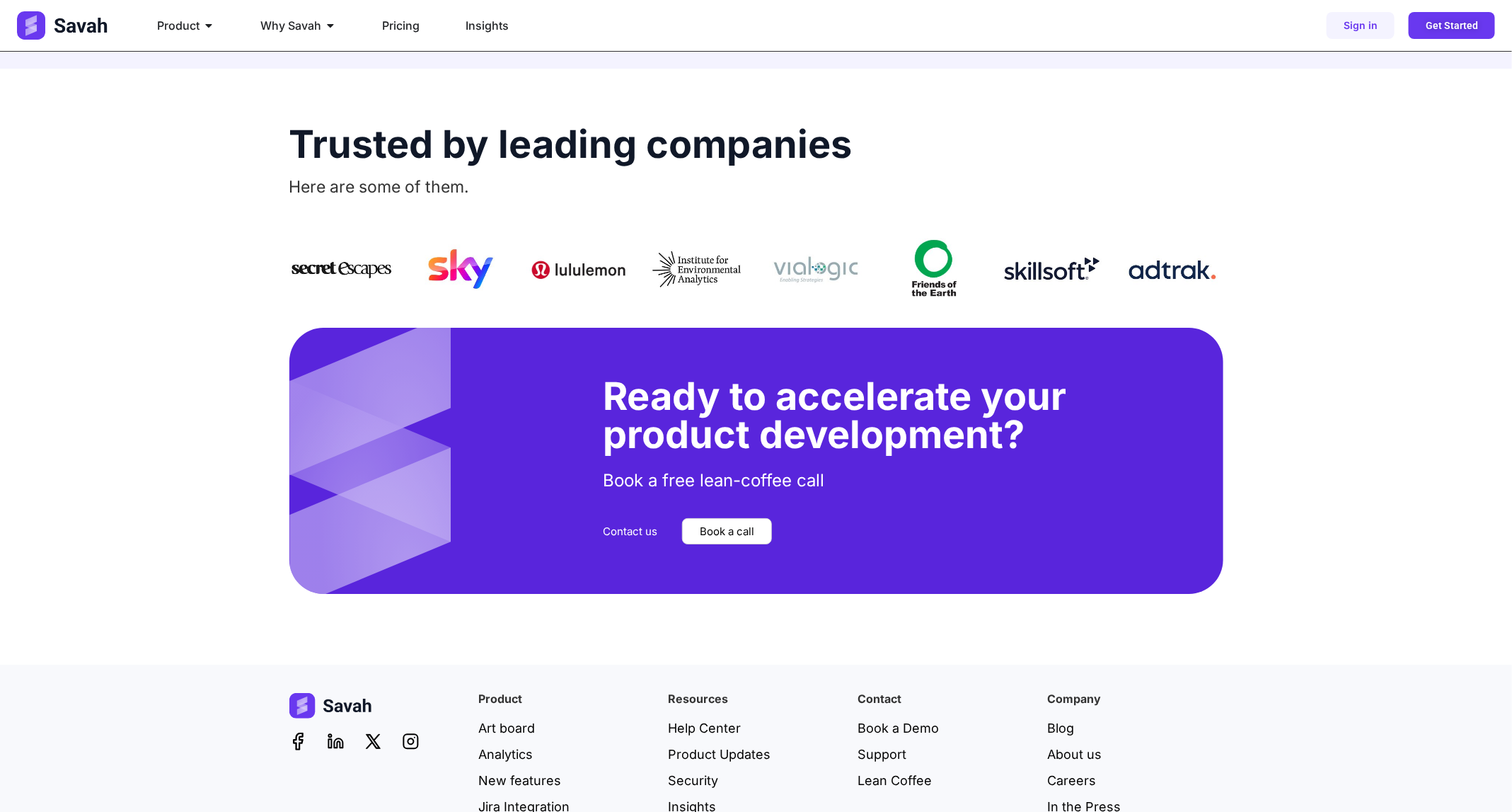
scroll to position [2751, 0]
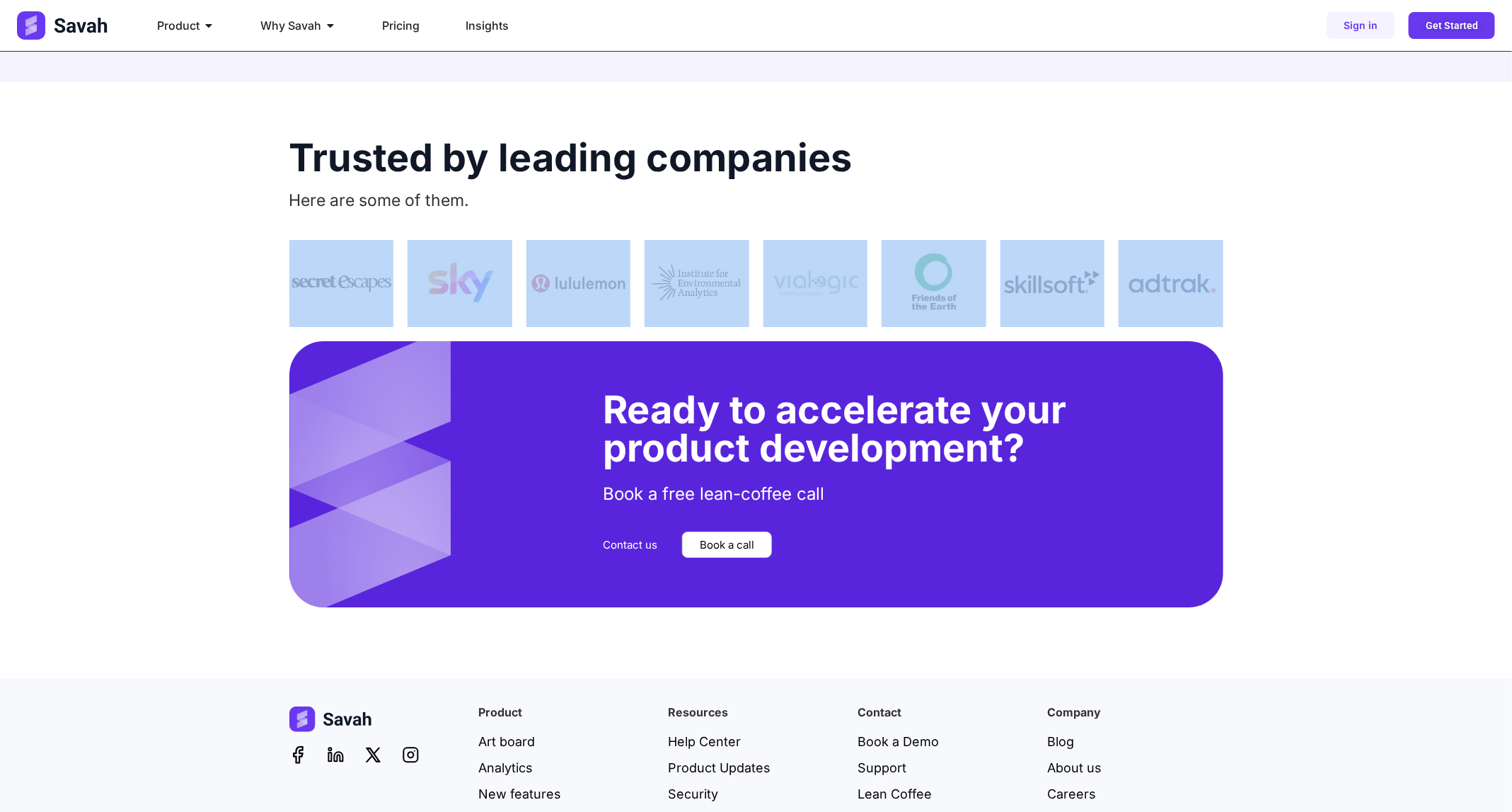
drag, startPoint x: 248, startPoint y: 271, endPoint x: 1325, endPoint y: 287, distance: 1077.1
click at [1323, 286] on div "Trusted by leading companies Here are some of them." at bounding box center [756, 204] width 1512 height 245
click at [1419, 286] on div "Trusted by leading companies Here are some of them." at bounding box center [756, 204] width 1512 height 245
click at [239, 289] on div "Trusted by leading companies Here are some of them." at bounding box center [756, 204] width 1512 height 245
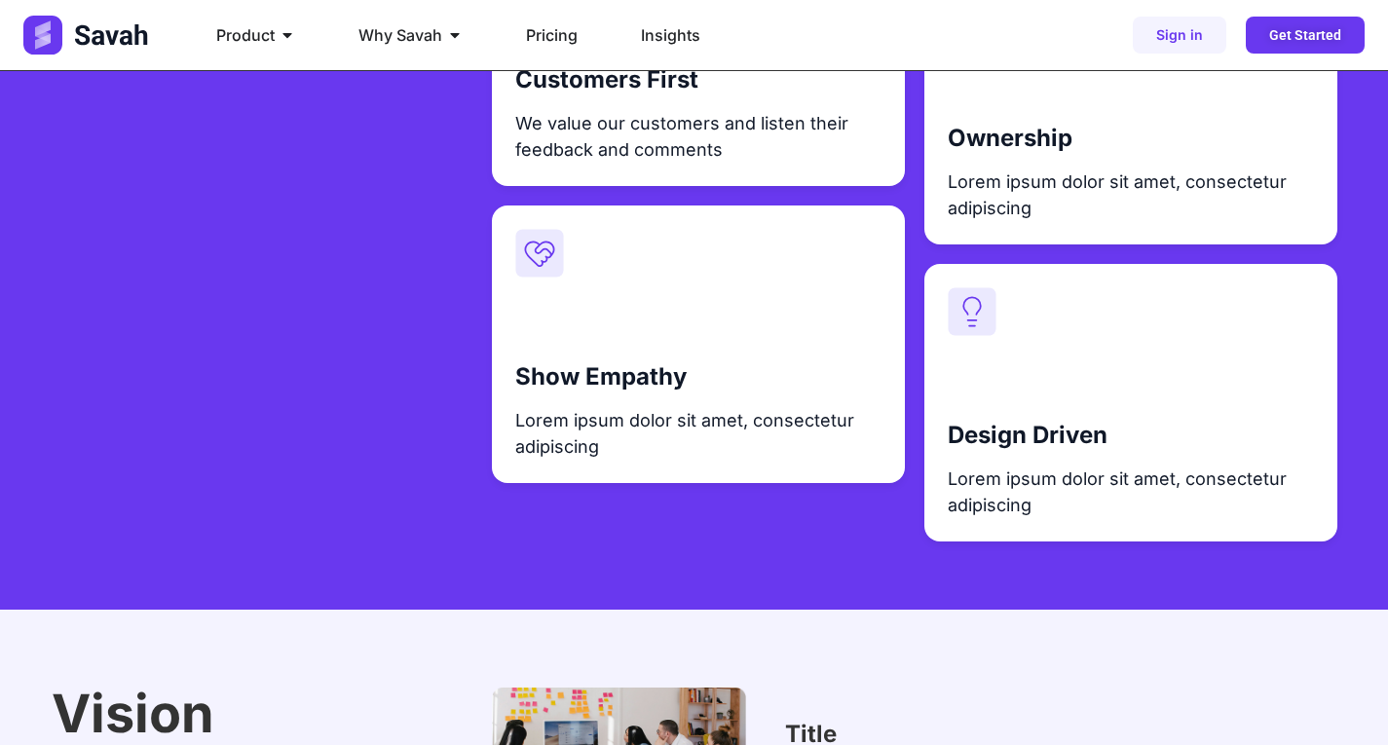
scroll to position [2435, 0]
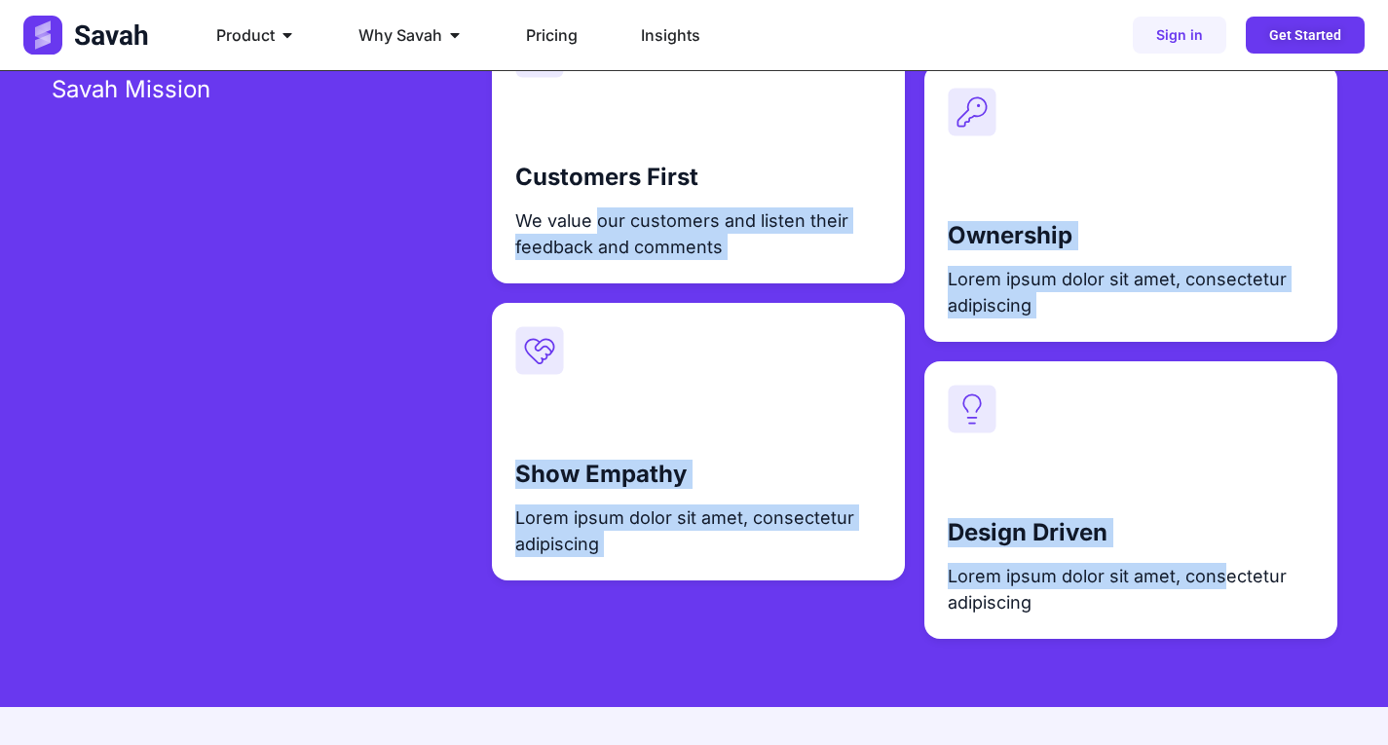
drag, startPoint x: 620, startPoint y: 222, endPoint x: 1210, endPoint y: 589, distance: 694.3
click at [1209, 580] on div "Customers First We value our customers and listen their feedback and comments S…" at bounding box center [914, 293] width 845 height 575
click at [1211, 596] on p "Lorem ipsum dolor sit amet, consectetur adipiscing" at bounding box center [1131, 589] width 366 height 53
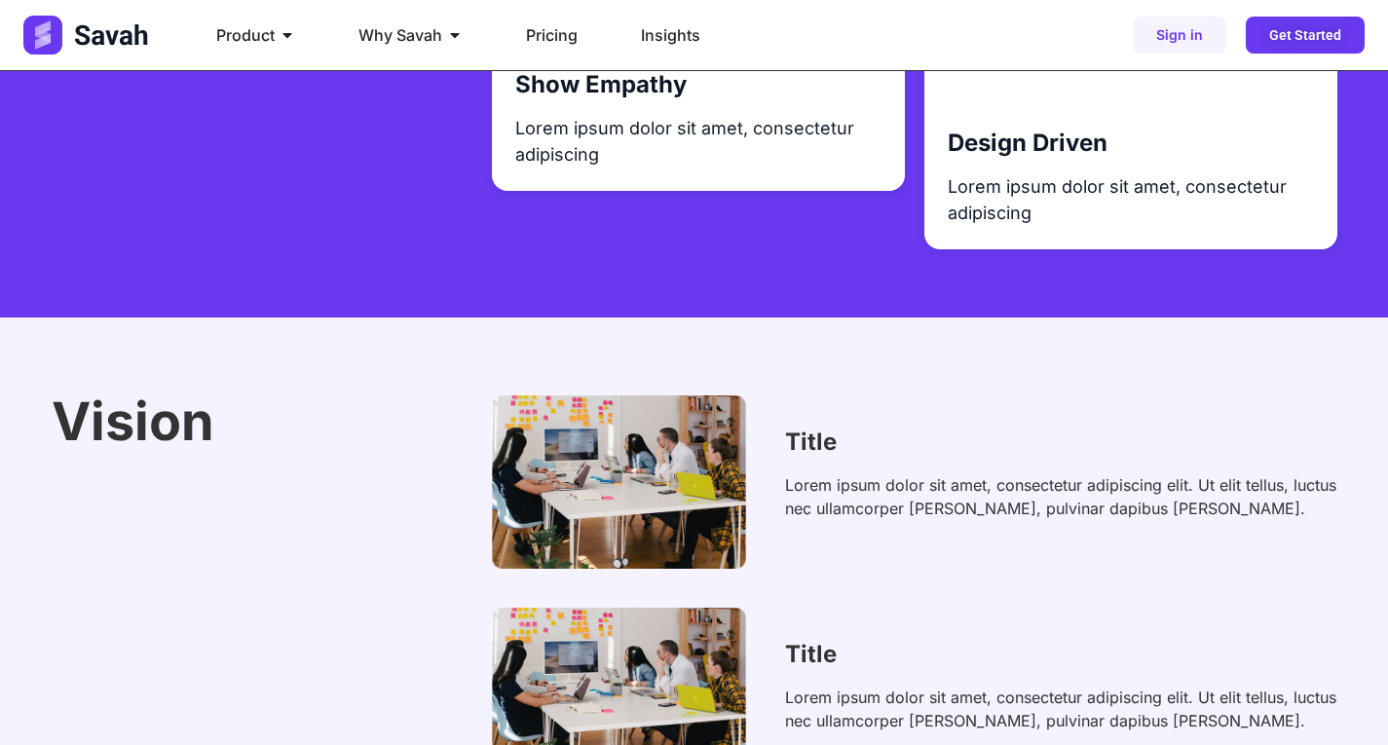
scroll to position [3117, 0]
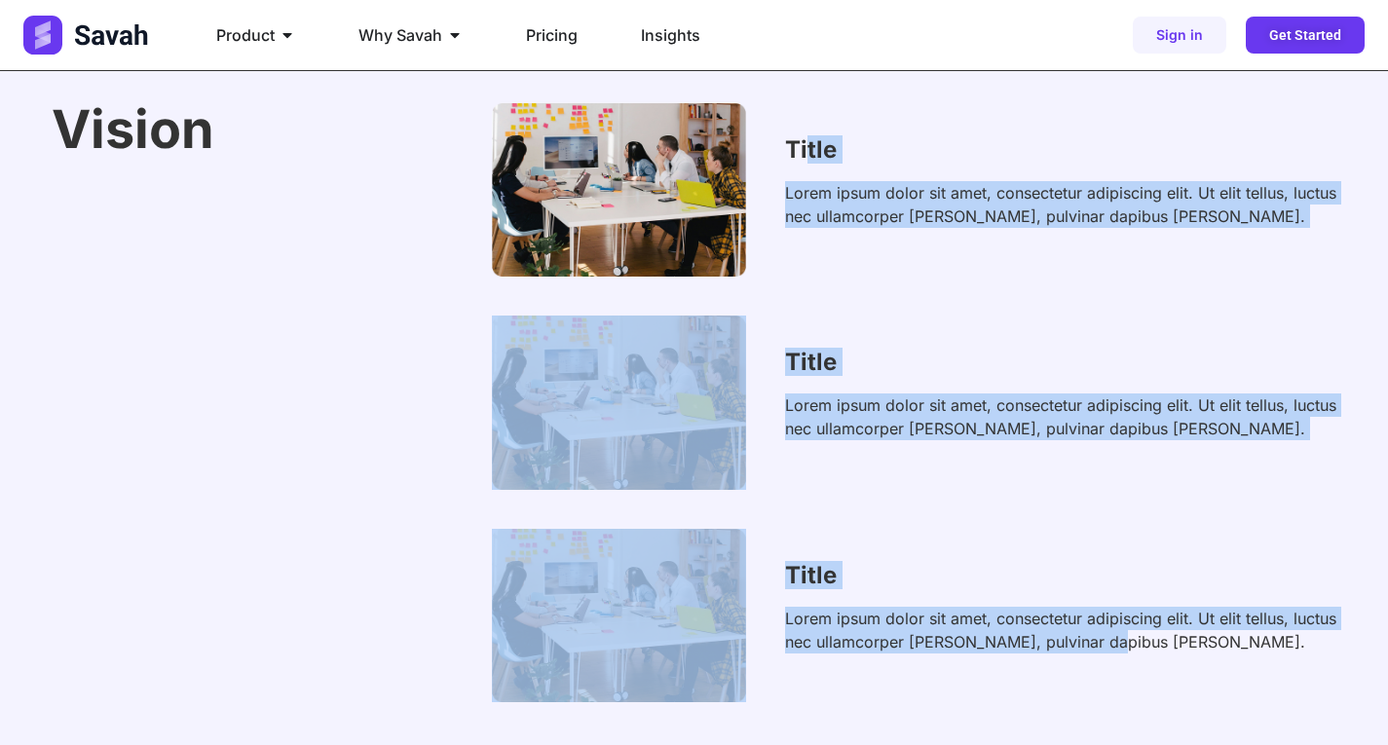
drag, startPoint x: 865, startPoint y: 259, endPoint x: 1094, endPoint y: 649, distance: 451.8
click at [1094, 649] on div "Title Lorem ipsum dolor sit amet, consectetur adipiscing elit. Ut elit tellus, …" at bounding box center [914, 402] width 845 height 599
click at [906, 213] on p "Lorem ipsum dolor sit amet, consectetur adipiscing elit. Ut elit tellus, luctus…" at bounding box center [1061, 204] width 552 height 47
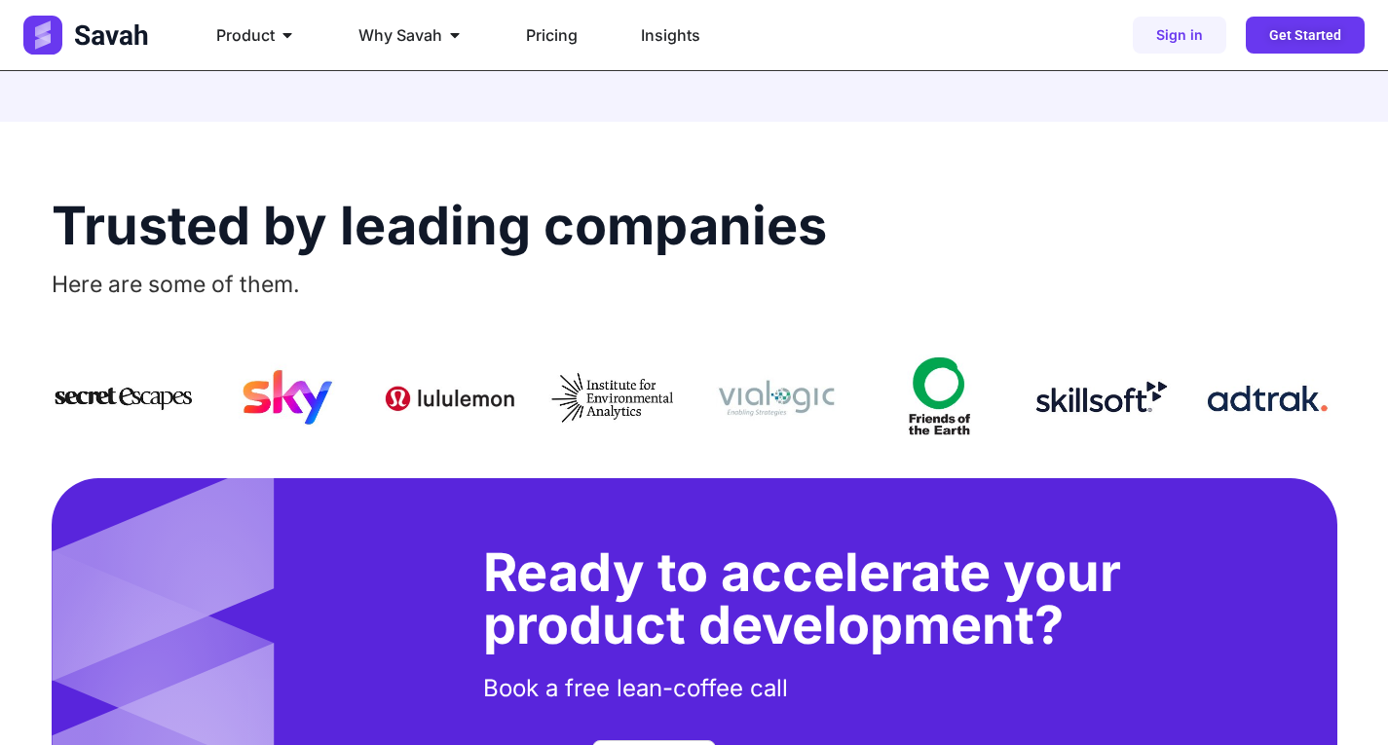
scroll to position [3798, 0]
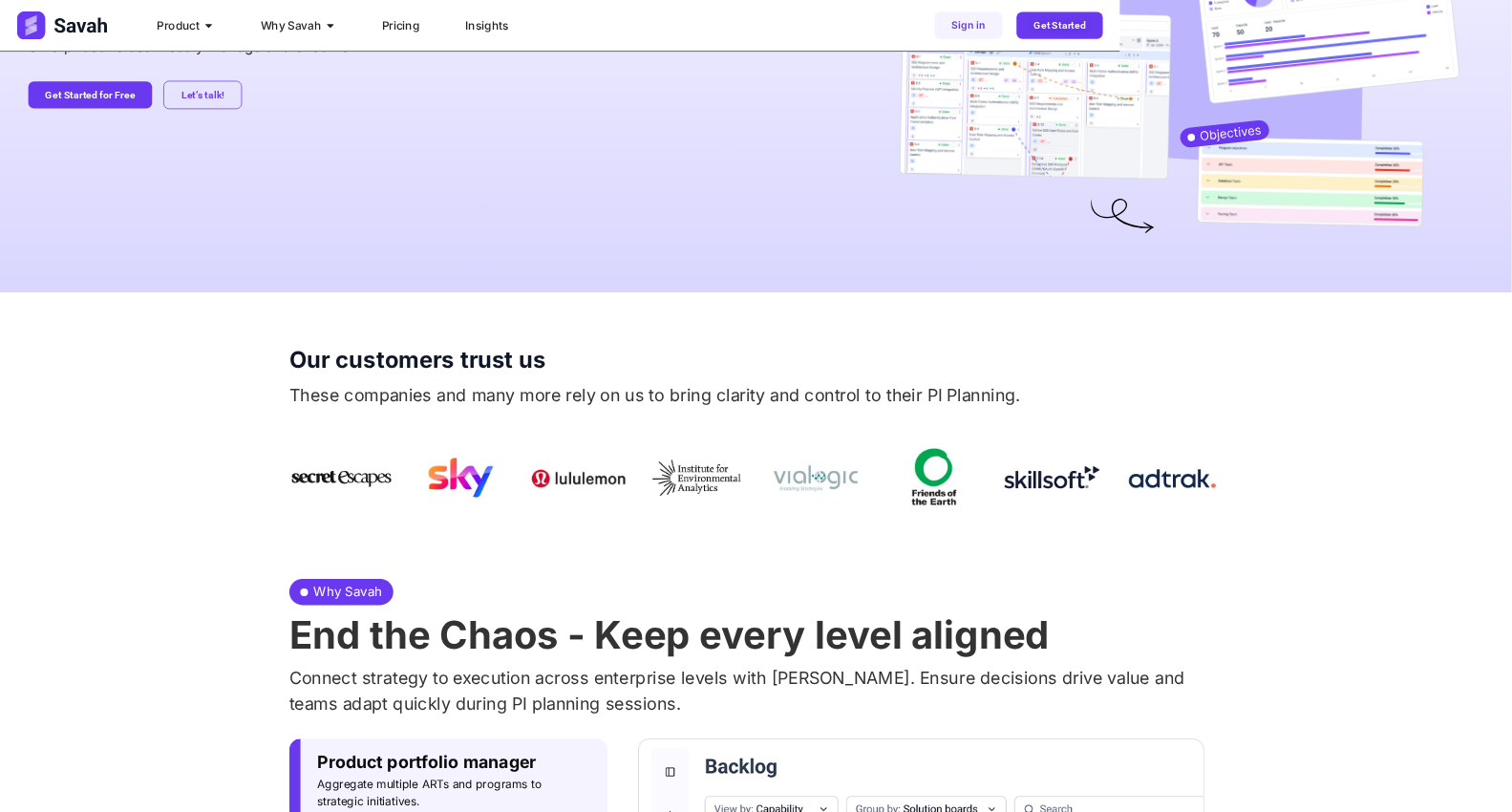
scroll to position [261, 0]
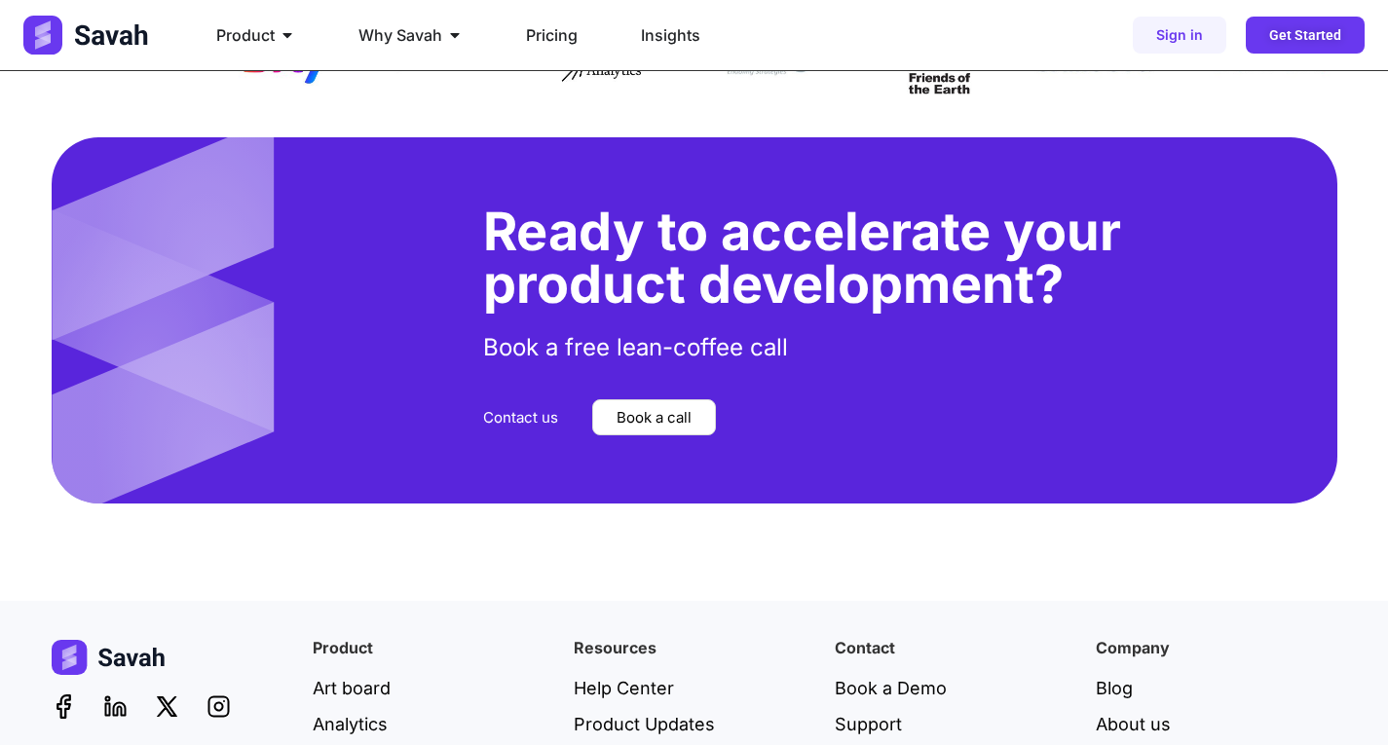
scroll to position [4091, 0]
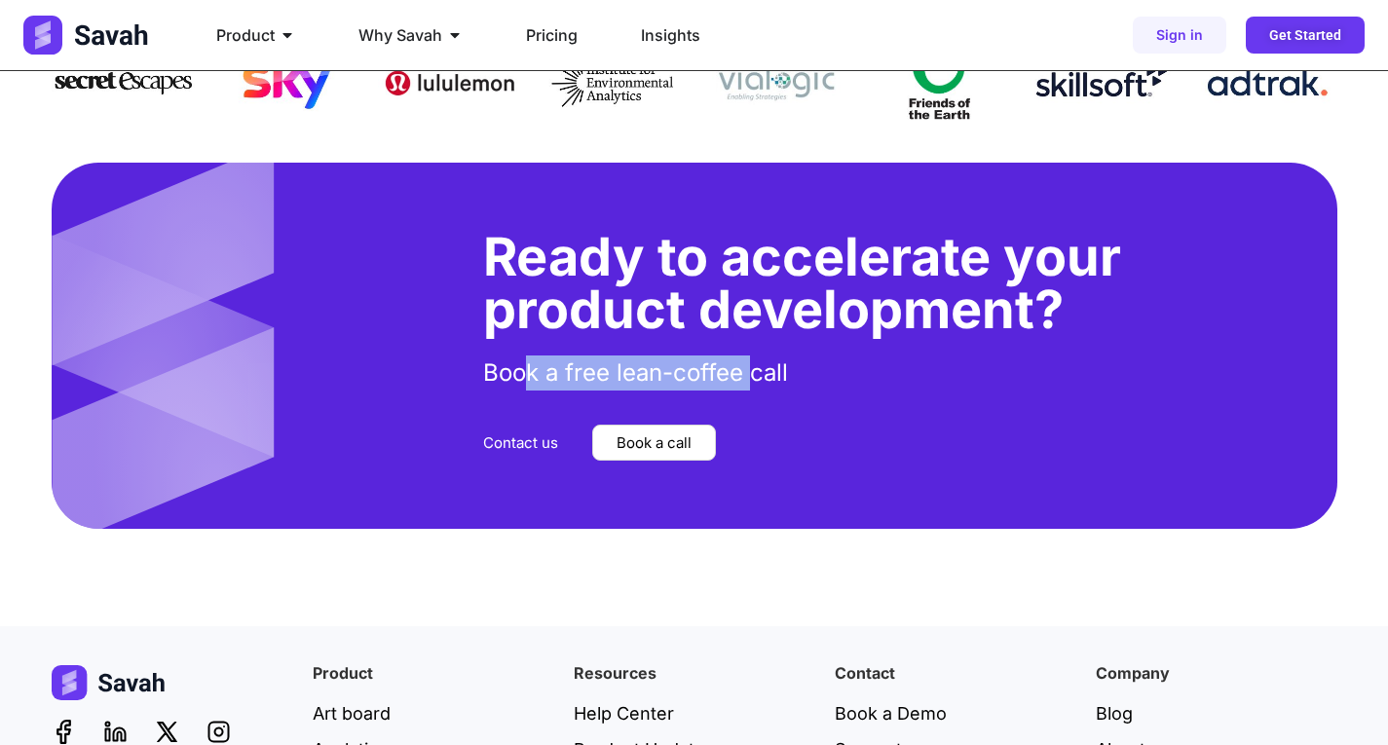
drag, startPoint x: 522, startPoint y: 378, endPoint x: 752, endPoint y: 372, distance: 229.9
click at [752, 372] on p "Book a free lean-coffee call" at bounding box center [900, 372] width 834 height 35
click at [767, 374] on p "Book a free lean-coffee call" at bounding box center [900, 372] width 834 height 35
drag, startPoint x: 791, startPoint y: 372, endPoint x: 482, endPoint y: 375, distance: 308.8
click at [482, 375] on div "Ready to accelerate your product development? Book a free lean-coffee call Cont…" at bounding box center [900, 345] width 873 height 365
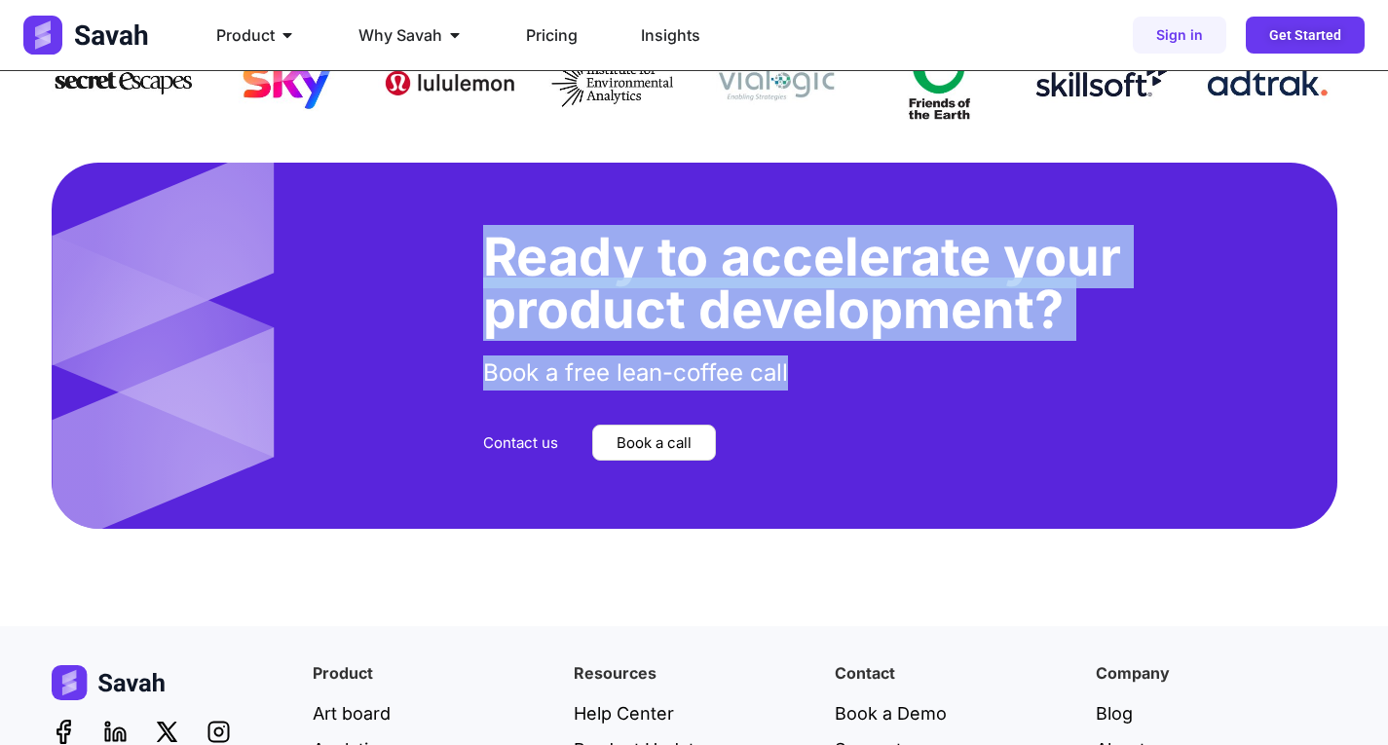
drag, startPoint x: 580, startPoint y: 299, endPoint x: 900, endPoint y: 52, distance: 404.0
click at [805, 353] on div "Ready to accelerate your product development? Book a free lean-coffee call Cont…" at bounding box center [900, 345] width 873 height 365
click at [679, 250] on h2 "Ready to accelerate your product development?" at bounding box center [900, 283] width 834 height 105
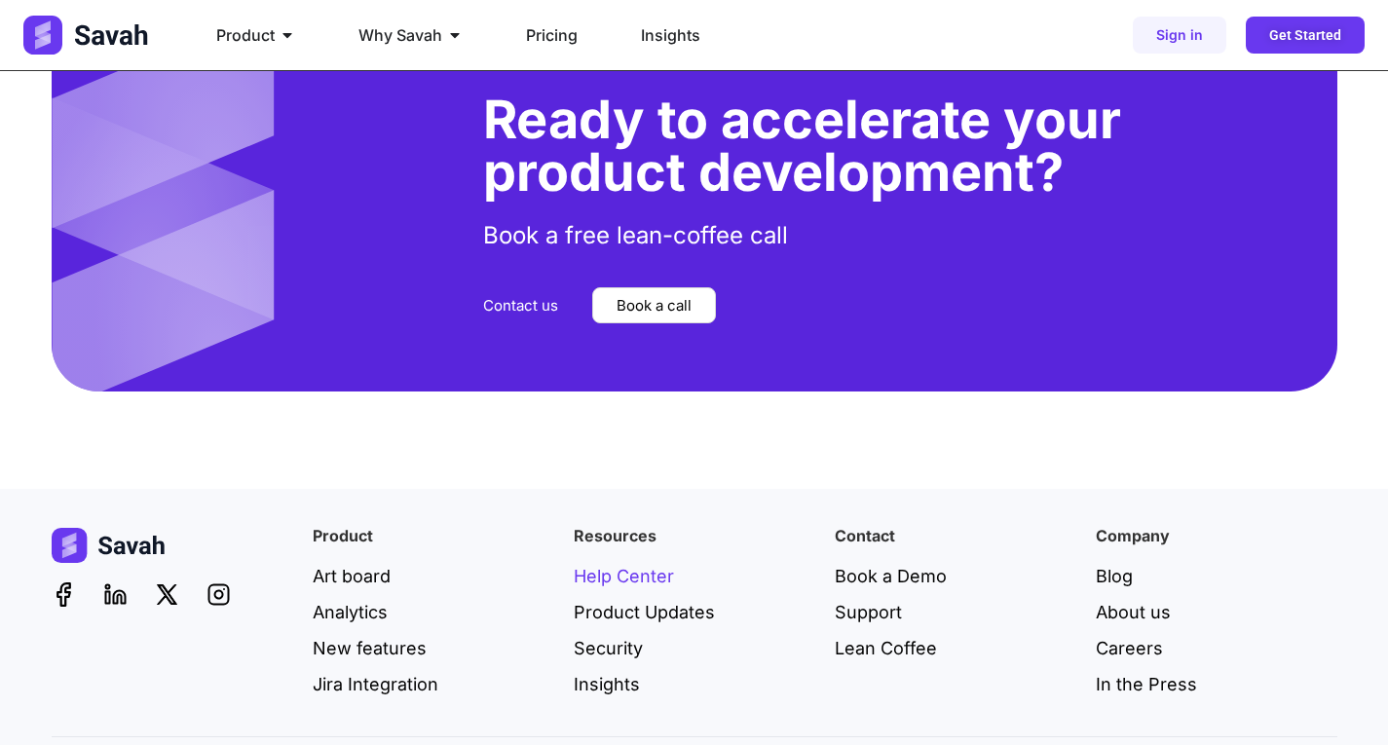
scroll to position [4304, 0]
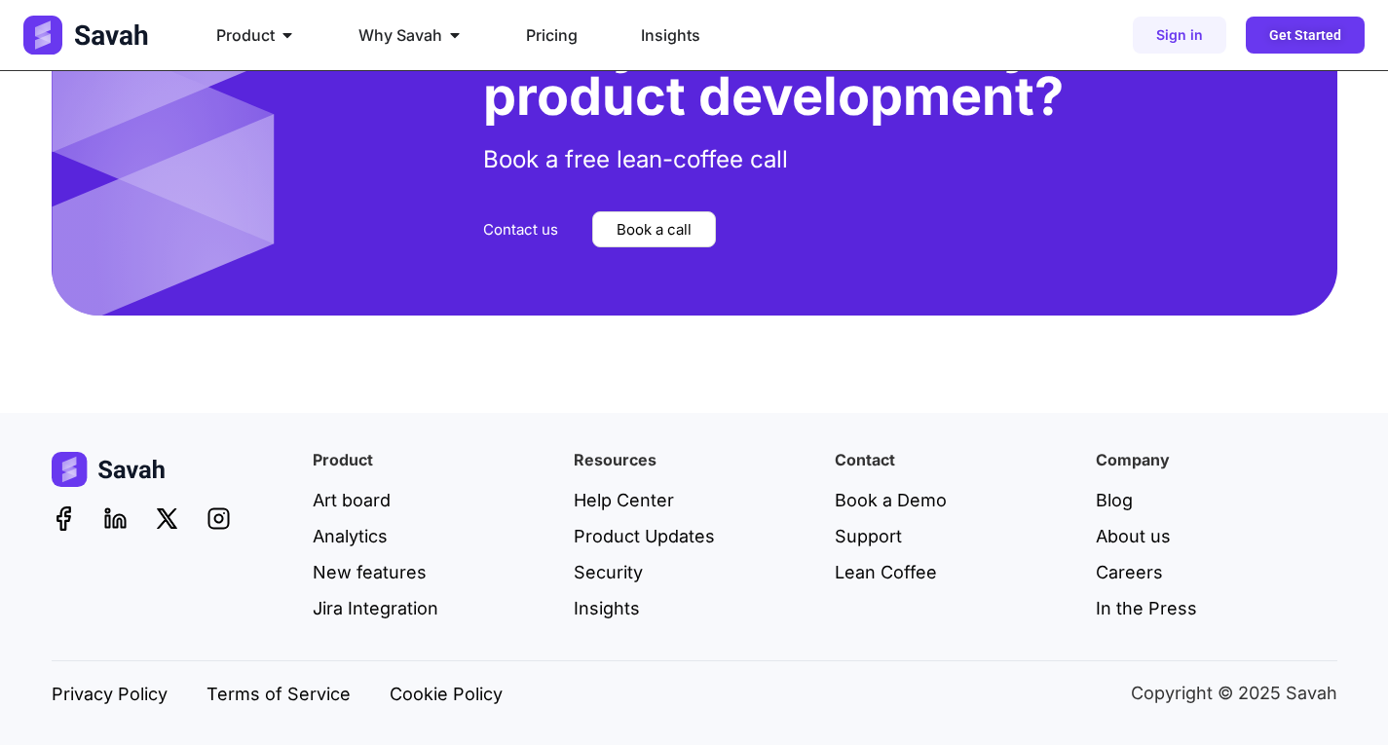
drag, startPoint x: 393, startPoint y: 359, endPoint x: 401, endPoint y: 368, distance: 11.7
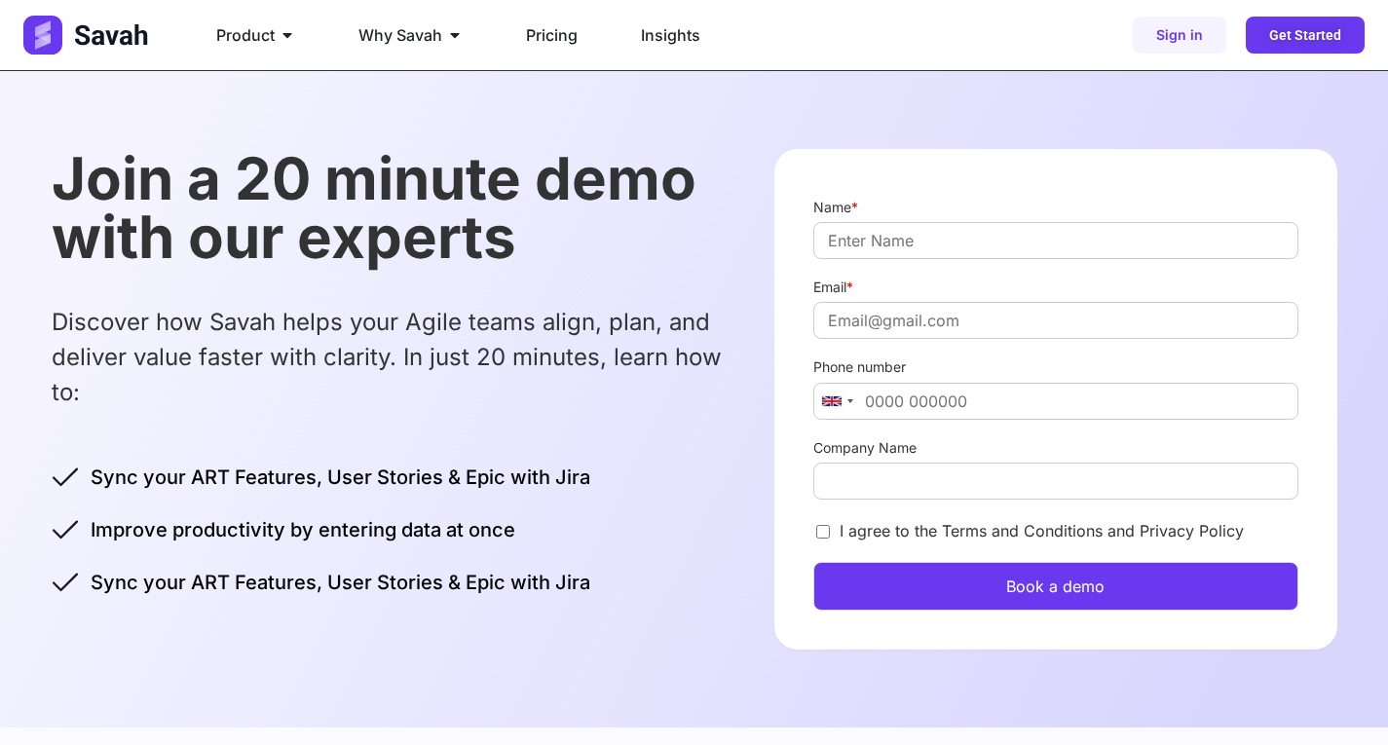
click at [245, 256] on h2 "Join a 20 minute demo with our experts" at bounding box center [394, 207] width 685 height 117
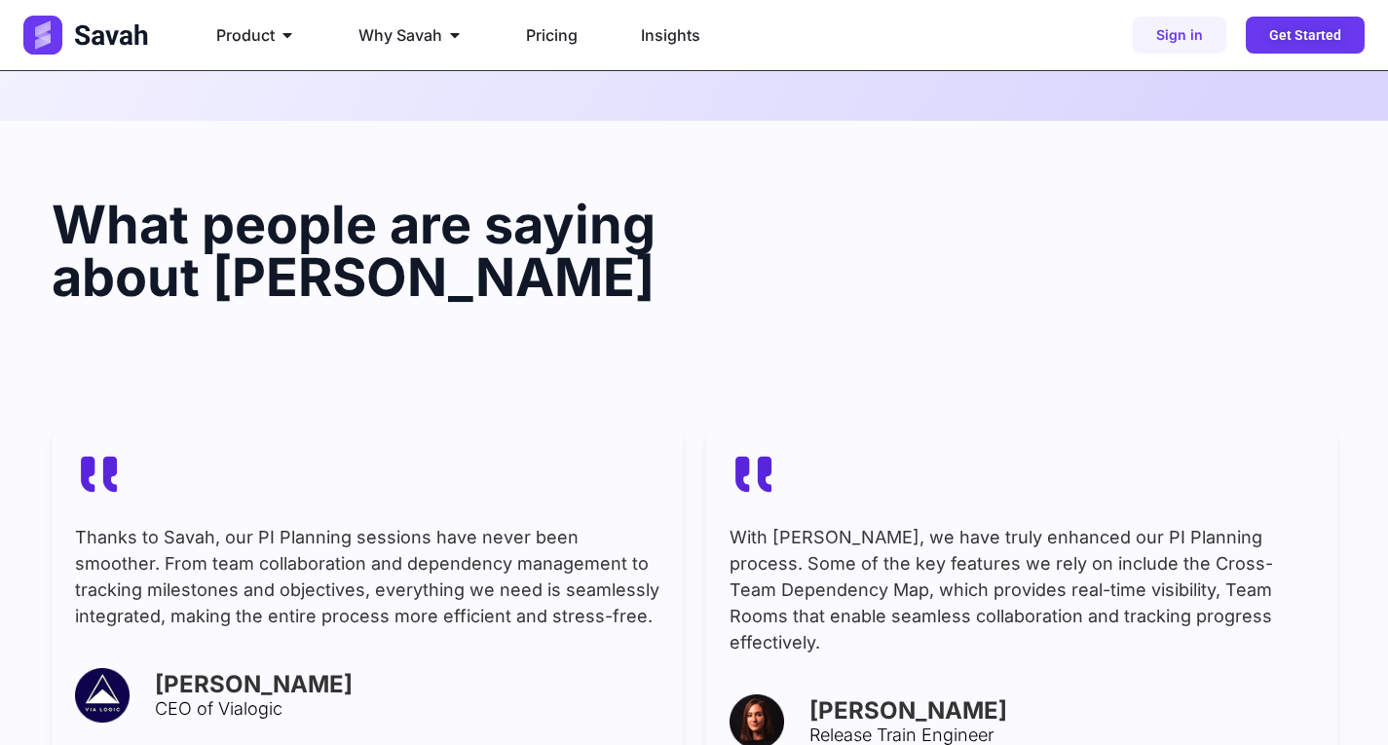
scroll to position [584, 0]
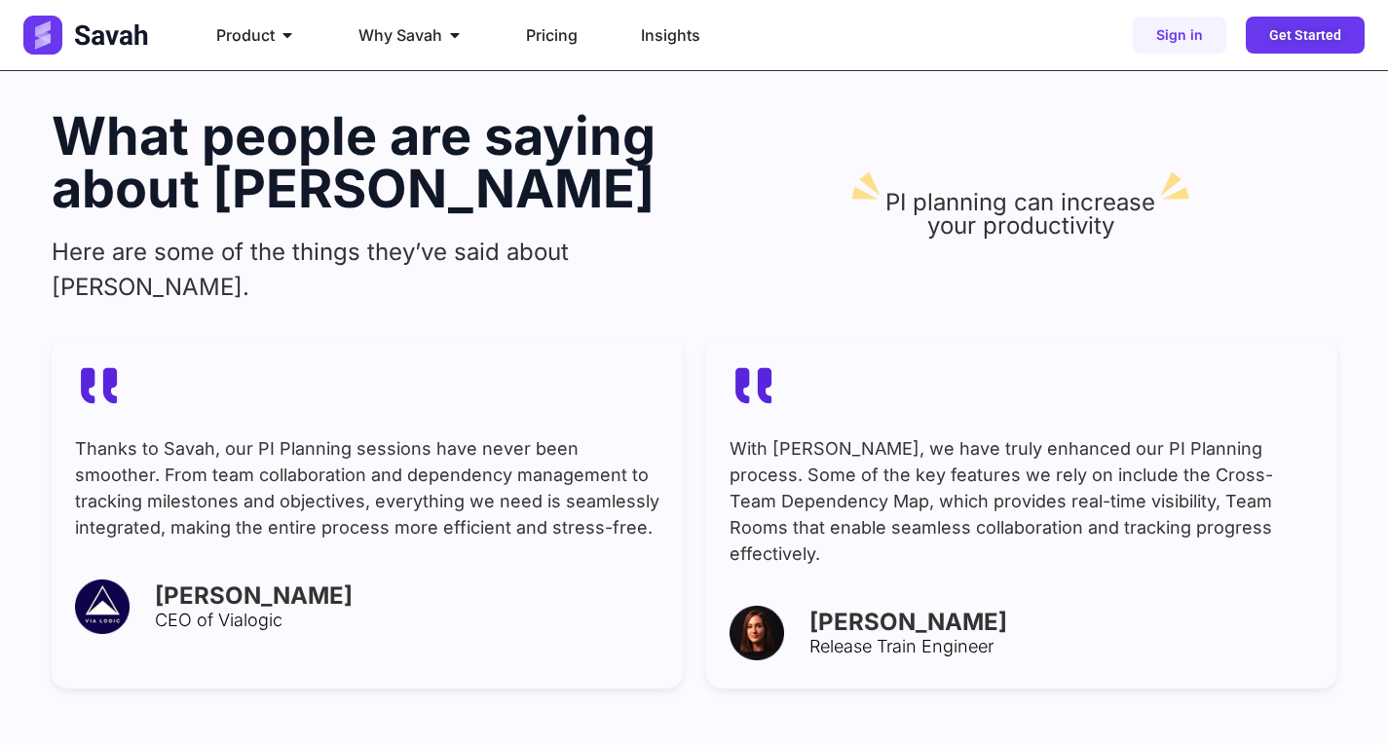
scroll to position [1169, 0]
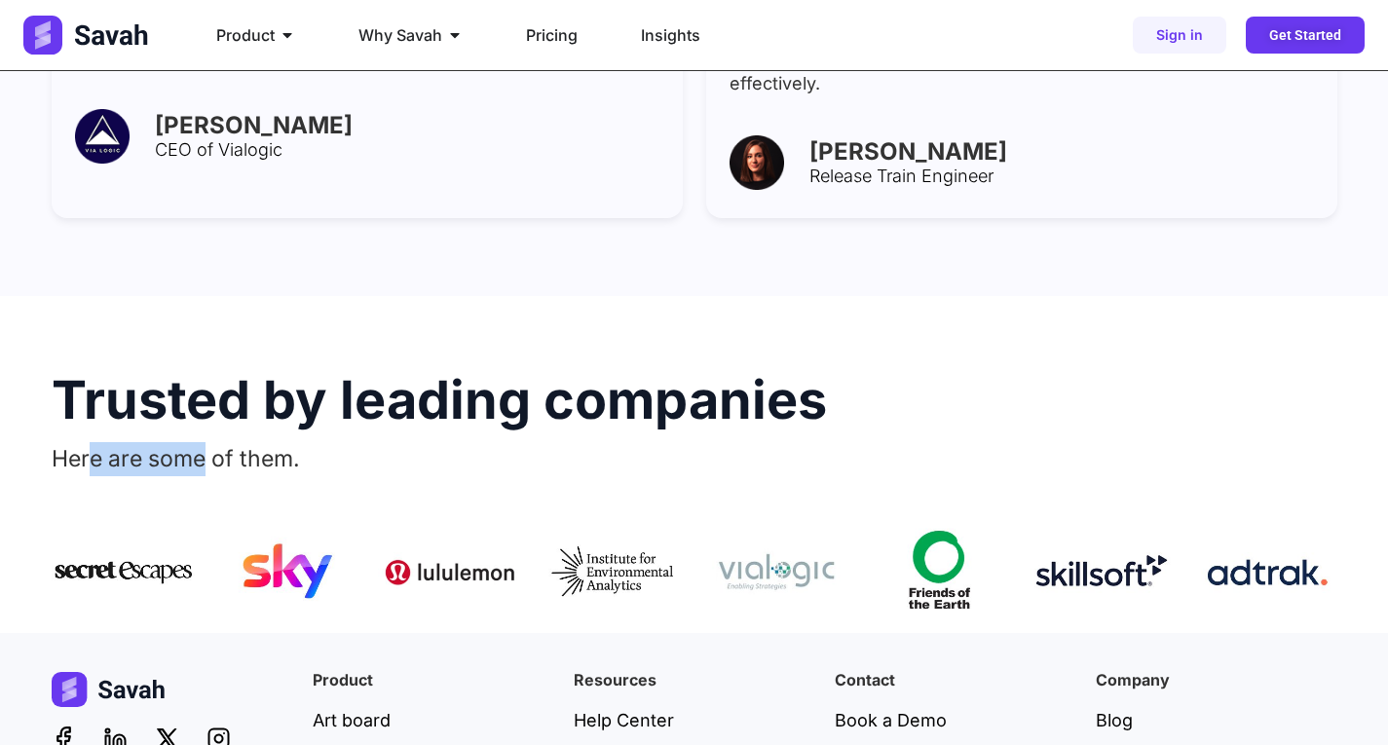
drag, startPoint x: 90, startPoint y: 404, endPoint x: 207, endPoint y: 404, distance: 117.8
click at [207, 445] on span "Here are some of them." at bounding box center [176, 458] width 248 height 27
click at [81, 445] on span "Here are some of them." at bounding box center [176, 458] width 248 height 27
drag, startPoint x: 81, startPoint y: 394, endPoint x: 266, endPoint y: 398, distance: 185.1
click at [266, 445] on span "Here are some of them." at bounding box center [176, 458] width 248 height 27
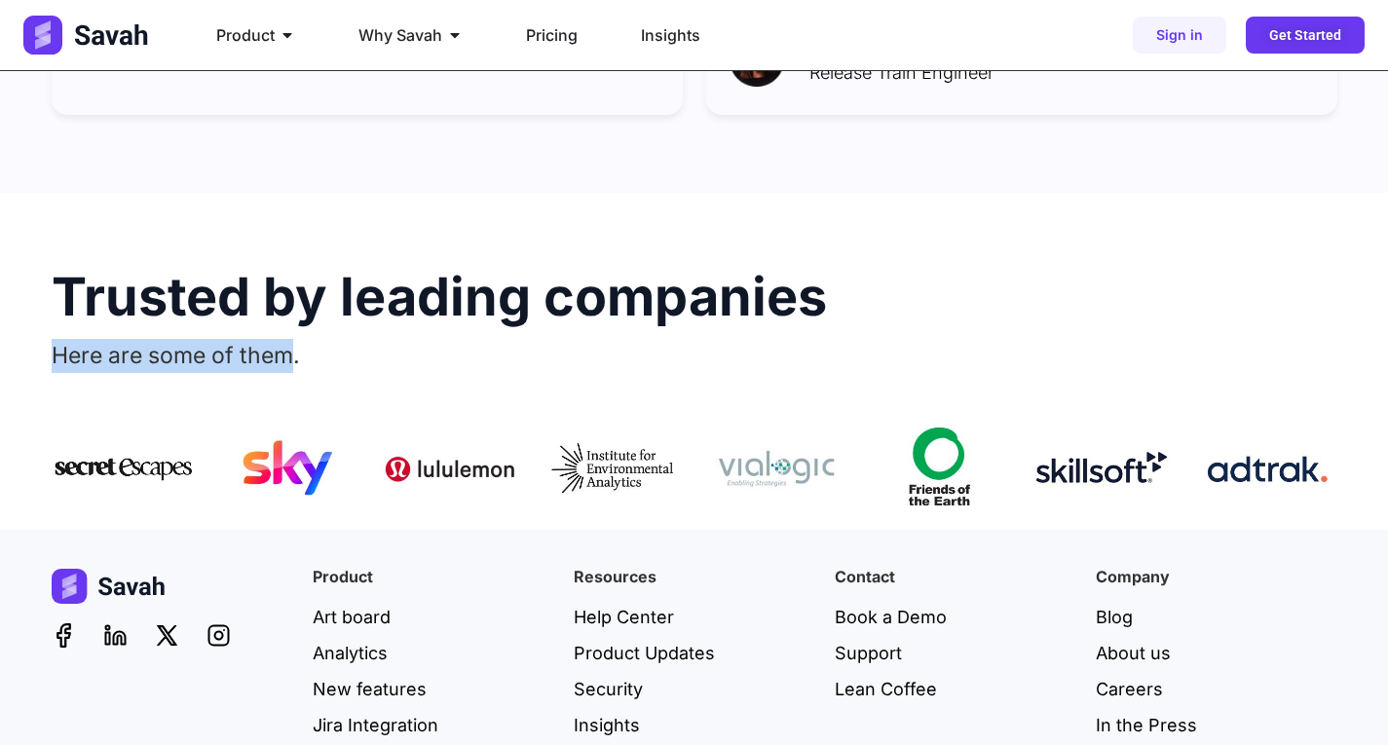
scroll to position [1326, 0]
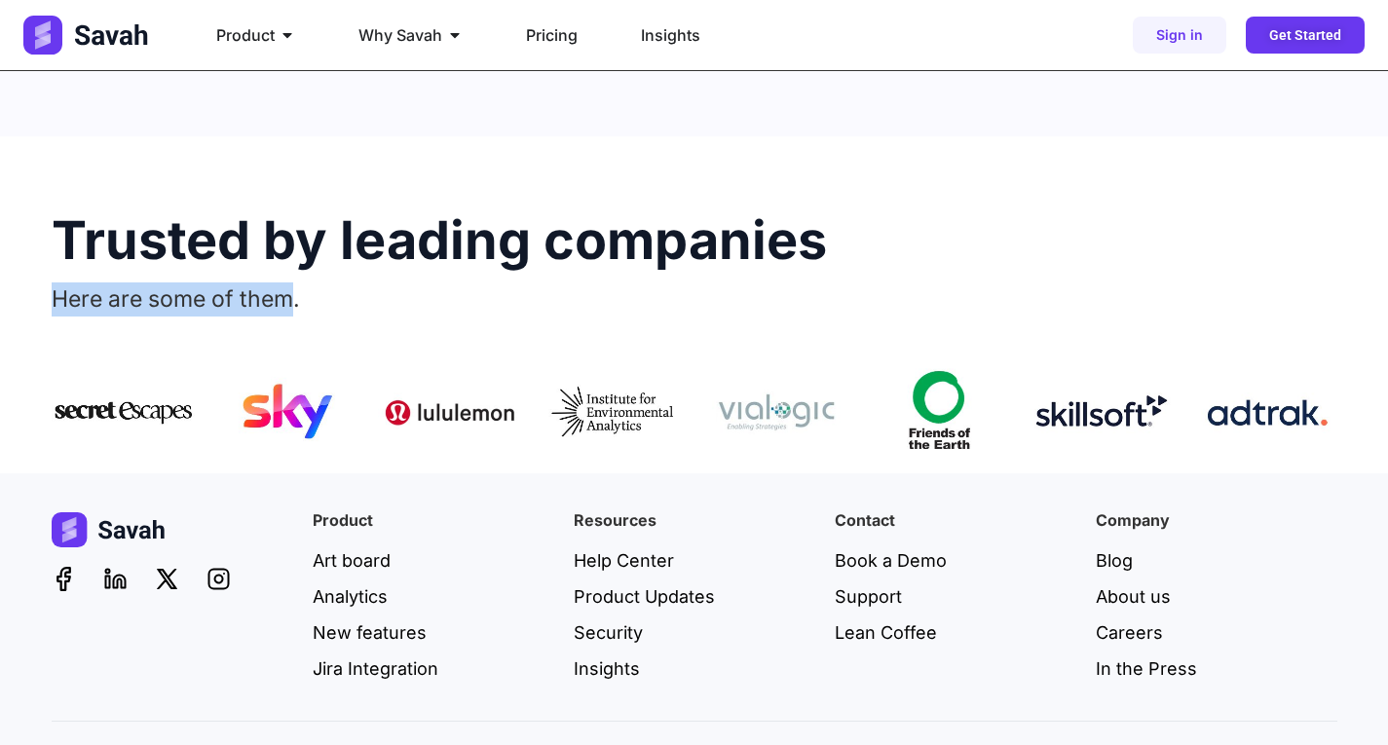
click at [142, 285] on span "Here are some of them." at bounding box center [176, 298] width 248 height 27
drag, startPoint x: 162, startPoint y: 243, endPoint x: 490, endPoint y: 261, distance: 328.7
click at [490, 282] on div "Here are some of them." at bounding box center [695, 306] width 1286 height 48
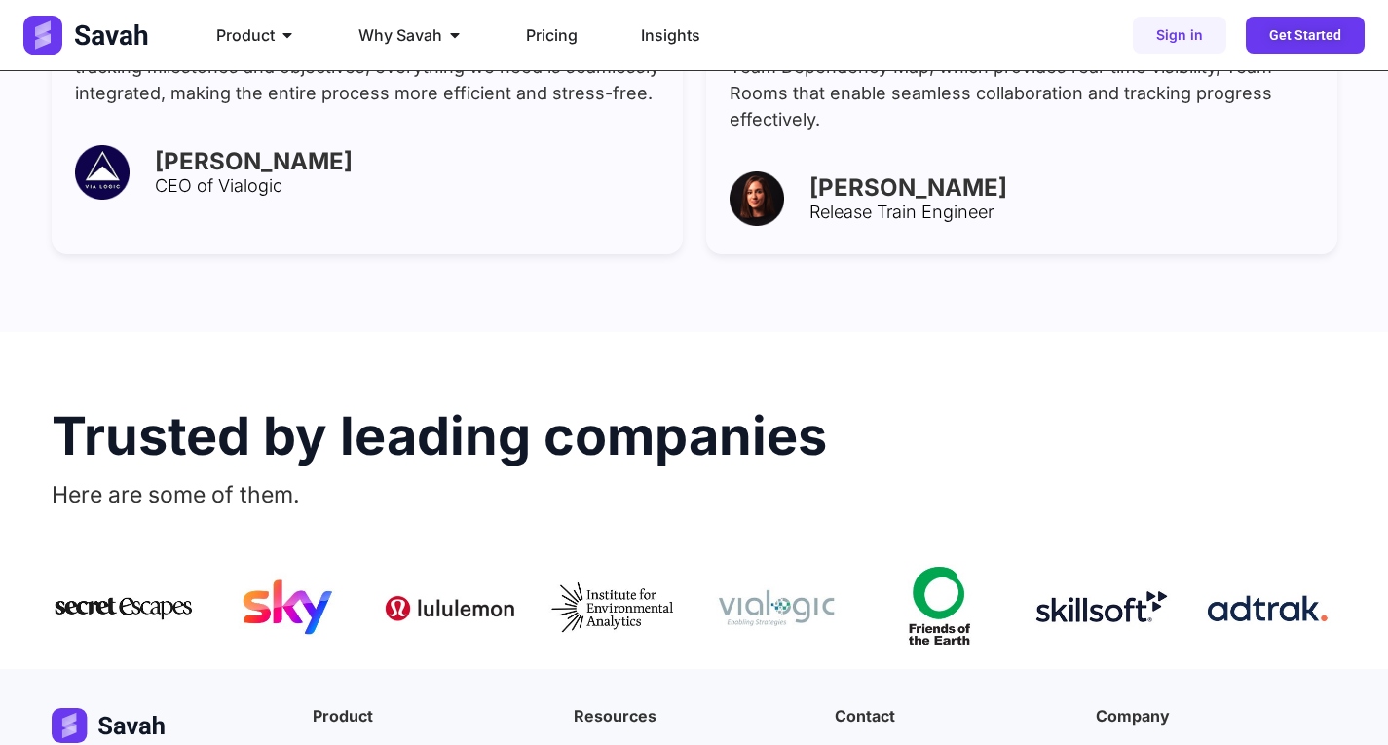
scroll to position [1131, 0]
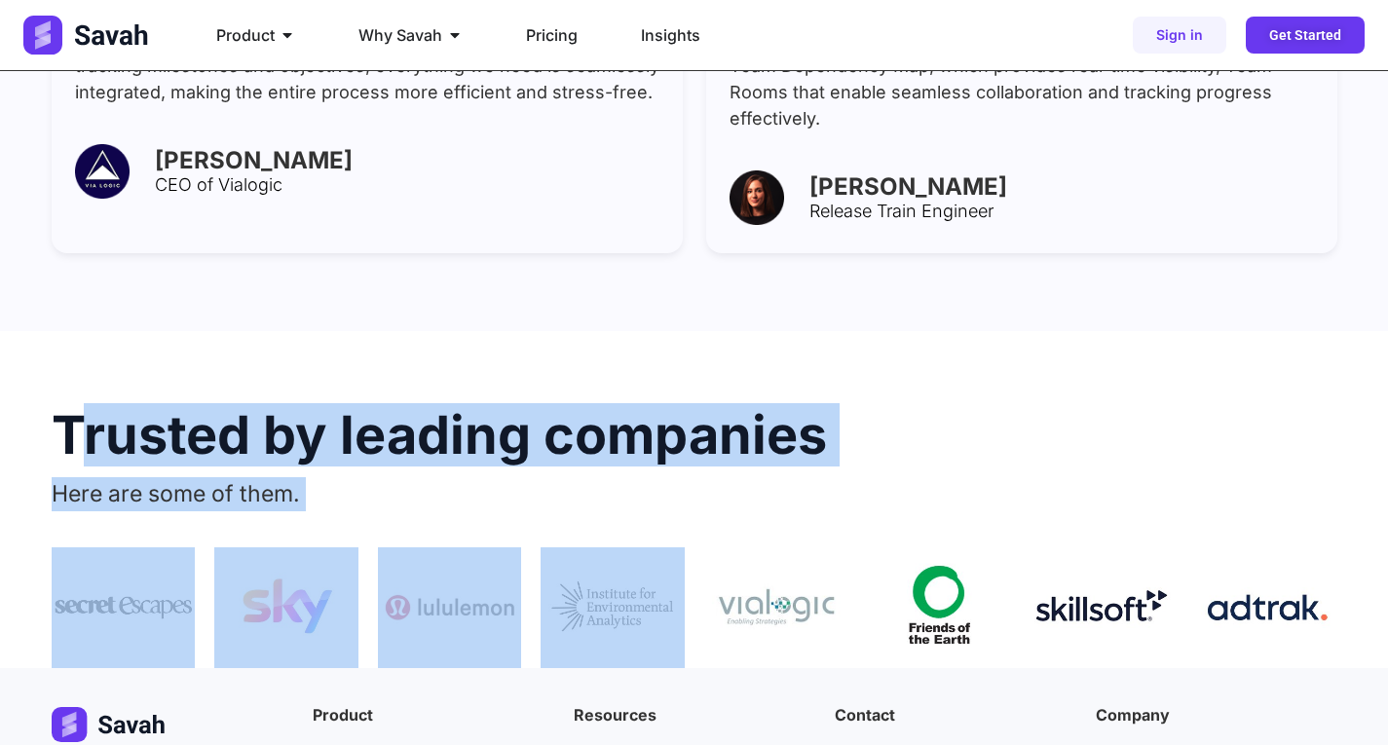
drag, startPoint x: 92, startPoint y: 341, endPoint x: 664, endPoint y: 539, distance: 605.9
click at [664, 539] on div "Trusted by leading companies Here are some of them." at bounding box center [695, 499] width 1286 height 337
click at [607, 559] on img at bounding box center [613, 607] width 144 height 120
click at [399, 595] on img at bounding box center [450, 607] width 144 height 120
click at [270, 589] on img at bounding box center [286, 607] width 144 height 120
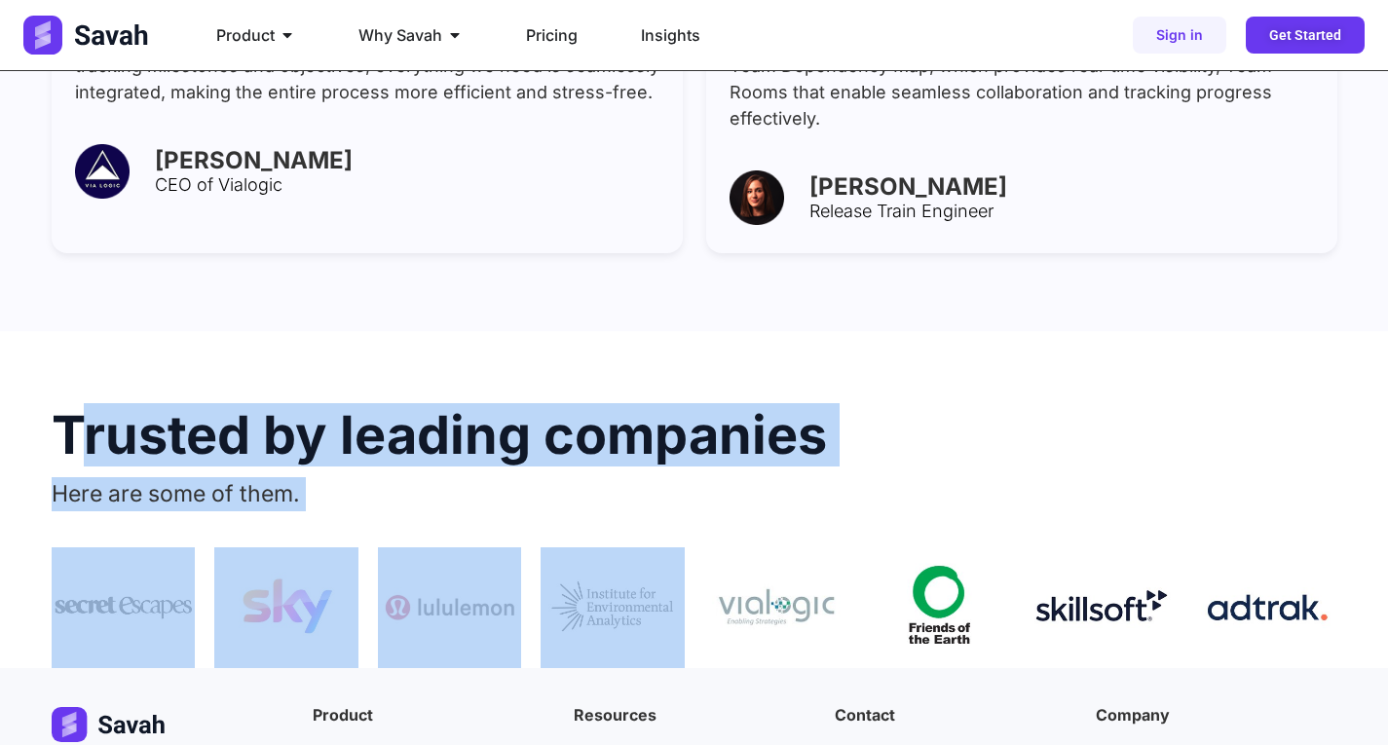
click at [234, 547] on img at bounding box center [286, 607] width 144 height 120
click at [181, 571] on img at bounding box center [124, 607] width 144 height 120
click at [221, 547] on img at bounding box center [286, 607] width 144 height 120
click at [304, 415] on div "Trusted by leading companies Here are some of them." at bounding box center [695, 499] width 1286 height 337
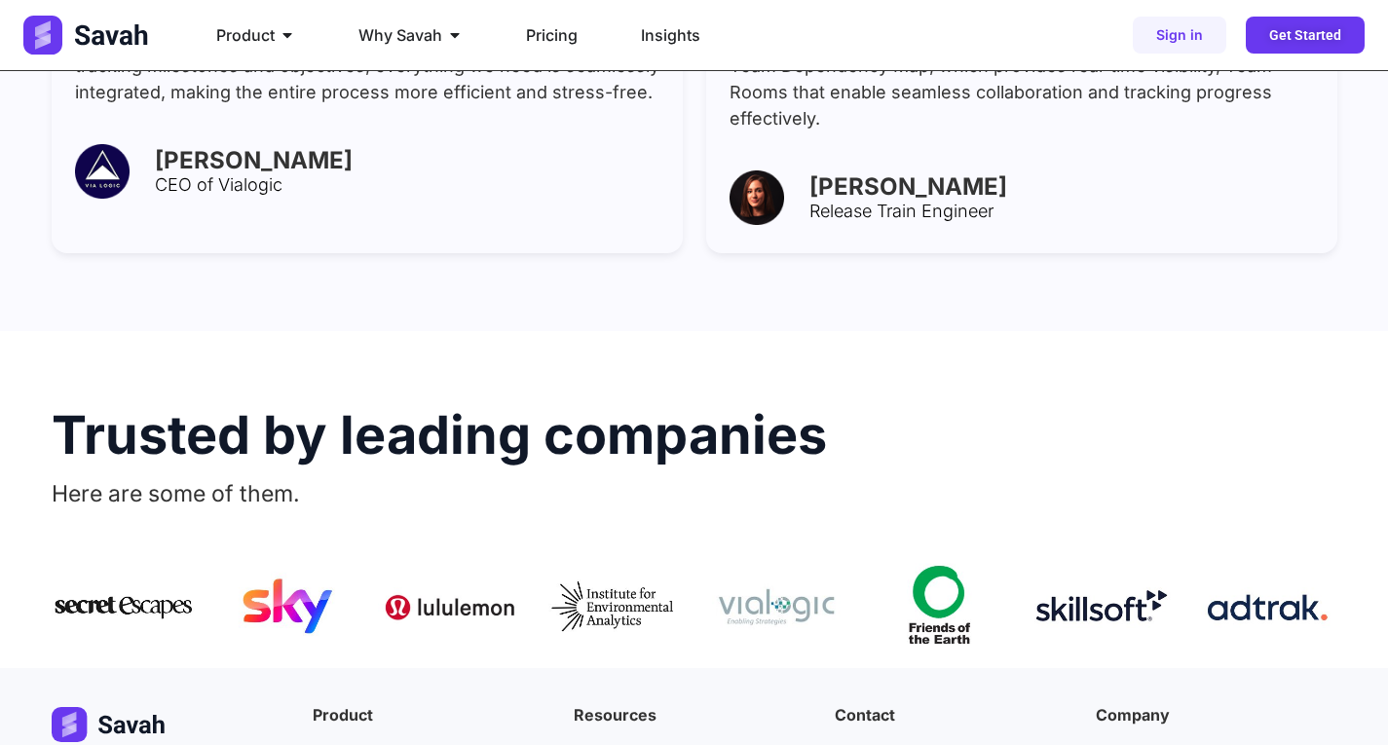
click at [304, 415] on div "Trusted by leading companies Here are some of them." at bounding box center [695, 499] width 1286 height 337
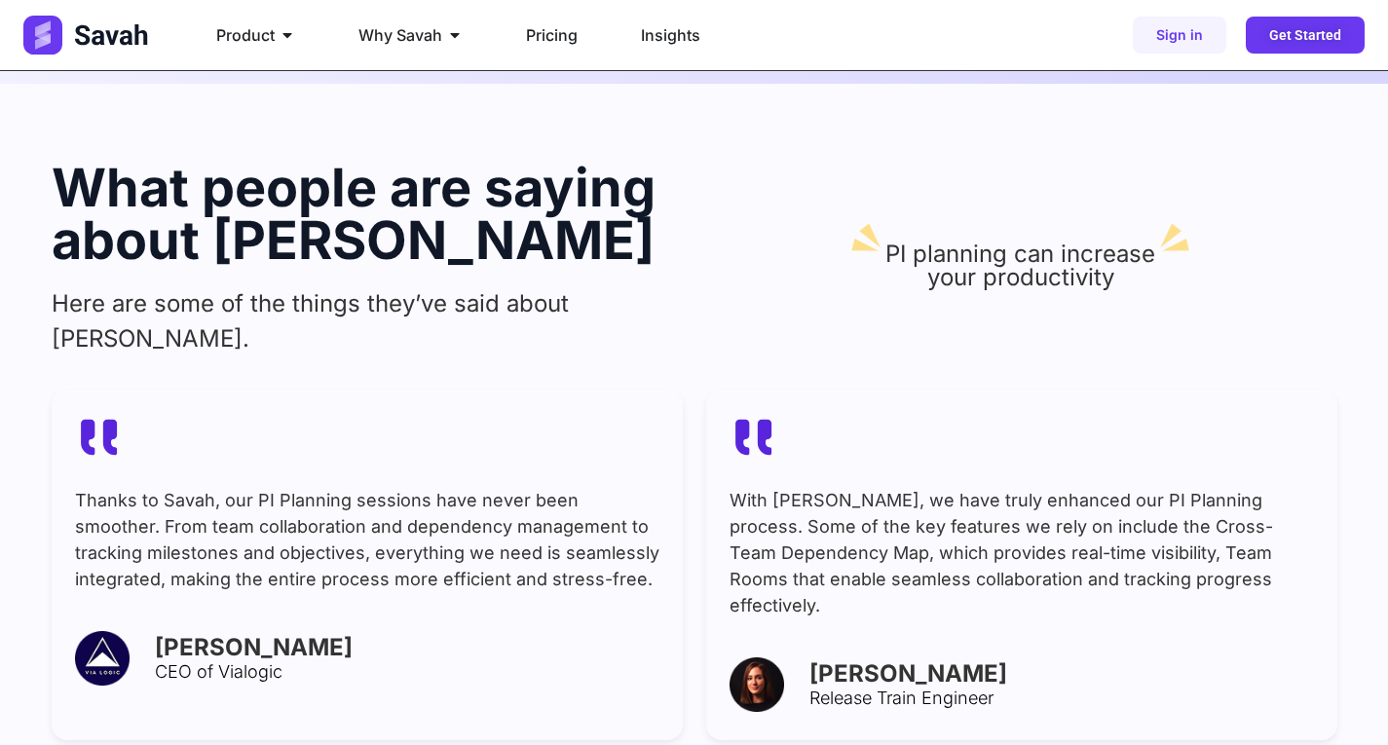
scroll to position [213, 0]
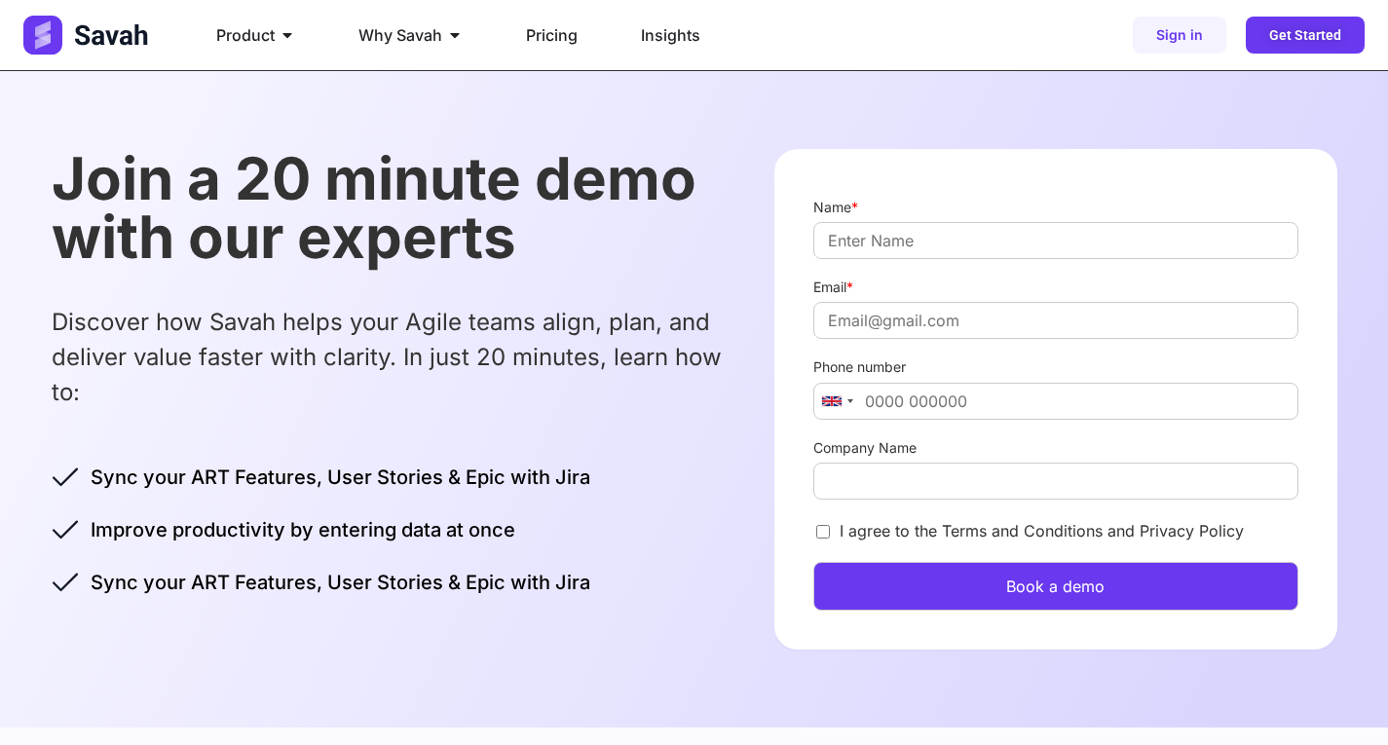
click at [1021, 582] on button "Book a demo" at bounding box center [1055, 586] width 484 height 49
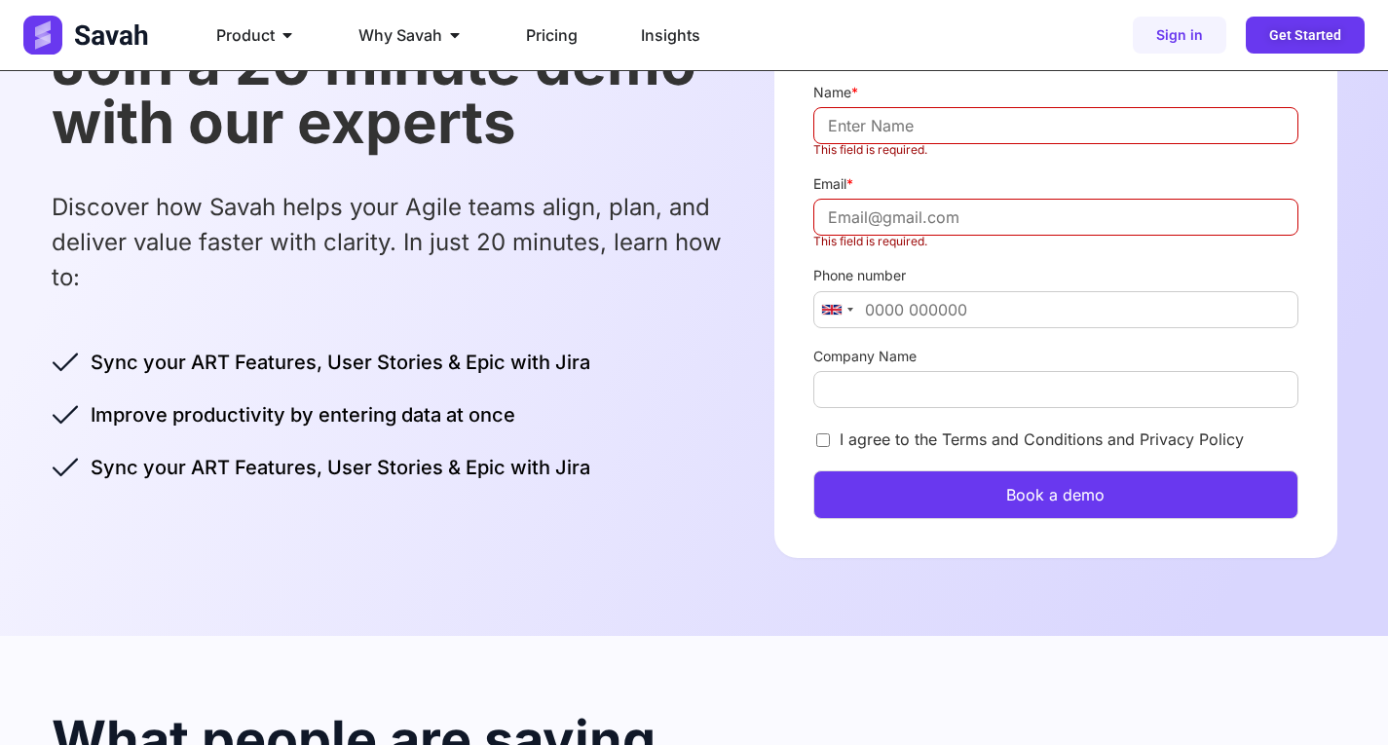
scroll to position [116, 0]
click at [844, 143] on label "This field is required." at bounding box center [1055, 149] width 484 height 12
click at [844, 143] on input "Name *" at bounding box center [1055, 124] width 484 height 37
click at [862, 145] on label "This field is required." at bounding box center [1055, 149] width 484 height 12
click at [862, 143] on input "Name *" at bounding box center [1055, 124] width 484 height 37
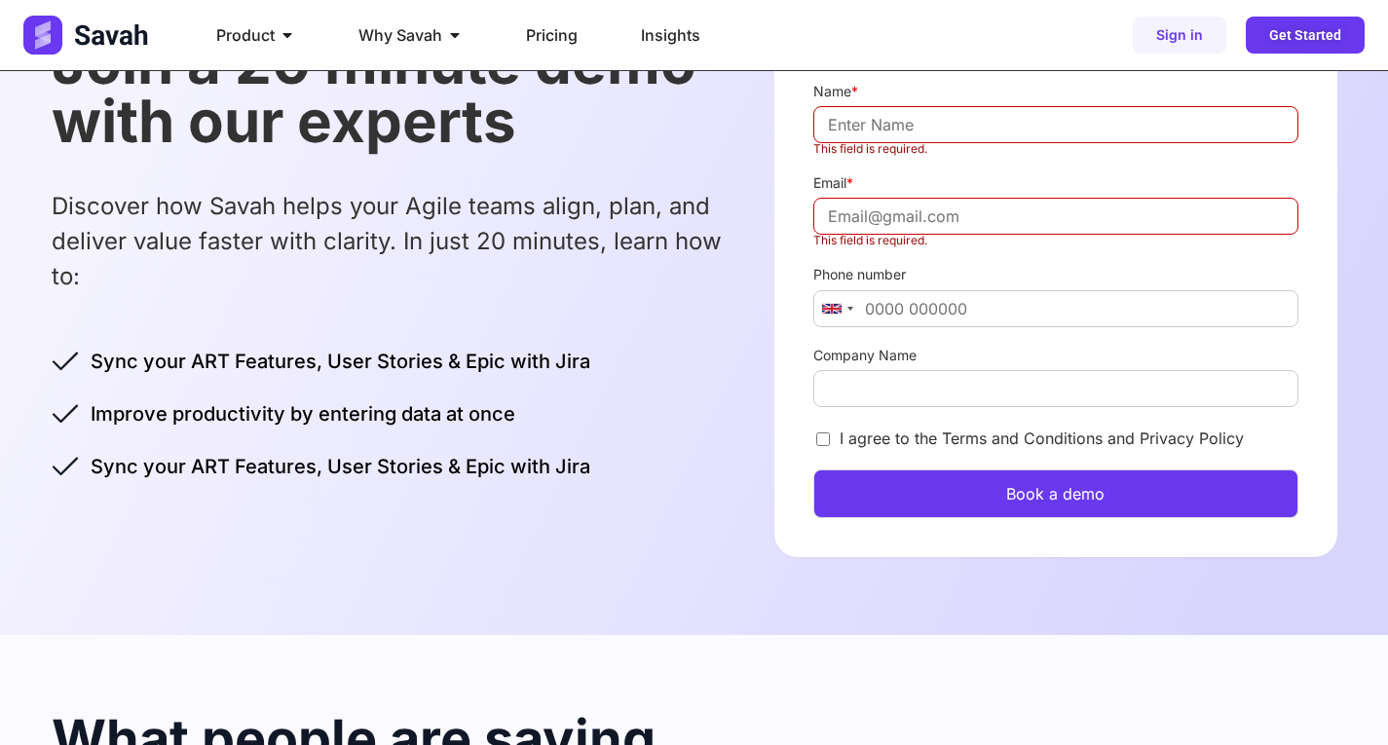
click at [835, 150] on label "This field is required." at bounding box center [1055, 149] width 484 height 12
click at [835, 143] on input "Name *" at bounding box center [1055, 124] width 484 height 37
drag, startPoint x: 837, startPoint y: 144, endPoint x: 872, endPoint y: 144, distance: 35.1
click at [873, 144] on label "This field is required." at bounding box center [1055, 149] width 484 height 12
click at [847, 146] on label "This field is required." at bounding box center [1055, 149] width 484 height 12
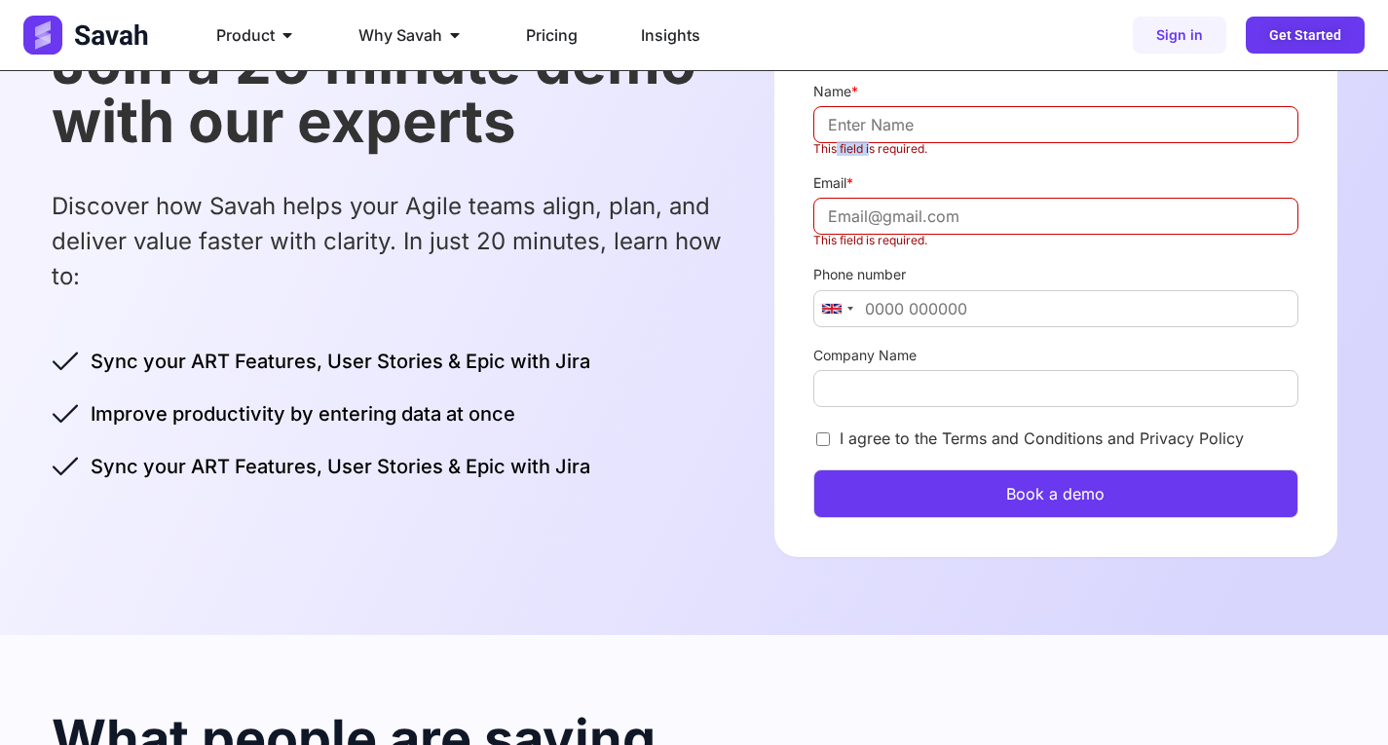
click at [847, 143] on input "Name *" at bounding box center [1055, 124] width 484 height 37
click at [847, 146] on label "This field is required." at bounding box center [1055, 149] width 484 height 12
click at [847, 143] on input "Name *" at bounding box center [1055, 124] width 484 height 37
drag, startPoint x: 829, startPoint y: 146, endPoint x: 894, endPoint y: 149, distance: 65.3
click at [894, 149] on label "This field is required." at bounding box center [1055, 149] width 484 height 12
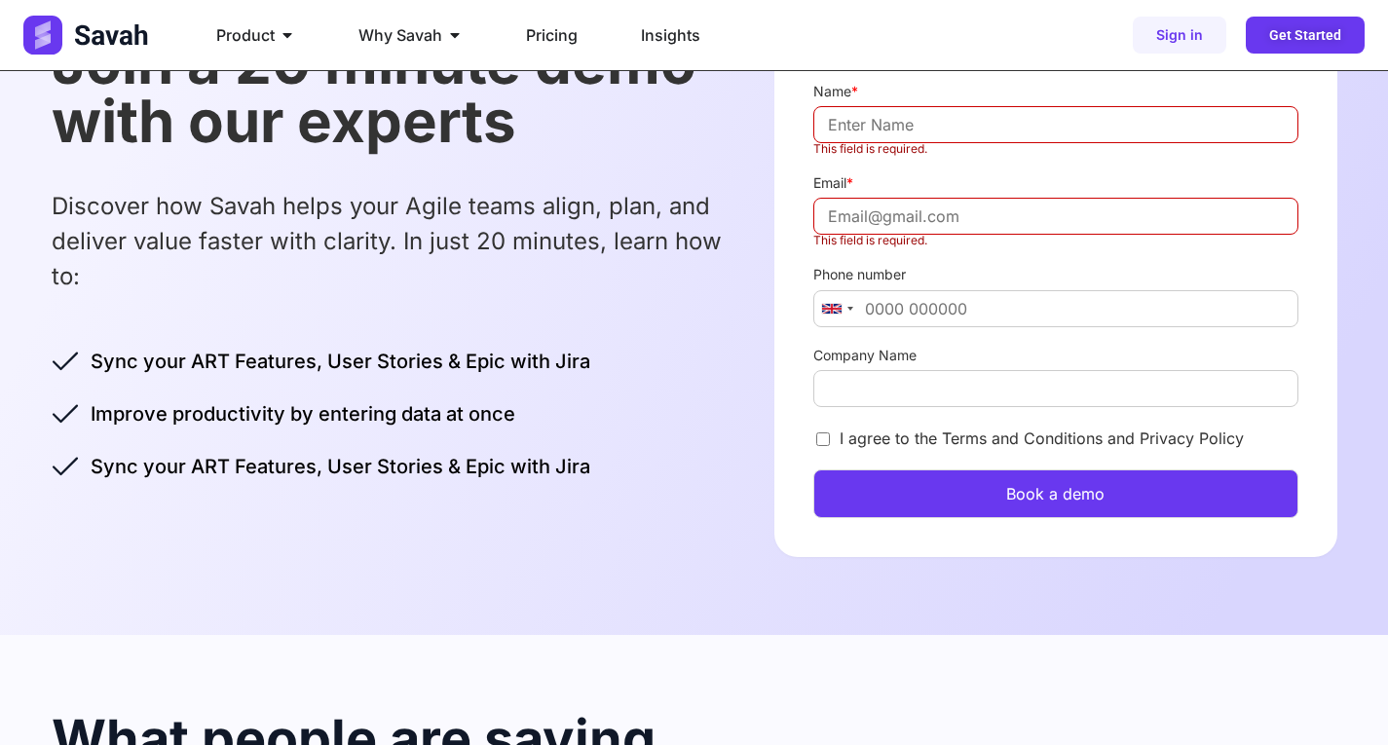
click at [721, 284] on p "Discover how Savah helps your Agile teams align, plan, and deliver value faster…" at bounding box center [394, 241] width 685 height 105
click at [879, 275] on label "Phone number" at bounding box center [1055, 275] width 484 height 18
click at [879, 290] on input "Phone number" at bounding box center [1055, 308] width 484 height 37
click at [916, 279] on label "Phone number" at bounding box center [1055, 275] width 484 height 18
click at [916, 290] on input "Phone number" at bounding box center [1055, 308] width 484 height 37
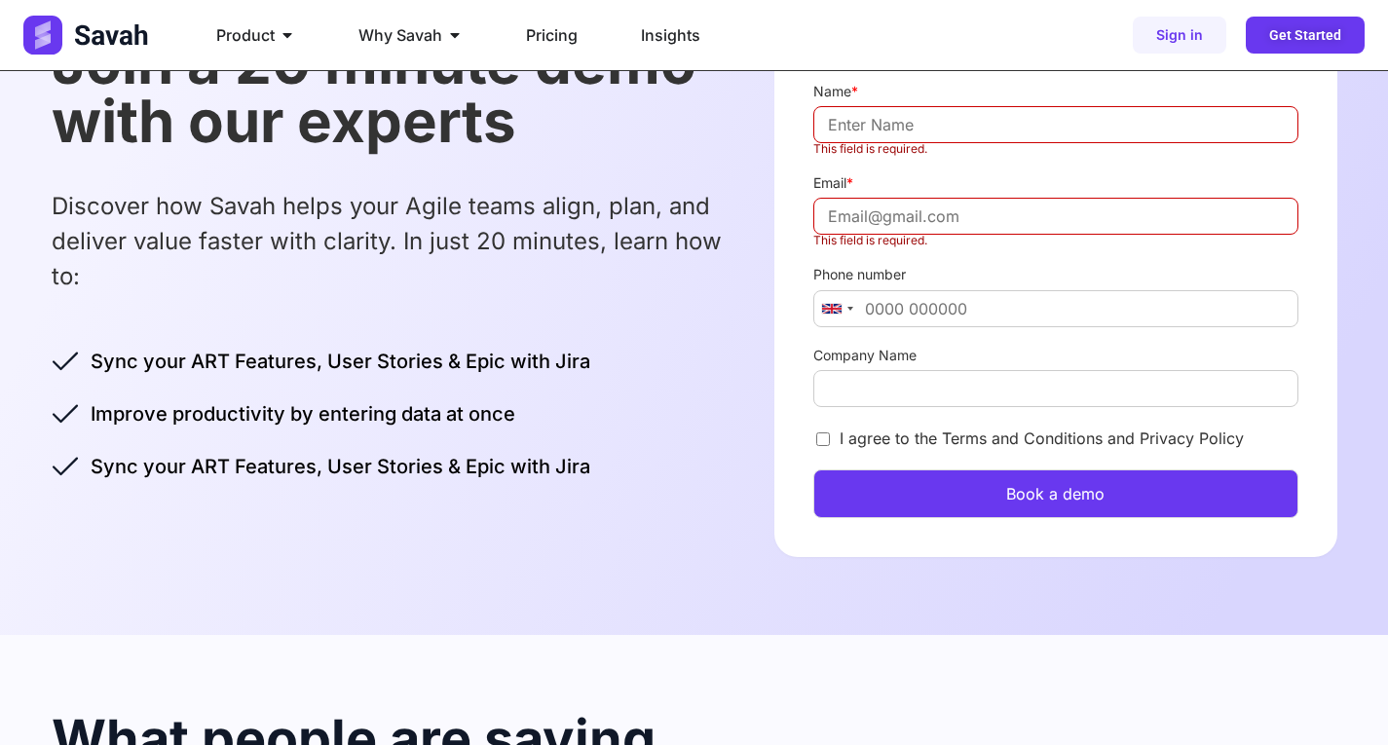
drag, startPoint x: 859, startPoint y: 285, endPoint x: 924, endPoint y: 288, distance: 65.3
click at [924, 288] on div "Phone number United States +1 United Kingdom +44 Afghanistan (‫افغانستان‬‎) +93…" at bounding box center [1055, 296] width 484 height 80
drag, startPoint x: 914, startPoint y: 277, endPoint x: 876, endPoint y: 278, distance: 38.0
click at [876, 278] on label "Phone number" at bounding box center [1055, 275] width 484 height 18
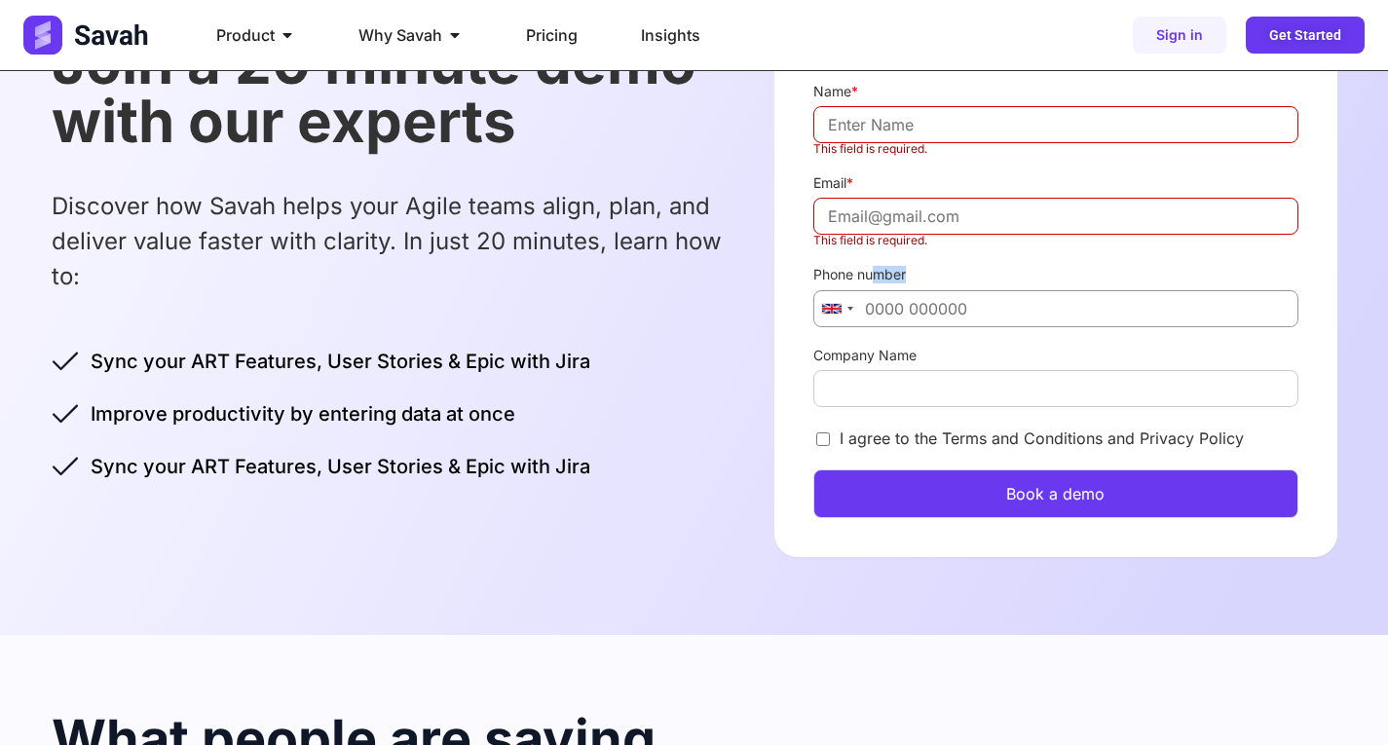
click at [876, 290] on input "Phone number" at bounding box center [1055, 308] width 484 height 37
click at [918, 280] on label "Phone number" at bounding box center [1055, 275] width 484 height 18
click at [918, 290] on input "Phone number" at bounding box center [1055, 308] width 484 height 37
click at [903, 282] on label "Phone number" at bounding box center [1055, 275] width 484 height 18
click at [904, 316] on input "Phone number" at bounding box center [1055, 308] width 484 height 37
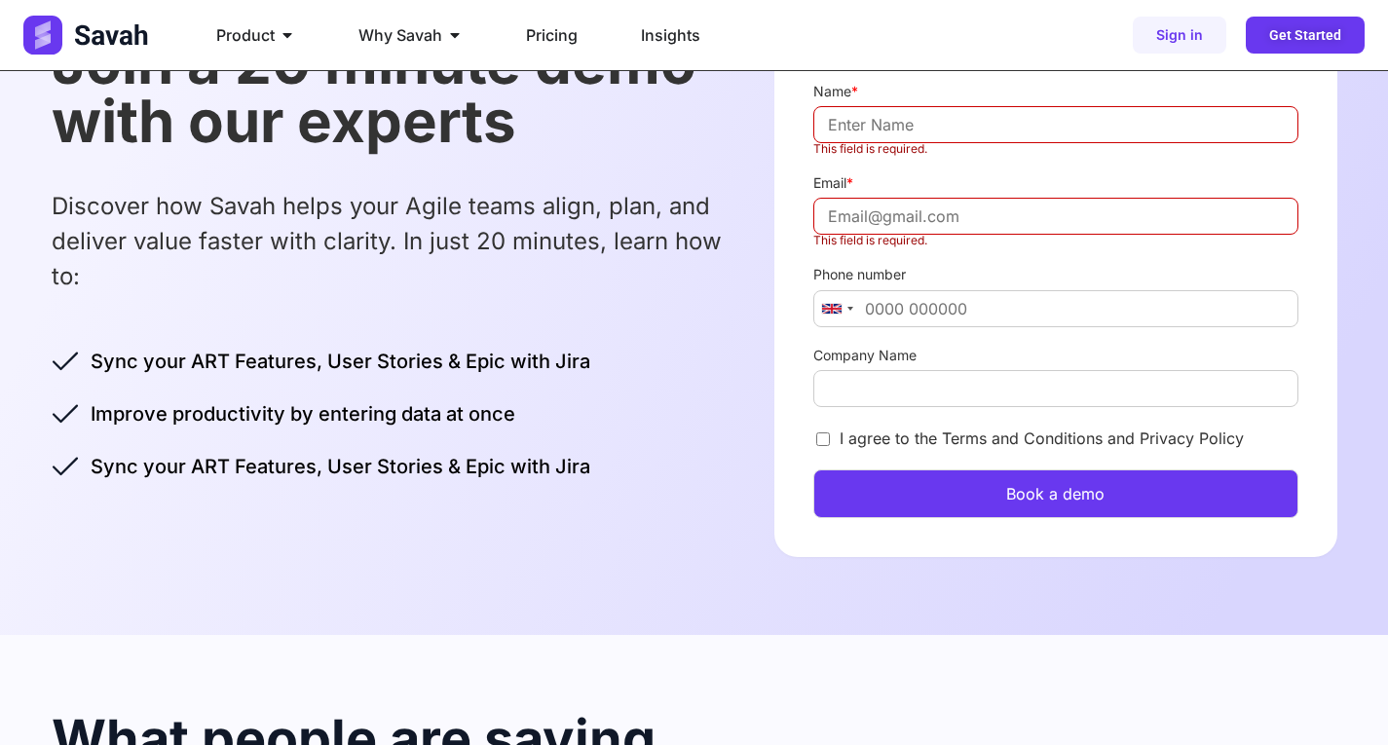
drag, startPoint x: 885, startPoint y: 262, endPoint x: 889, endPoint y: 248, distance: 14.2
click at [885, 262] on div "Phone number United States +1 United Kingdom +44 Afghanistan (‫افغانستان‬‎) +93…" at bounding box center [1055, 296] width 484 height 80
drag, startPoint x: 849, startPoint y: 185, endPoint x: 881, endPoint y: 185, distance: 32.1
click at [881, 185] on label "Email *" at bounding box center [1055, 183] width 484 height 18
click at [910, 281] on label "Phone number" at bounding box center [1055, 275] width 484 height 18
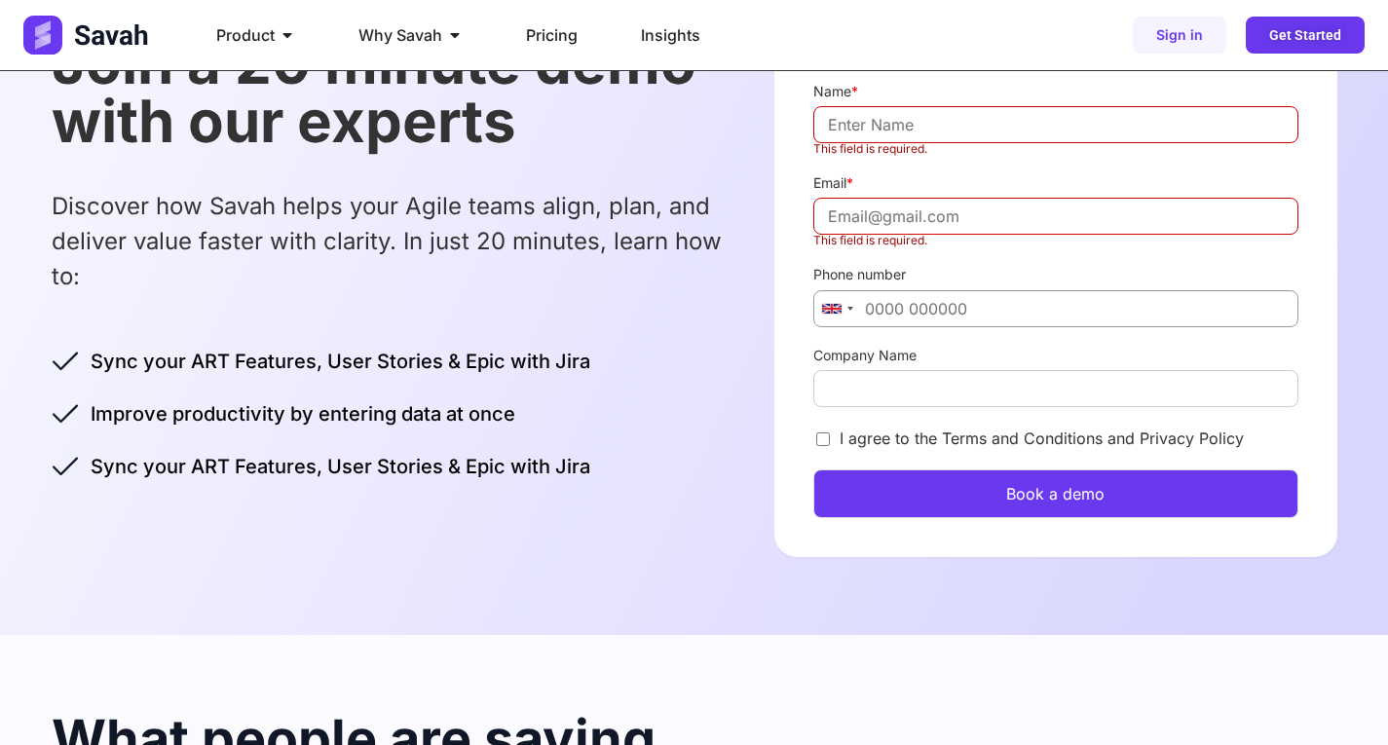
click at [910, 290] on input "Phone number" at bounding box center [1055, 308] width 484 height 37
click at [884, 225] on input "Email *" at bounding box center [1055, 216] width 484 height 37
drag, startPoint x: 836, startPoint y: 241, endPoint x: 924, endPoint y: 243, distance: 88.7
click at [903, 242] on label "This field is required." at bounding box center [1055, 241] width 484 height 12
drag, startPoint x: 924, startPoint y: 243, endPoint x: 820, endPoint y: 246, distance: 104.3
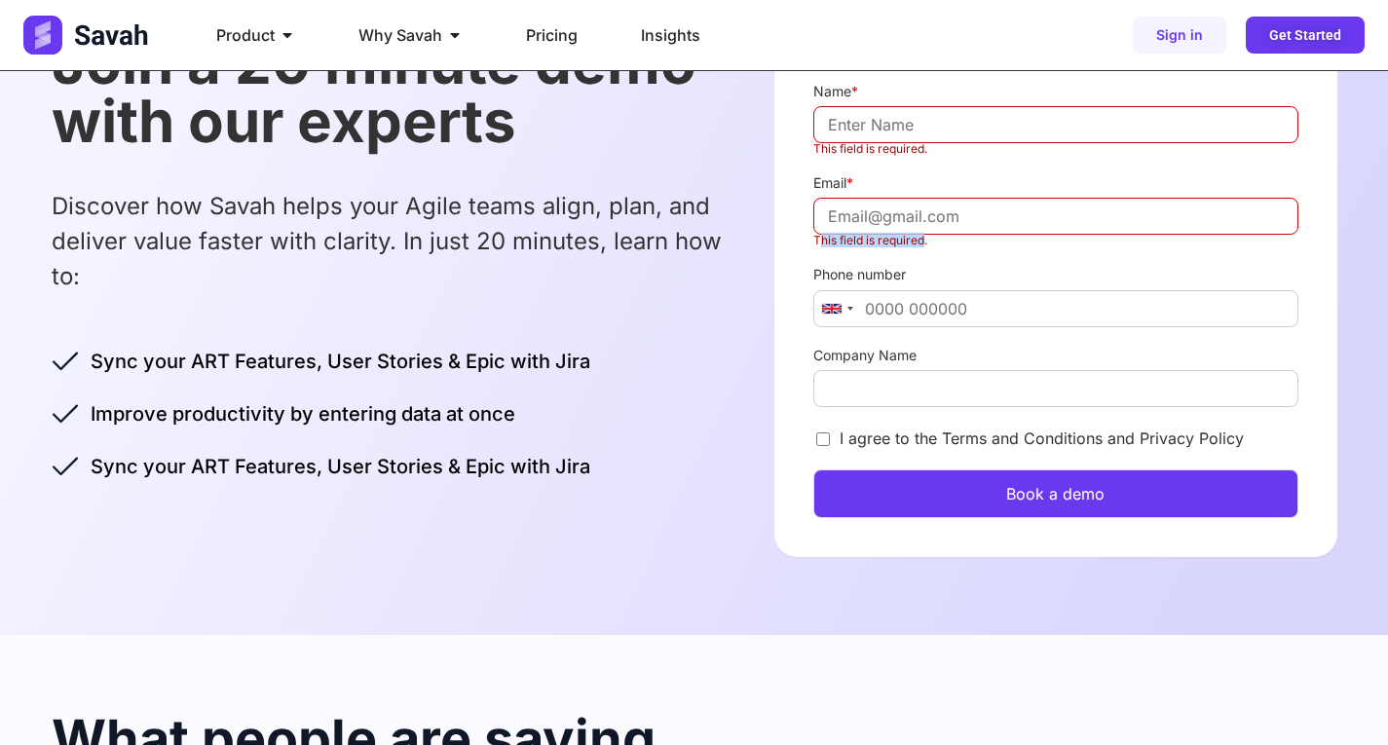
click at [820, 246] on label "This field is required." at bounding box center [1055, 241] width 484 height 12
click at [890, 306] on input "Phone number" at bounding box center [1055, 308] width 484 height 37
click at [883, 265] on div "Phone number United States +1 United Kingdom +44 Afghanistan (‫افغانستان‬‎) +93…" at bounding box center [1055, 296] width 484 height 80
click at [927, 274] on label "Phone number" at bounding box center [1055, 275] width 484 height 18
click at [927, 290] on input "Phone number" at bounding box center [1055, 308] width 484 height 37
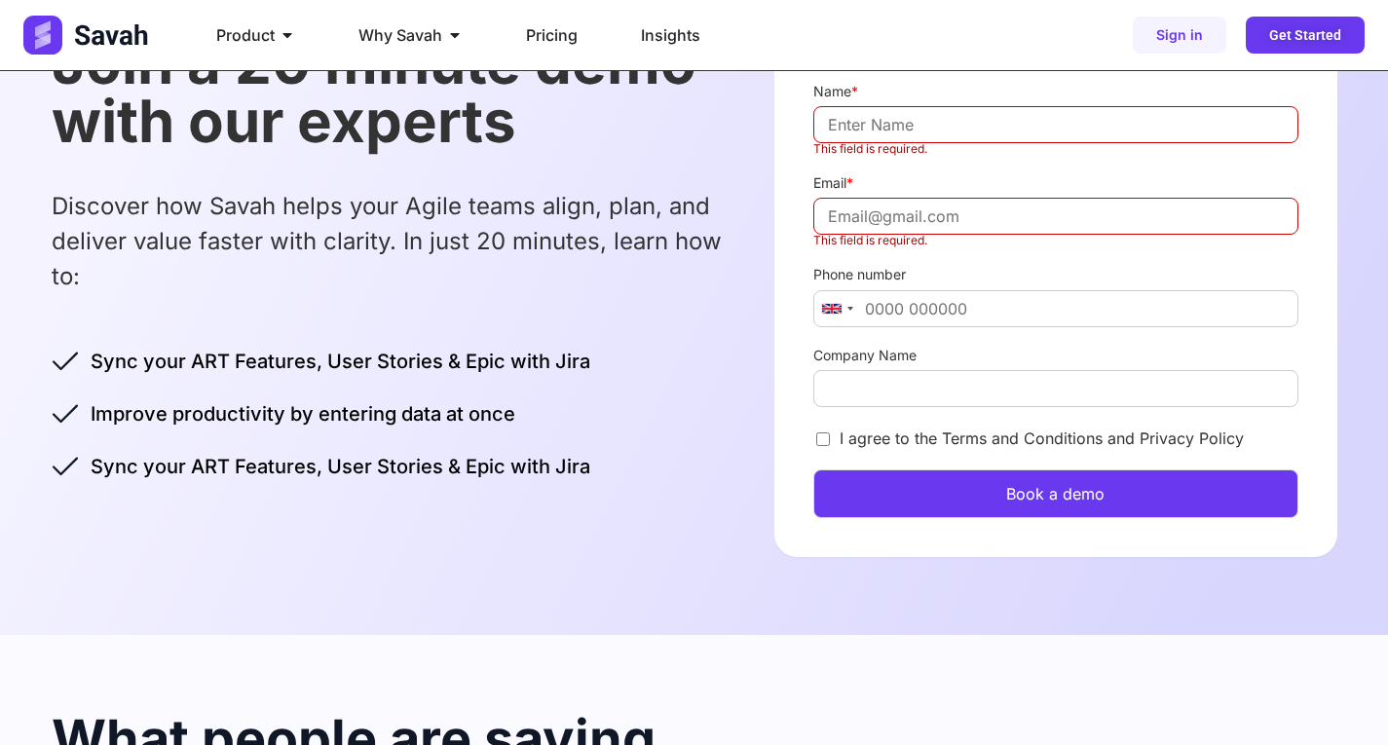
click at [666, 362] on div "Join a 20 minute demo with our experts Discover how Savah helps your Agile team…" at bounding box center [394, 257] width 685 height 448
click at [910, 442] on label "I agree to the Terms and Conditions and Privacy Policy" at bounding box center [1042, 438] width 404 height 19
click at [830, 442] on input "I agree to the Terms and Conditions and Privacy Policy" at bounding box center [823, 439] width 14 height 14
click at [910, 442] on label "I agree to the Terms and Conditions and Privacy Policy" at bounding box center [1042, 438] width 404 height 19
click at [830, 442] on input "I agree to the Terms and Conditions and Privacy Policy" at bounding box center [823, 439] width 14 height 14
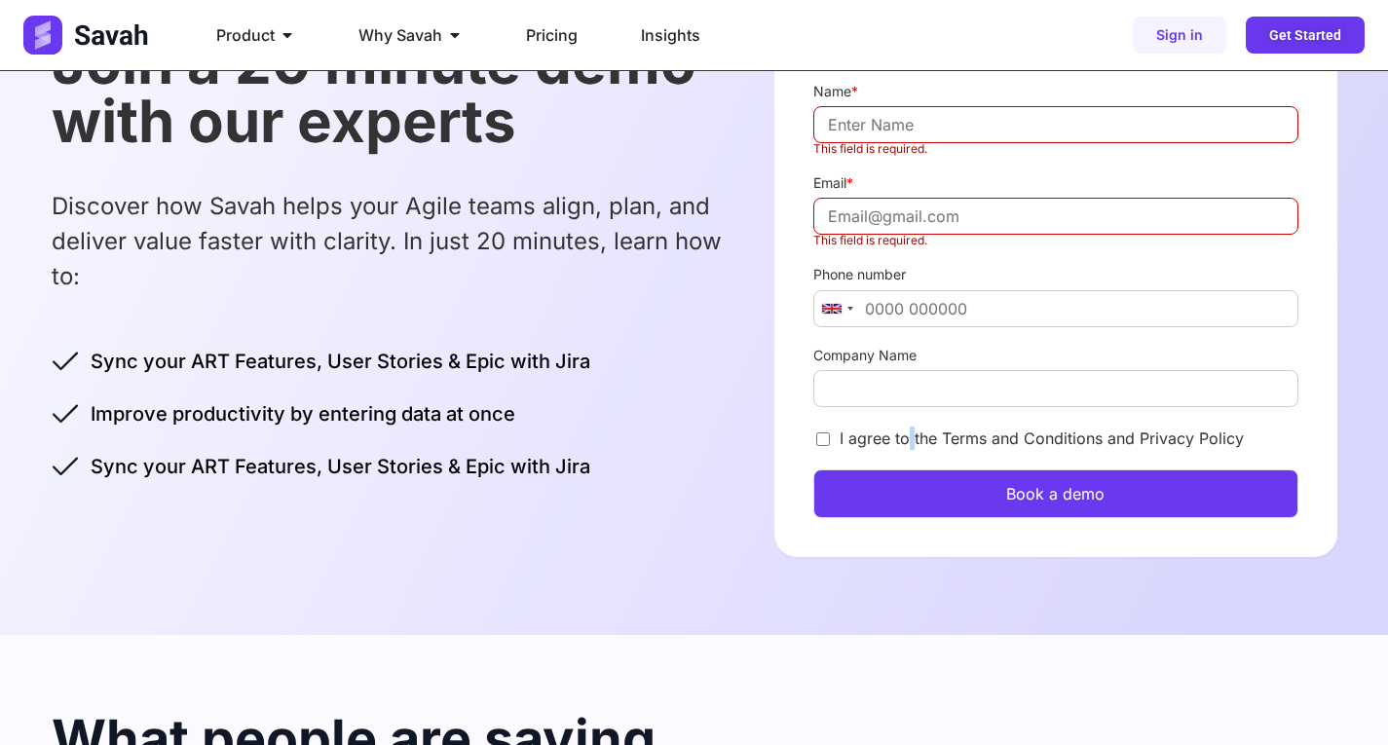
click at [911, 442] on label "I agree to the Terms and Conditions and Privacy Policy" at bounding box center [1042, 438] width 404 height 19
click at [830, 442] on input "I agree to the Terms and Conditions and Privacy Policy" at bounding box center [823, 439] width 14 height 14
click at [912, 442] on label "I agree to the Terms and Conditions and Privacy Policy" at bounding box center [1042, 438] width 404 height 19
click at [830, 442] on input "I agree to the Terms and Conditions and Privacy Policy" at bounding box center [823, 439] width 14 height 14
click at [872, 442] on label "I agree to the Terms and Conditions and Privacy Policy" at bounding box center [1042, 438] width 404 height 19
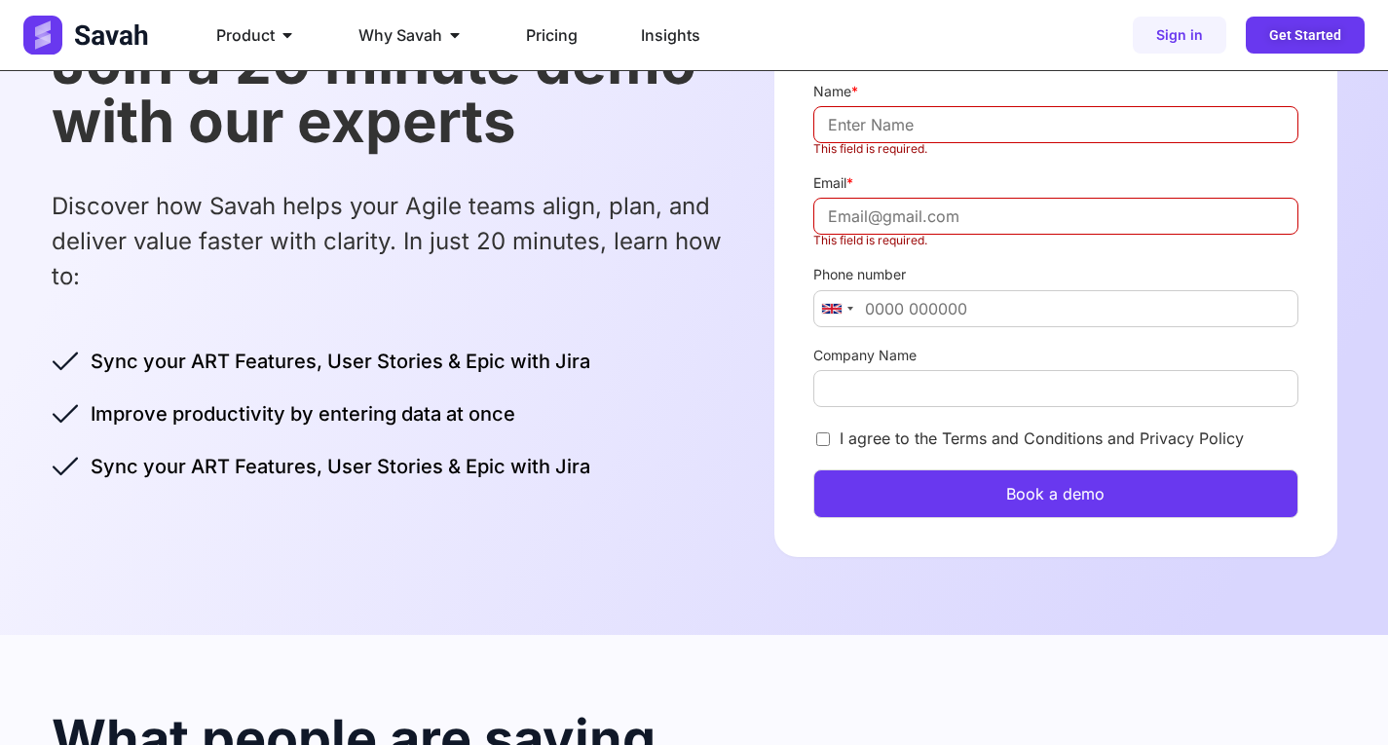
click at [830, 442] on input "I agree to the Terms and Conditions and Privacy Policy" at bounding box center [823, 439] width 14 height 14
click at [734, 482] on div "Join a 20 minute demo with our experts Discover how Savah helps your Agile team…" at bounding box center [695, 295] width 1286 height 680
click at [976, 489] on button "Book a demo" at bounding box center [1055, 493] width 484 height 49
click at [708, 462] on div "Join a 20 minute demo with our experts Discover how Savah helps your Agile team…" at bounding box center [394, 257] width 685 height 448
click at [847, 444] on label "I agree to the Terms and Conditions and Privacy Policy" at bounding box center [1042, 438] width 404 height 19
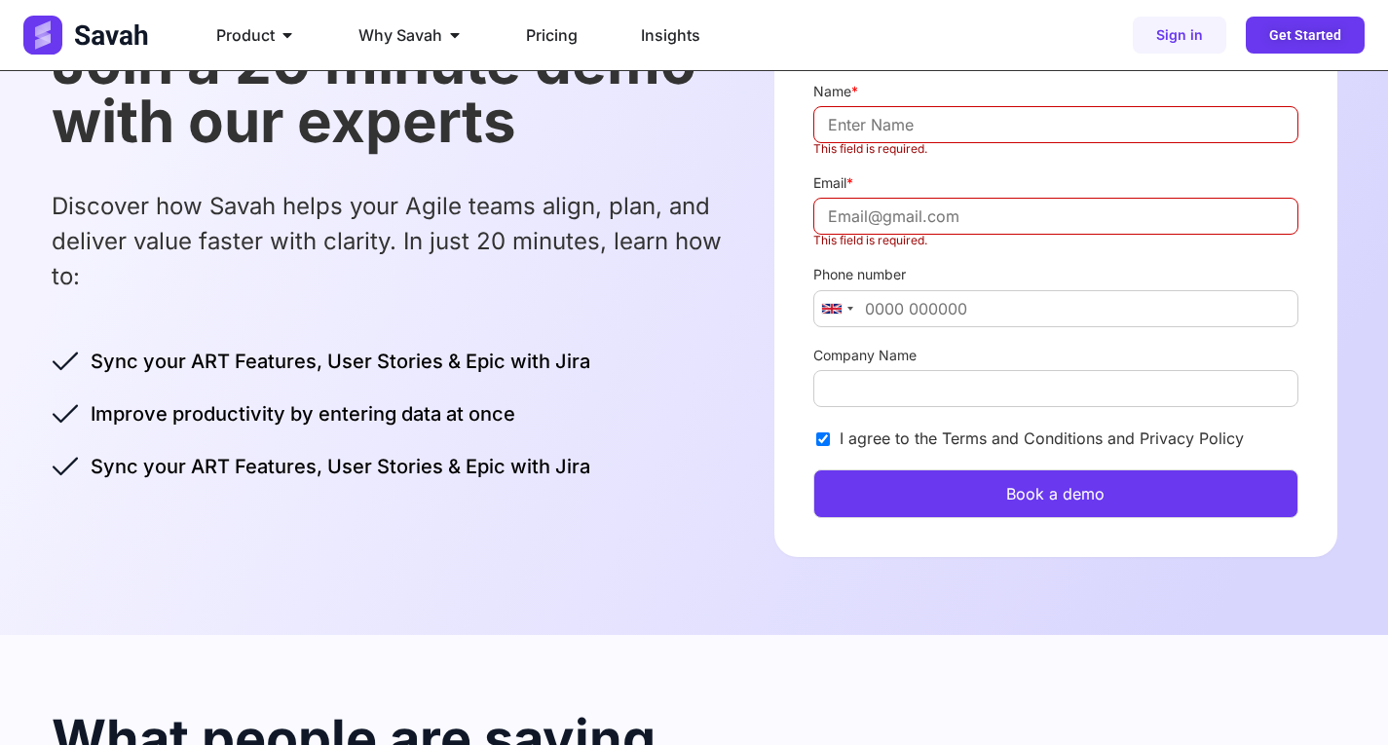
click at [830, 444] on input "I agree to the Terms and Conditions and Privacy Policy" at bounding box center [823, 439] width 14 height 14
checkbox input "false"
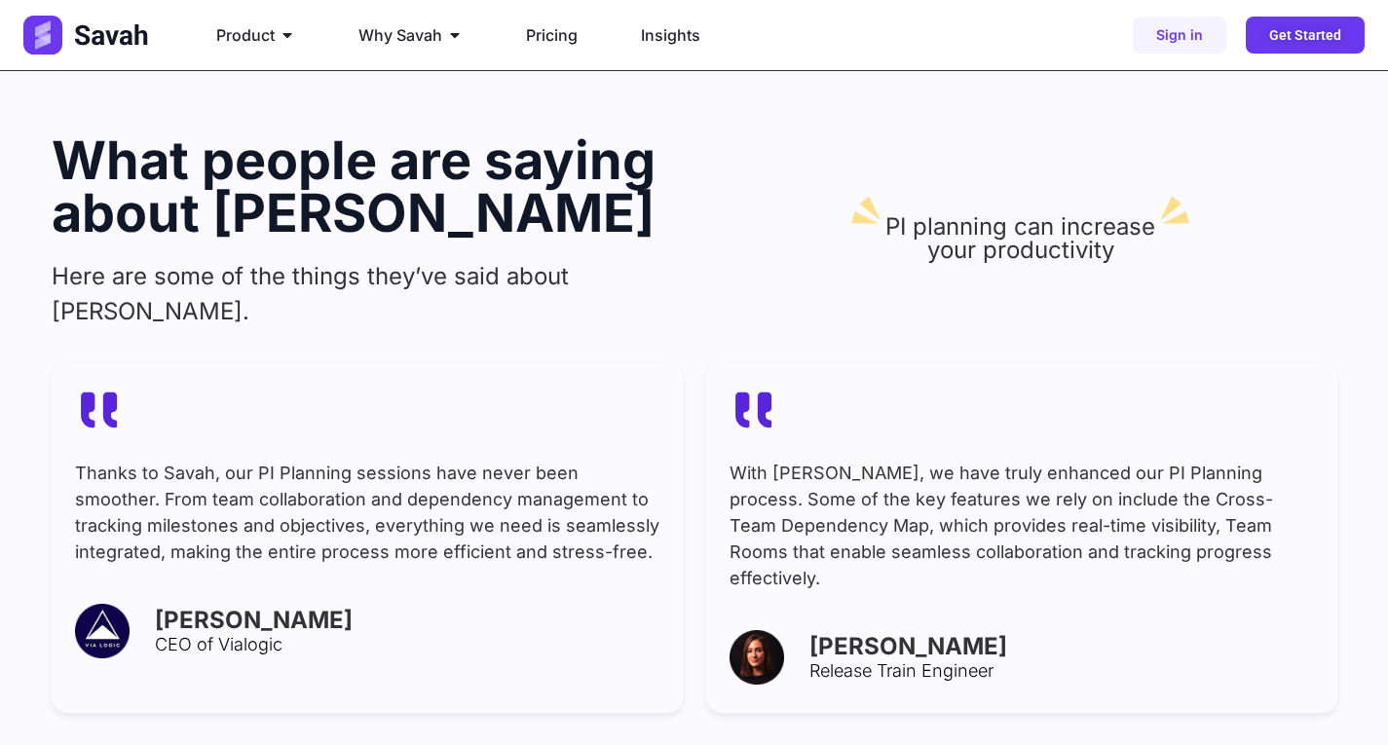
scroll to position [682, 0]
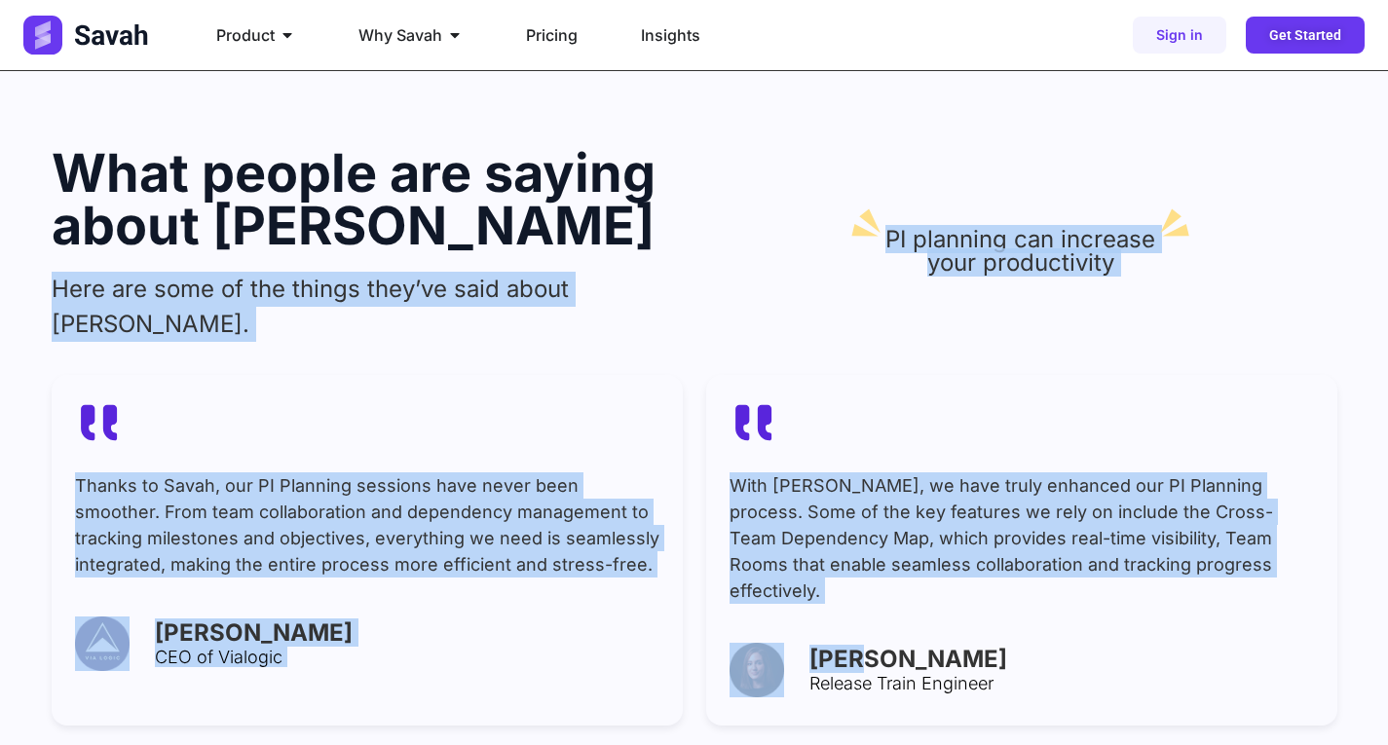
drag, startPoint x: 65, startPoint y: 298, endPoint x: 878, endPoint y: 591, distance: 863.6
click at [874, 590] on div "What people are saying about Savah Here are some of the things they’ve said abo…" at bounding box center [694, 436] width 1388 height 734
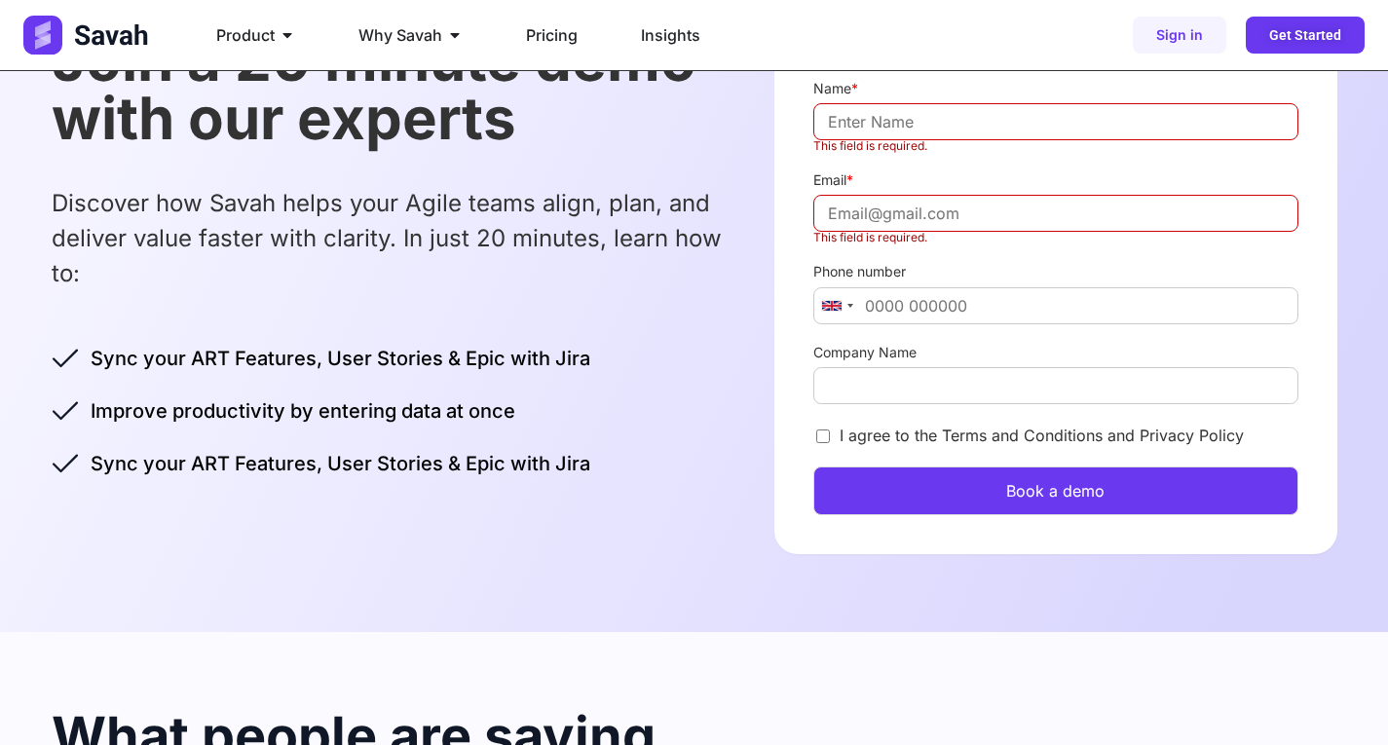
scroll to position [97, 0]
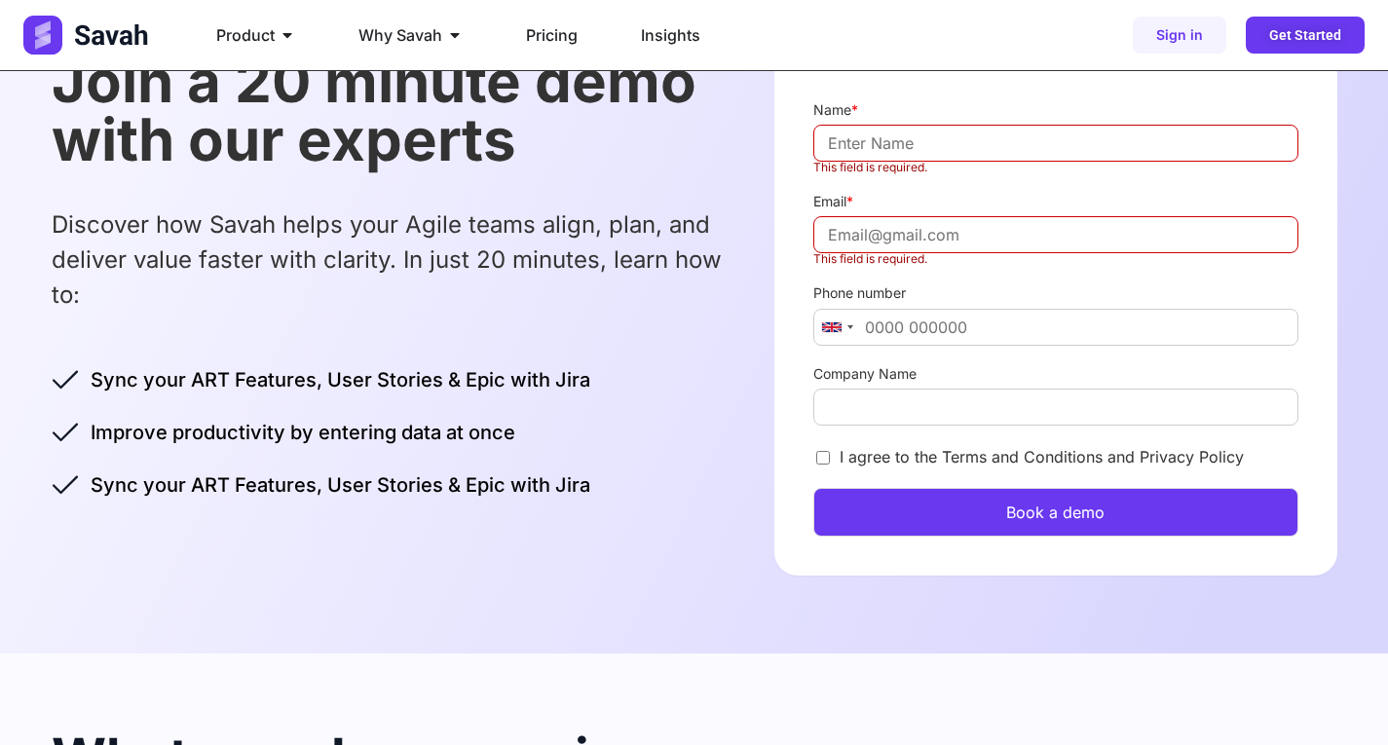
click at [586, 455] on li "Improve productivity by entering data at once" at bounding box center [321, 438] width 539 height 41
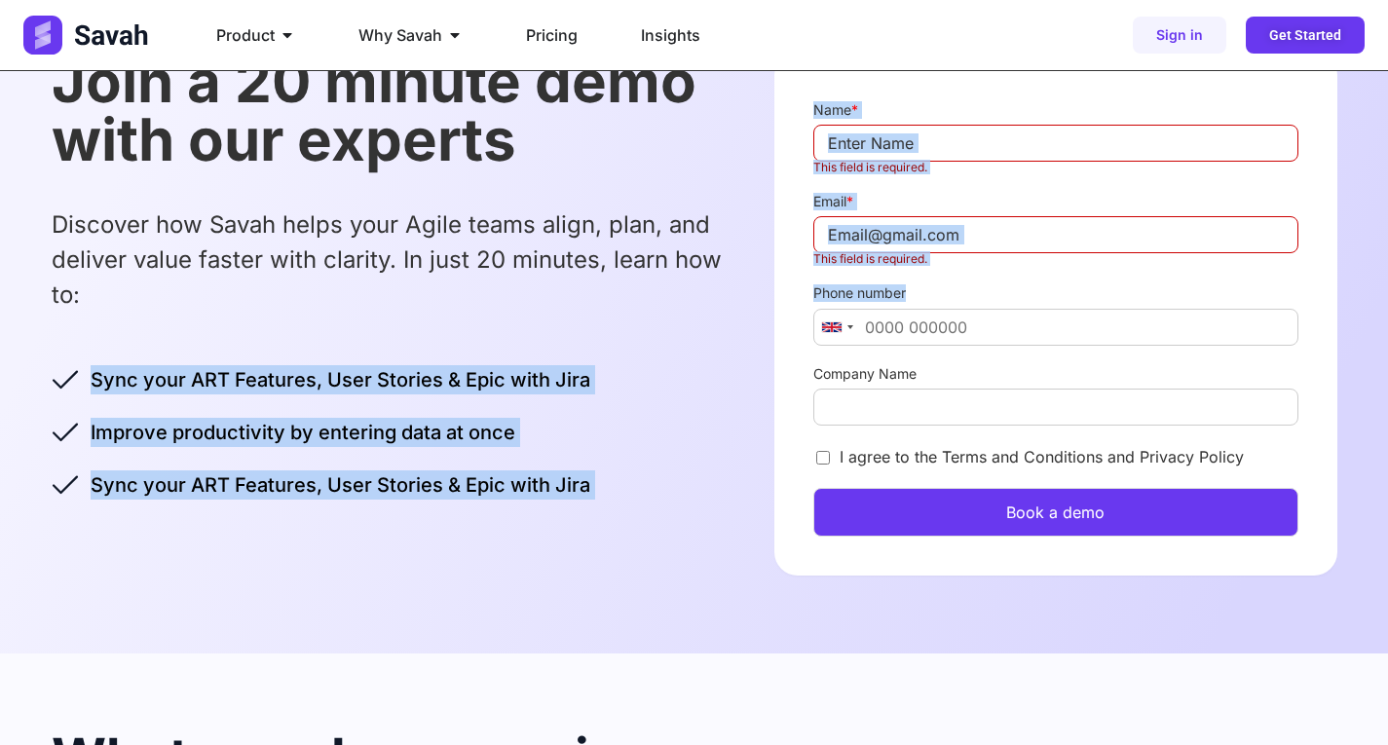
drag, startPoint x: 871, startPoint y: 308, endPoint x: 748, endPoint y: 378, distance: 141.3
click at [748, 378] on div "Join a 20 minute demo with our experts Discover how Savah helps your Agile team…" at bounding box center [695, 314] width 1286 height 680
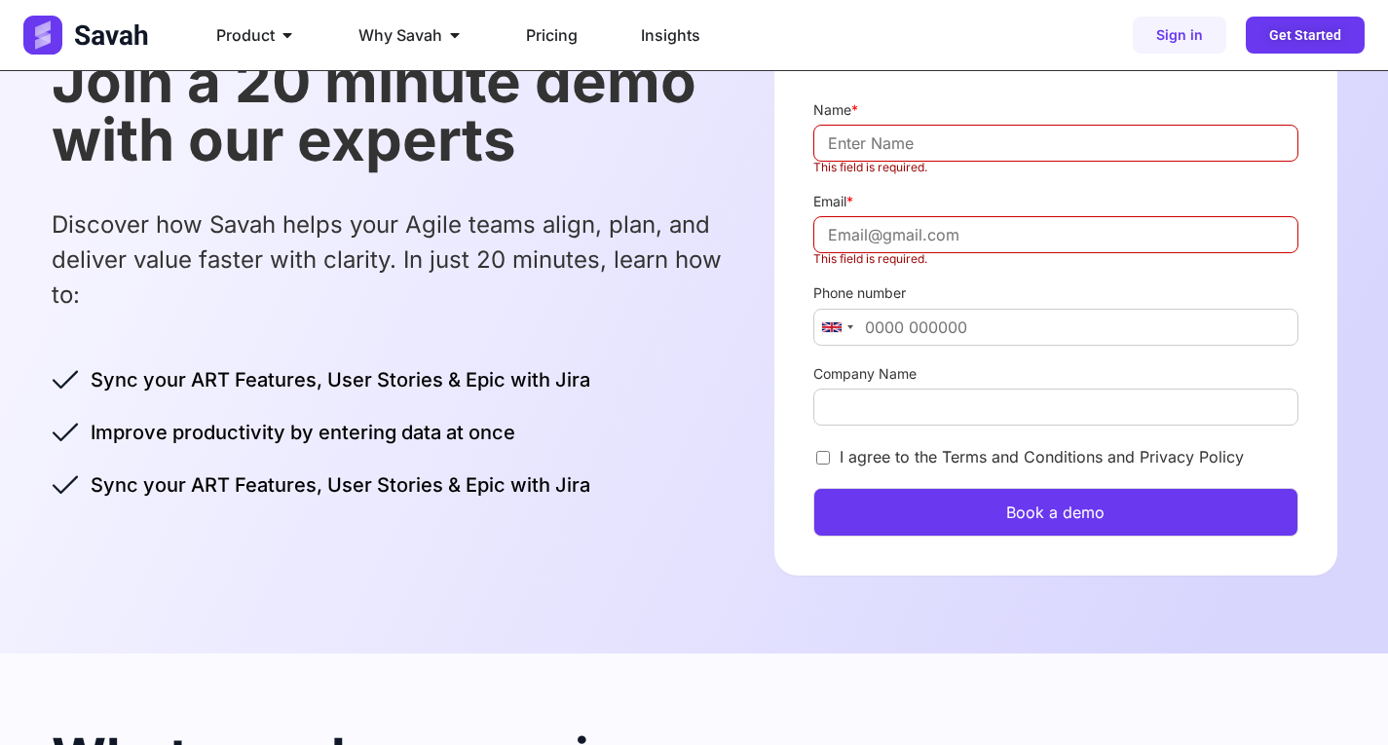
click at [784, 378] on div "Name * This field is required. Email * This field is required. Phone number Uni…" at bounding box center [1055, 314] width 562 height 524
click at [769, 316] on div "Join a 20 minute demo with our experts Discover how Savah helps your Agile team…" at bounding box center [695, 314] width 1286 height 680
drag, startPoint x: 872, startPoint y: 225, endPoint x: 867, endPoint y: 234, distance: 10.0
click at [872, 225] on input "Email *" at bounding box center [1055, 234] width 484 height 37
click at [746, 435] on div "Join a 20 minute demo with our experts Discover how Savah helps your Agile team…" at bounding box center [695, 314] width 1286 height 680
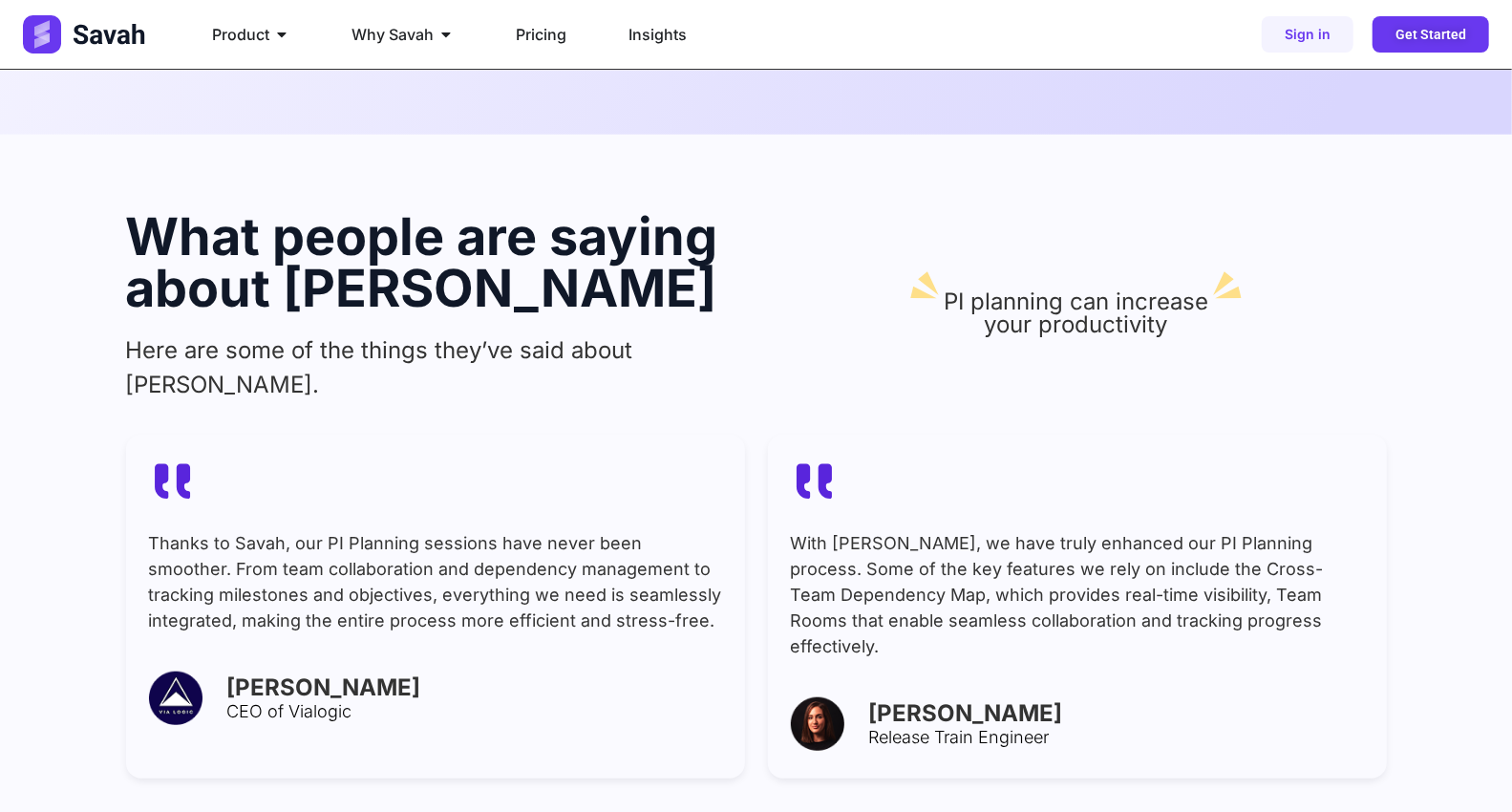
scroll to position [1240, 0]
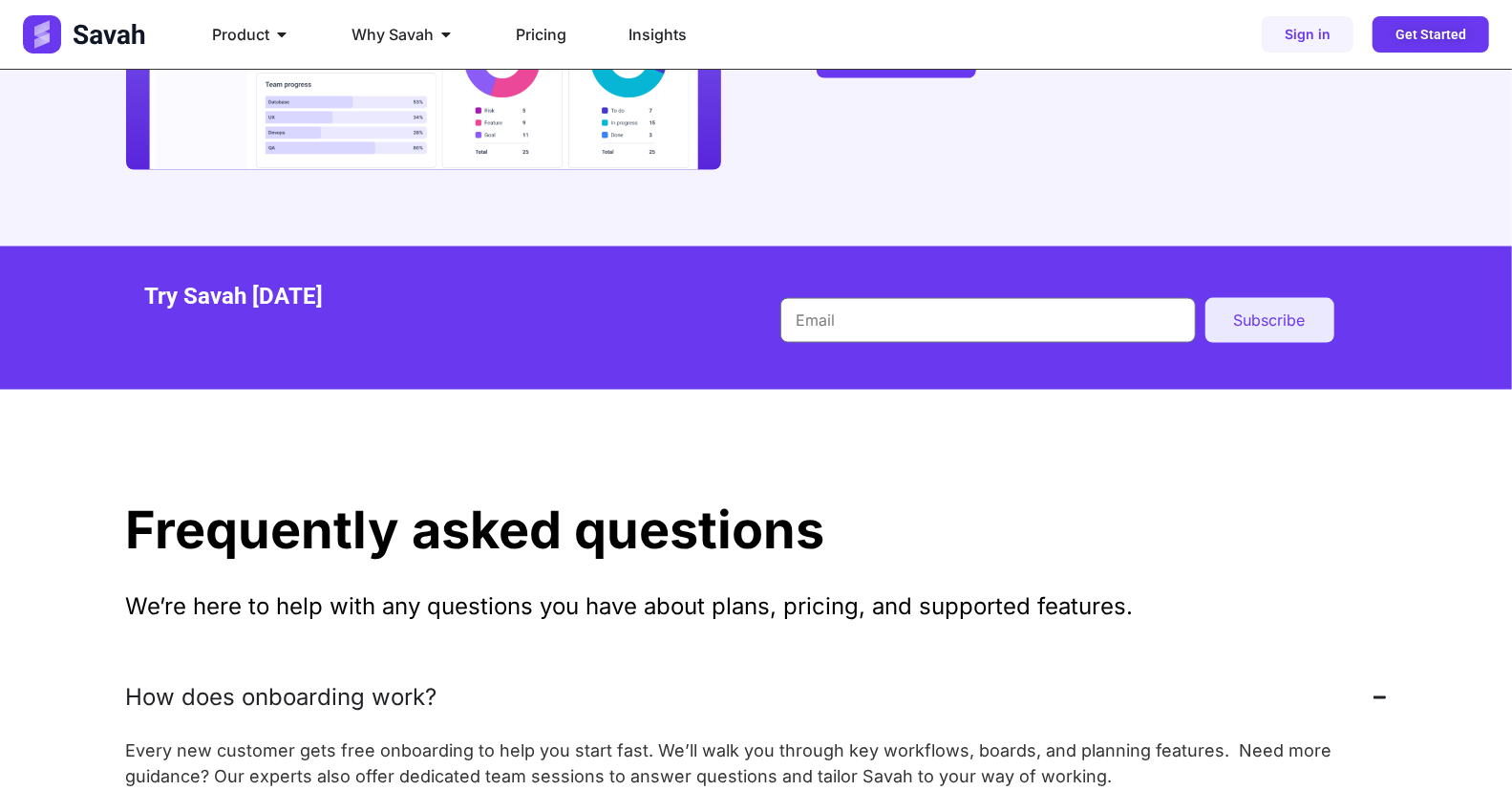
scroll to position [1698, 0]
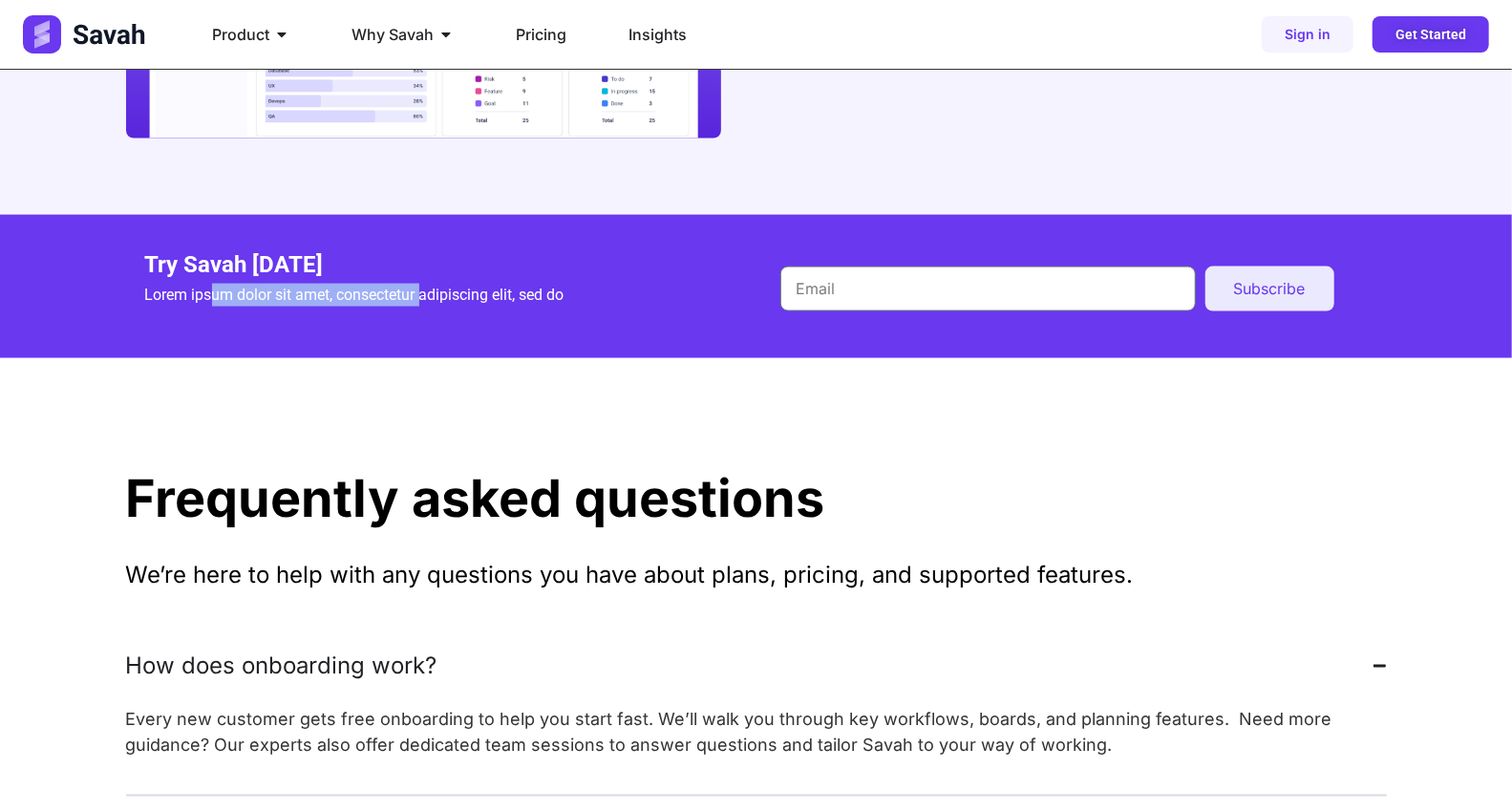
drag, startPoint x: 213, startPoint y: 297, endPoint x: 422, endPoint y: 288, distance: 209.2
click at [422, 288] on p "Lorem ipsum dolor sit amet, consectetur adipiscing elit, sed do" at bounding box center [438, 294] width 587 height 23
click at [244, 293] on p "Lorem ipsum dolor sit amet, consectetur adipiscing elit, sed do" at bounding box center [438, 294] width 587 height 23
drag, startPoint x: 190, startPoint y: 294, endPoint x: 507, endPoint y: 299, distance: 317.0
click at [492, 300] on p "Lorem ipsum dolor sit amet, consectetur adipiscing elit, sed do" at bounding box center [438, 294] width 587 height 23
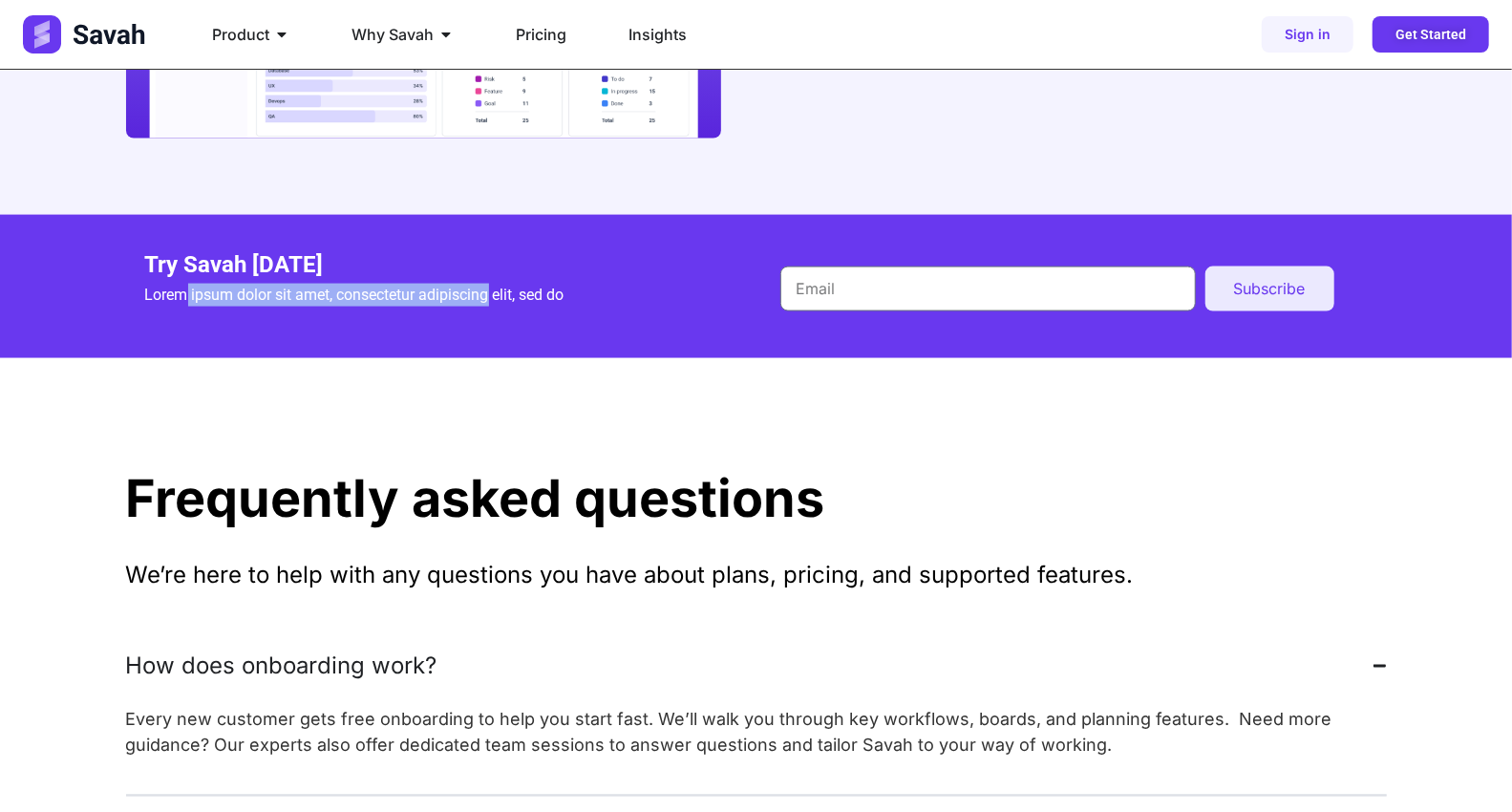
click at [223, 296] on p "Lorem ipsum dolor sit amet, consectetur adipiscing elit, sed do" at bounding box center [438, 294] width 587 height 23
drag, startPoint x: 200, startPoint y: 295, endPoint x: 602, endPoint y: 287, distance: 402.1
click at [602, 287] on p "Lorem ipsum dolor sit amet, consectetur adipiscing elit, sed do" at bounding box center [438, 294] width 587 height 23
click at [884, 291] on input "Email" at bounding box center [988, 289] width 416 height 45
click at [649, 302] on p "Lorem ipsum dolor sit amet, consectetur adipiscing elit, sed do" at bounding box center [438, 294] width 587 height 23
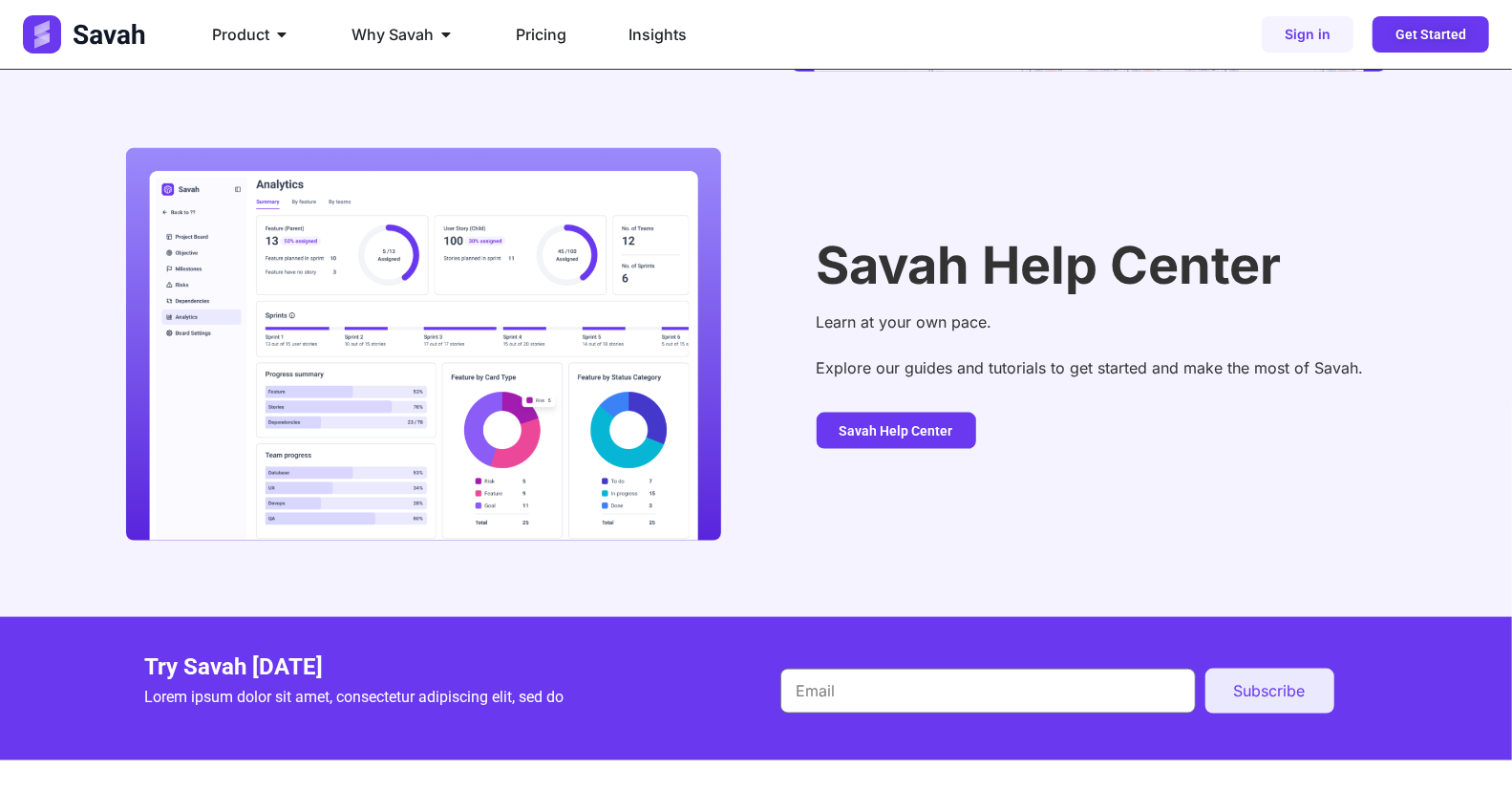
scroll to position [1379, 0]
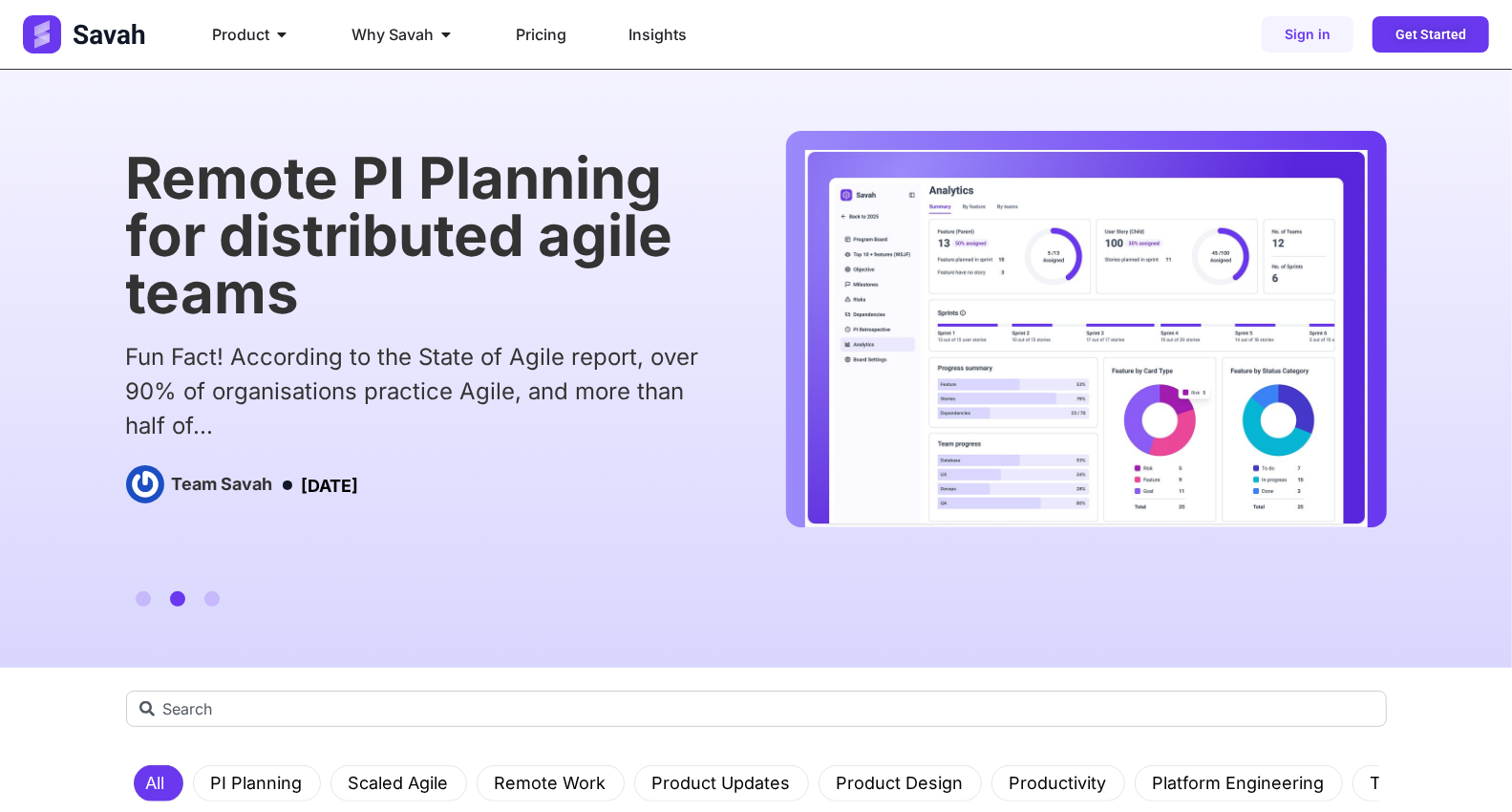
scroll to position [424, 0]
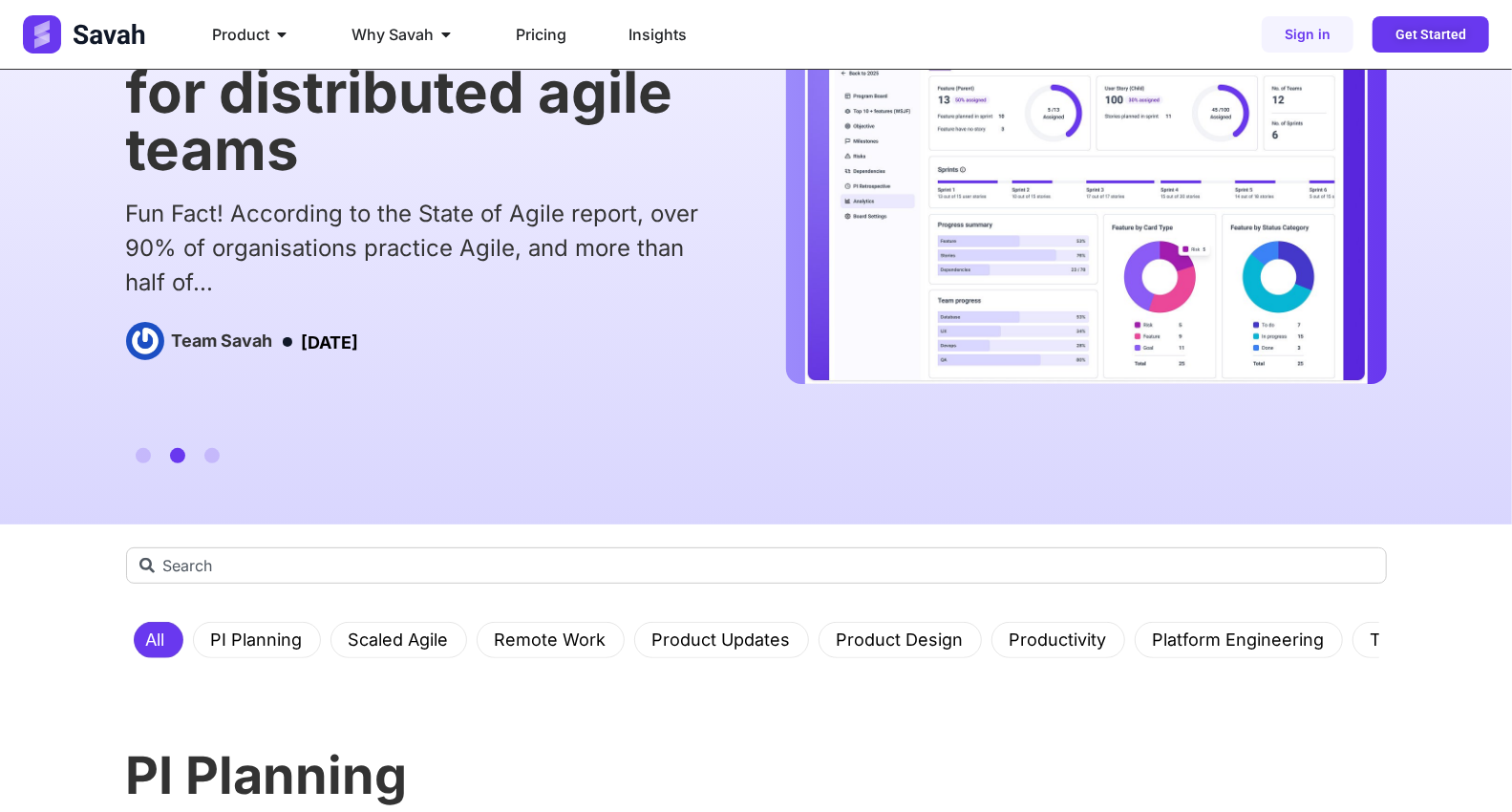
scroll to position [212, 0]
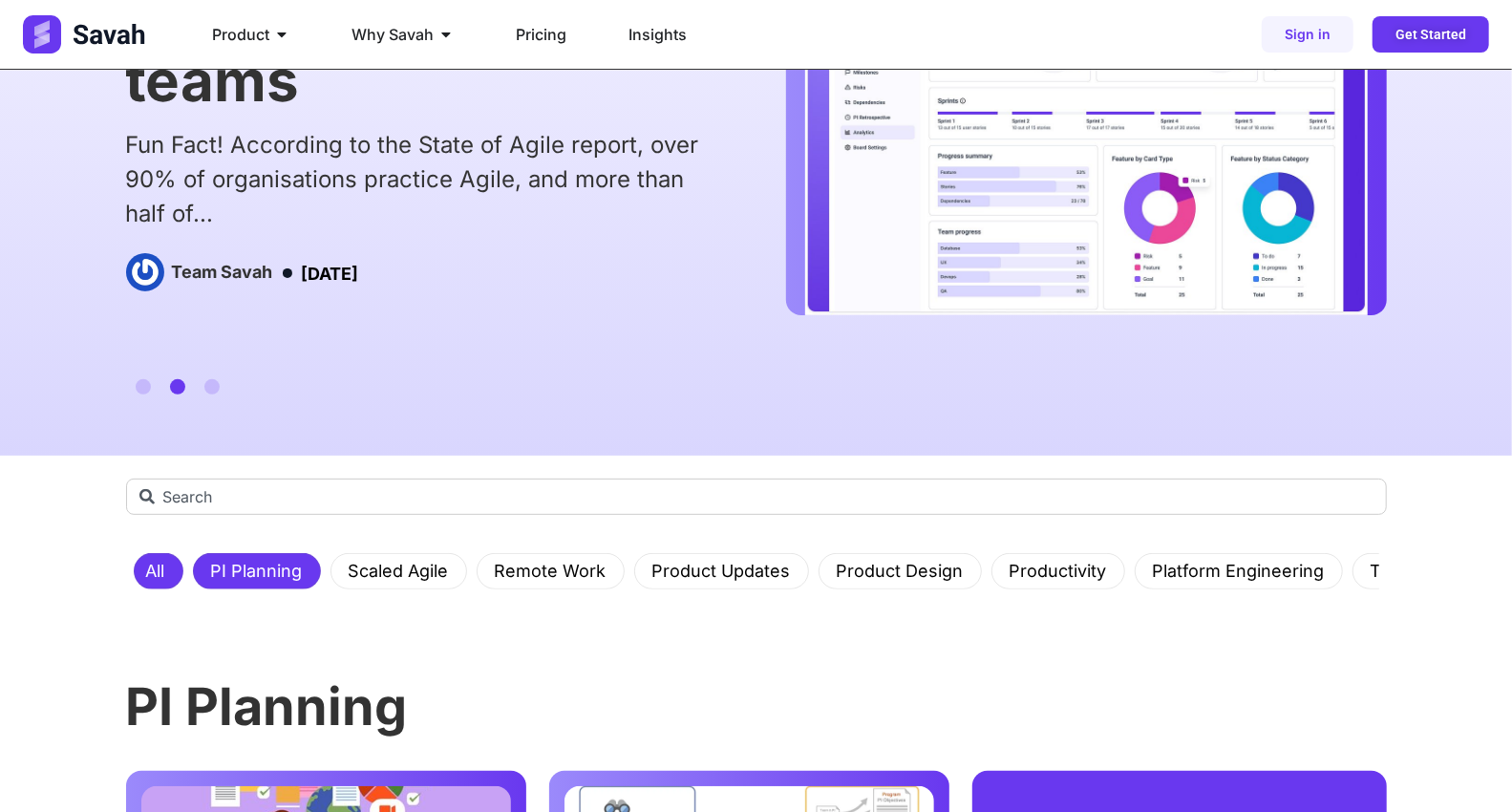
click at [260, 567] on link "PI Planning" at bounding box center [257, 571] width 115 height 34
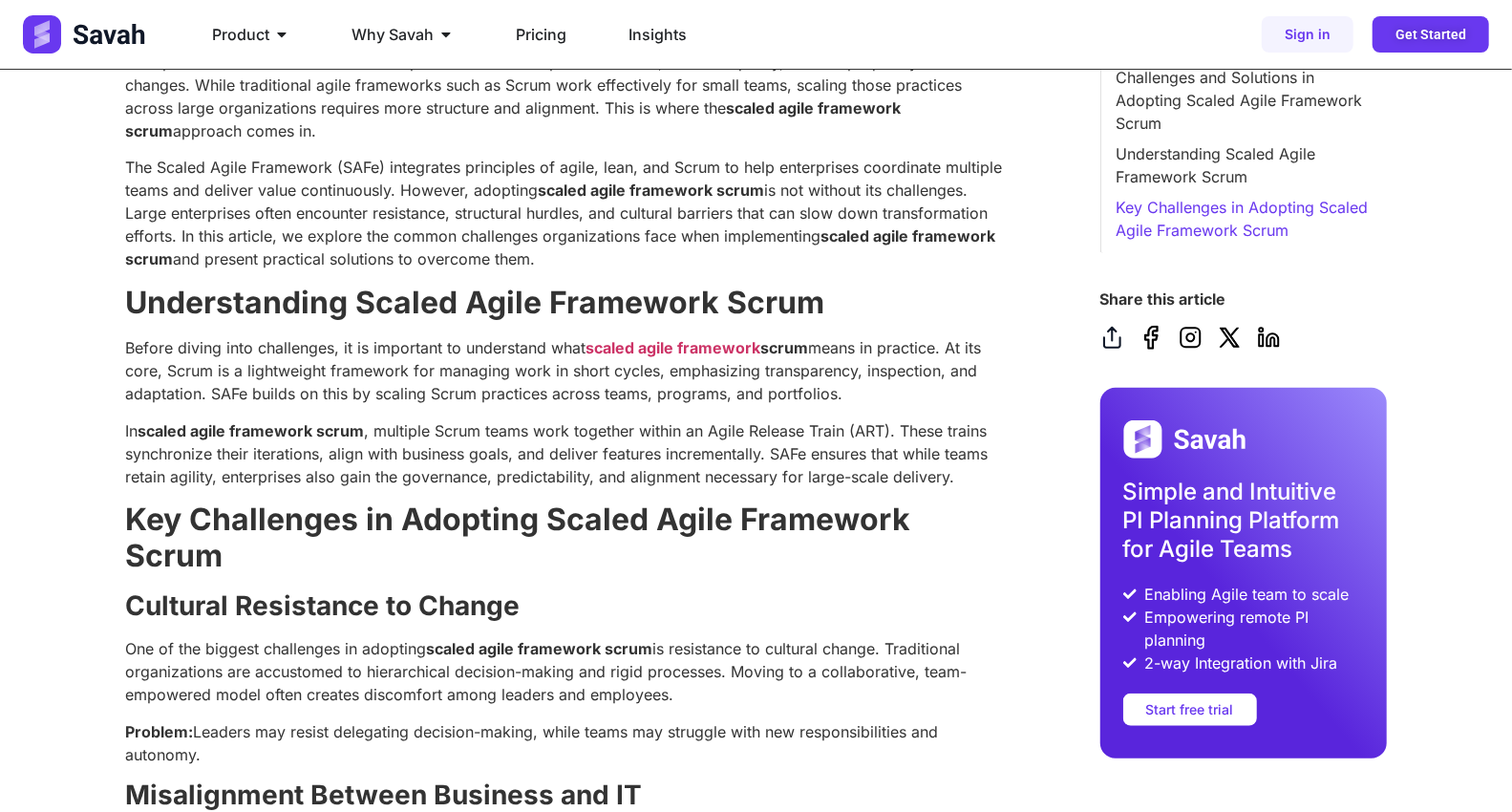
scroll to position [742, 0]
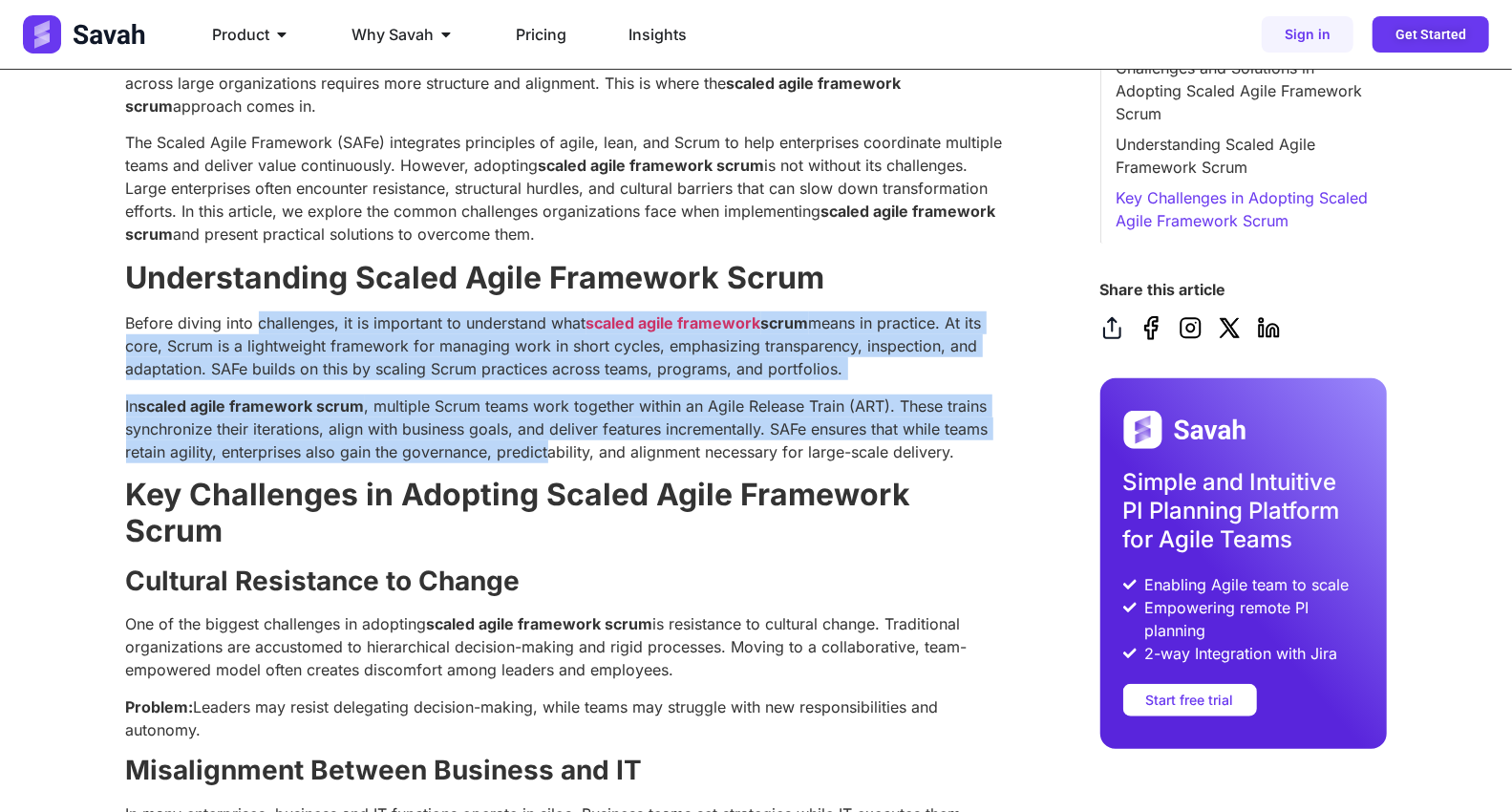
drag, startPoint x: 271, startPoint y: 326, endPoint x: 569, endPoint y: 455, distance: 324.7
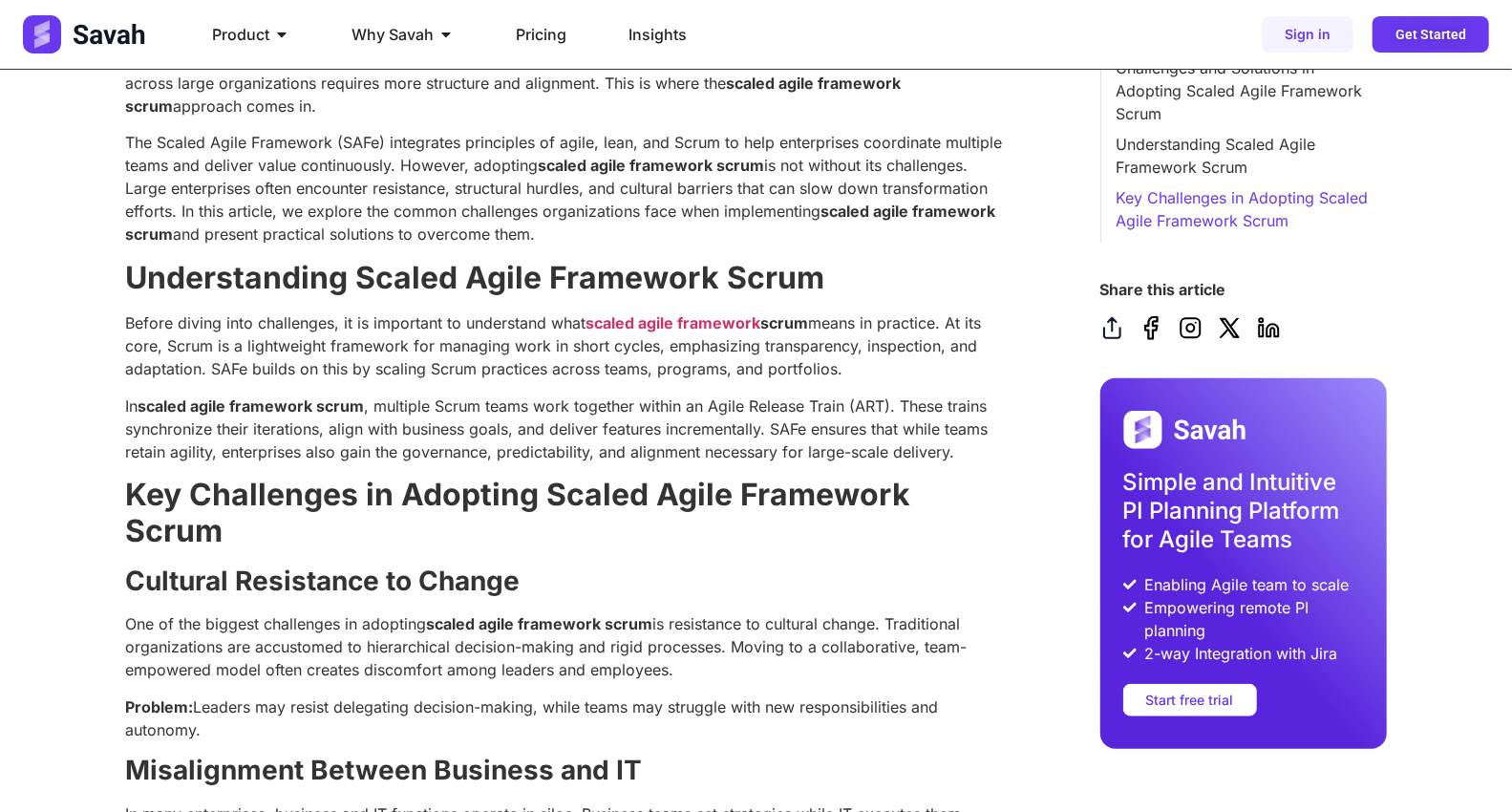
click at [669, 452] on p "In scaled agile framework scrum , multiple Scrum teams work together within an …" at bounding box center [566, 429] width 879 height 69
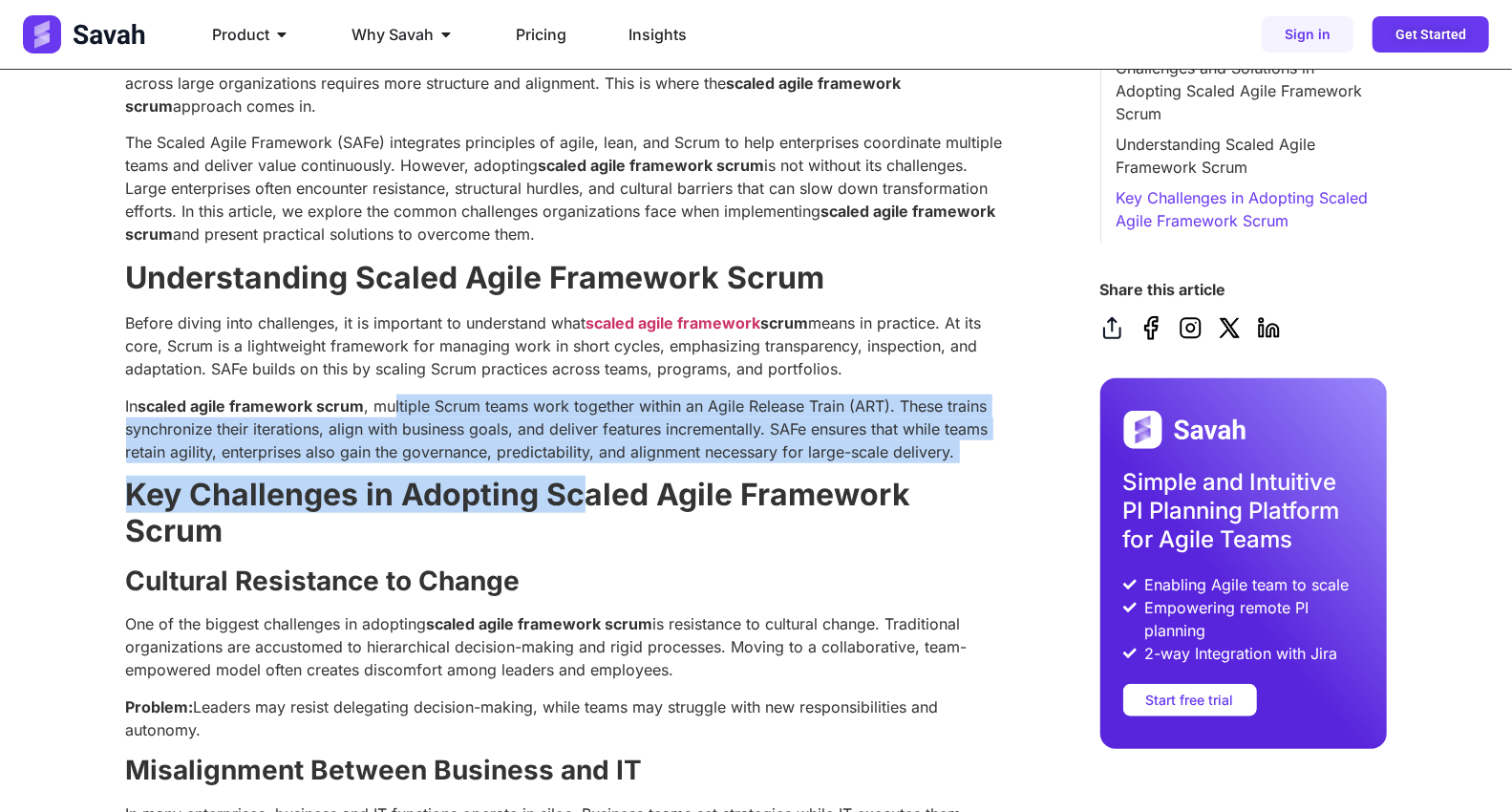
drag, startPoint x: 396, startPoint y: 390, endPoint x: 613, endPoint y: 487, distance: 237.7
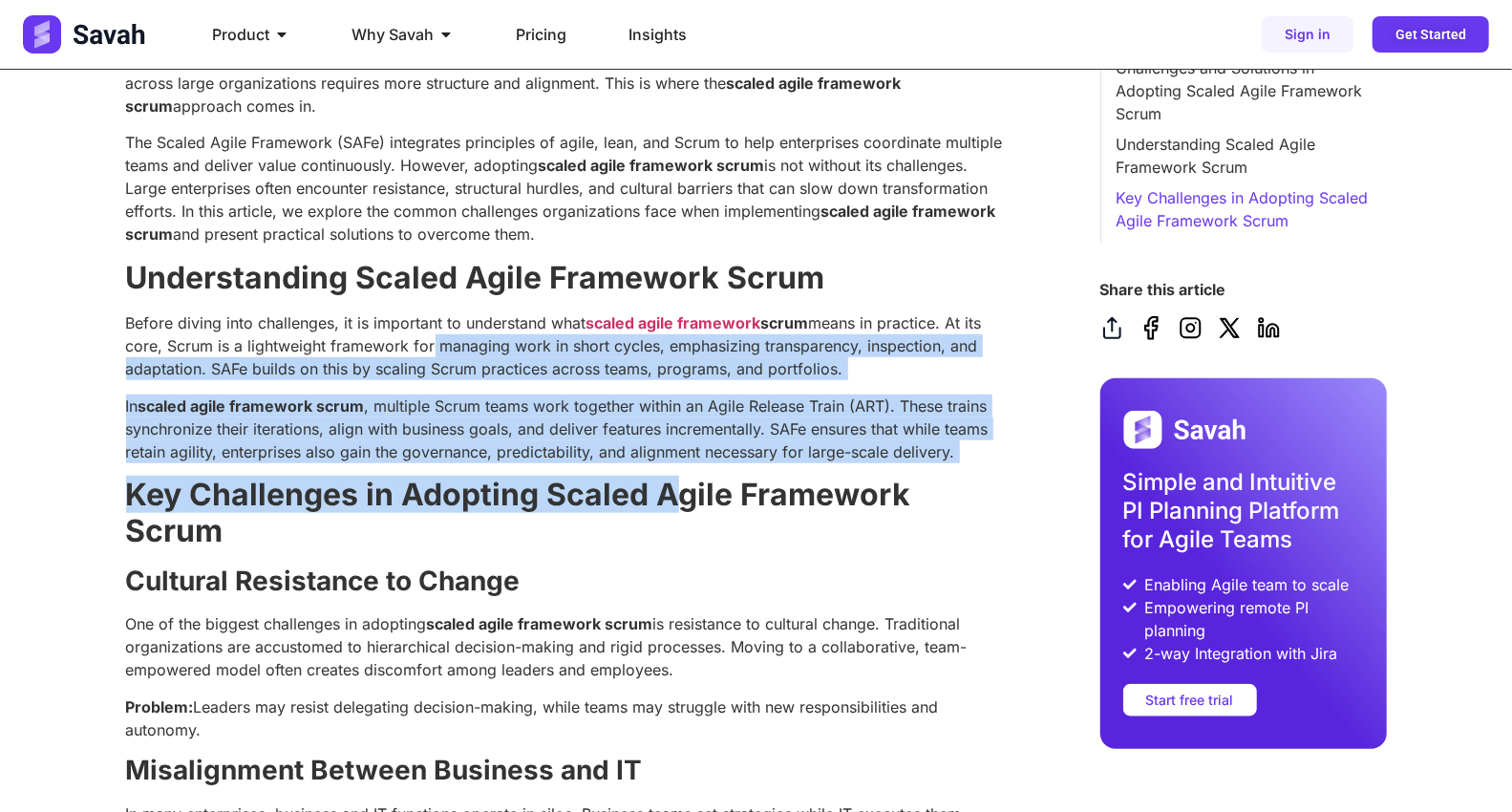
drag, startPoint x: 426, startPoint y: 345, endPoint x: 710, endPoint y: 507, distance: 327.0
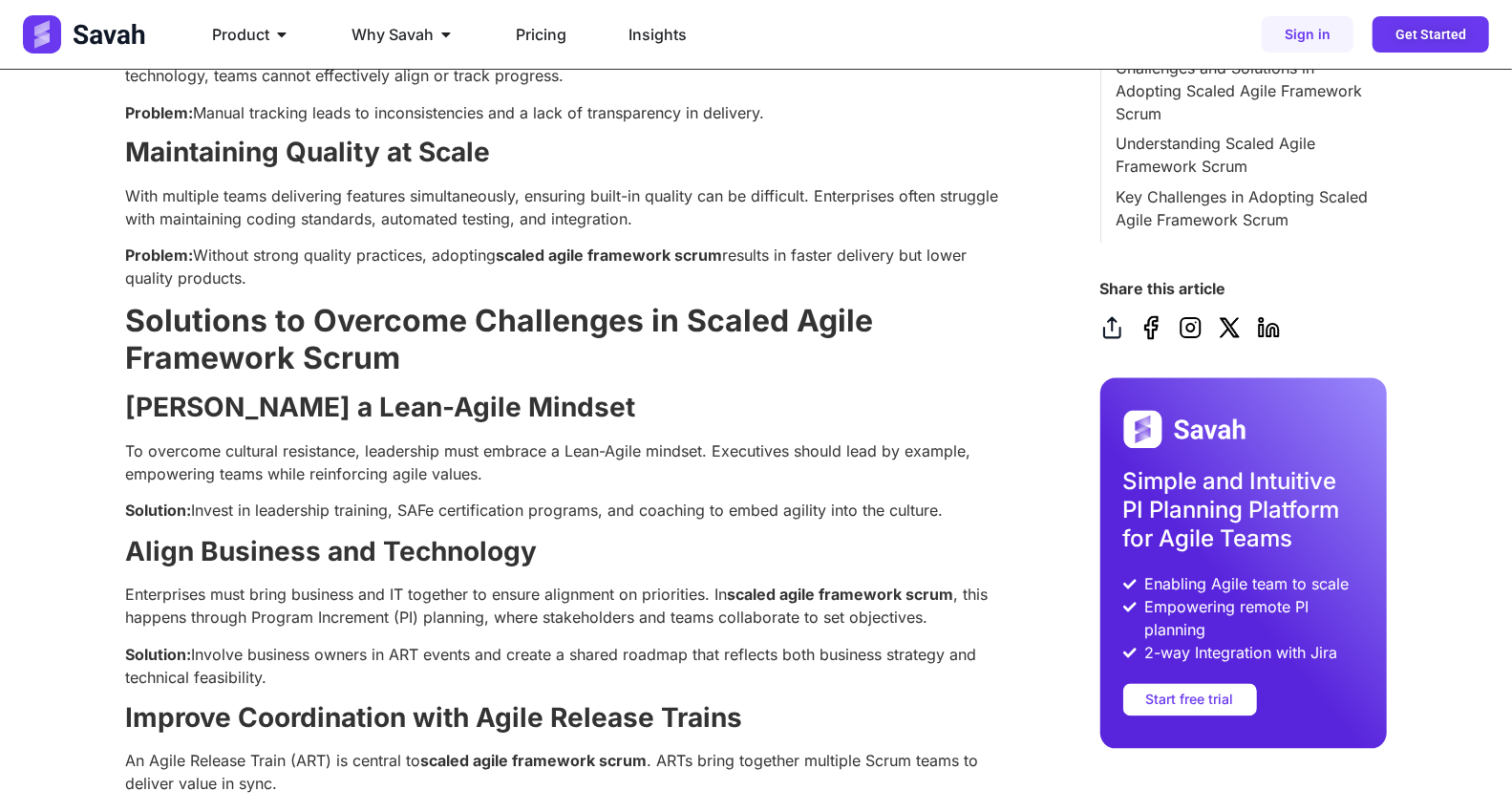
scroll to position [2122, 0]
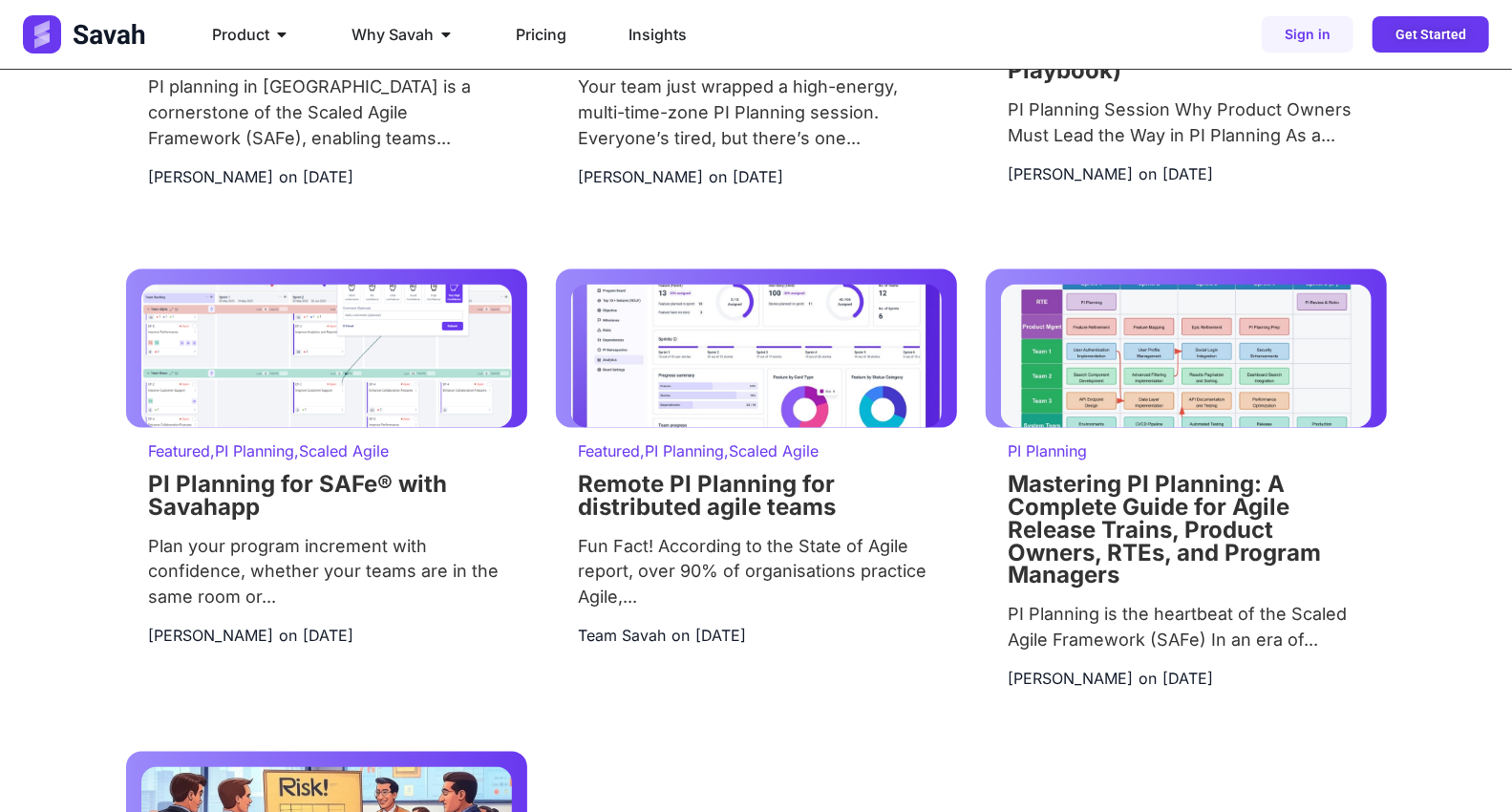
scroll to position [2461, 0]
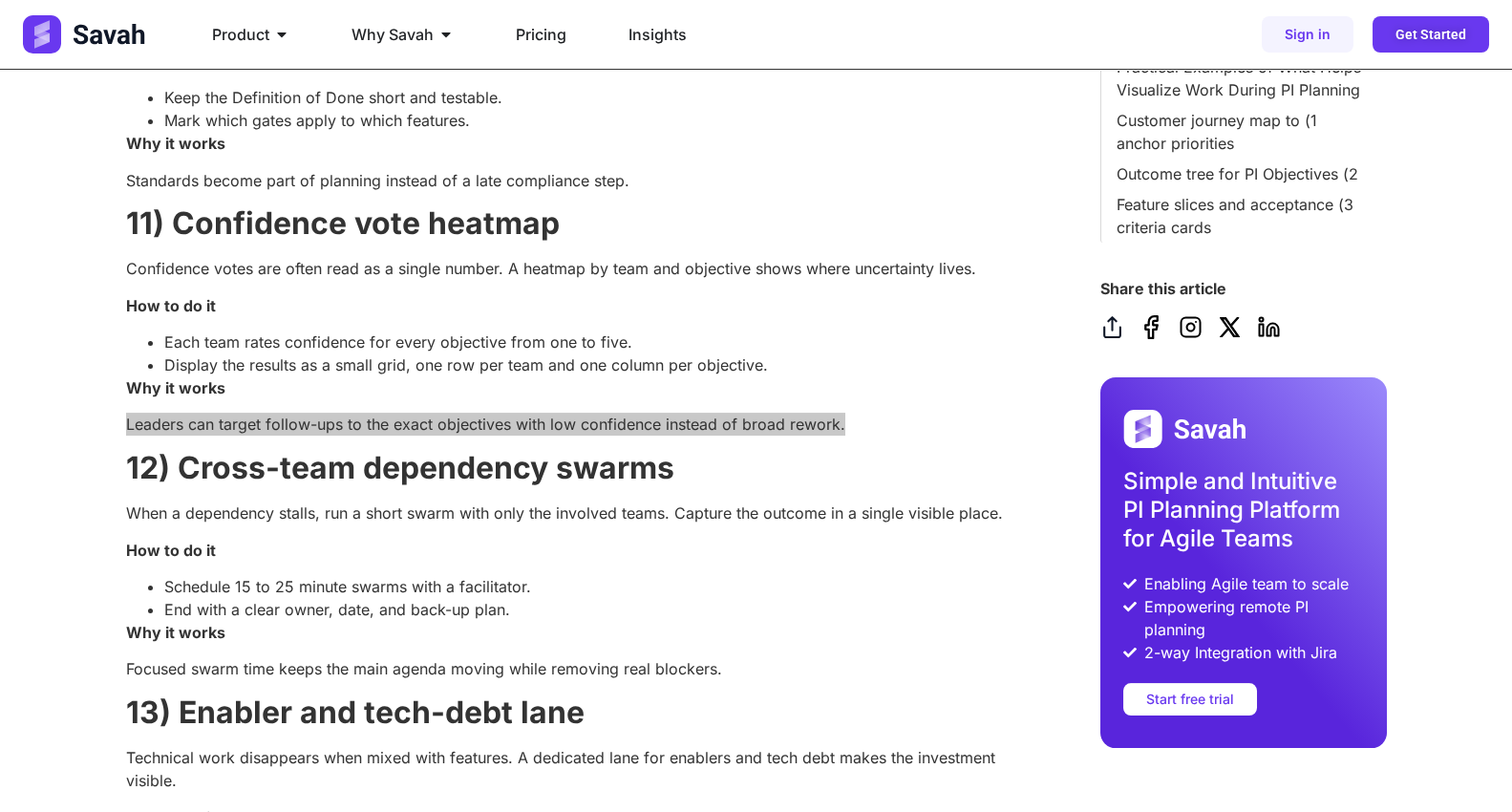
scroll to position [386, 0]
